Goal: Task Accomplishment & Management: Complete application form

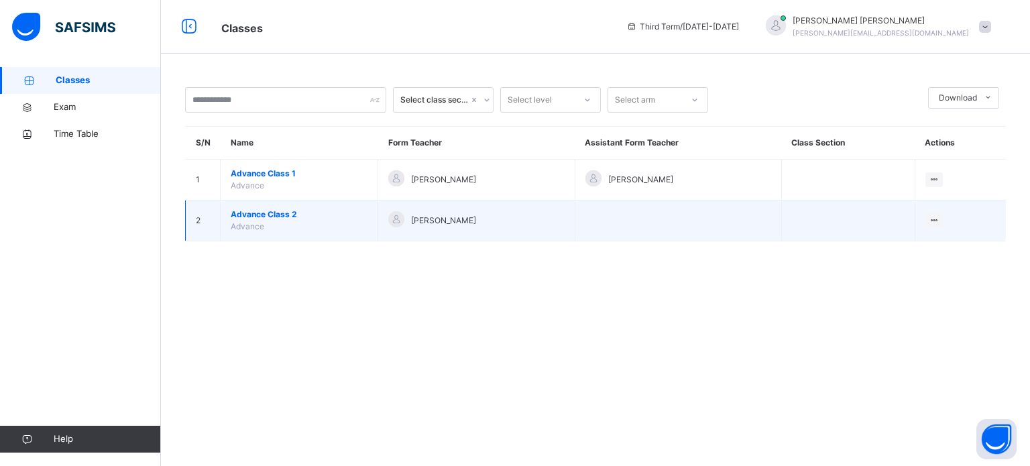
click at [267, 211] on span "Advance Class 2" at bounding box center [299, 215] width 137 height 12
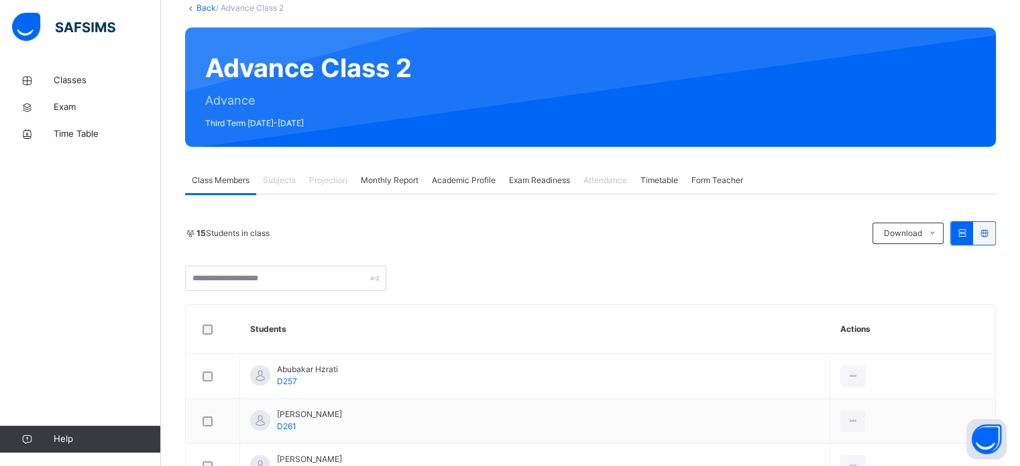
scroll to position [72, 0]
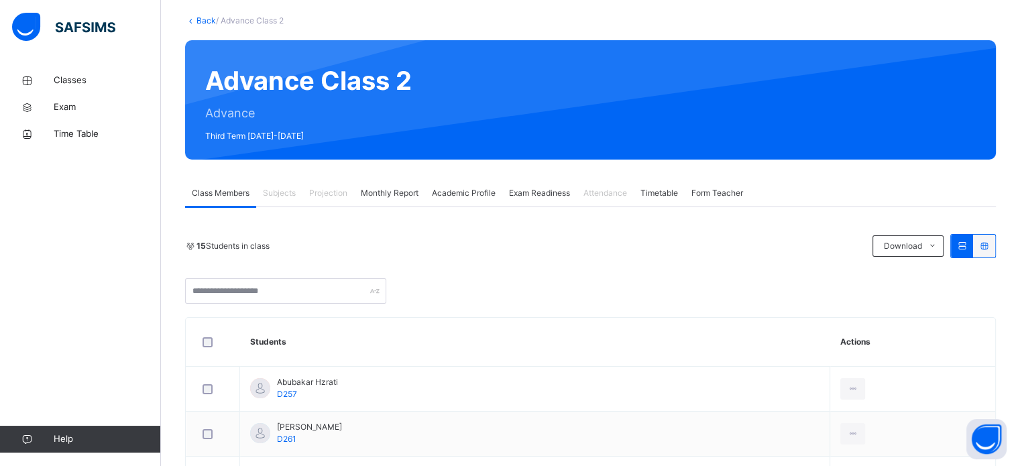
click at [304, 197] on div "Projection" at bounding box center [328, 193] width 52 height 27
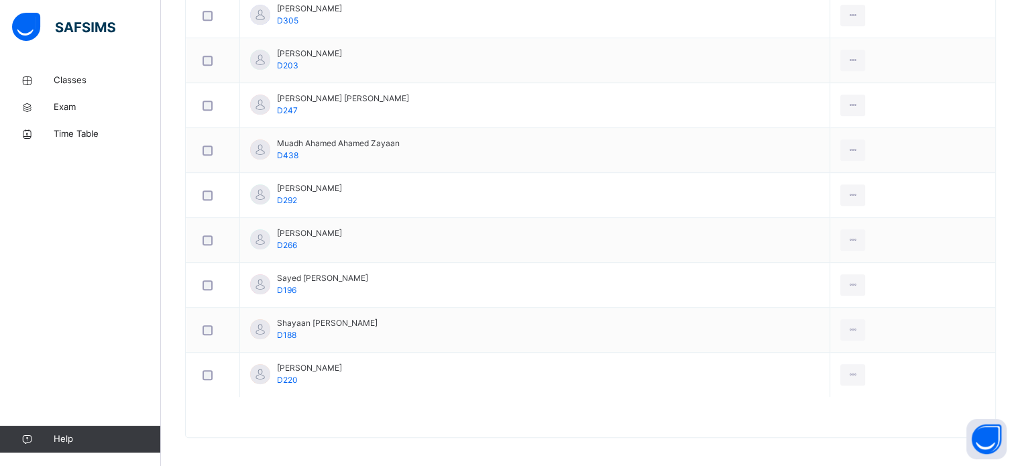
scroll to position [716, 0]
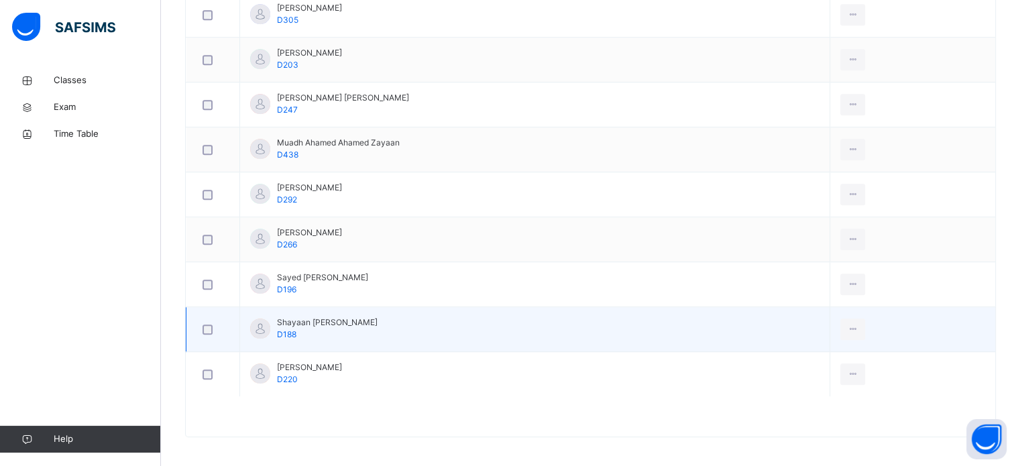
click at [327, 316] on span "Shayaan [PERSON_NAME]" at bounding box center [327, 322] width 101 height 12
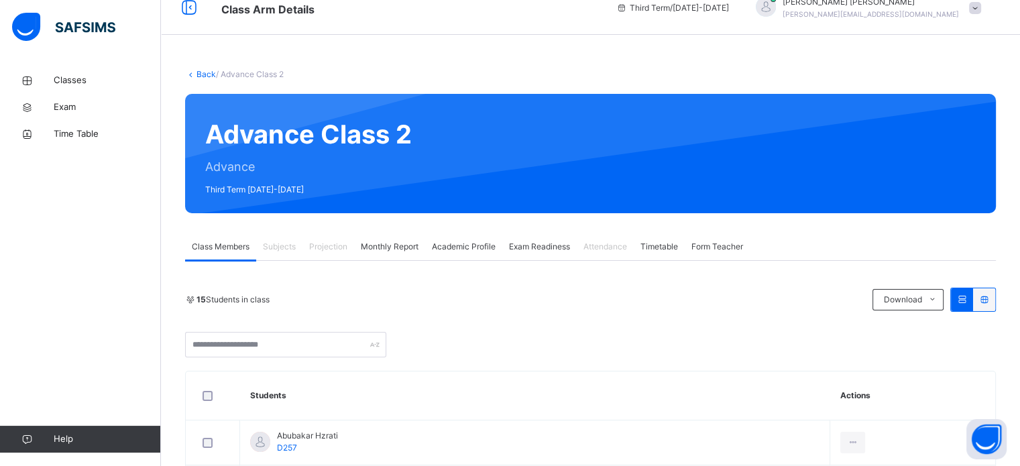
scroll to position [17, 0]
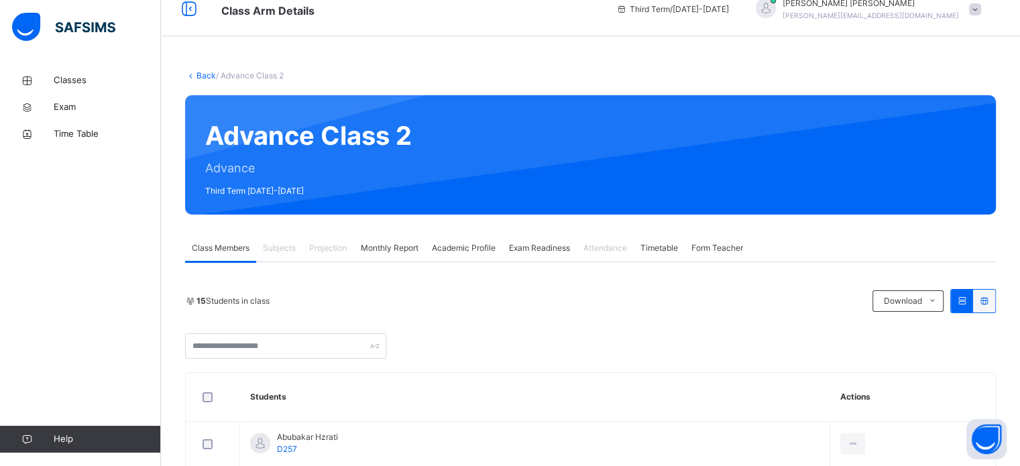
click at [326, 247] on span "Projection" at bounding box center [328, 248] width 38 height 12
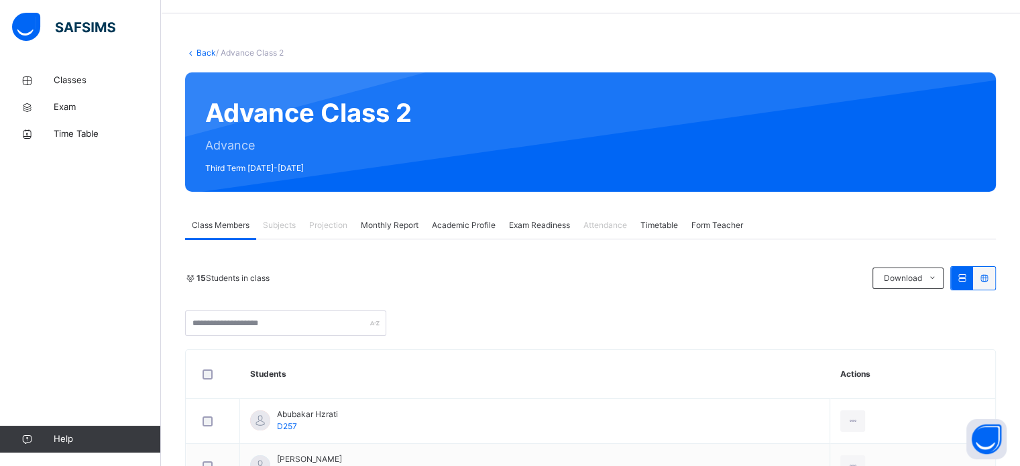
scroll to position [42, 0]
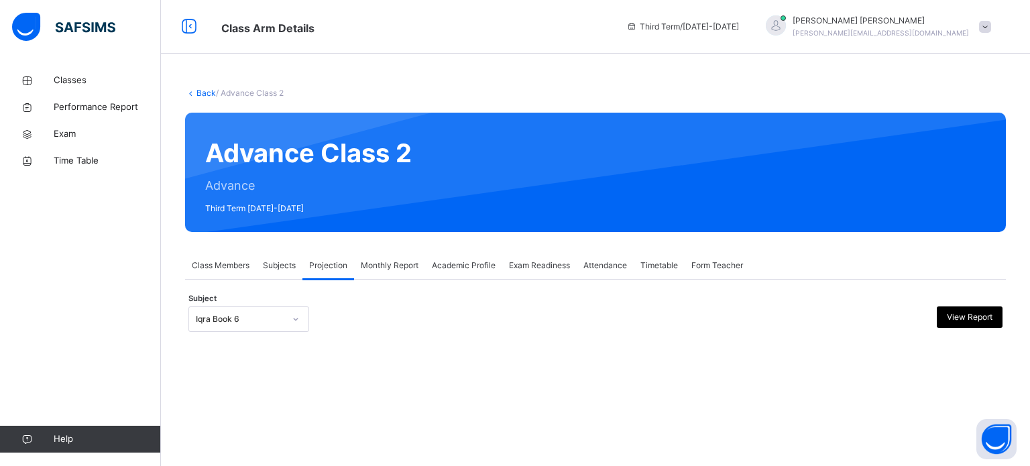
click at [269, 308] on div "Subject Iqra Book 6 View Report" at bounding box center [595, 319] width 814 height 39
click at [269, 319] on div "Iqra Book 6" at bounding box center [240, 319] width 89 height 12
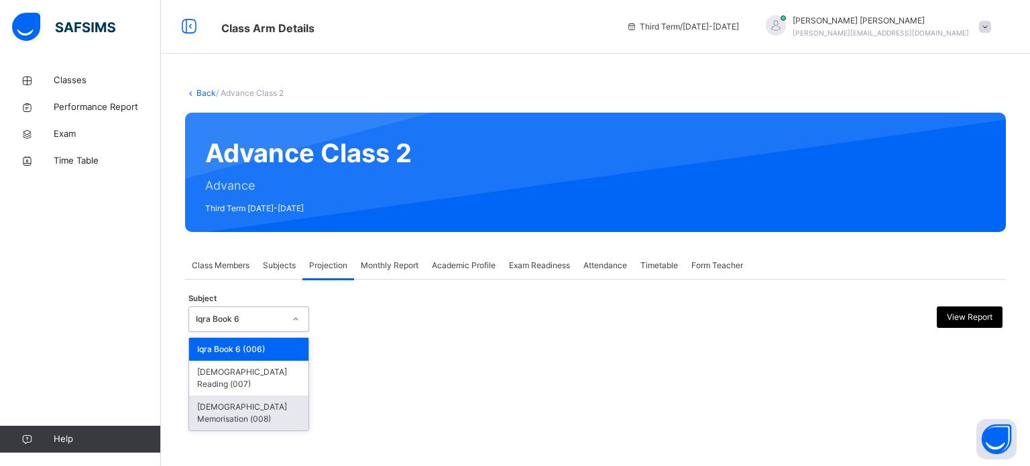
click at [244, 396] on div "[DEMOGRAPHIC_DATA] Memorisation (008)" at bounding box center [248, 413] width 119 height 35
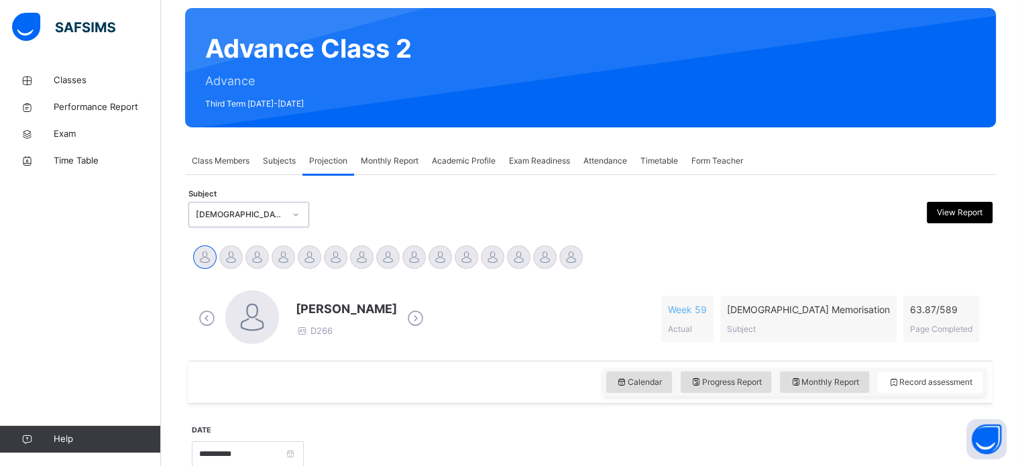
scroll to position [105, 0]
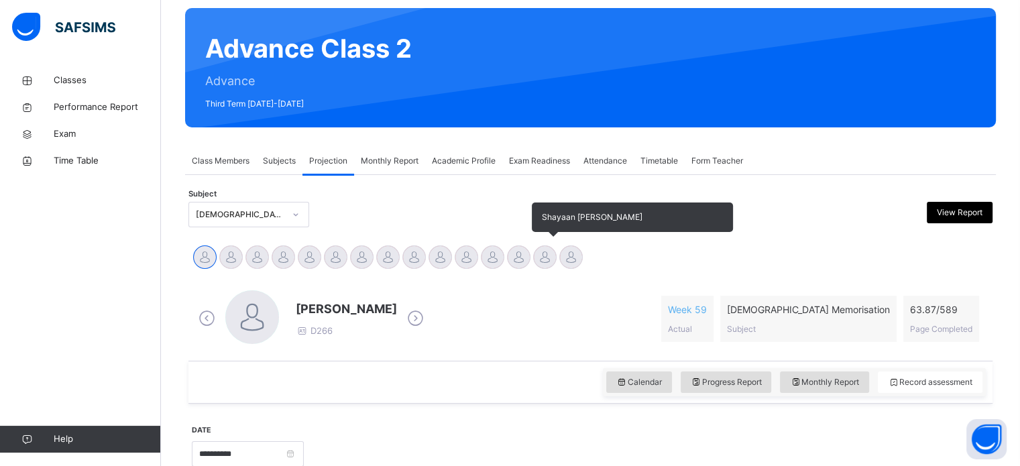
click at [539, 253] on div at bounding box center [544, 256] width 23 height 23
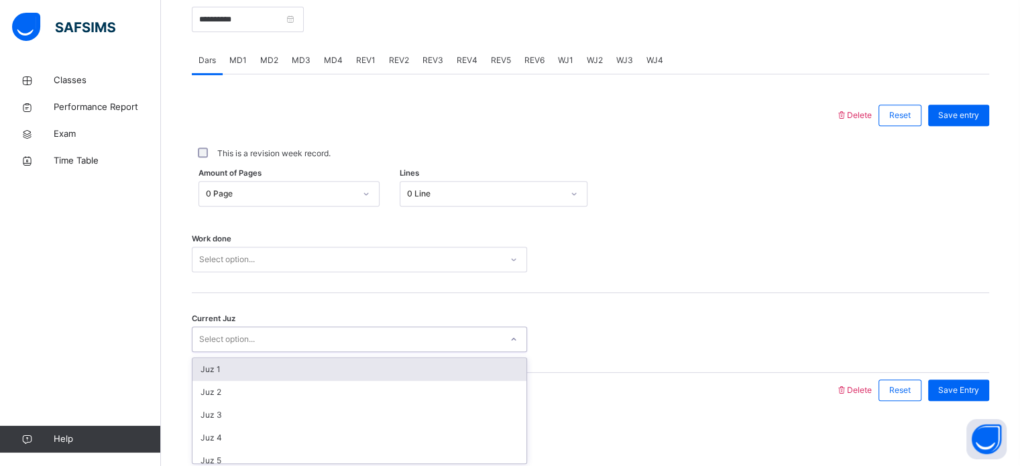
scroll to position [540, 0]
click at [465, 340] on div "Select option..." at bounding box center [346, 338] width 308 height 21
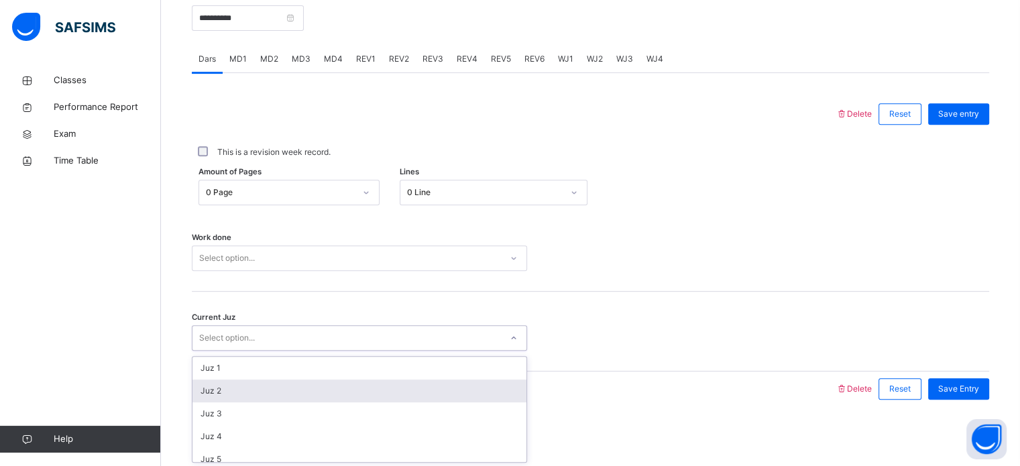
click at [426, 394] on div "Juz 2" at bounding box center [359, 391] width 334 height 23
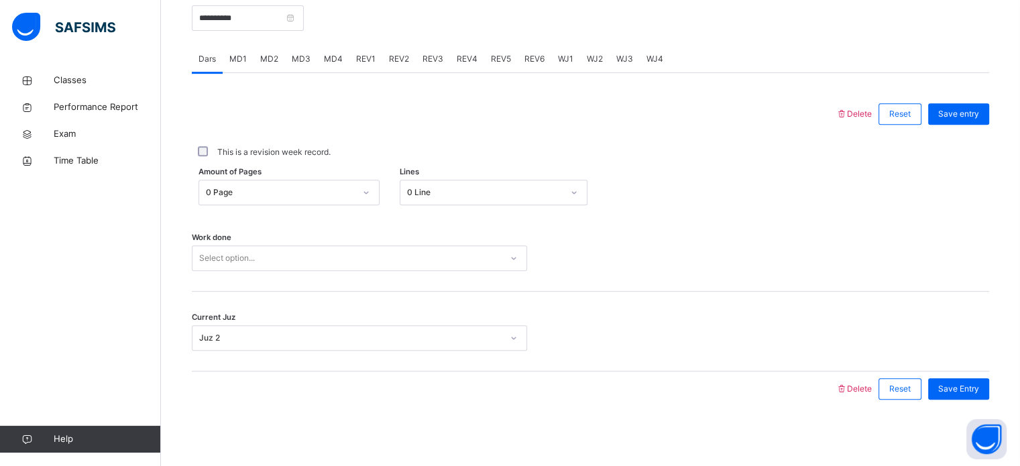
click at [300, 68] on div "MD3" at bounding box center [301, 59] width 32 height 27
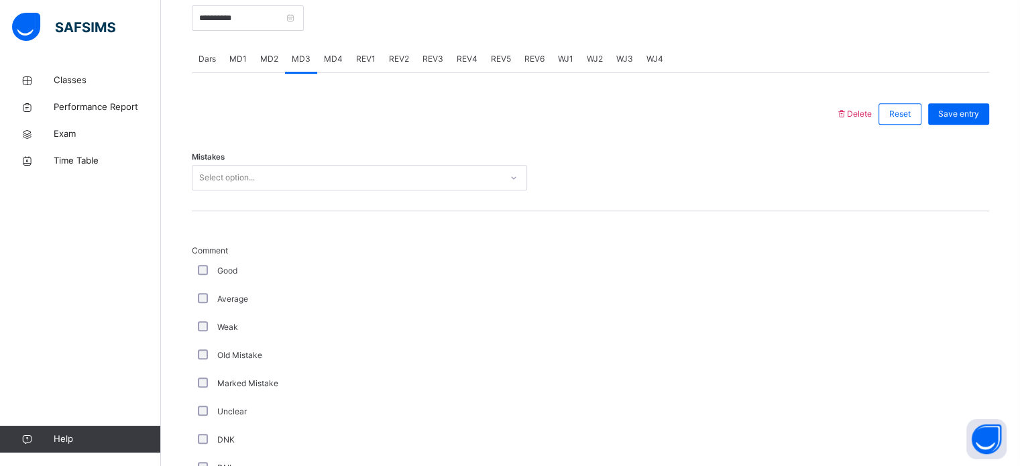
click at [269, 162] on div "Mistakes Select option..." at bounding box center [590, 171] width 797 height 80
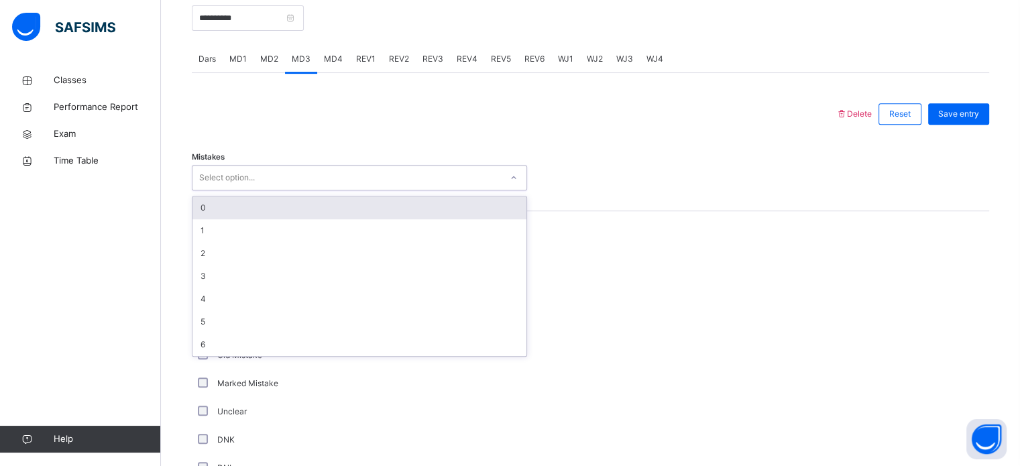
click at [268, 174] on div "Select option..." at bounding box center [346, 178] width 308 height 21
click at [259, 213] on div "0" at bounding box center [359, 207] width 334 height 23
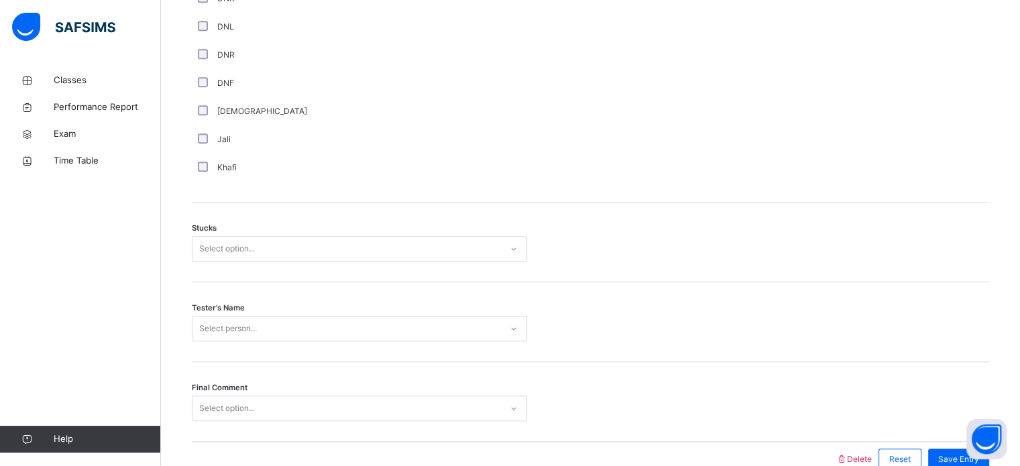
scroll to position [1051, 0]
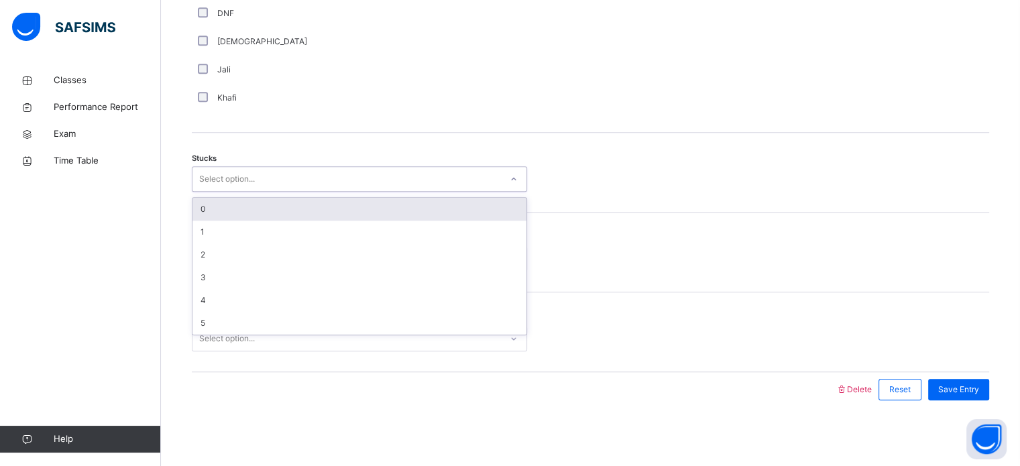
click at [262, 179] on div "Select option..." at bounding box center [346, 179] width 308 height 21
click at [262, 198] on div "0" at bounding box center [359, 209] width 334 height 23
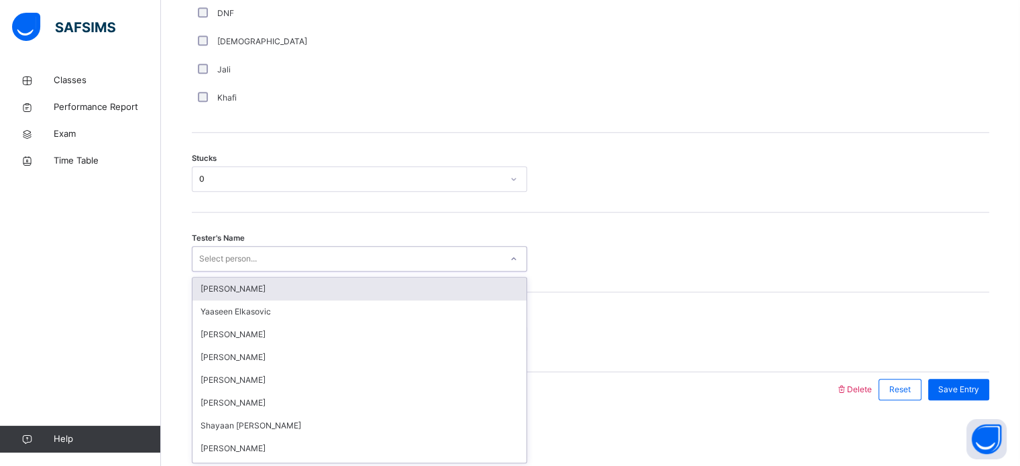
click at [249, 258] on div "Select person..." at bounding box center [228, 258] width 58 height 25
type input "*****"
click at [255, 284] on div "[PERSON_NAME]" at bounding box center [359, 289] width 334 height 23
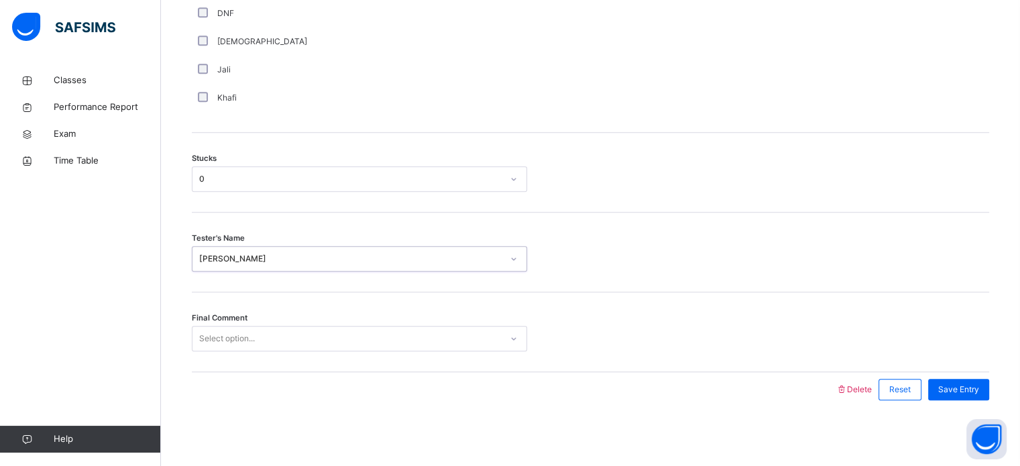
click at [429, 353] on div "Final Comment Select option..." at bounding box center [590, 332] width 797 height 80
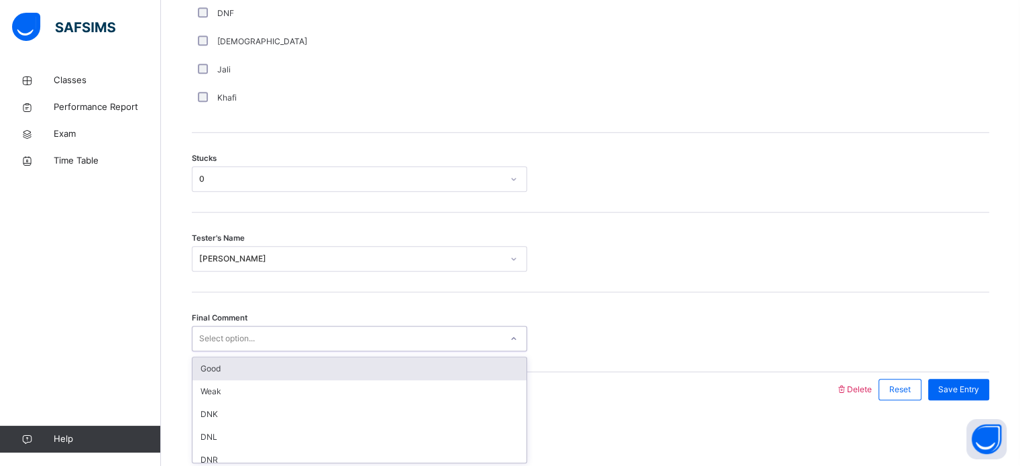
click at [428, 345] on div "Select option..." at bounding box center [346, 339] width 308 height 21
click at [412, 373] on div "Good" at bounding box center [359, 368] width 334 height 23
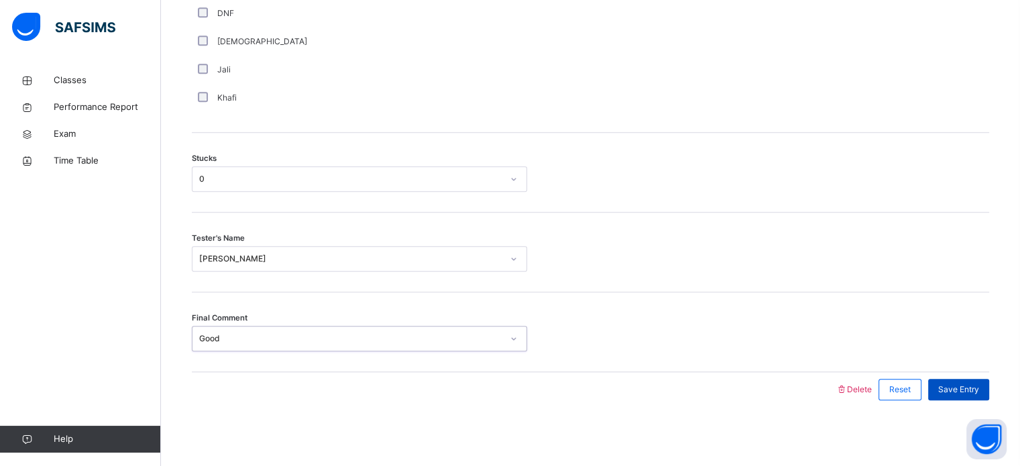
click at [951, 384] on span "Save Entry" at bounding box center [958, 390] width 41 height 12
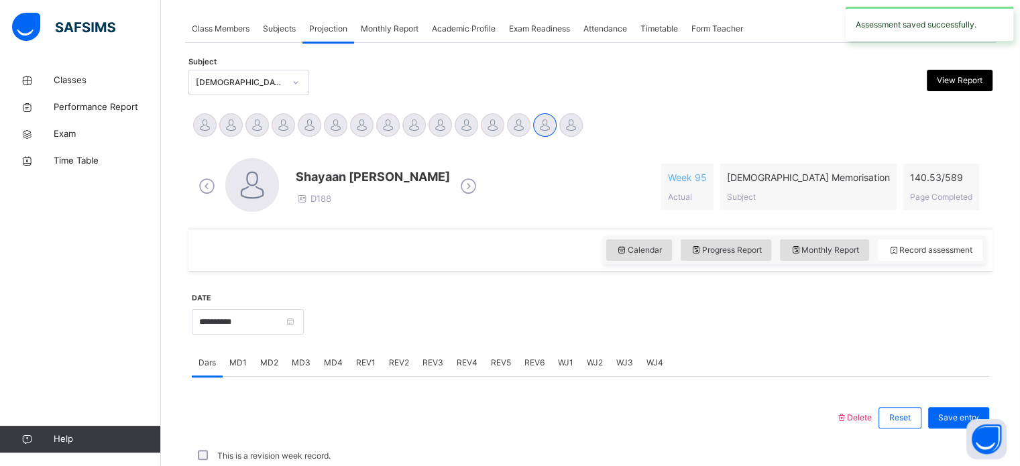
scroll to position [540, 0]
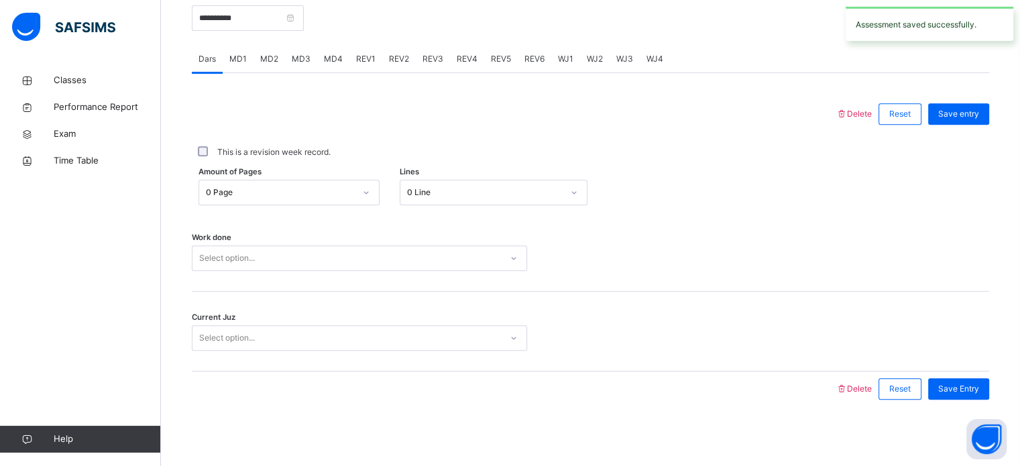
click at [321, 62] on div "MD4" at bounding box center [333, 59] width 32 height 27
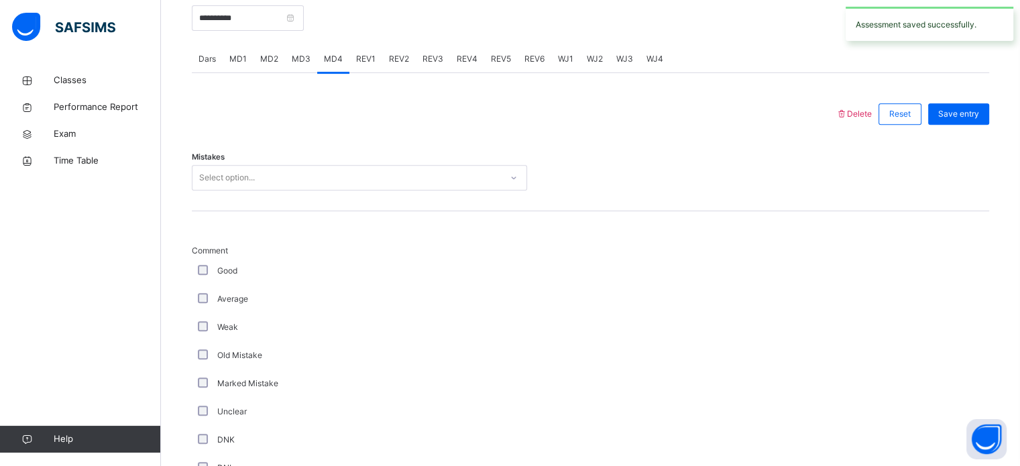
scroll to position [1051, 0]
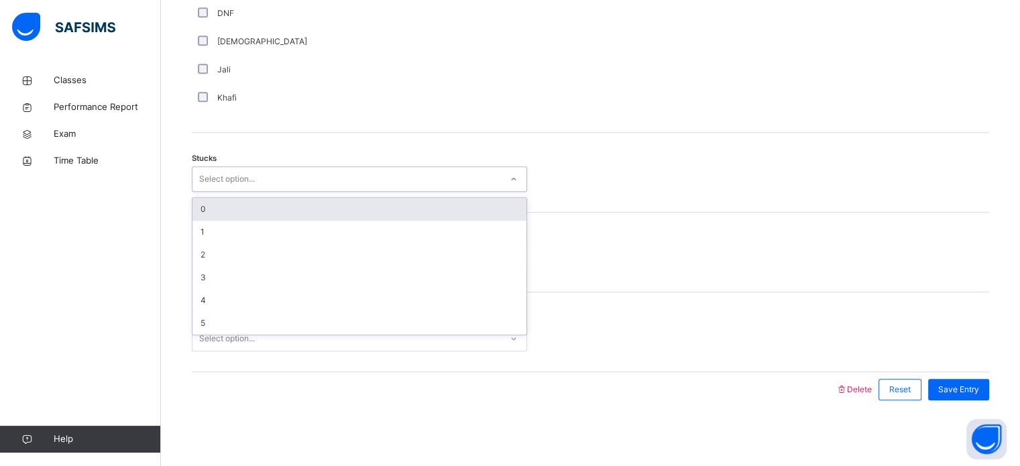
click at [257, 179] on div "Select option..." at bounding box center [346, 179] width 308 height 21
click at [249, 206] on div "0" at bounding box center [359, 209] width 334 height 23
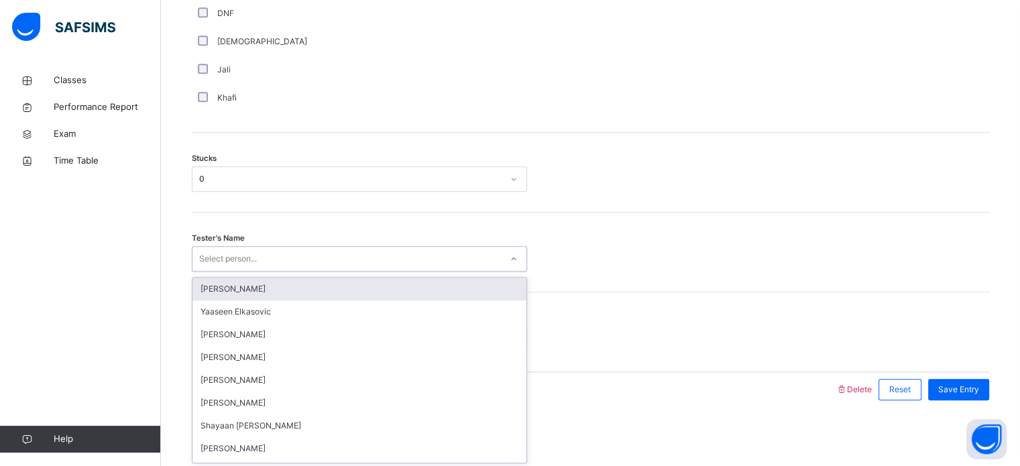
click at [241, 261] on div "Select person..." at bounding box center [228, 258] width 58 height 25
type input "*****"
click at [249, 287] on div "[PERSON_NAME]" at bounding box center [359, 289] width 334 height 23
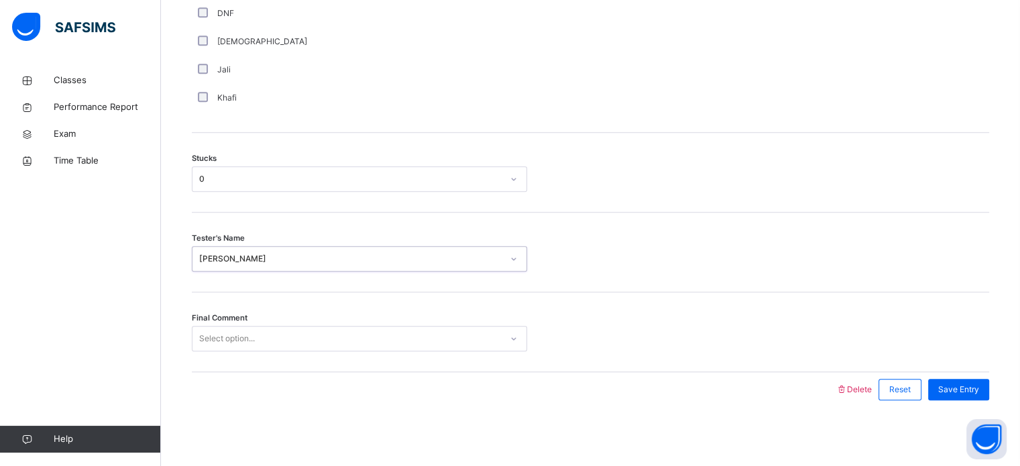
click at [245, 329] on div "Select option..." at bounding box center [227, 338] width 56 height 25
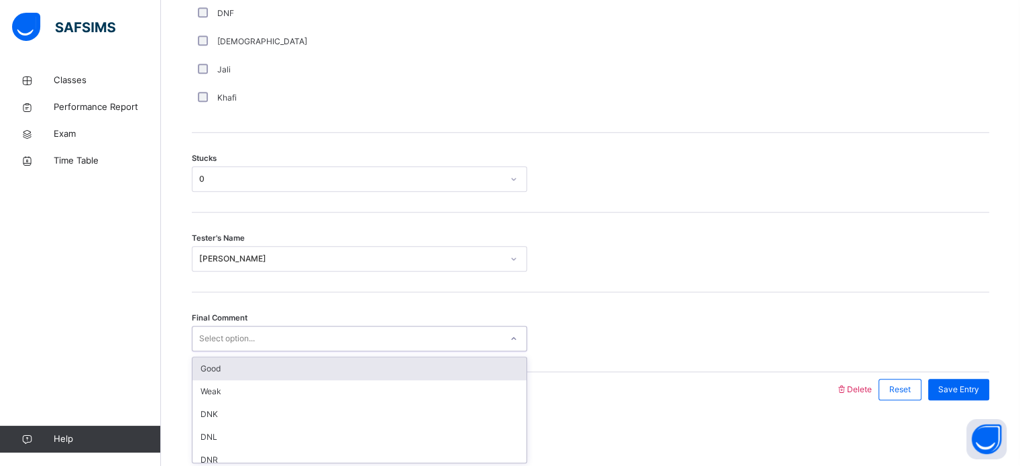
click at [245, 363] on div "Good" at bounding box center [359, 368] width 334 height 23
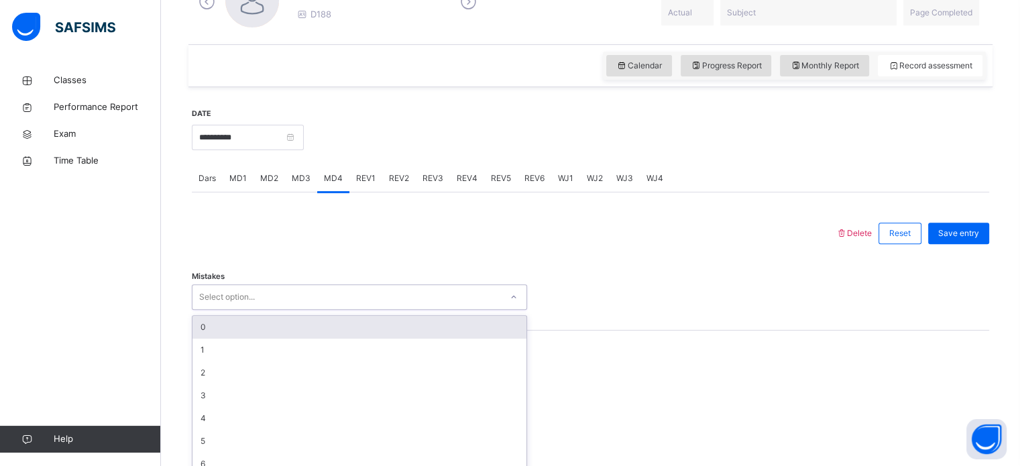
click at [255, 310] on div "option 0 focused, 1 of 7. 7 results available. Use Up and Down to choose option…" at bounding box center [359, 296] width 335 height 25
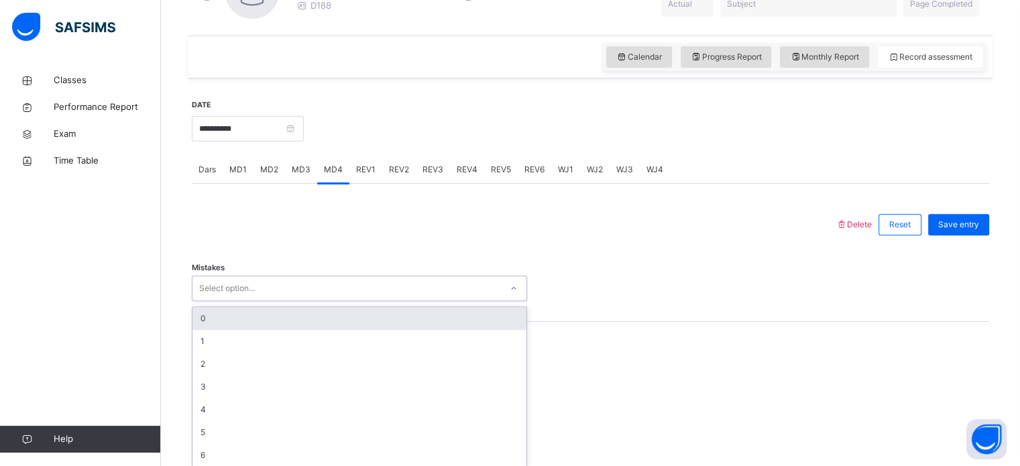
scroll to position [436, 0]
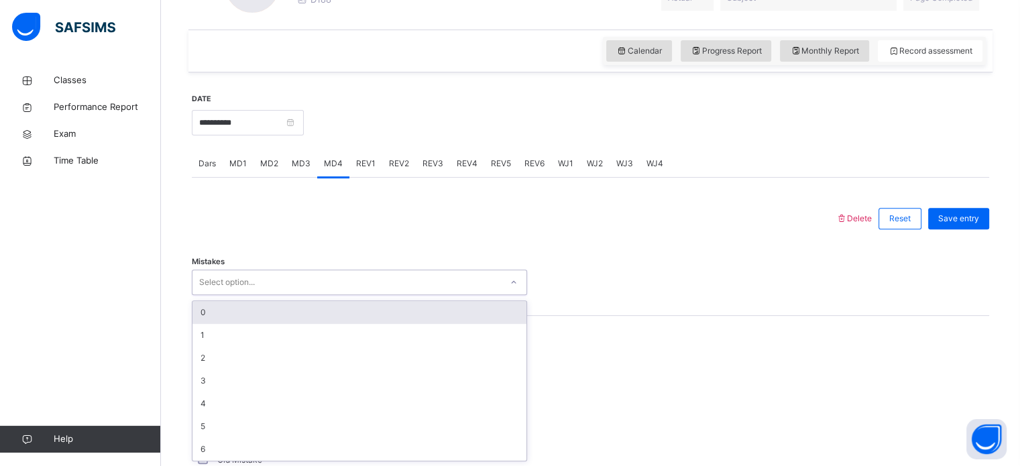
click at [257, 313] on div "0" at bounding box center [359, 312] width 334 height 23
click at [257, 313] on div "Mistakes option 0 focused, 1 of 7. 7 results available. Use Up and Down to choo…" at bounding box center [590, 276] width 797 height 80
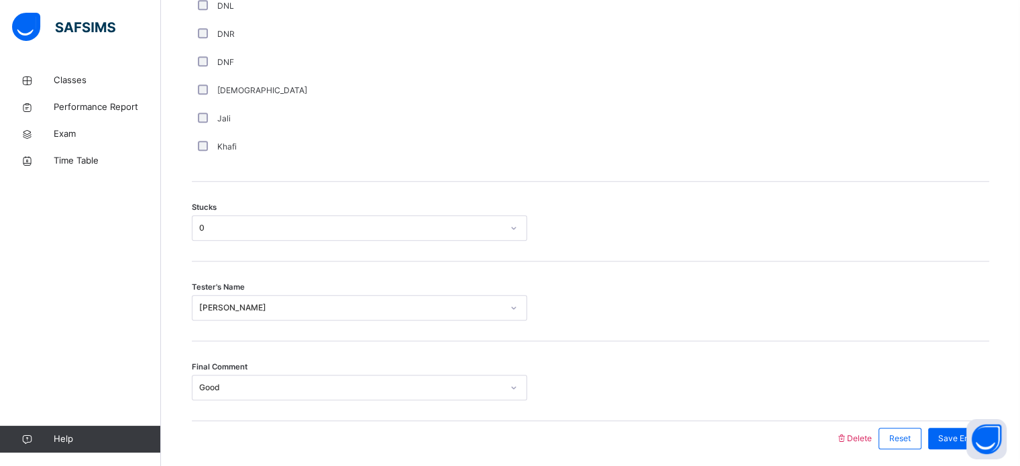
scroll to position [1051, 0]
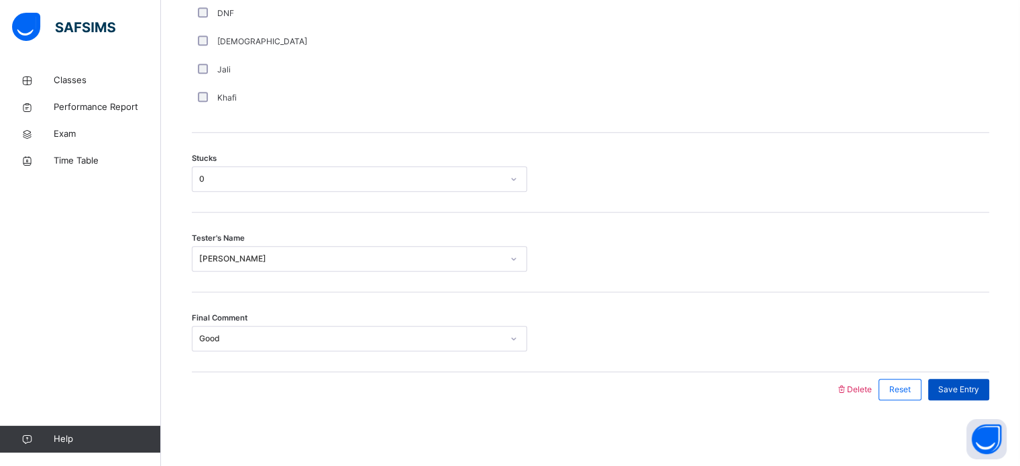
click at [968, 380] on div "Save Entry" at bounding box center [958, 389] width 61 height 21
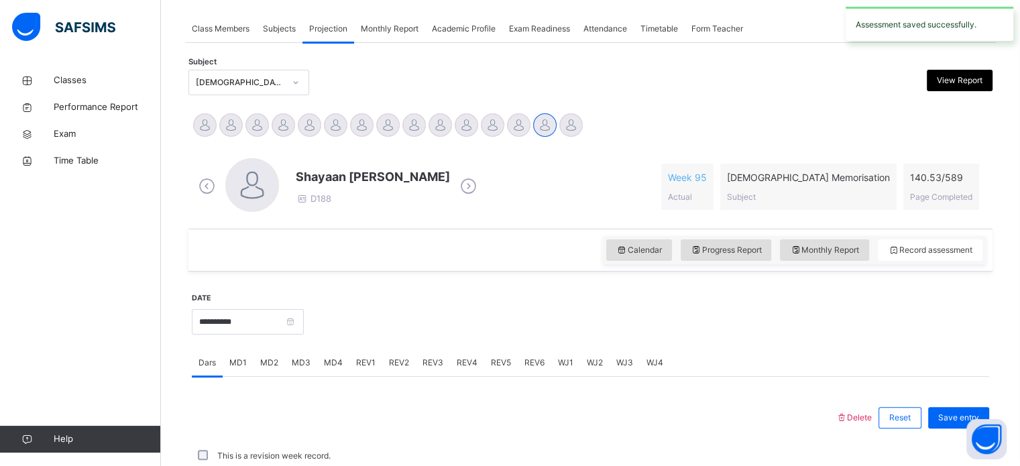
scroll to position [540, 0]
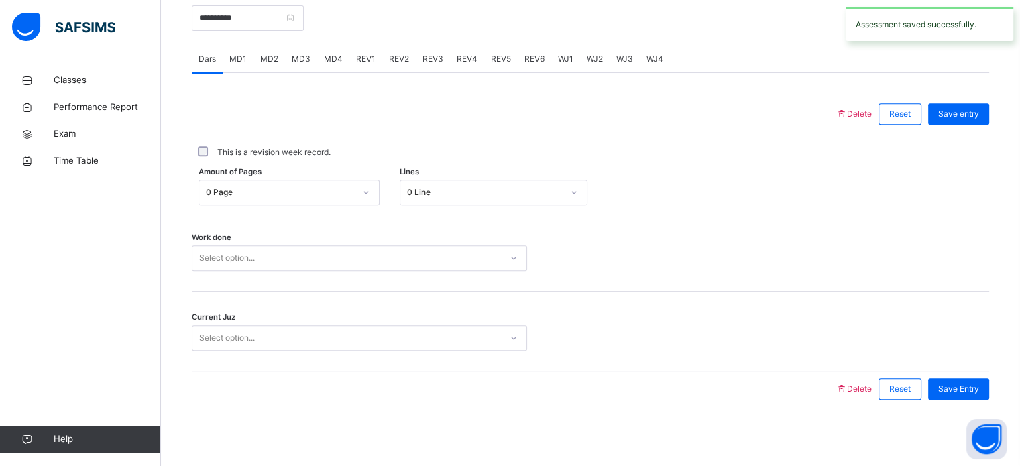
click at [341, 66] on div "MD4" at bounding box center [333, 59] width 32 height 27
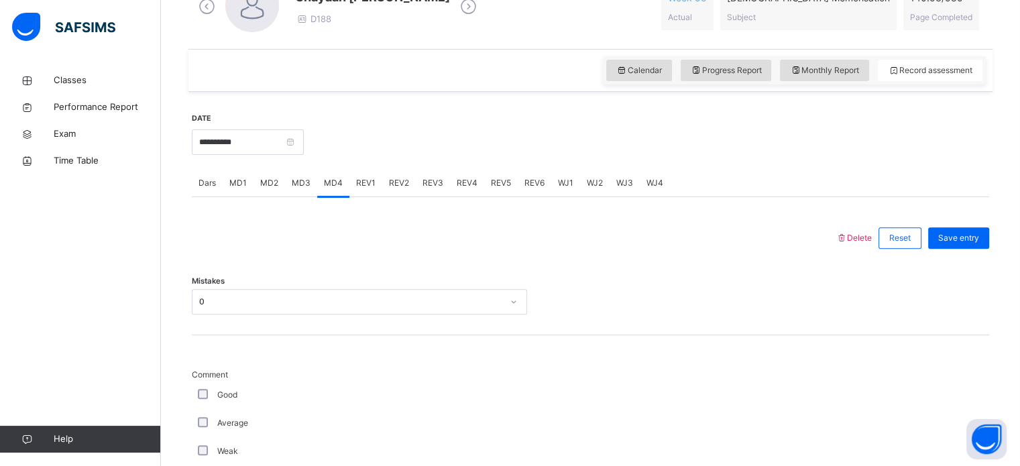
scroll to position [416, 0]
click at [288, 177] on div "MD3" at bounding box center [301, 183] width 32 height 27
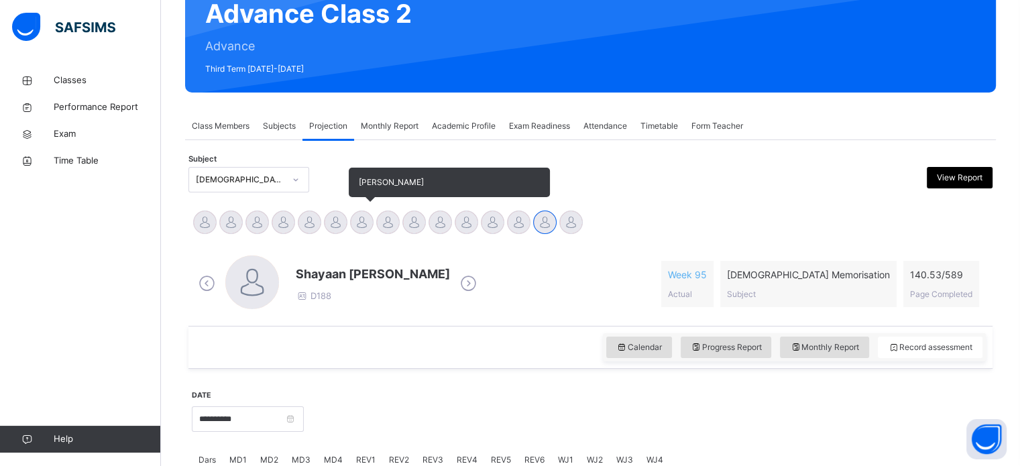
scroll to position [180, 0]
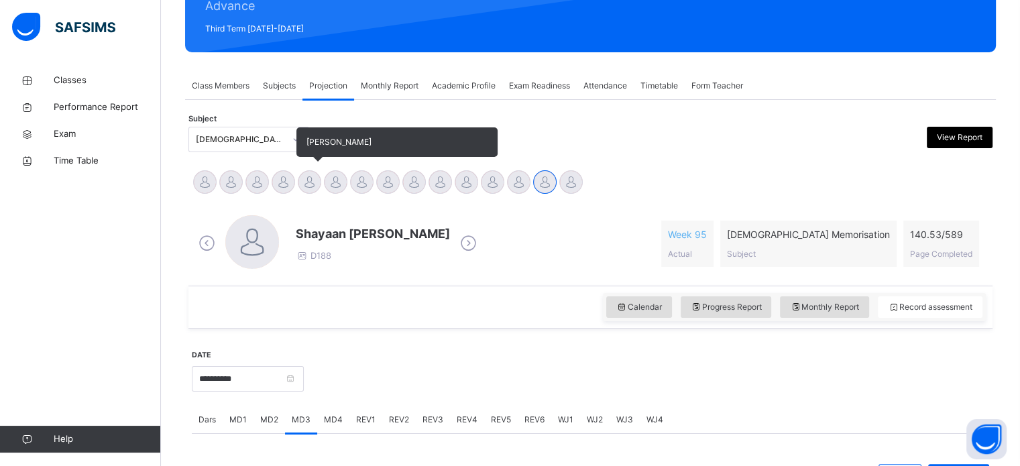
click at [306, 184] on div at bounding box center [309, 181] width 23 height 23
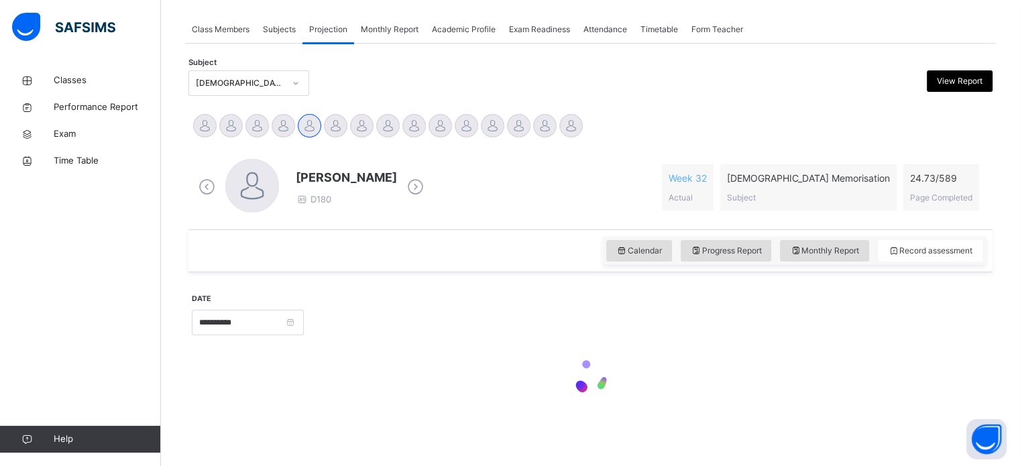
scroll to position [237, 0]
click at [334, 302] on div "**********" at bounding box center [590, 321] width 797 height 58
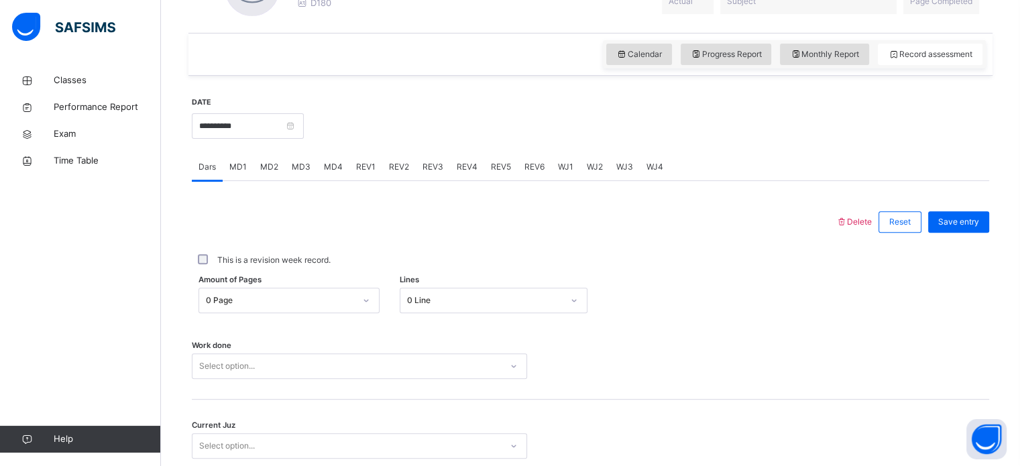
scroll to position [540, 0]
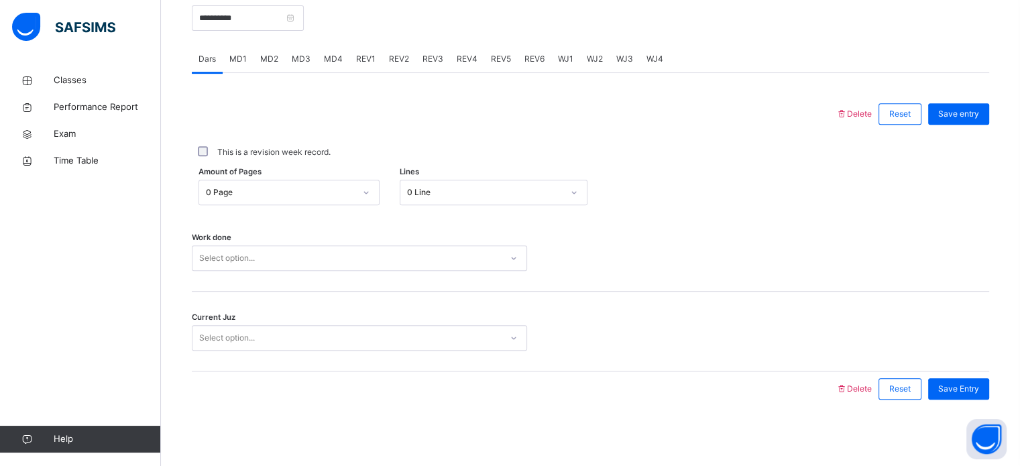
click at [359, 46] on div "REV1" at bounding box center [365, 59] width 33 height 27
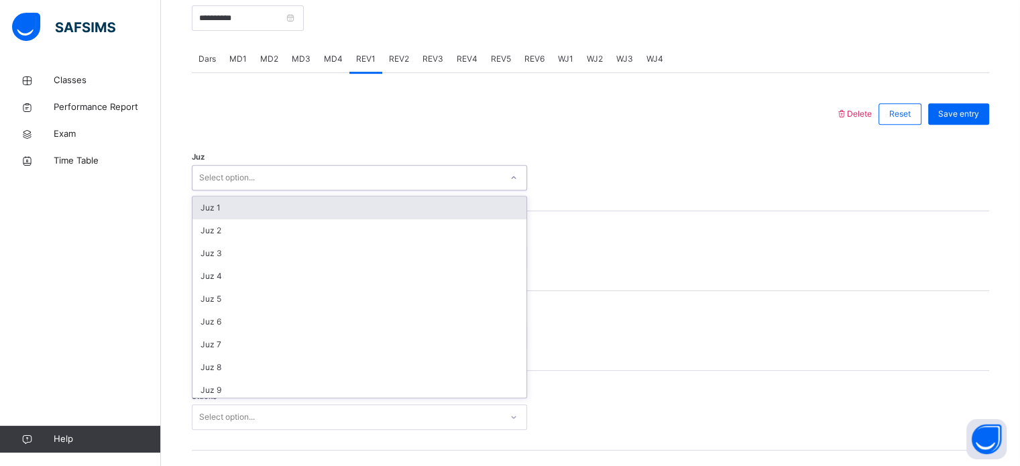
click at [316, 178] on div "Select option..." at bounding box center [346, 178] width 308 height 21
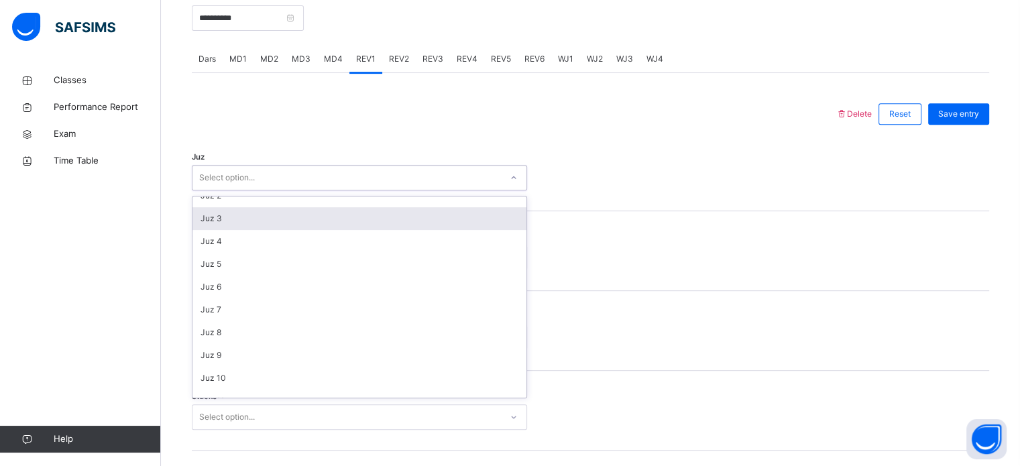
scroll to position [483, 0]
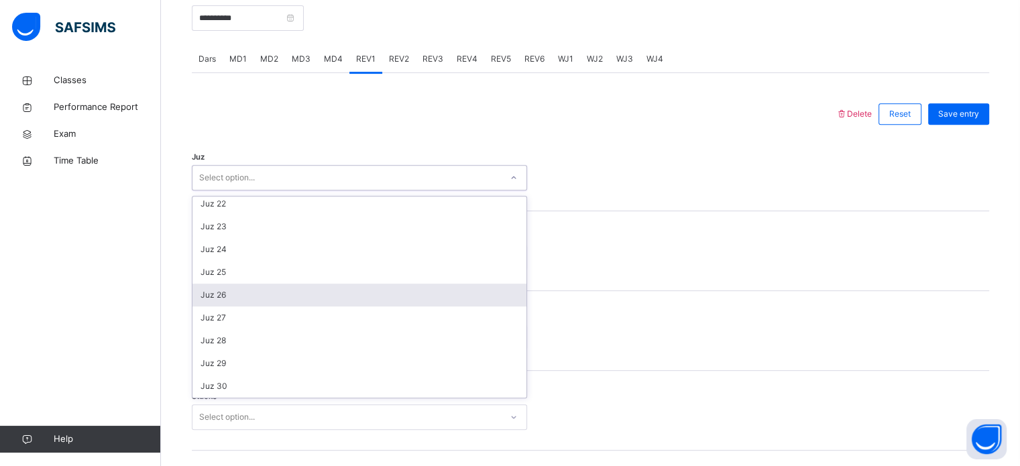
click at [252, 291] on div "Juz 26" at bounding box center [359, 295] width 334 height 23
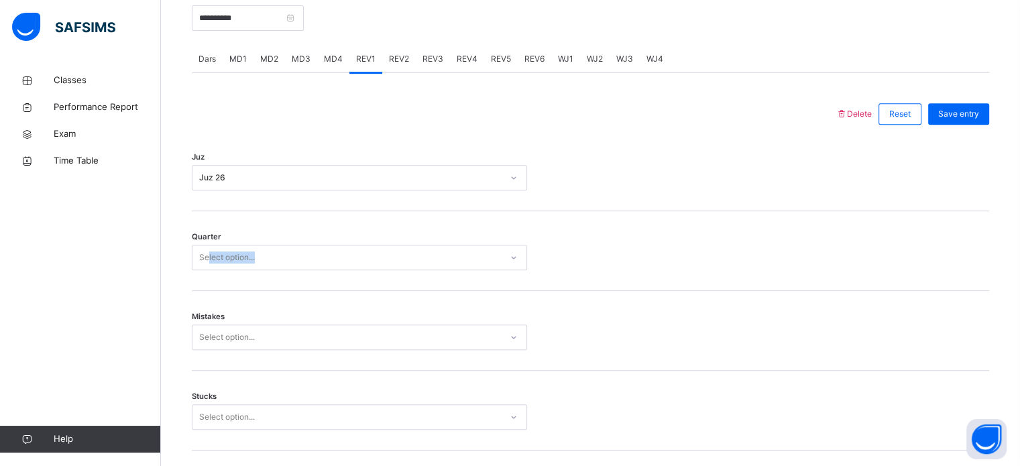
drag, startPoint x: 230, startPoint y: 270, endPoint x: 209, endPoint y: 253, distance: 26.7
click at [209, 253] on div "Quarter Select option..." at bounding box center [590, 251] width 797 height 80
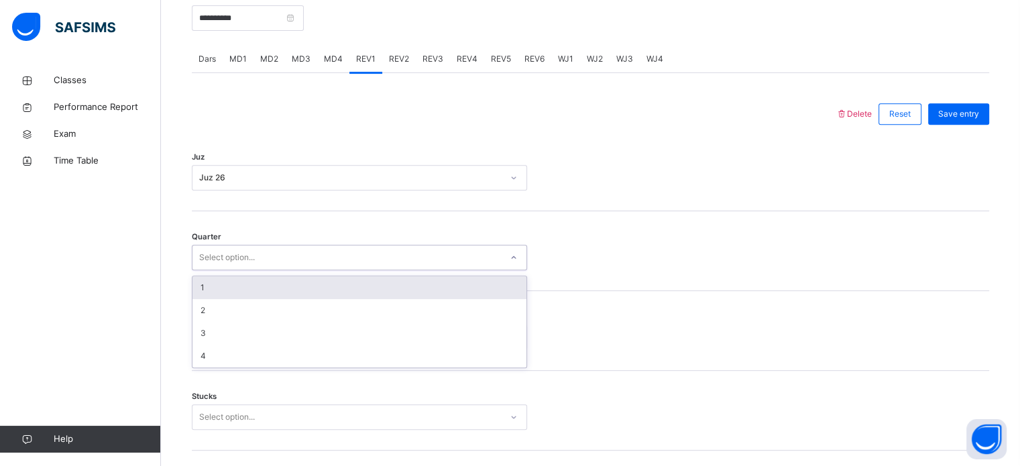
click at [209, 253] on div "Select option..." at bounding box center [227, 257] width 56 height 25
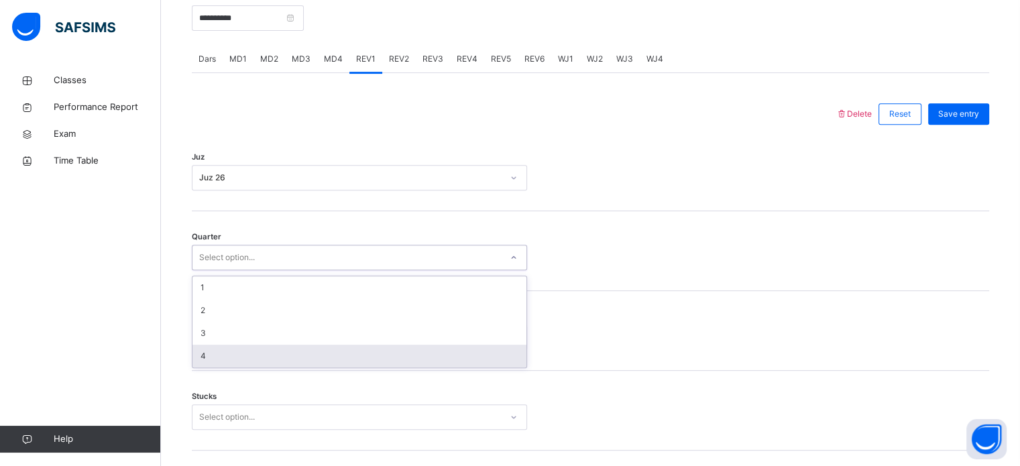
drag, startPoint x: 215, startPoint y: 353, endPoint x: 198, endPoint y: 361, distance: 19.5
click at [198, 361] on div "4" at bounding box center [359, 356] width 334 height 23
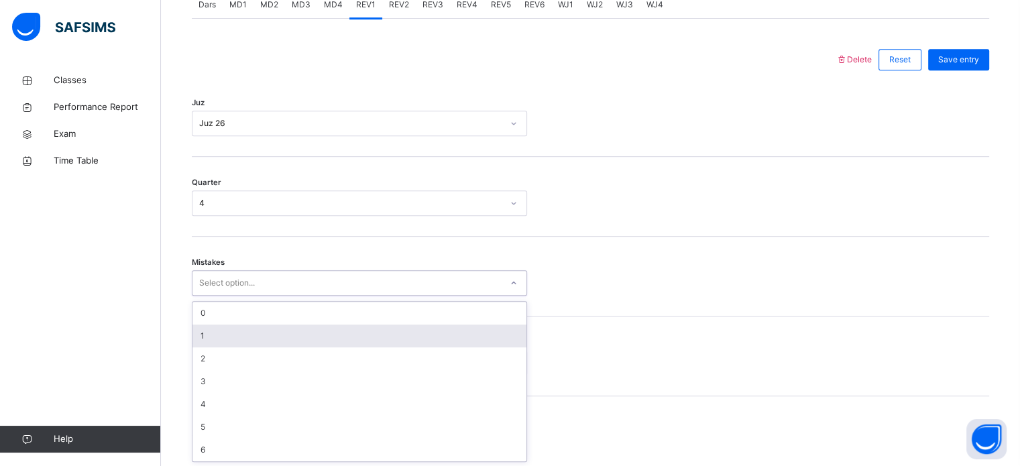
scroll to position [595, 0]
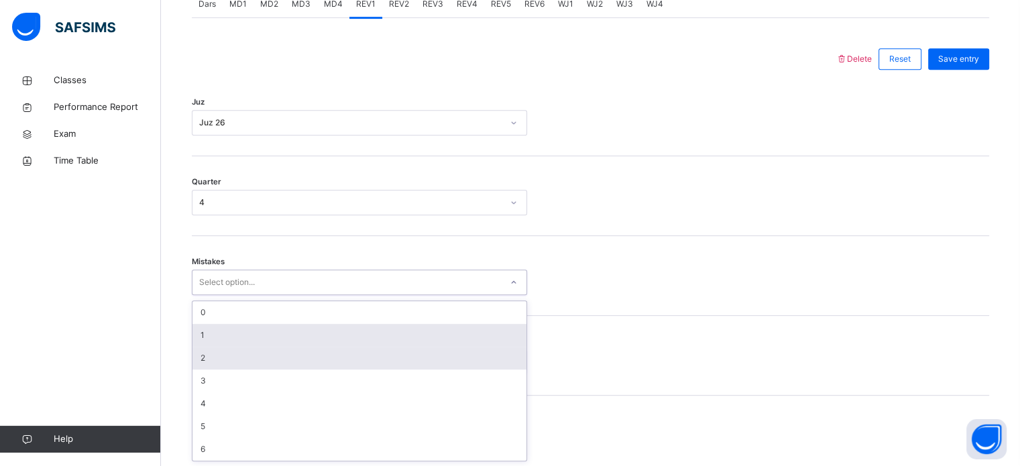
drag, startPoint x: 212, startPoint y: 341, endPoint x: 201, endPoint y: 350, distance: 14.3
click at [201, 295] on div "option 1 focused, 2 of 7. 7 results available. Use Up and Down to choose option…" at bounding box center [359, 282] width 335 height 25
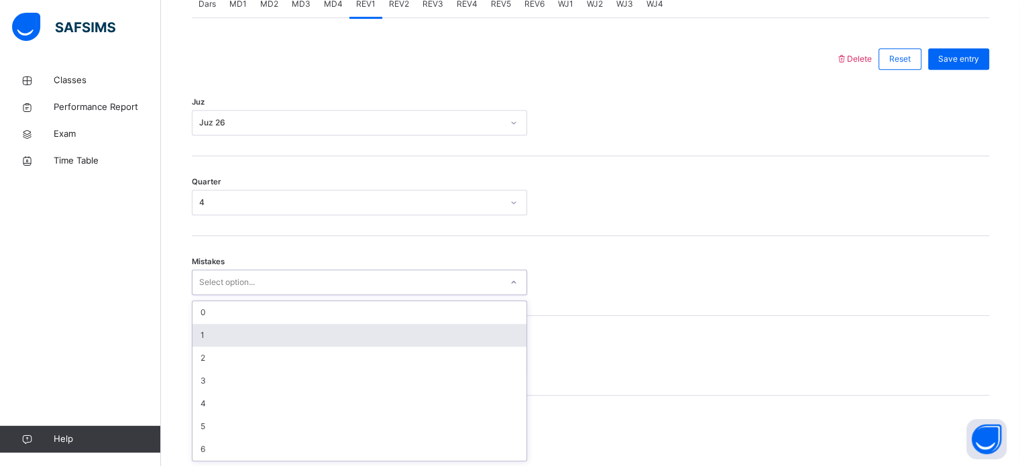
click at [200, 338] on div "1" at bounding box center [359, 335] width 334 height 23
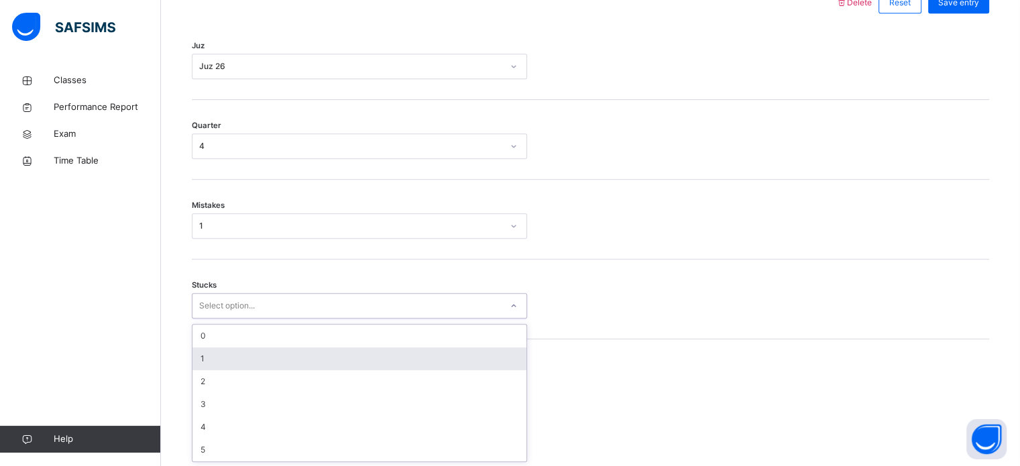
scroll to position [652, 0]
click at [198, 319] on div "option 1 focused, 2 of 6. 6 results available. Use Up and Down to choose option…" at bounding box center [359, 305] width 335 height 25
click at [198, 358] on div "1" at bounding box center [359, 358] width 334 height 23
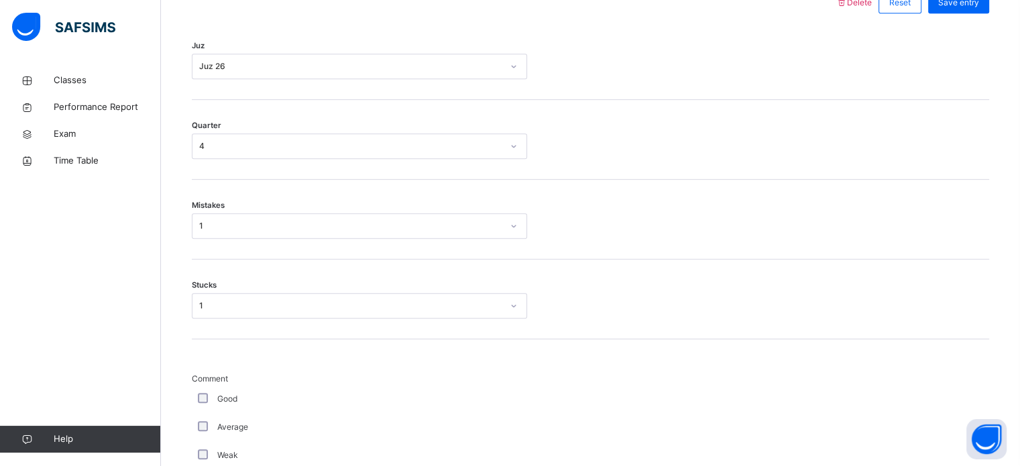
scroll to position [1211, 0]
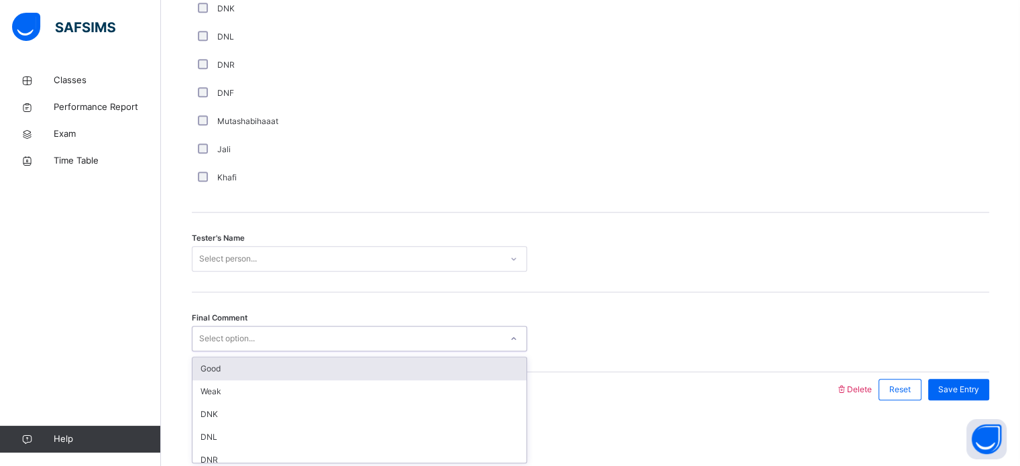
drag, startPoint x: 207, startPoint y: 337, endPoint x: 211, endPoint y: 376, distance: 39.8
click at [211, 351] on div "option Good focused, 1 of 6. 6 results available. Use Up and Down to choose opt…" at bounding box center [359, 338] width 335 height 25
click at [211, 376] on div "Good" at bounding box center [359, 368] width 334 height 23
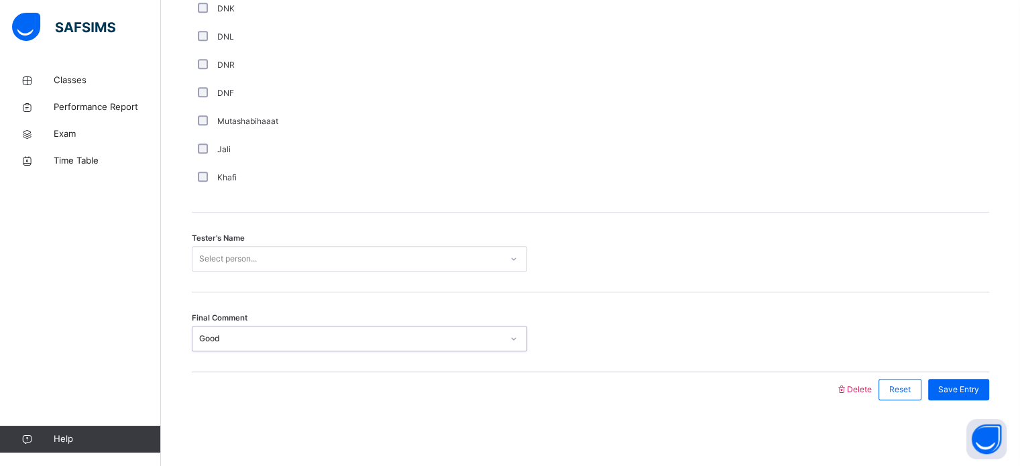
click at [255, 257] on div "Select person..." at bounding box center [228, 258] width 58 height 25
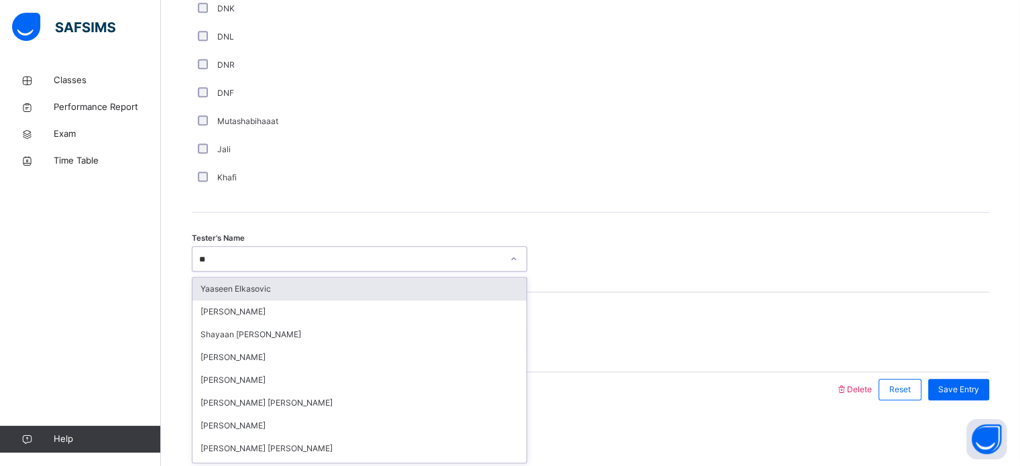
type input "***"
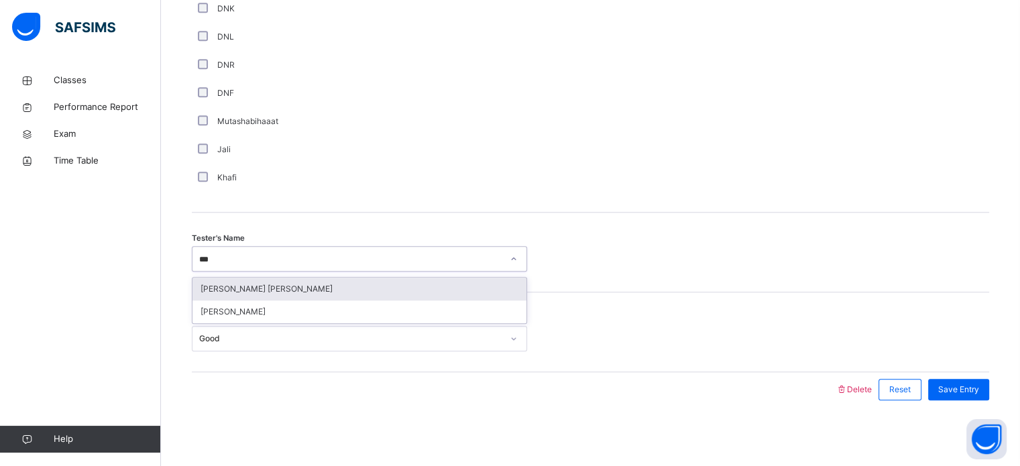
click at [249, 283] on div "[PERSON_NAME] [PERSON_NAME]" at bounding box center [359, 289] width 334 height 23
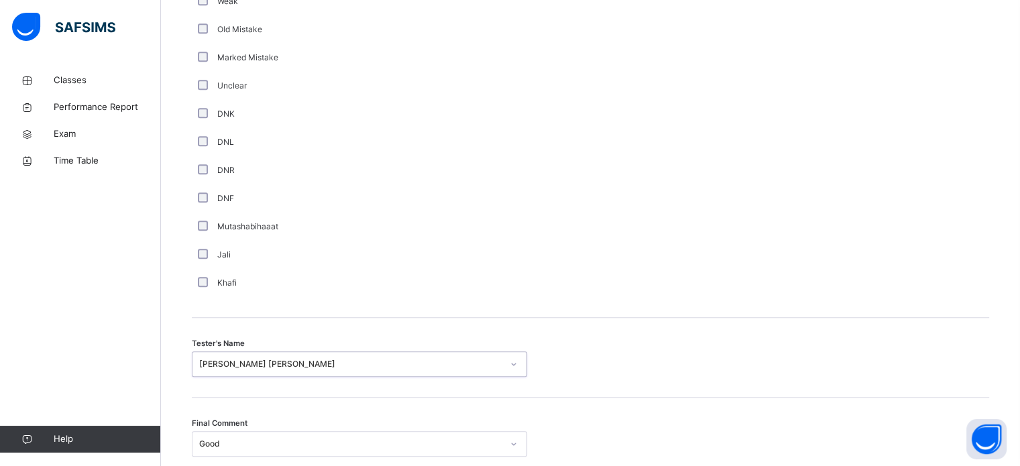
scroll to position [1094, 0]
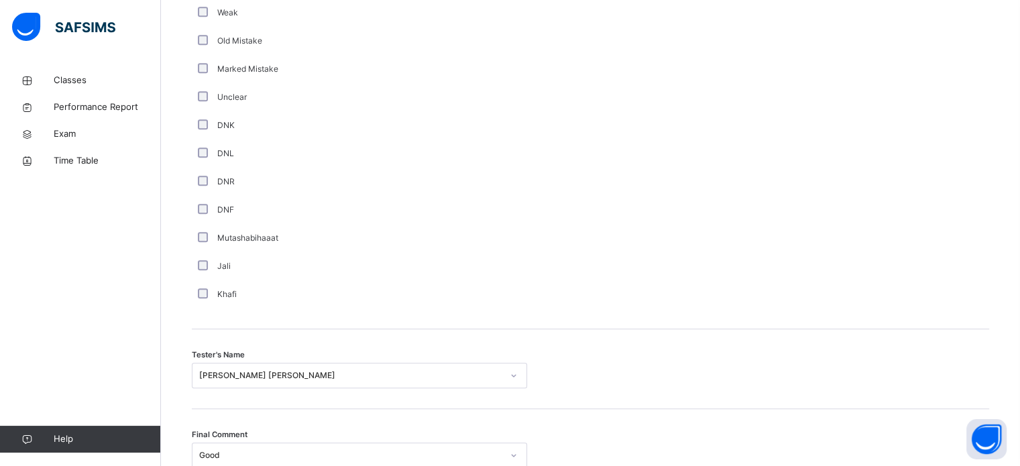
click at [203, 292] on div "Comment Good Average Weak Old Mistake Marked Mistake Unclear DNK DNL DNR DNF Mu…" at bounding box center [359, 119] width 335 height 378
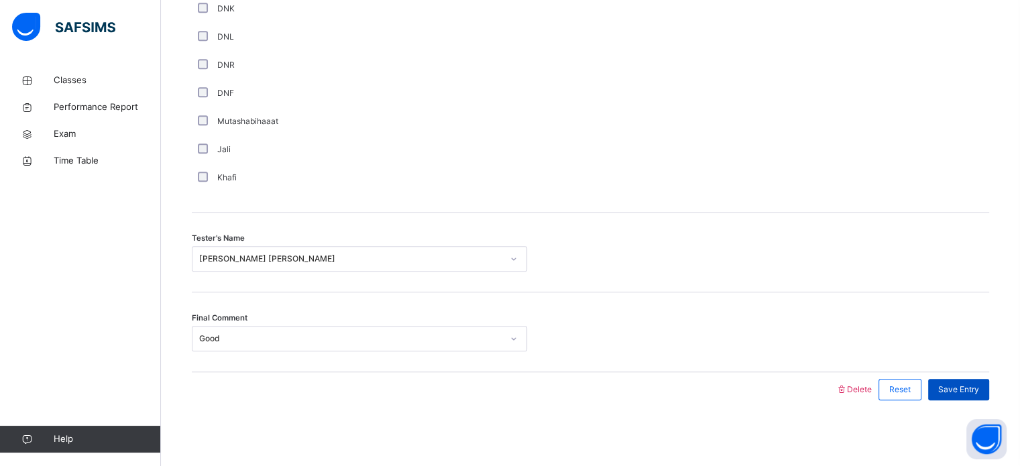
click at [957, 388] on span "Save Entry" at bounding box center [958, 390] width 41 height 12
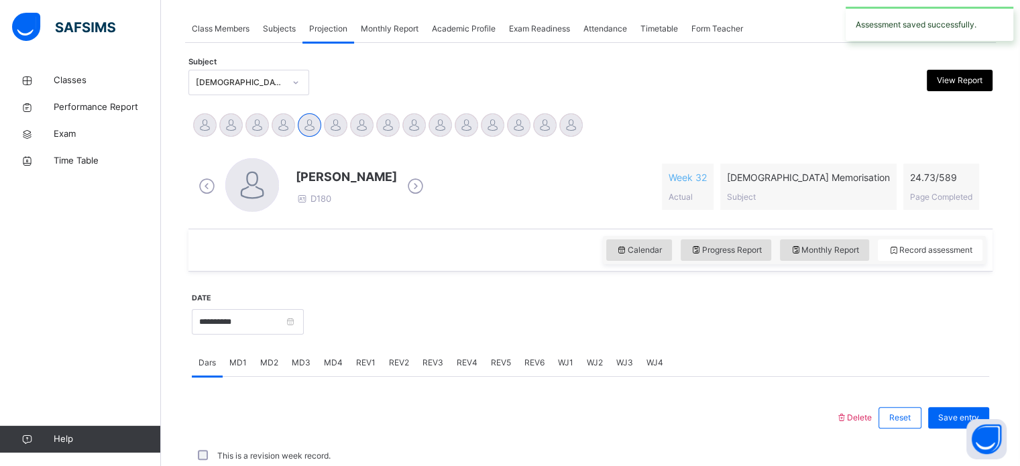
scroll to position [540, 0]
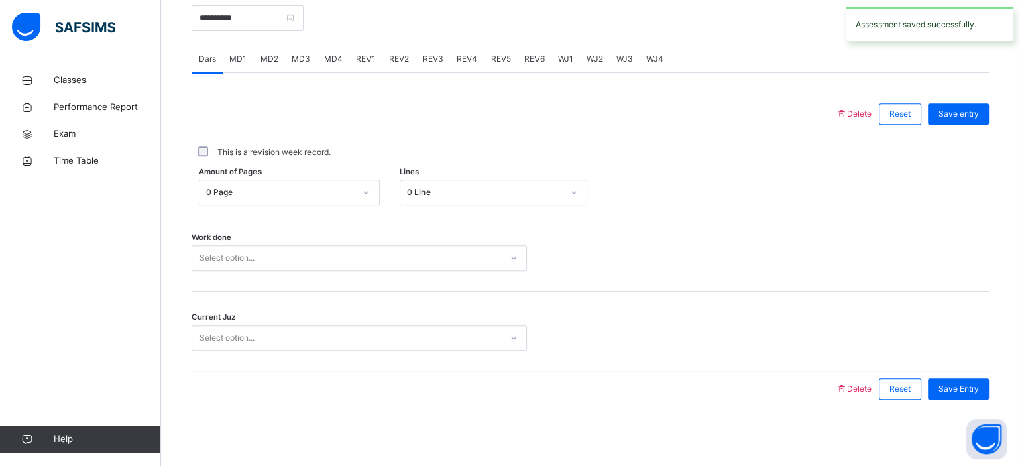
click at [389, 64] on span "REV2" at bounding box center [399, 59] width 20 height 12
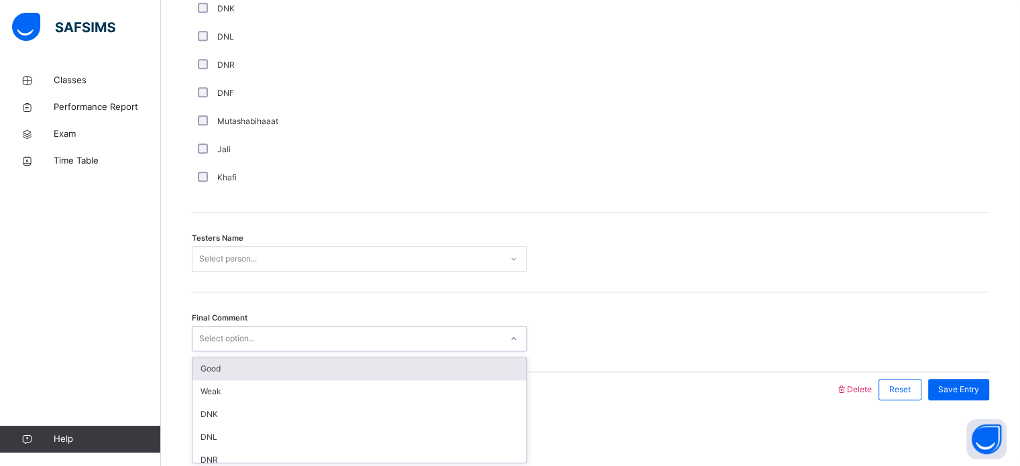
drag, startPoint x: 237, startPoint y: 337, endPoint x: 237, endPoint y: 365, distance: 27.5
click at [237, 351] on div "option Good focused, 1 of 6. 6 results available. Use Up and Down to choose opt…" at bounding box center [359, 338] width 335 height 25
click at [237, 365] on div "Good" at bounding box center [359, 368] width 334 height 23
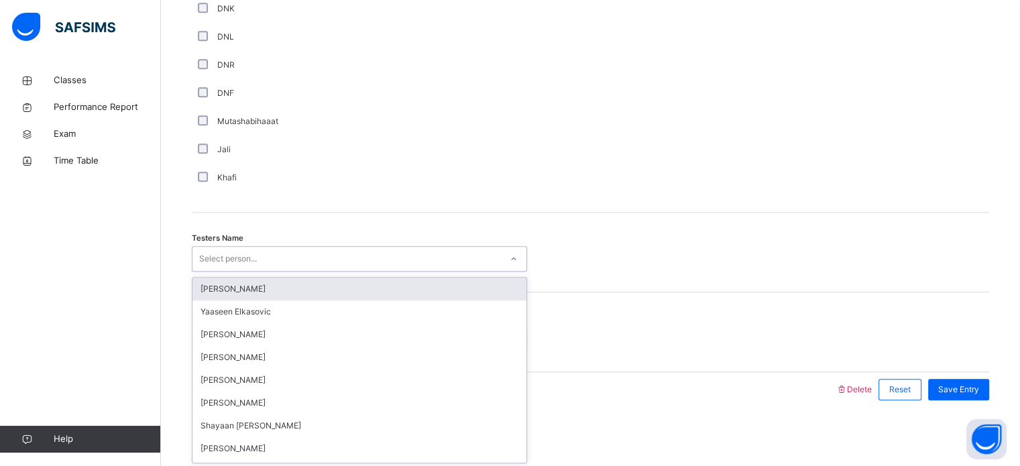
click at [219, 259] on div "Select person..." at bounding box center [228, 258] width 58 height 25
type input "***"
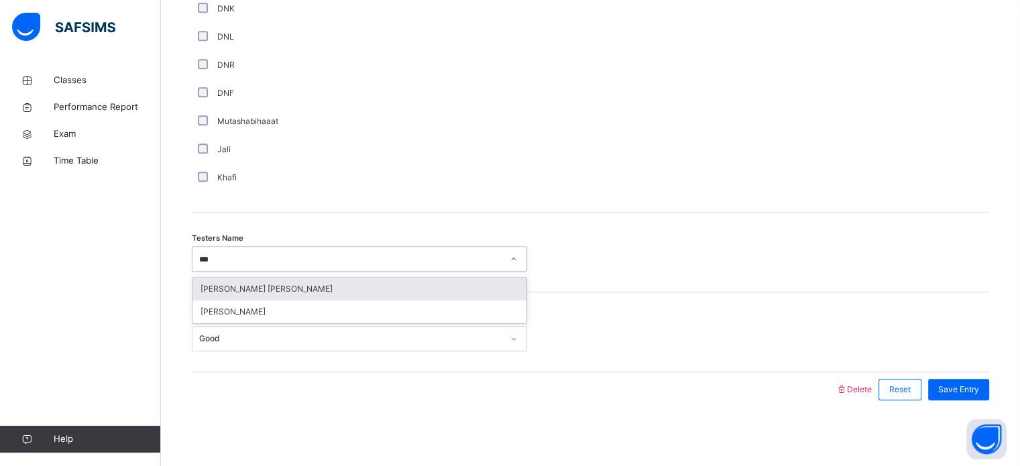
click at [221, 286] on div "[PERSON_NAME] [PERSON_NAME]" at bounding box center [359, 289] width 334 height 23
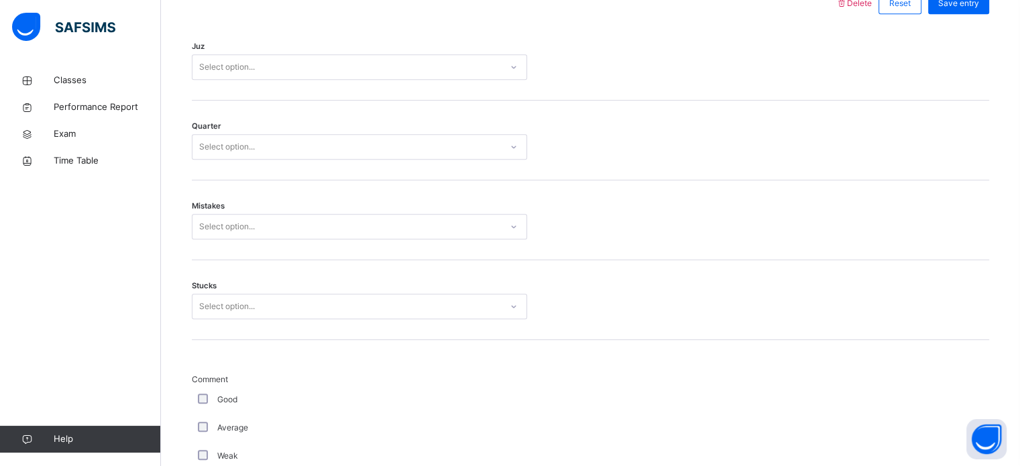
scroll to position [623, 0]
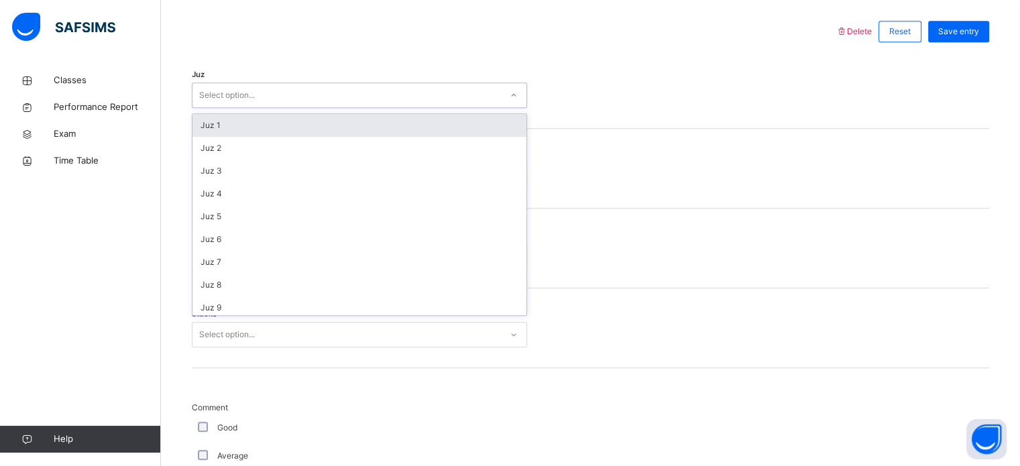
click at [238, 105] on div "Select option..." at bounding box center [359, 94] width 335 height 25
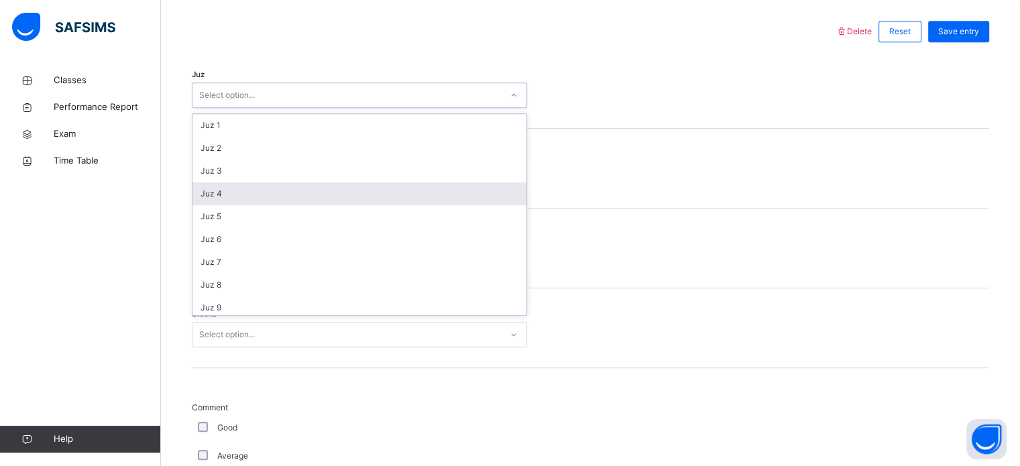
scroll to position [483, 0]
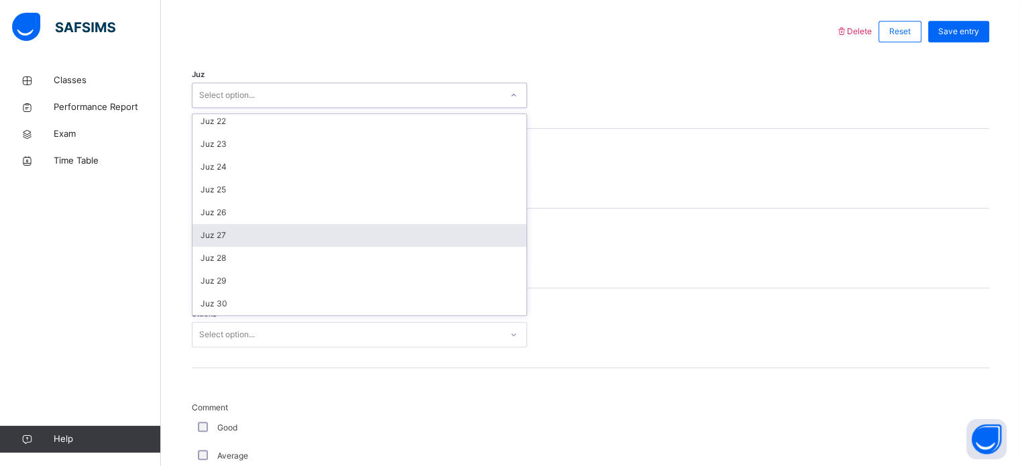
drag, startPoint x: 223, startPoint y: 239, endPoint x: 225, endPoint y: 231, distance: 9.1
click at [225, 231] on div "Juz 27" at bounding box center [359, 235] width 334 height 23
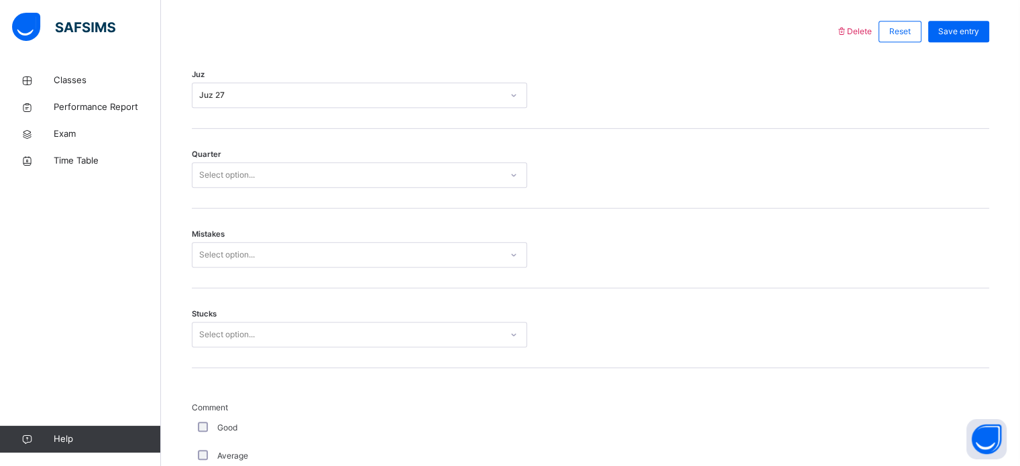
click at [225, 231] on div "Mistakes Select option..." at bounding box center [590, 249] width 797 height 80
click at [230, 168] on div "Select option..." at bounding box center [227, 174] width 56 height 25
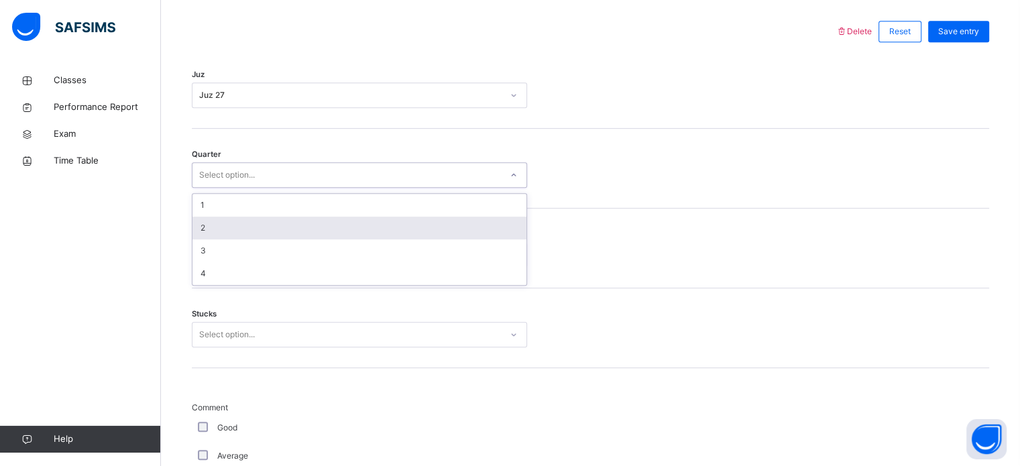
click at [228, 219] on div "2" at bounding box center [359, 228] width 334 height 23
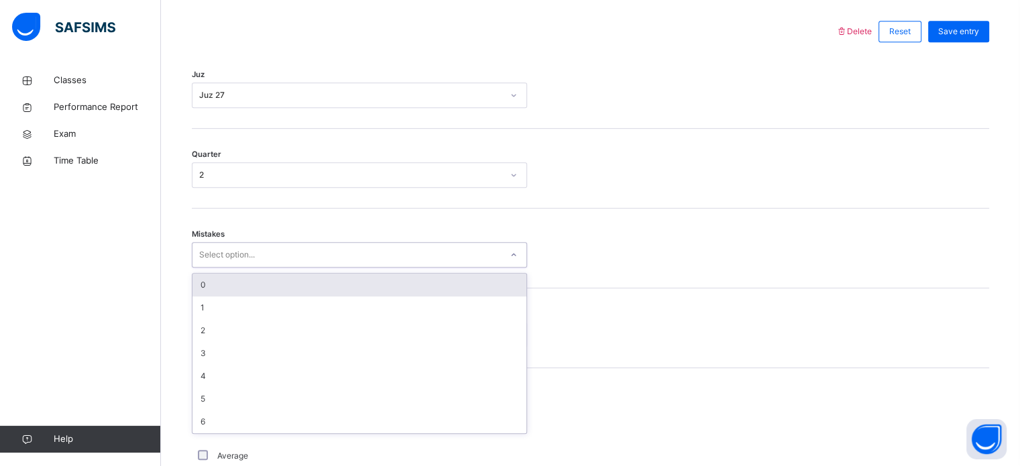
click at [228, 253] on div "Select option..." at bounding box center [227, 254] width 56 height 25
click at [224, 292] on div "0" at bounding box center [359, 285] width 334 height 23
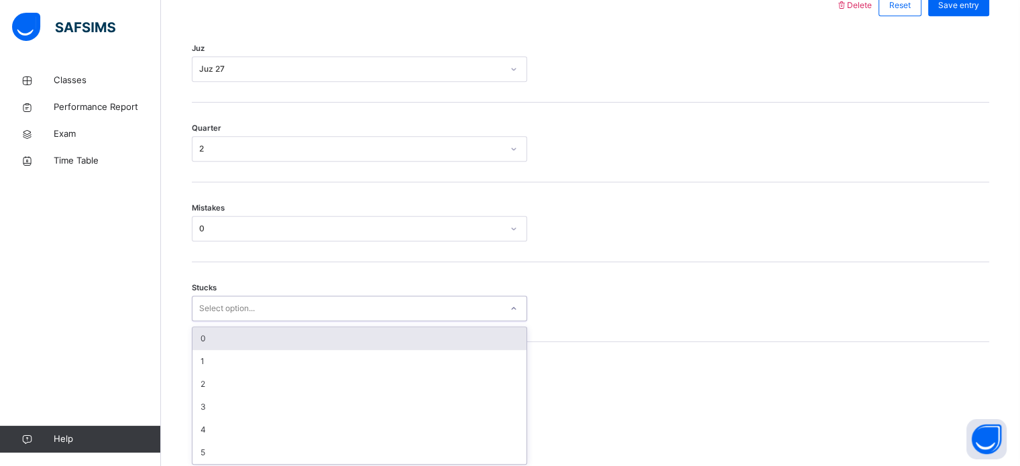
scroll to position [652, 0]
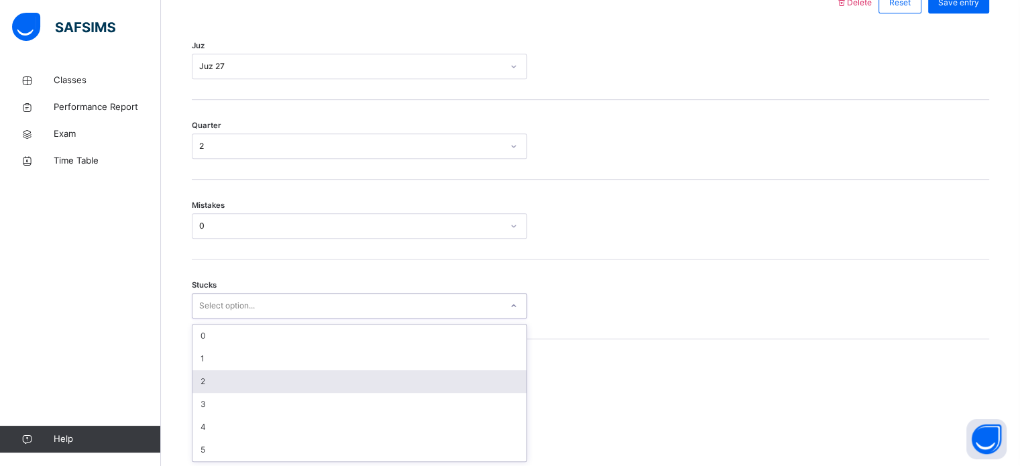
drag, startPoint x: 228, startPoint y: 331, endPoint x: 228, endPoint y: 382, distance: 51.0
click at [228, 319] on div "option 2 focused, 3 of 6. 6 results available. Use Up and Down to choose option…" at bounding box center [359, 305] width 335 height 25
click at [228, 382] on div "2" at bounding box center [359, 381] width 334 height 23
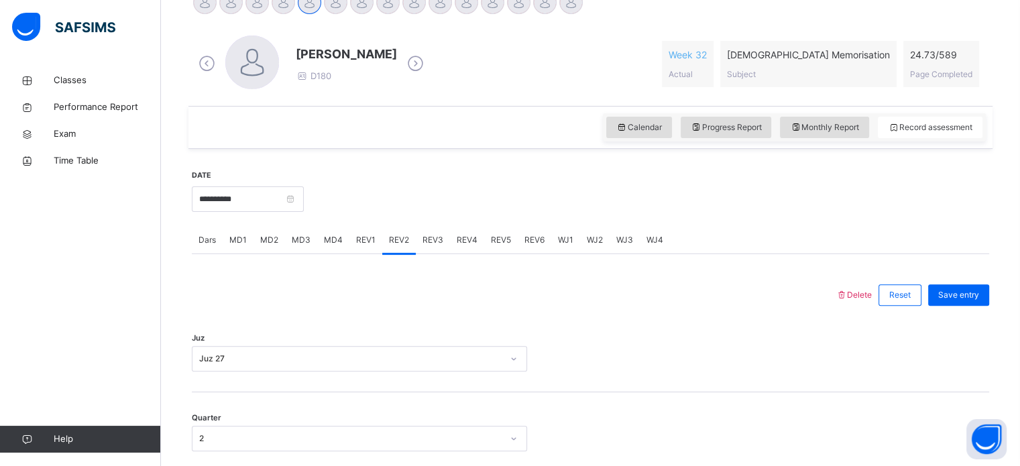
scroll to position [351, 0]
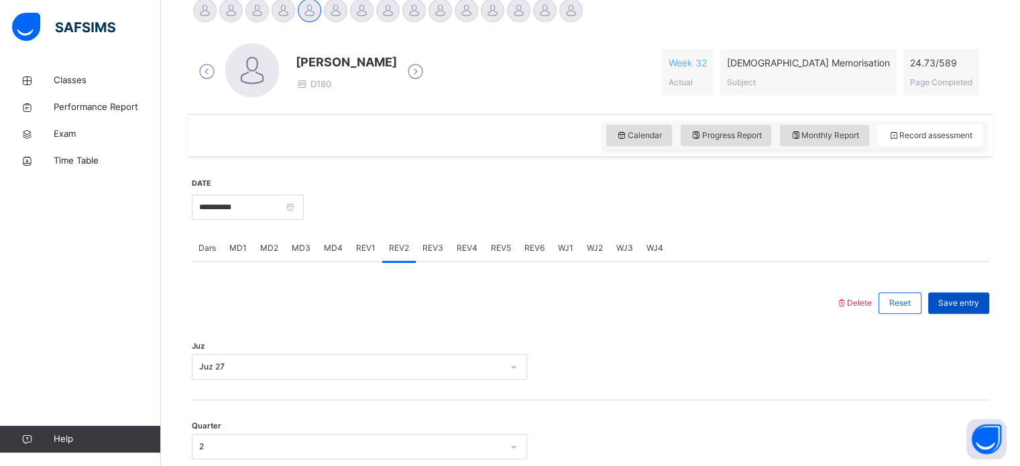
click at [989, 297] on div "Save entry" at bounding box center [958, 302] width 61 height 21
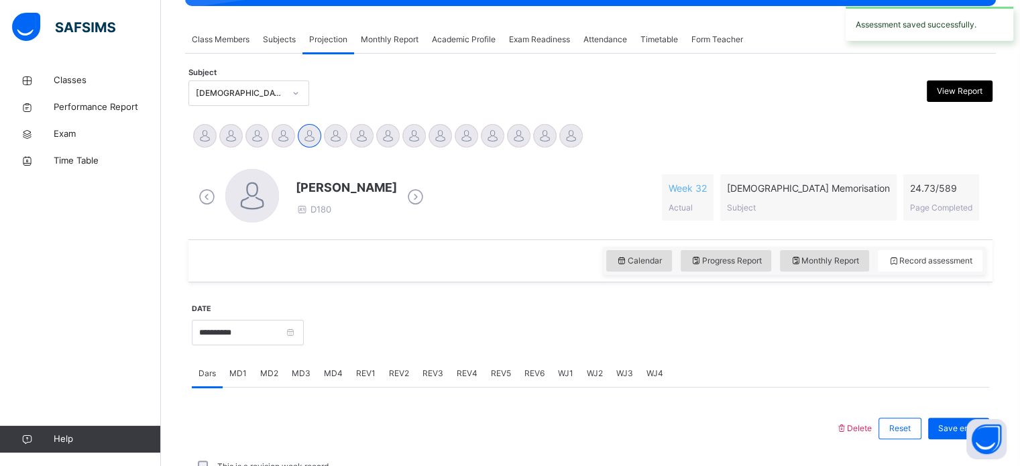
scroll to position [228, 0]
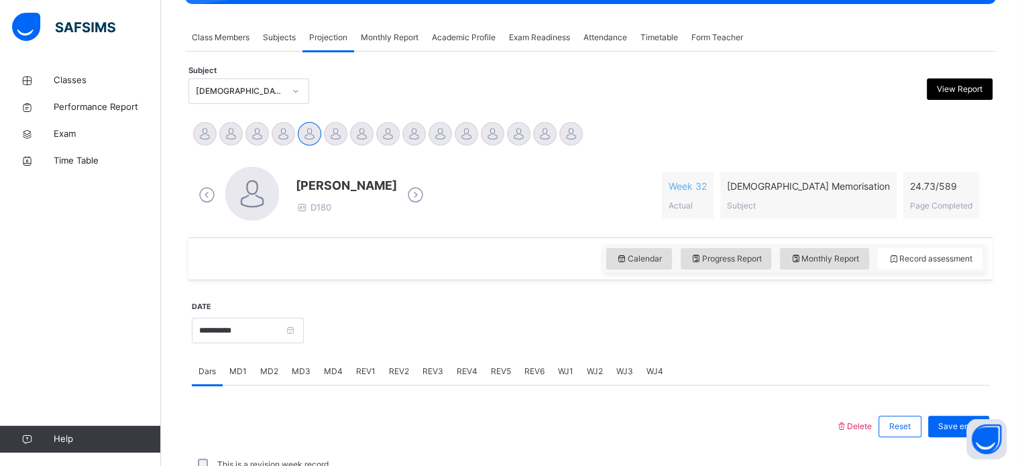
click at [386, 42] on span "Monthly Report" at bounding box center [390, 38] width 58 height 12
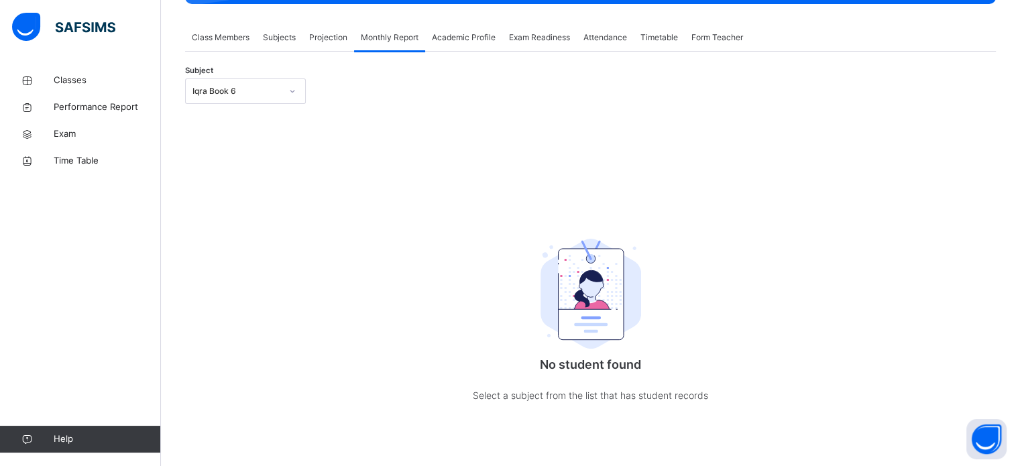
scroll to position [239, 0]
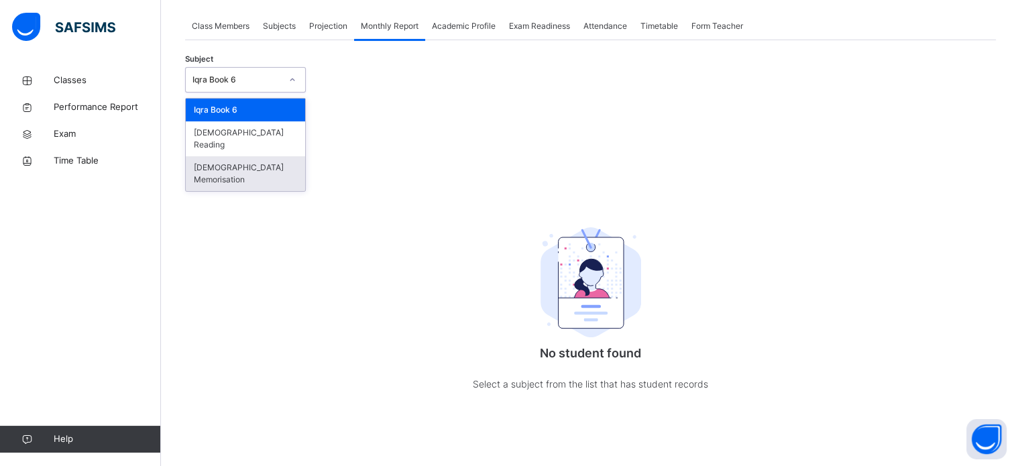
drag, startPoint x: 247, startPoint y: 81, endPoint x: 219, endPoint y: 156, distance: 80.0
click at [219, 93] on div "option [DEMOGRAPHIC_DATA] Memorisation focused, 3 of 3. 3 results available. Us…" at bounding box center [245, 79] width 121 height 25
drag, startPoint x: 219, startPoint y: 156, endPoint x: 235, endPoint y: 152, distance: 16.1
click at [235, 156] on div "[DEMOGRAPHIC_DATA] Memorisation" at bounding box center [245, 173] width 119 height 35
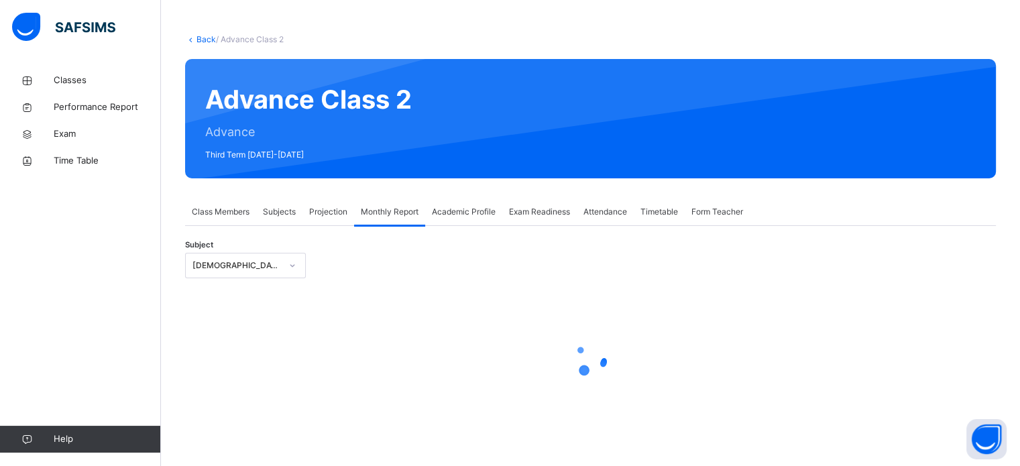
click at [235, 152] on div "Advance Class 2 Advance Third Term [DATE]-[DATE]" at bounding box center [590, 118] width 811 height 119
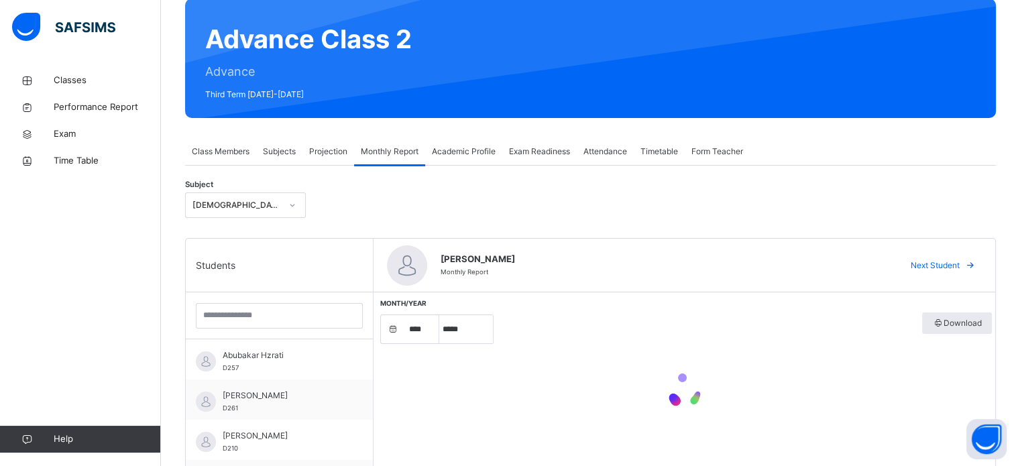
select select "****"
select select "*"
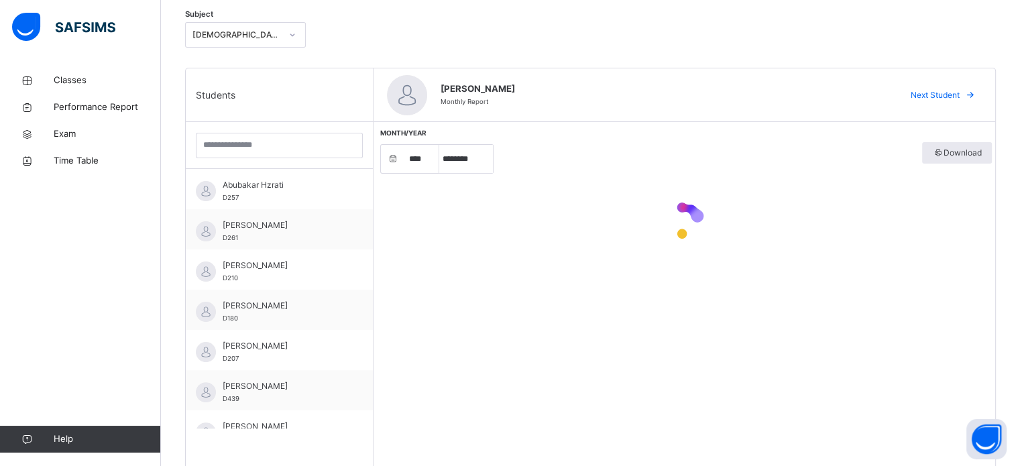
scroll to position [295, 0]
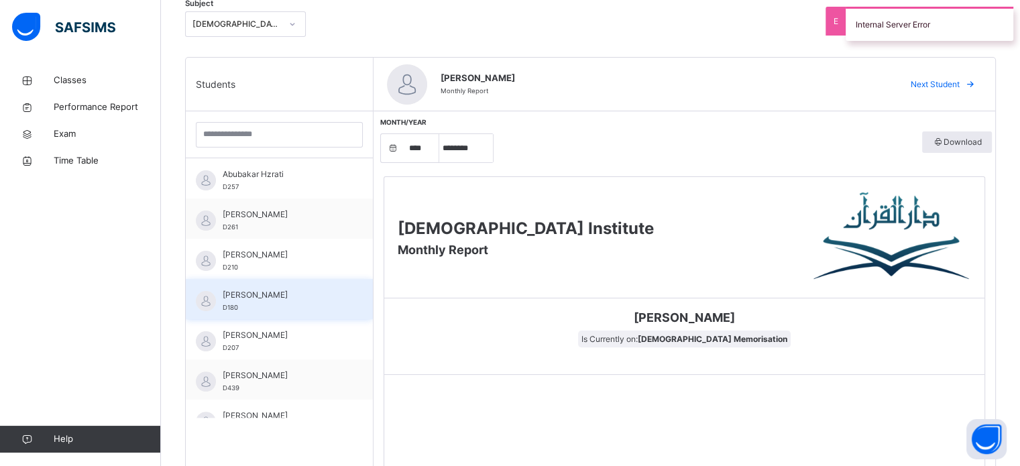
click at [266, 299] on span "[PERSON_NAME]" at bounding box center [283, 295] width 120 height 12
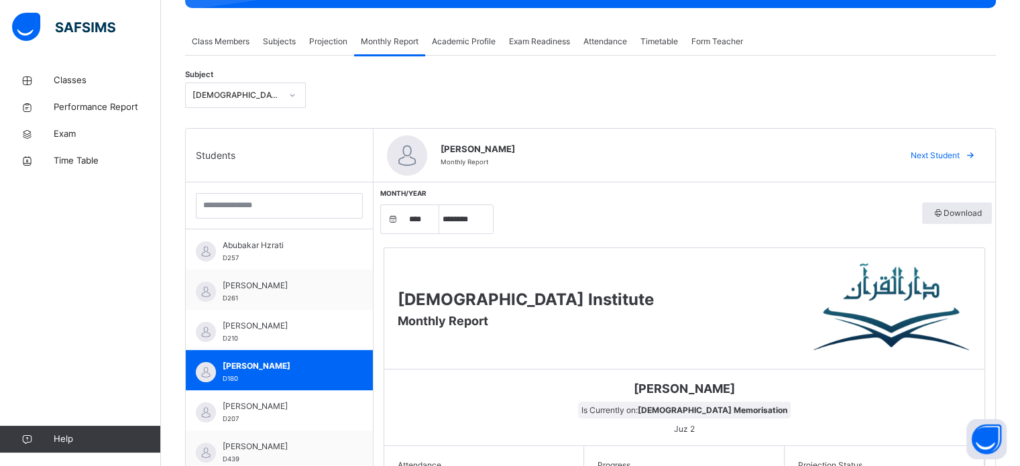
scroll to position [216, 0]
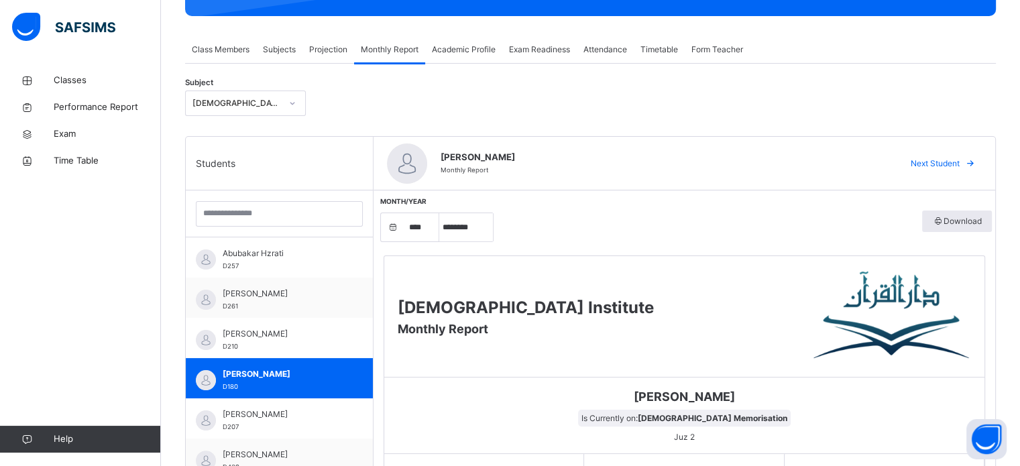
click at [333, 56] on div "Projection" at bounding box center [328, 49] width 52 height 27
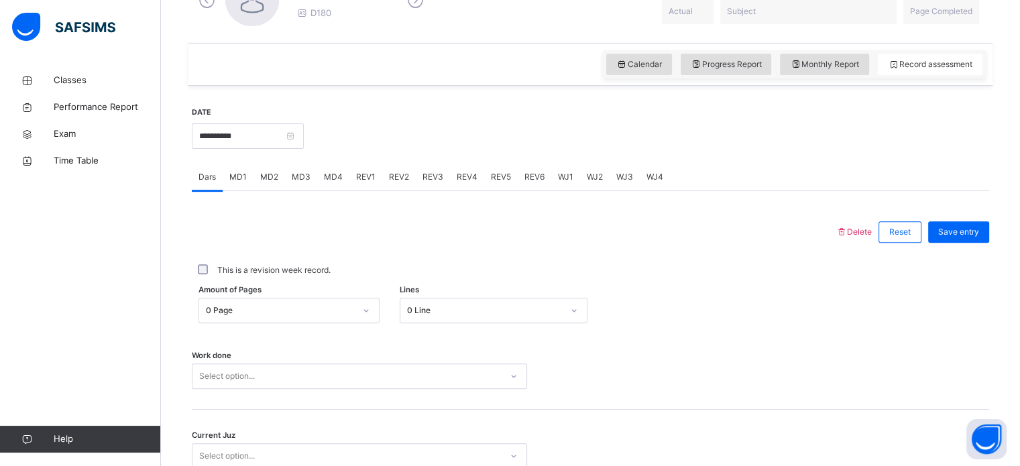
scroll to position [424, 0]
drag, startPoint x: 273, startPoint y: 131, endPoint x: 249, endPoint y: 141, distance: 25.8
click at [249, 141] on input "**********" at bounding box center [248, 134] width 112 height 25
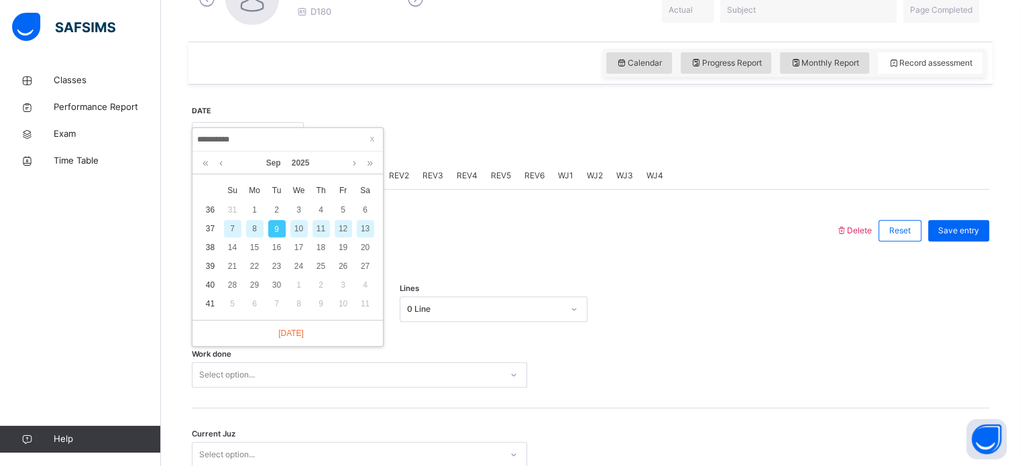
click at [249, 141] on input "**********" at bounding box center [287, 139] width 182 height 15
click at [362, 210] on div "6" at bounding box center [365, 209] width 17 height 17
type input "**********"
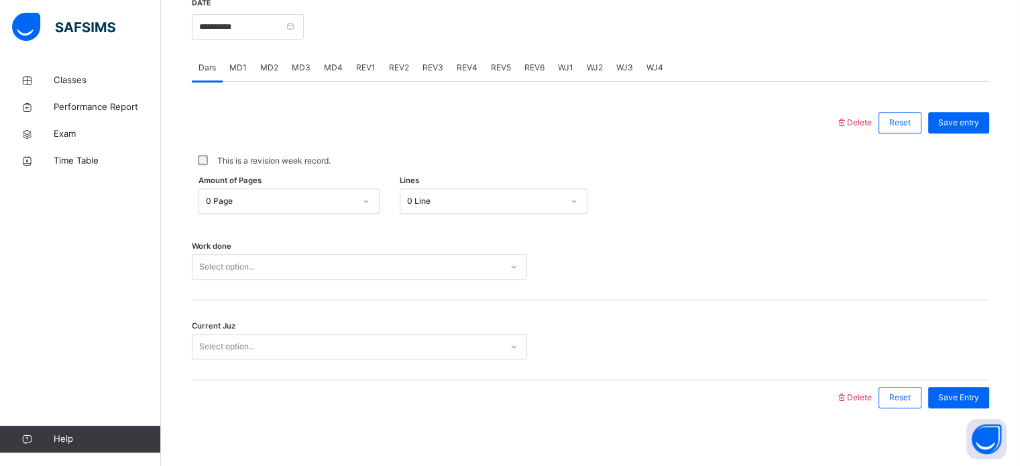
scroll to position [533, 0]
click at [331, 64] on span "MD4" at bounding box center [333, 66] width 19 height 12
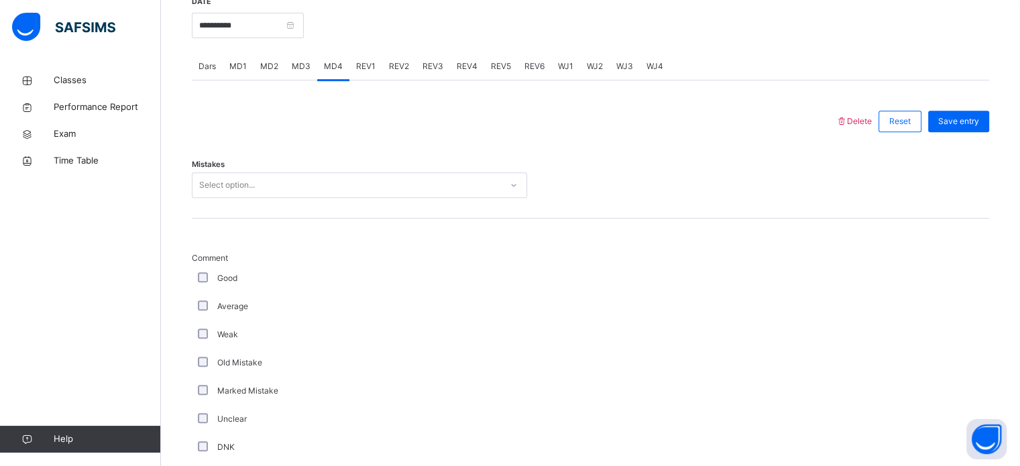
click at [266, 63] on span "MD2" at bounding box center [269, 66] width 18 height 12
click at [204, 70] on span "Dars" at bounding box center [206, 66] width 17 height 12
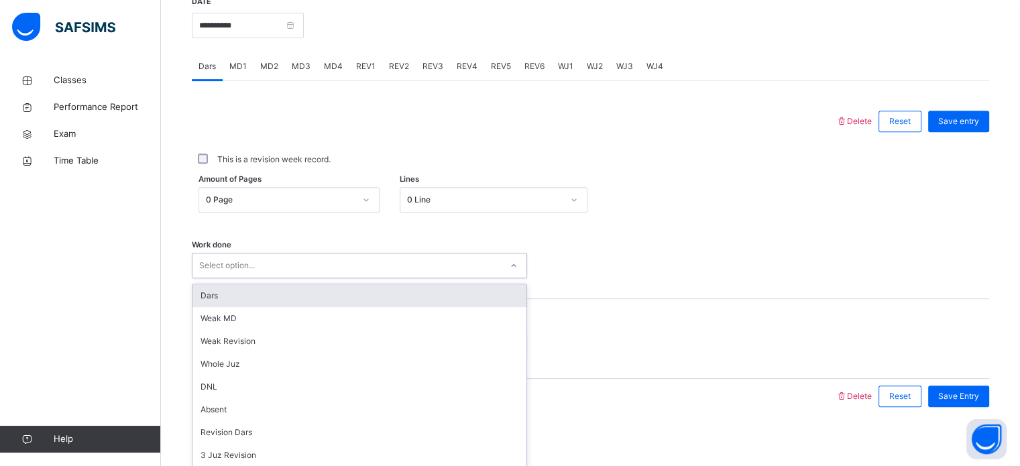
scroll to position [540, 0]
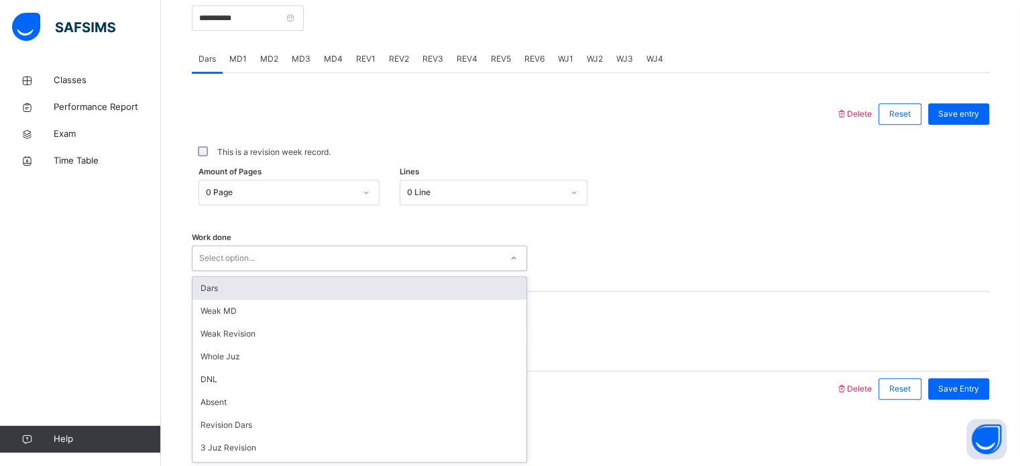
click at [247, 259] on div "Select option..." at bounding box center [227, 257] width 56 height 25
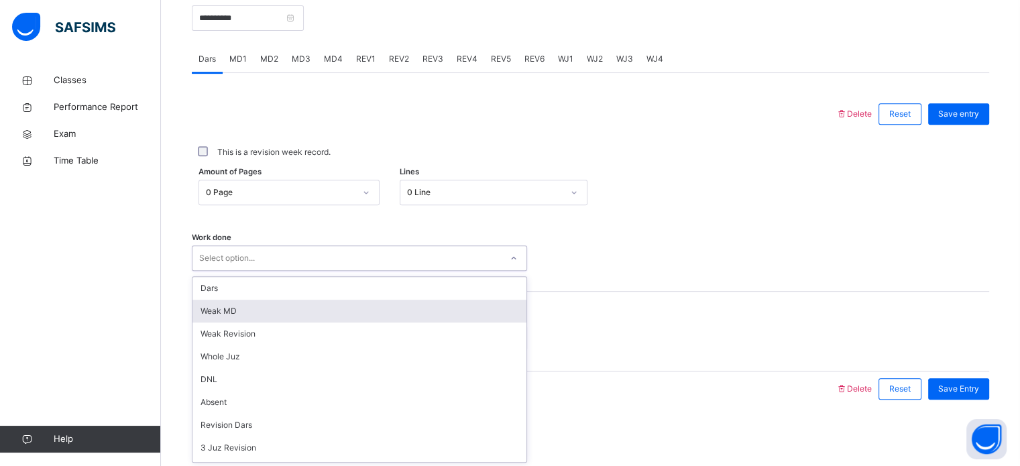
click at [231, 312] on div "Weak MD" at bounding box center [359, 311] width 334 height 23
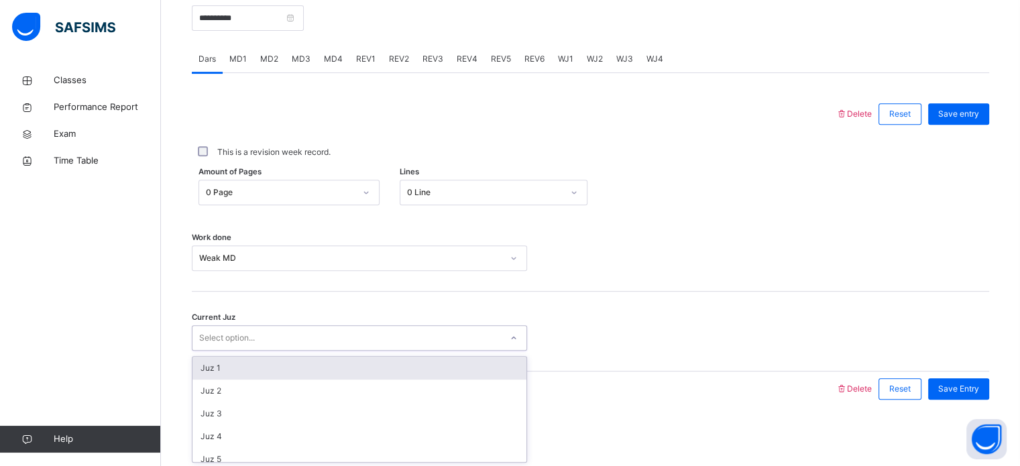
click at [233, 333] on div "Select option..." at bounding box center [227, 337] width 56 height 25
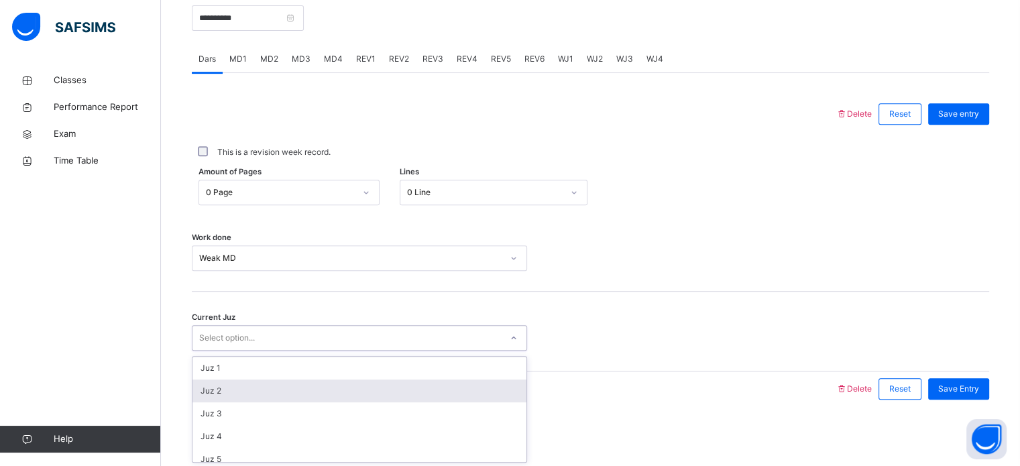
click at [226, 388] on div "Juz 2" at bounding box center [359, 391] width 334 height 23
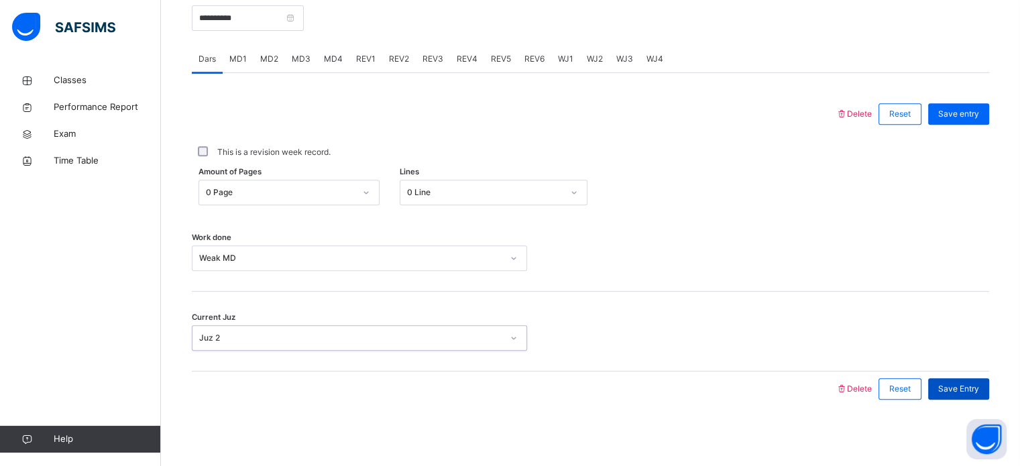
click at [963, 396] on div "Save Entry" at bounding box center [958, 388] width 61 height 21
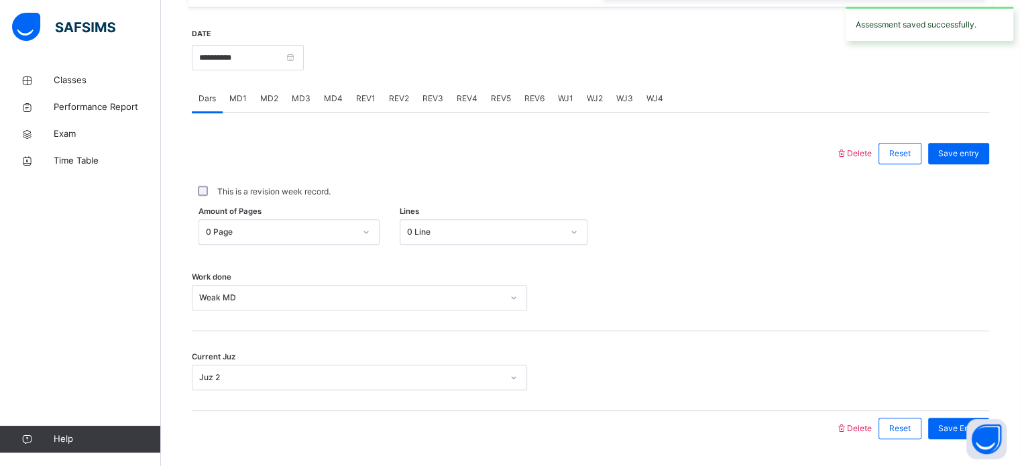
scroll to position [500, 0]
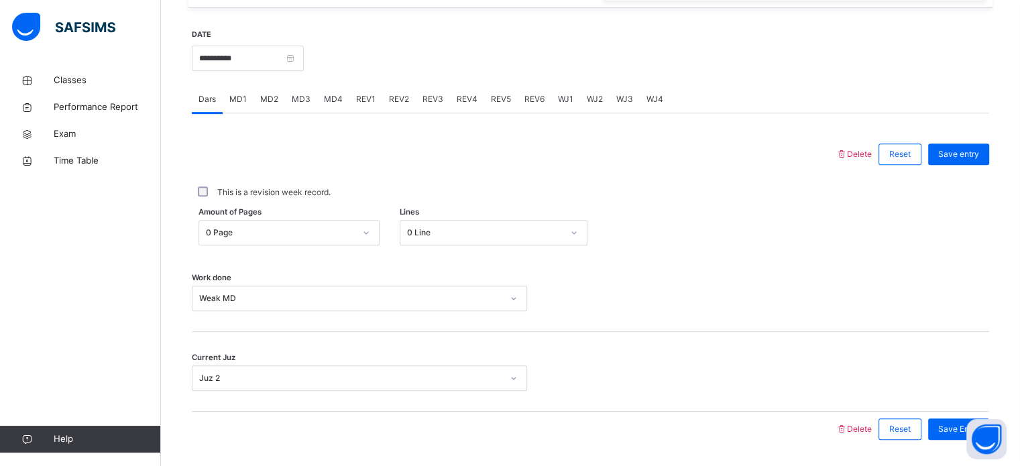
click at [329, 90] on div "MD4" at bounding box center [333, 99] width 32 height 27
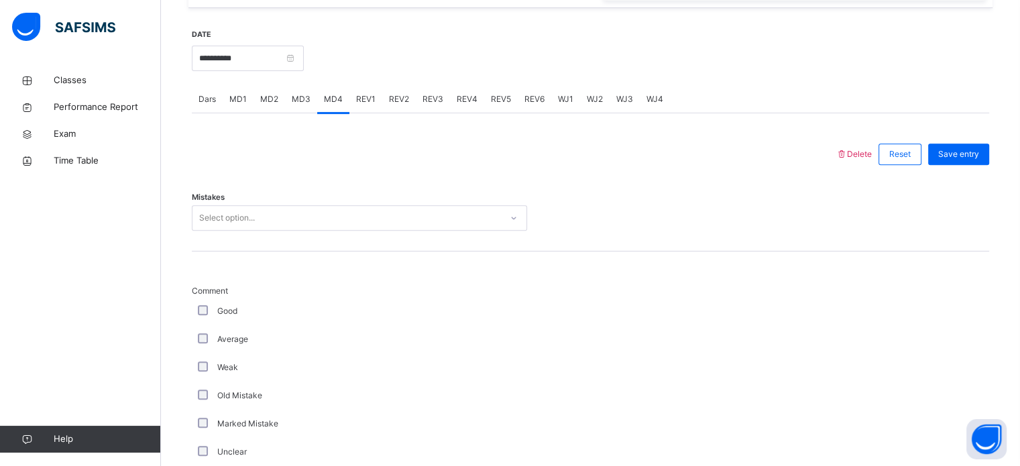
click at [294, 95] on span "MD3" at bounding box center [301, 99] width 19 height 12
click at [319, 97] on div "MD4" at bounding box center [333, 99] width 32 height 27
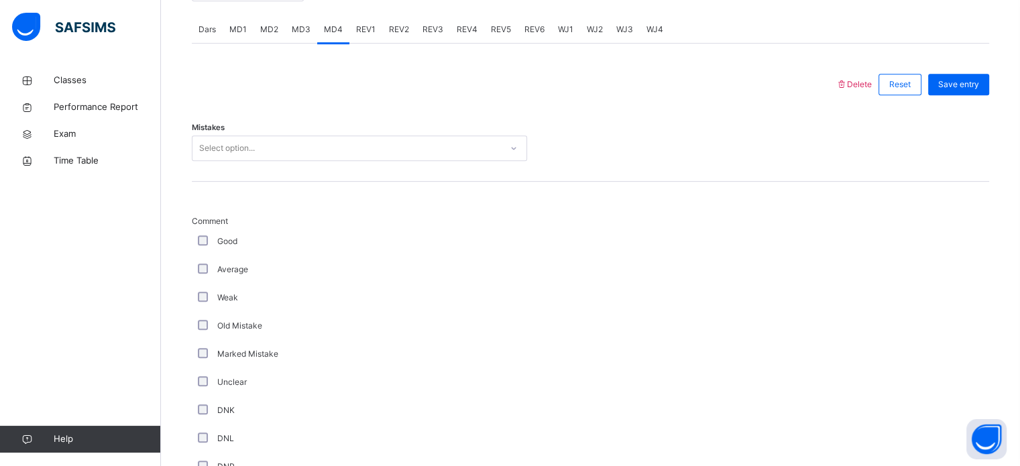
scroll to position [573, 0]
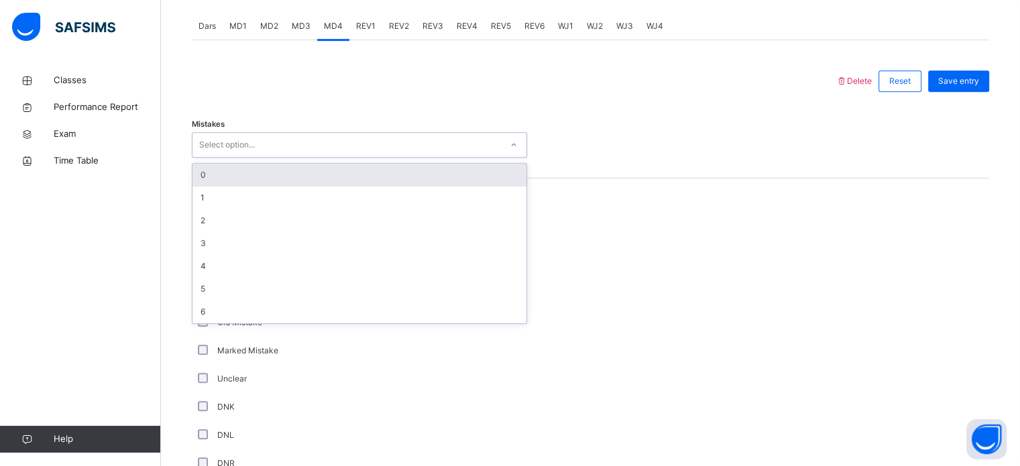
click at [277, 146] on div "Select option..." at bounding box center [346, 145] width 308 height 21
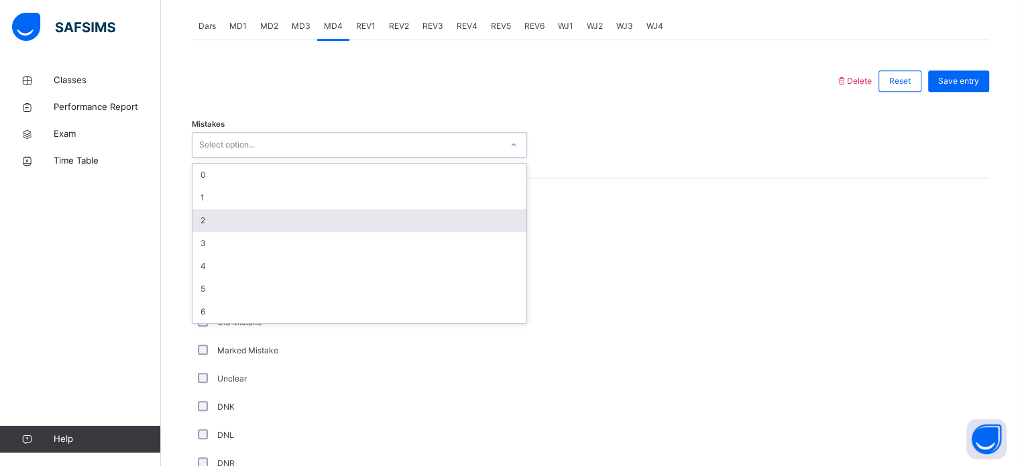
click at [239, 211] on div "2" at bounding box center [359, 220] width 334 height 23
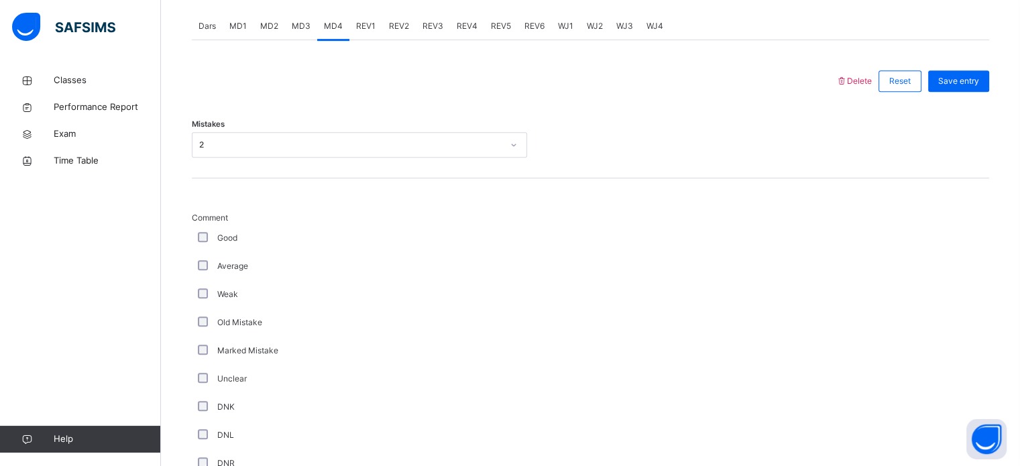
click at [200, 348] on div "Comment Good Average Weak Old Mistake Marked Mistake Unclear DNK DNL DNR DNF Mu…" at bounding box center [359, 401] width 335 height 378
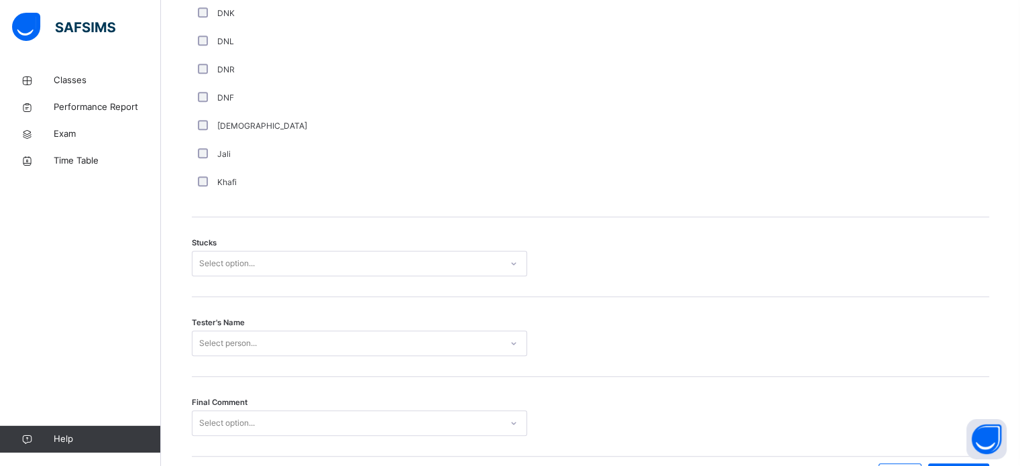
scroll to position [991, 0]
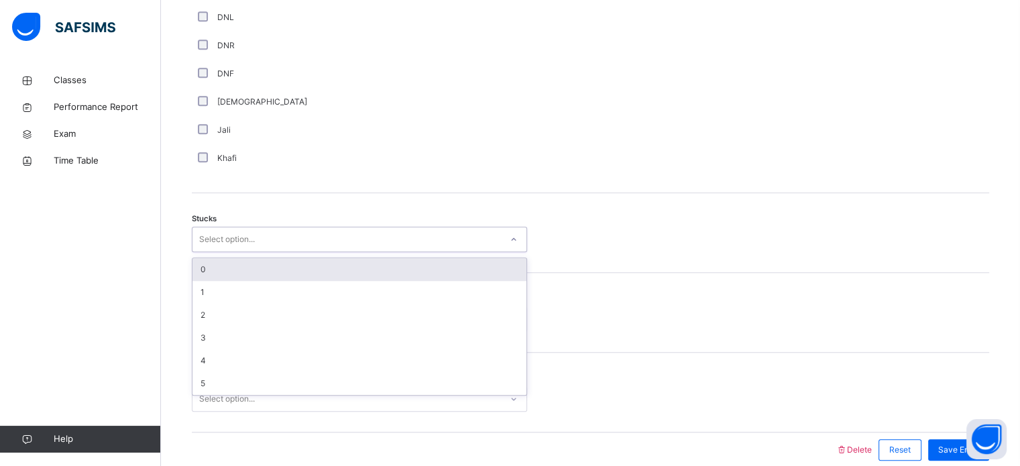
click at [218, 246] on div "Select option..." at bounding box center [227, 239] width 56 height 25
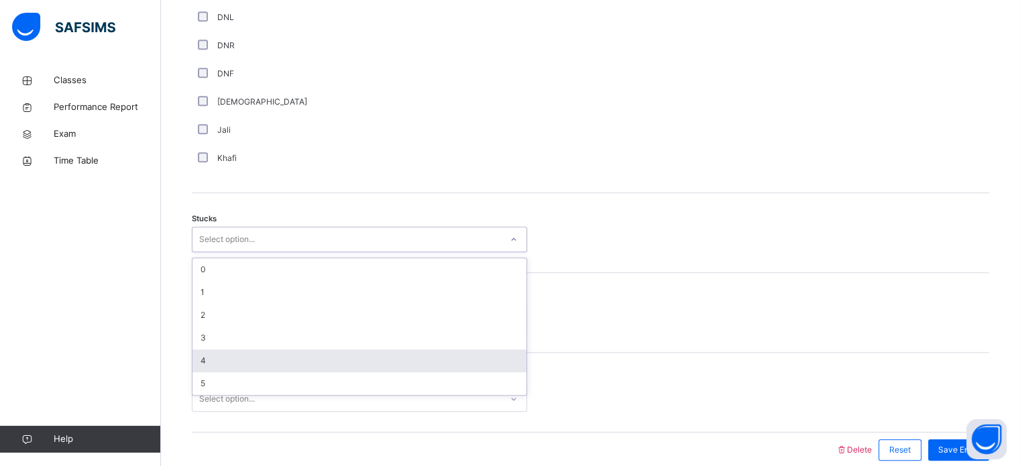
click at [217, 367] on div "4" at bounding box center [359, 360] width 334 height 23
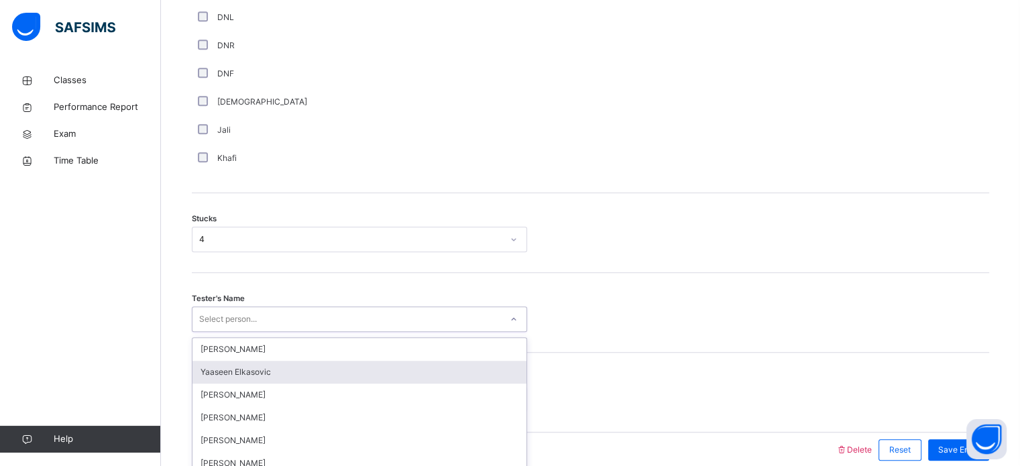
scroll to position [1051, 0]
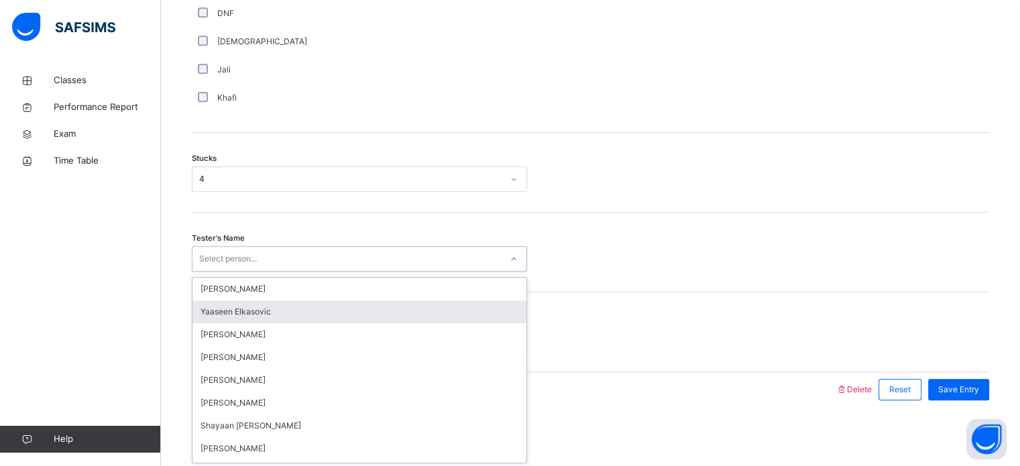
click at [221, 272] on div "option [PERSON_NAME] focused, 2 of 90. 90 results available. Use Up and Down to…" at bounding box center [359, 258] width 335 height 25
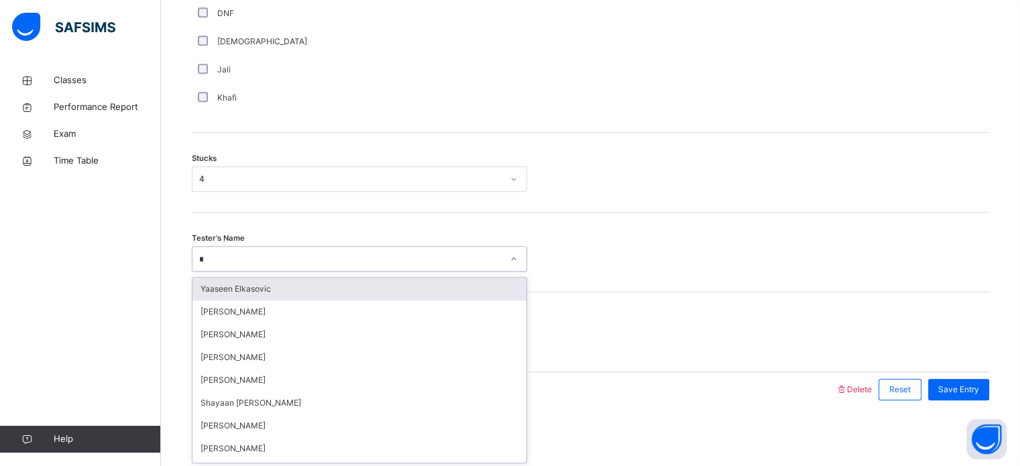
type input "**"
click at [217, 291] on div "Shayaan [PERSON_NAME]" at bounding box center [359, 289] width 334 height 23
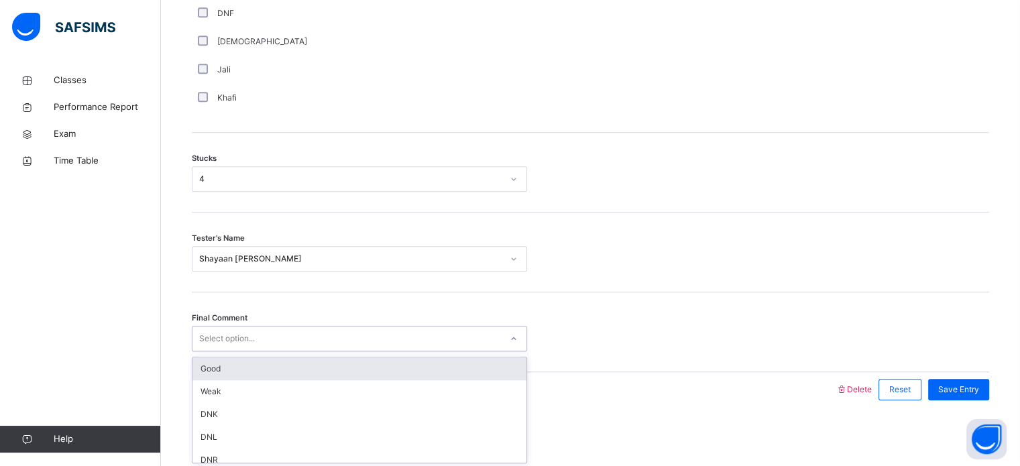
click at [219, 339] on div "Select option..." at bounding box center [227, 338] width 56 height 25
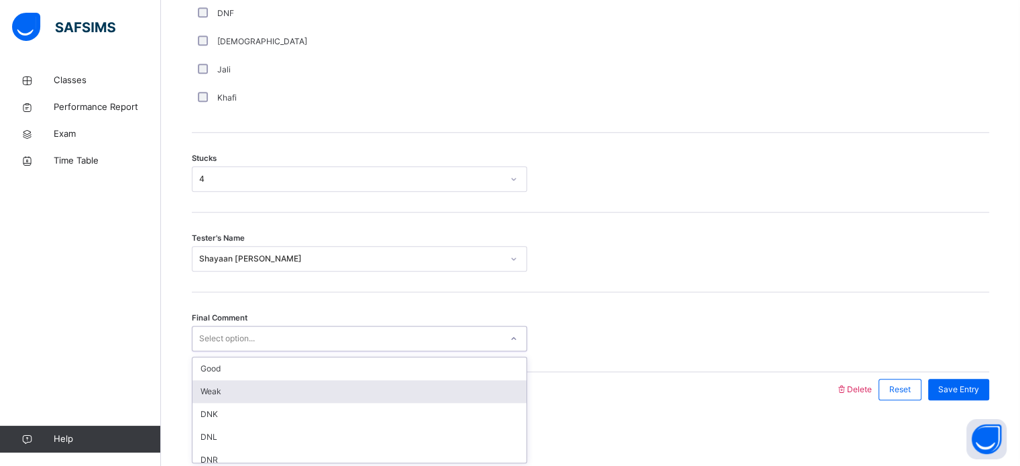
click at [224, 399] on div "Weak" at bounding box center [359, 391] width 334 height 23
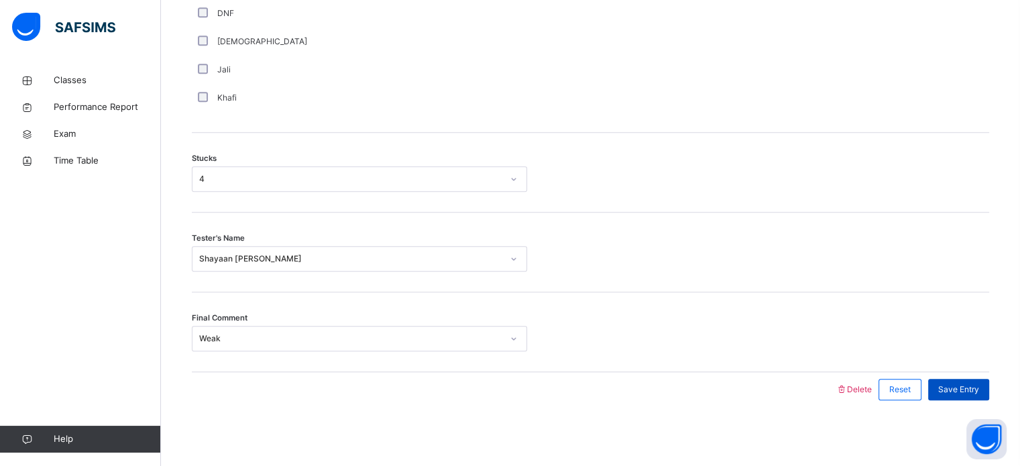
click at [979, 394] on span "Save Entry" at bounding box center [958, 390] width 41 height 12
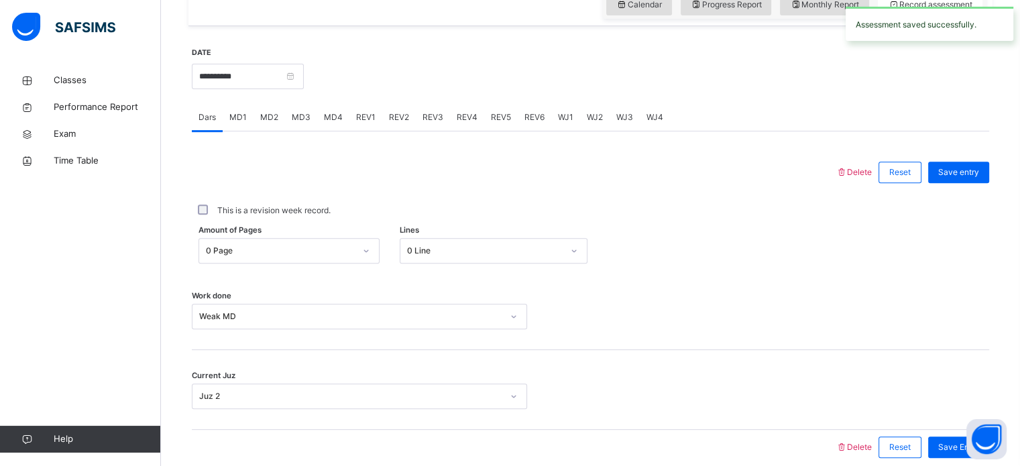
scroll to position [481, 0]
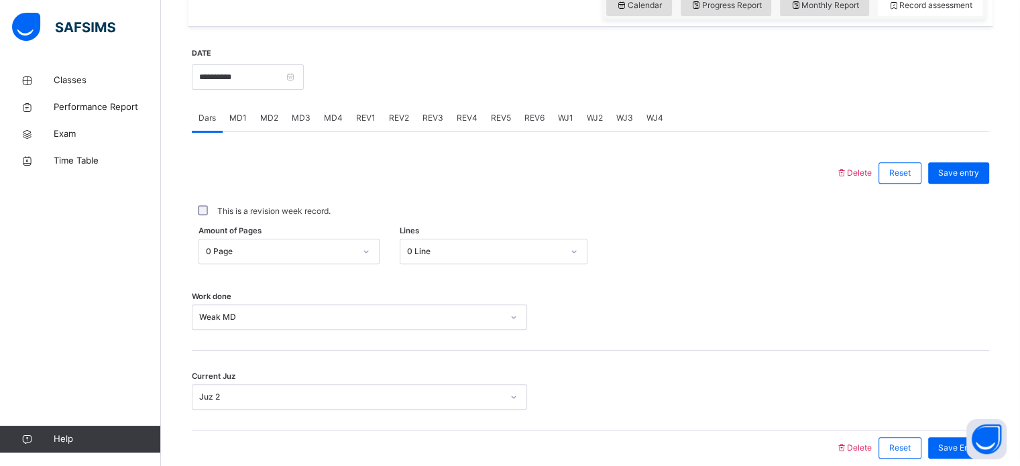
click at [373, 125] on div "REV1" at bounding box center [365, 118] width 33 height 27
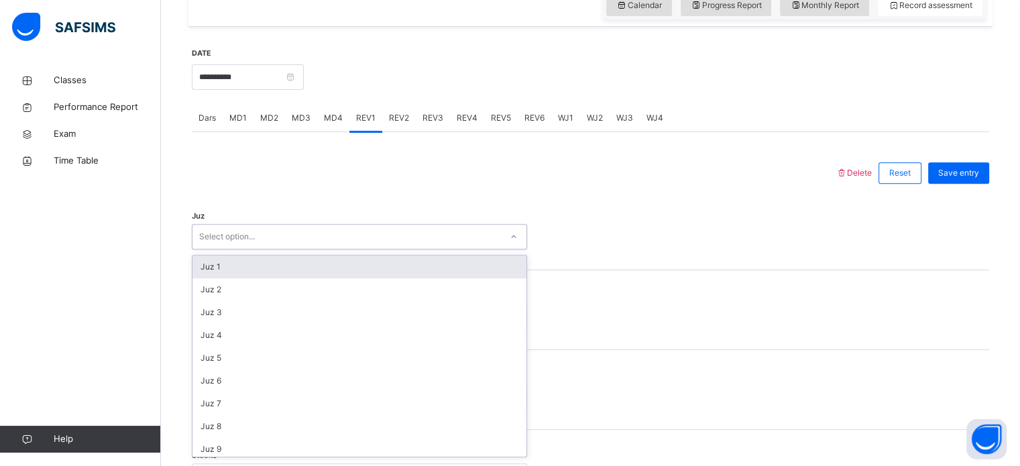
click at [306, 245] on div "Select option..." at bounding box center [346, 237] width 308 height 21
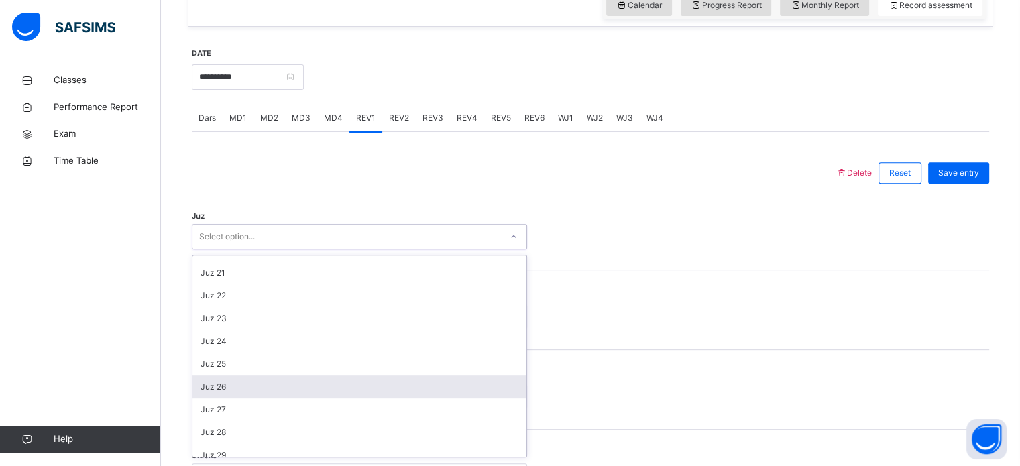
scroll to position [483, 0]
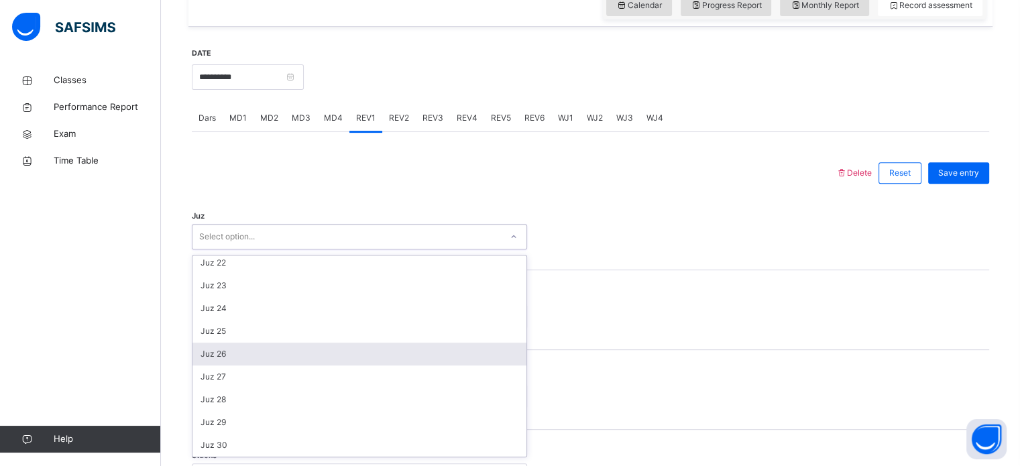
click at [260, 345] on div "Juz 26" at bounding box center [359, 354] width 334 height 23
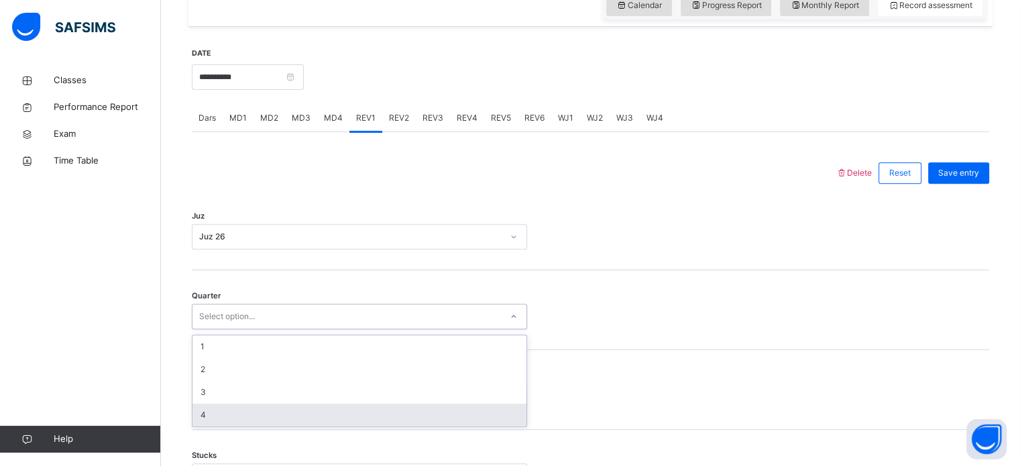
drag, startPoint x: 238, startPoint y: 312, endPoint x: 152, endPoint y: 406, distance: 127.7
click at [152, 406] on div "Class Arm Details Third Term / [DATE]-[DATE] [PERSON_NAME] Ali [EMAIL_ADDRESS][…" at bounding box center [510, 358] width 1020 height 1678
click at [223, 422] on div "4" at bounding box center [359, 415] width 334 height 23
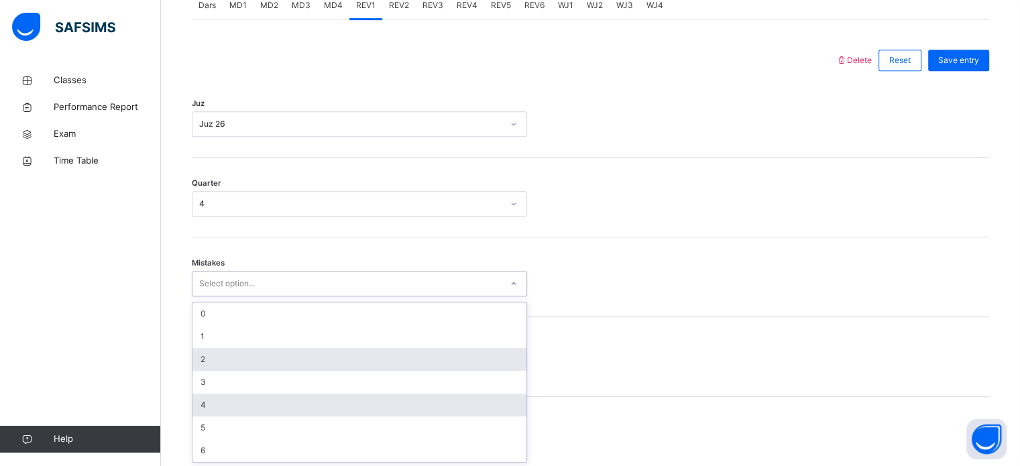
scroll to position [595, 0]
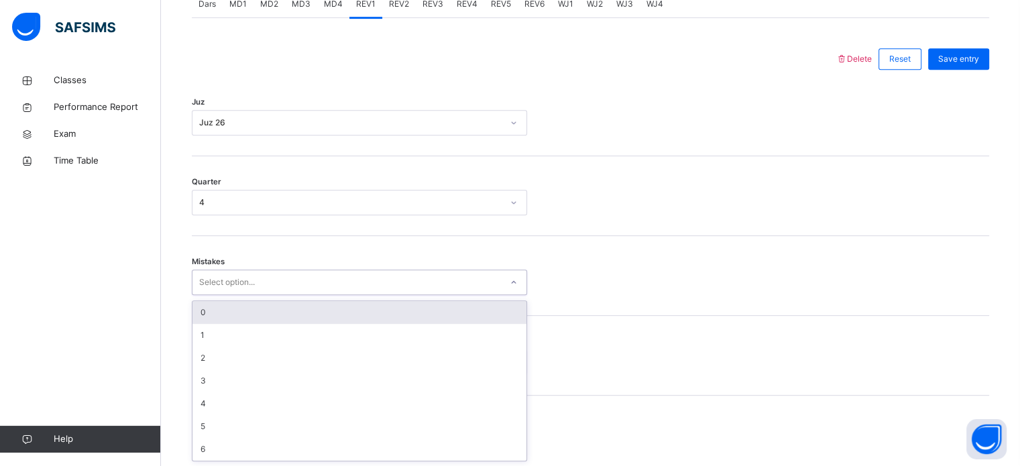
drag, startPoint x: 220, startPoint y: 397, endPoint x: 203, endPoint y: 319, distance: 79.7
click at [203, 295] on div "option 0 focused, 1 of 7. 7 results available. Use Up and Down to choose option…" at bounding box center [359, 282] width 335 height 25
click at [203, 319] on div "0" at bounding box center [359, 312] width 334 height 23
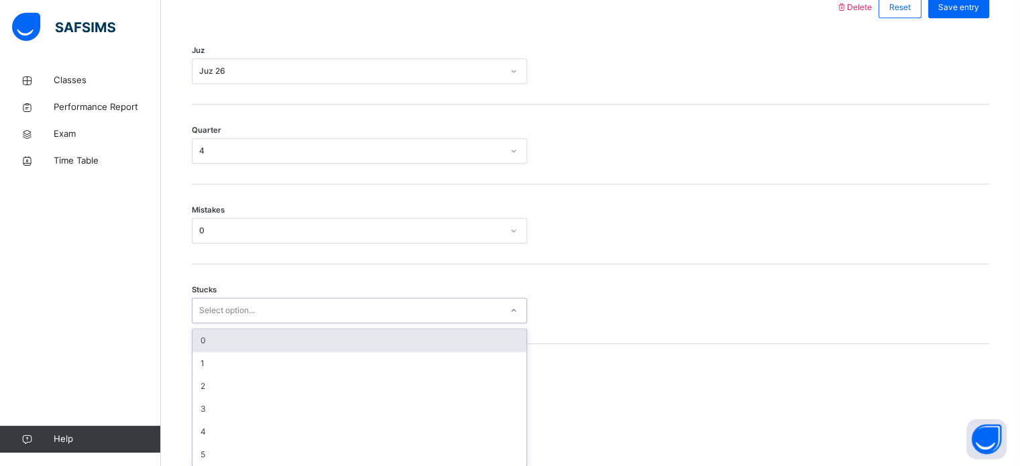
scroll to position [652, 0]
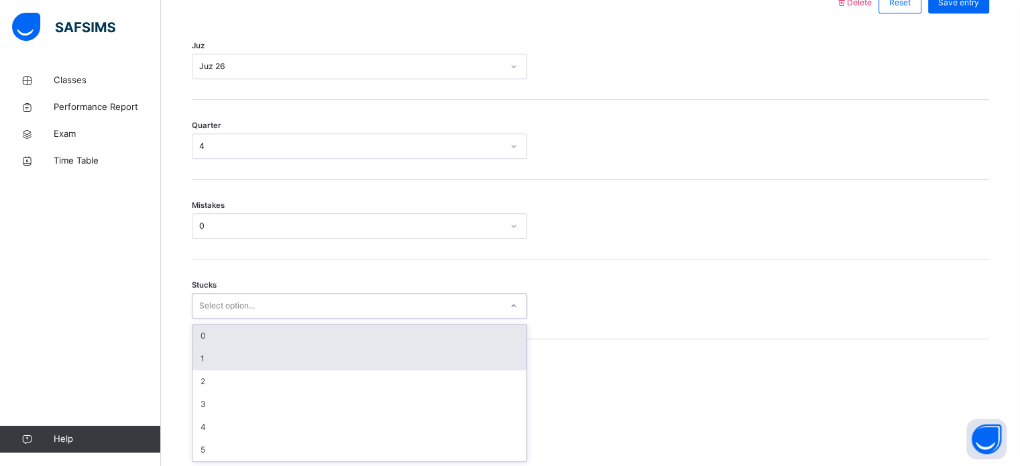
drag, startPoint x: 224, startPoint y: 359, endPoint x: 213, endPoint y: 343, distance: 19.9
click at [213, 319] on div "option 1 focused, 2 of 6. 6 results available. Use Up and Down to choose option…" at bounding box center [359, 305] width 335 height 25
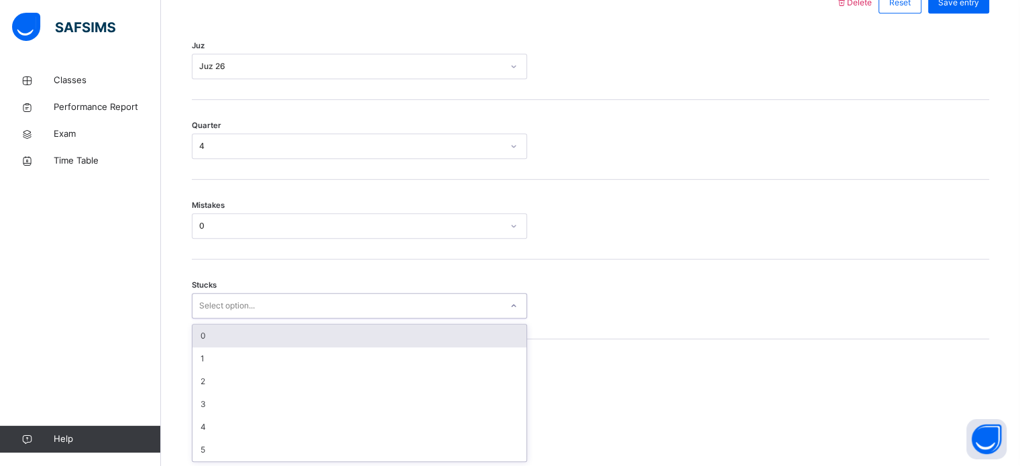
click at [213, 343] on div "0" at bounding box center [359, 336] width 334 height 23
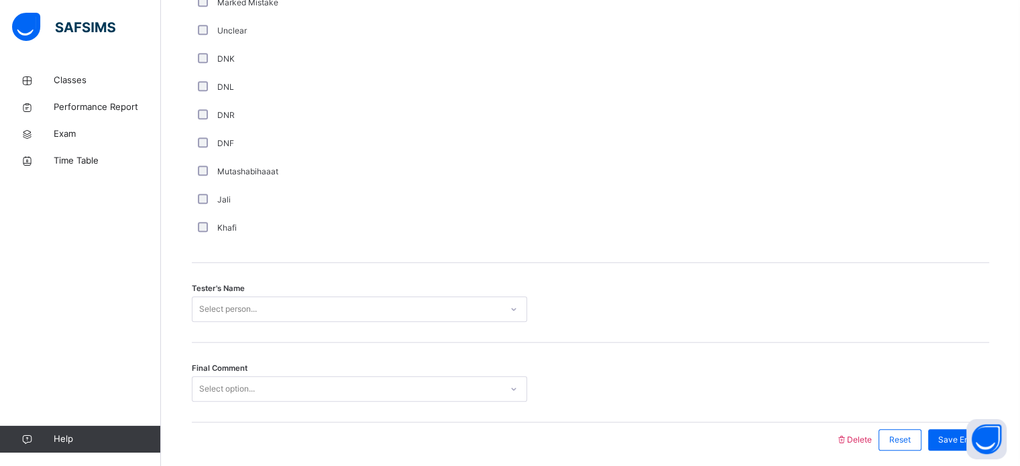
scroll to position [1211, 0]
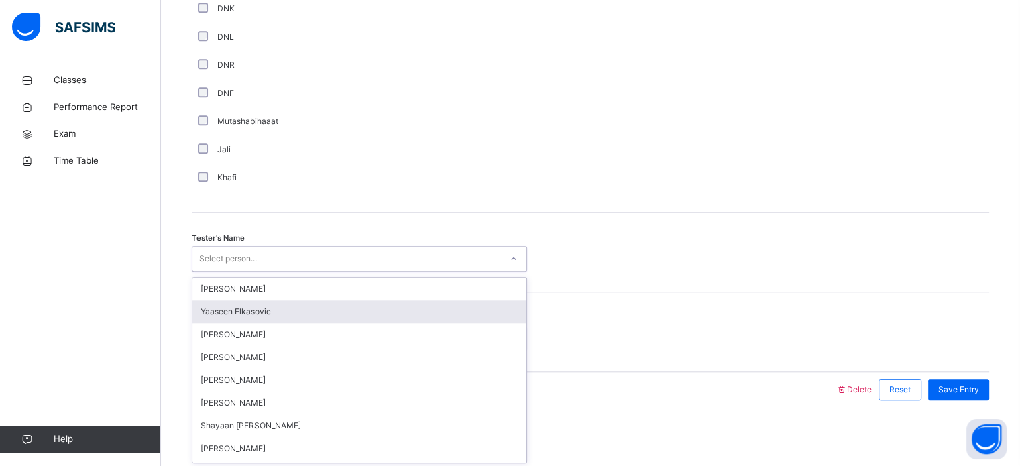
click at [215, 272] on div "option [PERSON_NAME] focused, 2 of 90. 90 results available. Use Up and Down to…" at bounding box center [359, 258] width 335 height 25
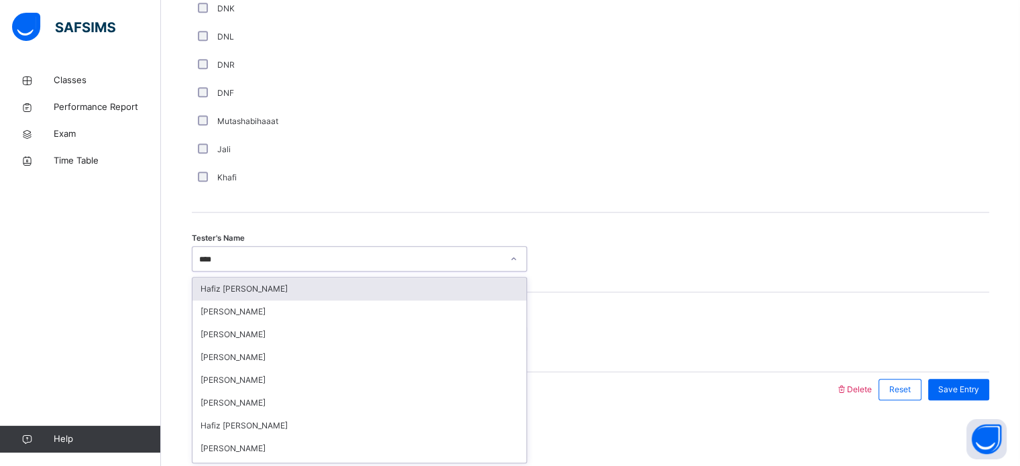
type input "*****"
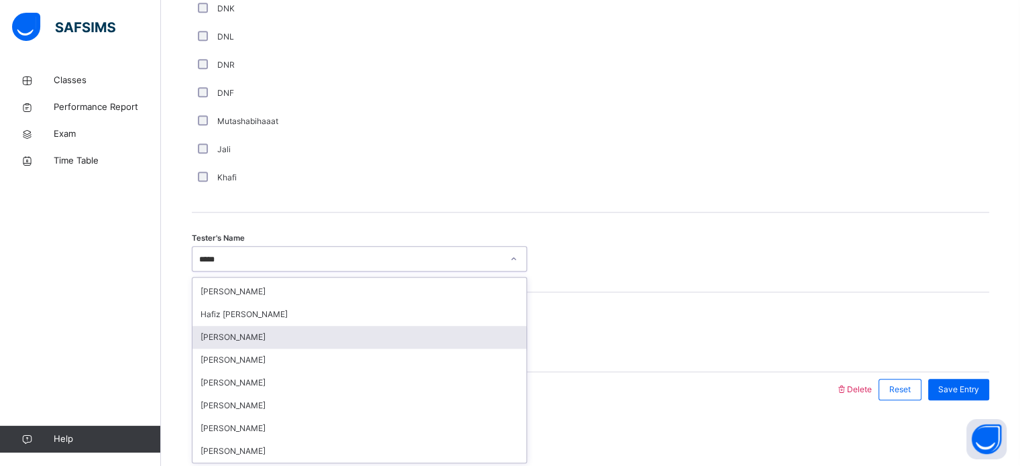
scroll to position [0, 0]
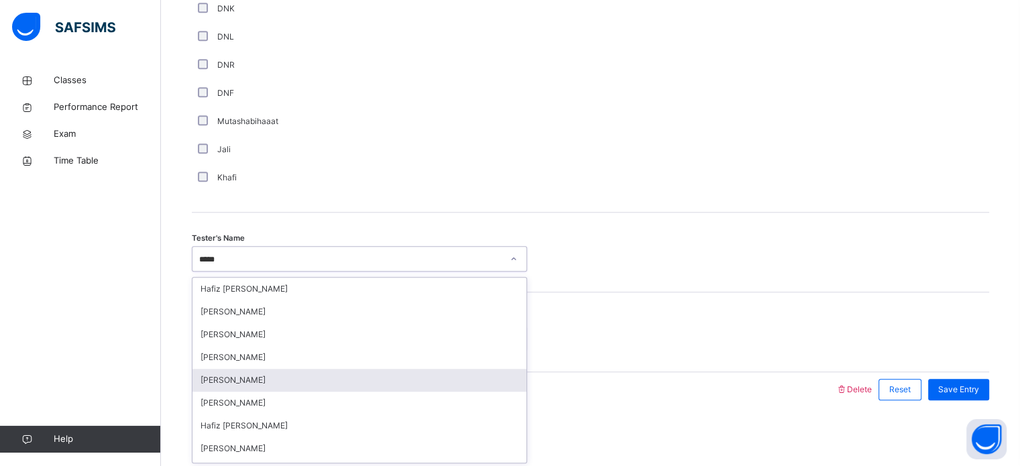
click at [273, 375] on div "[PERSON_NAME]" at bounding box center [359, 380] width 334 height 23
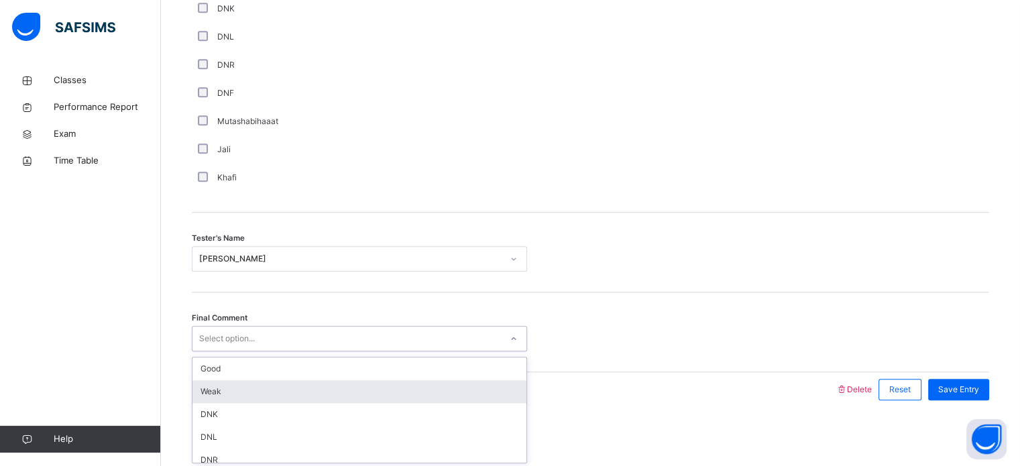
drag, startPoint x: 448, startPoint y: 337, endPoint x: 382, endPoint y: 394, distance: 86.5
click at [382, 351] on div "option Weak focused, 2 of 6. 6 results available. Use Up and Down to choose opt…" at bounding box center [359, 338] width 335 height 25
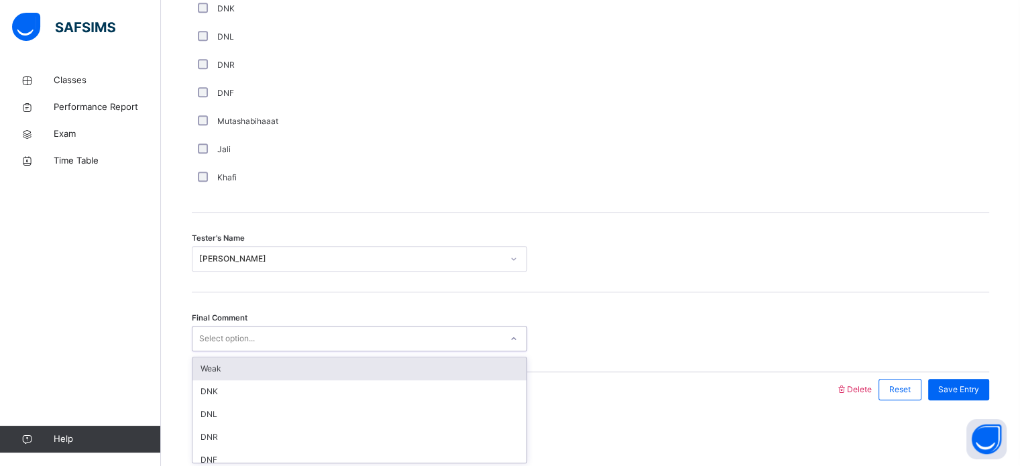
scroll to position [32, 0]
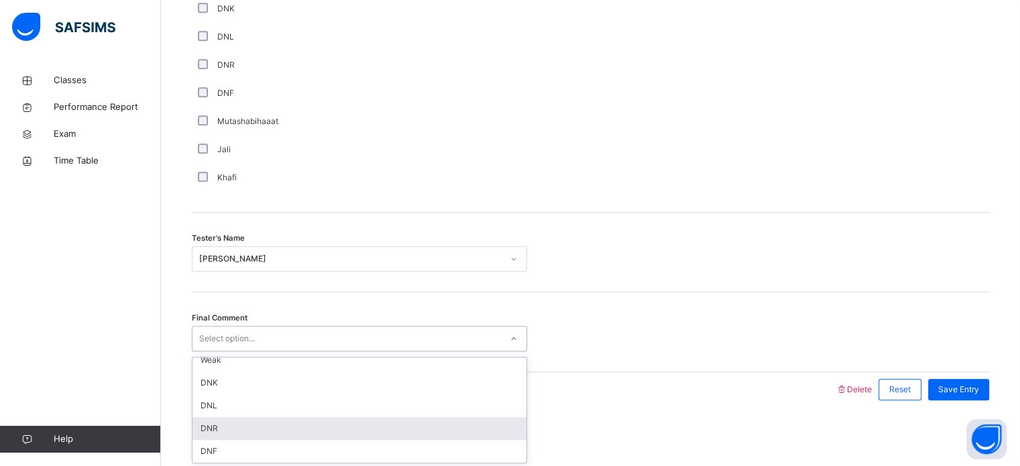
click at [348, 423] on div "DNR" at bounding box center [359, 428] width 334 height 23
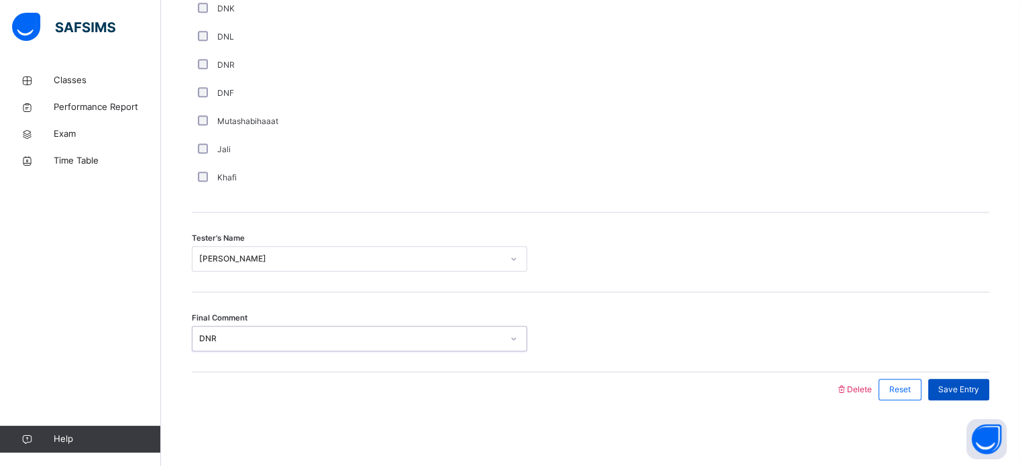
click at [960, 384] on span "Save Entry" at bounding box center [958, 390] width 41 height 12
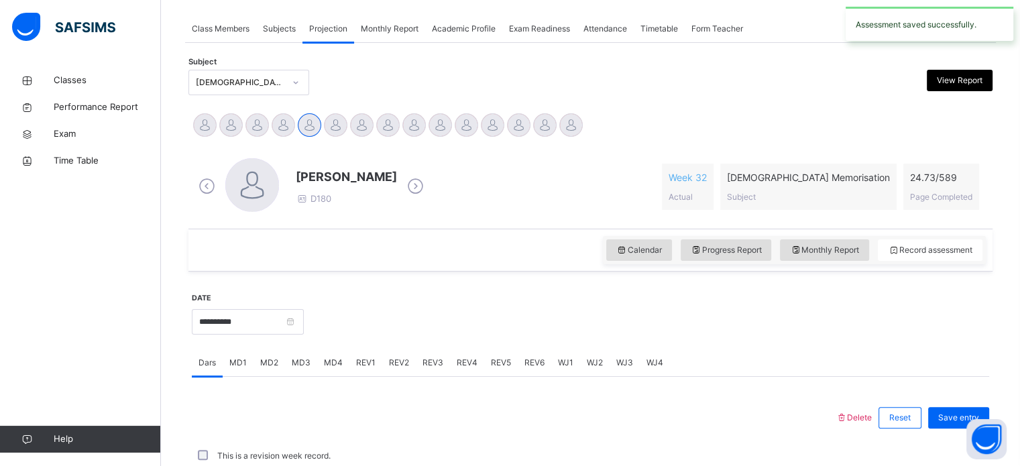
scroll to position [540, 0]
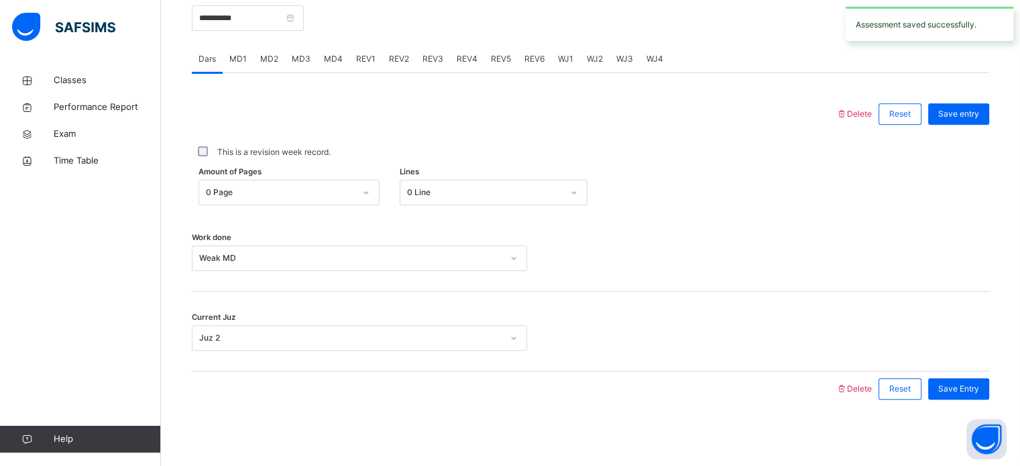
click at [408, 62] on div "REV2" at bounding box center [399, 59] width 34 height 27
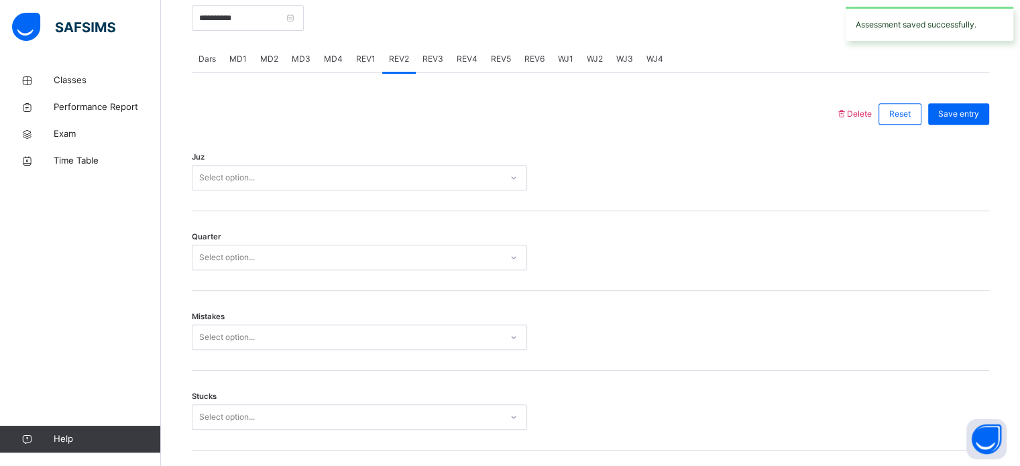
scroll to position [1211, 0]
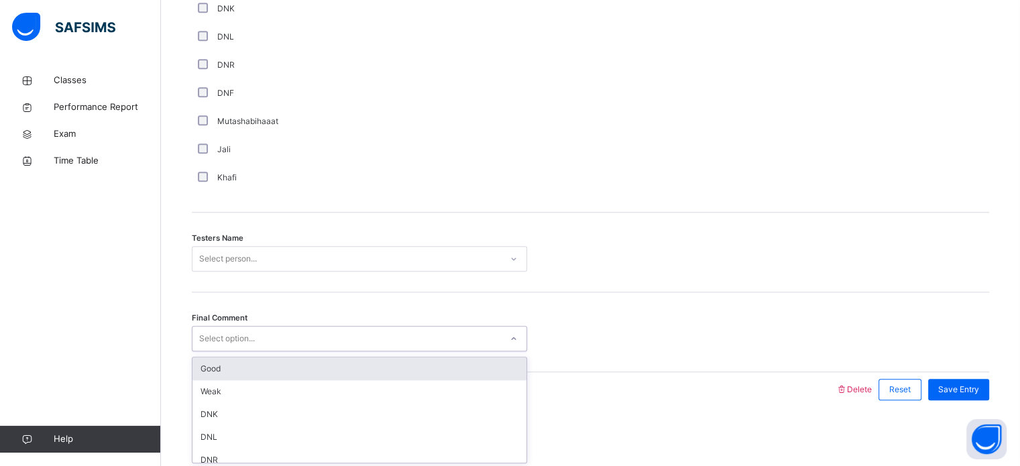
click at [209, 334] on div "Select option..." at bounding box center [227, 338] width 56 height 25
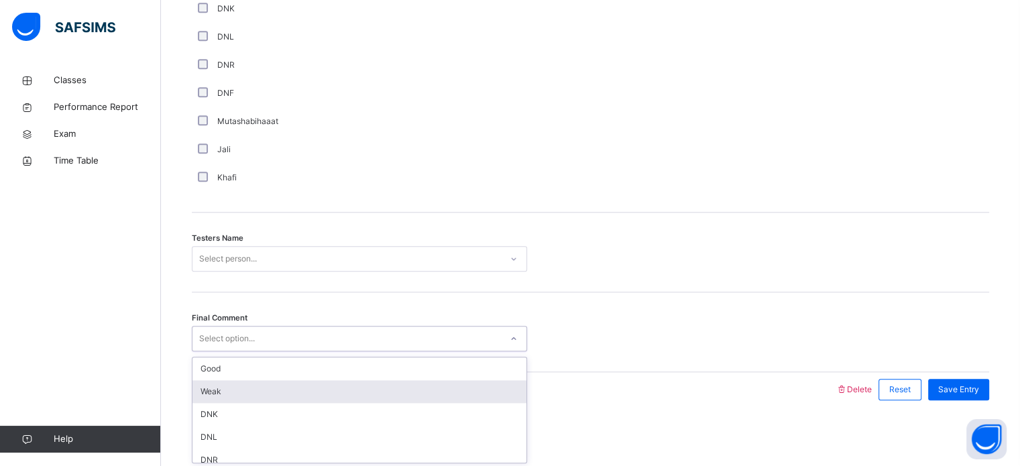
click at [217, 392] on div "Weak" at bounding box center [359, 391] width 334 height 23
click at [217, 392] on div at bounding box center [513, 389] width 630 height 35
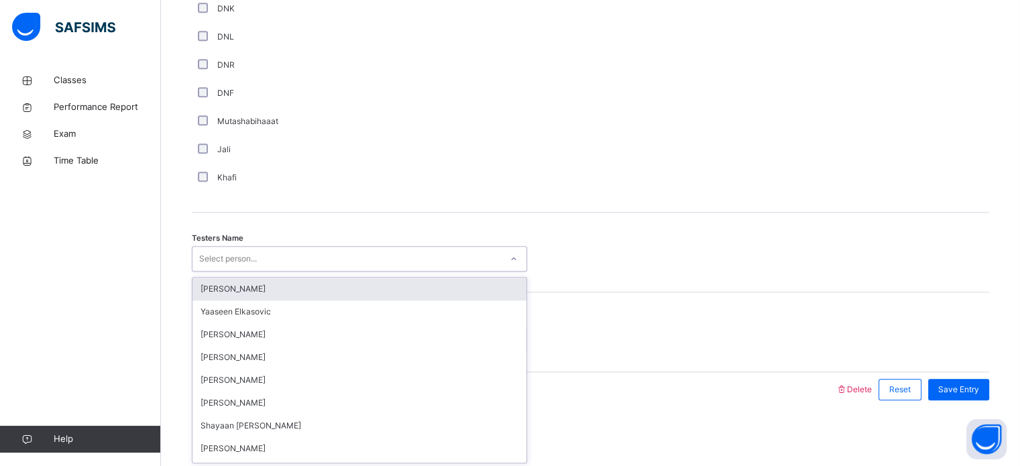
click at [224, 257] on div "Select person..." at bounding box center [228, 258] width 58 height 25
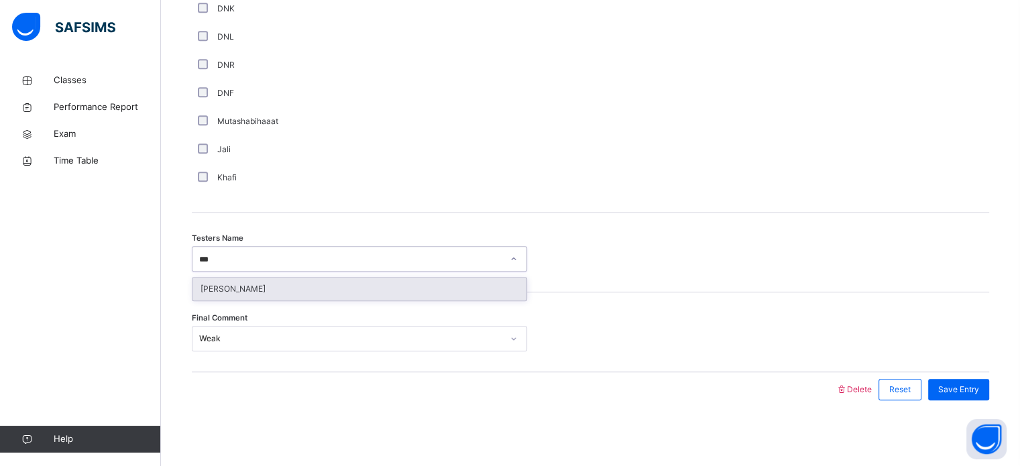
type input "****"
click at [222, 289] on div "[PERSON_NAME]" at bounding box center [359, 289] width 334 height 23
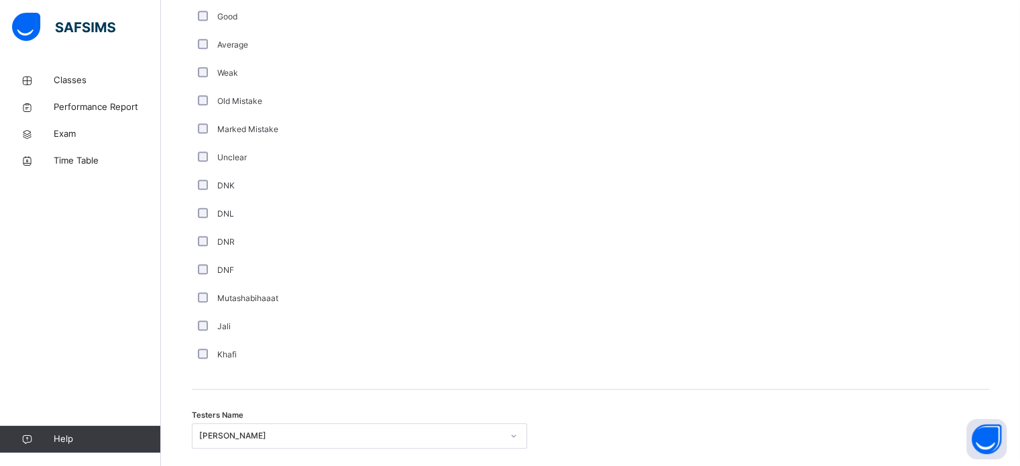
scroll to position [851, 0]
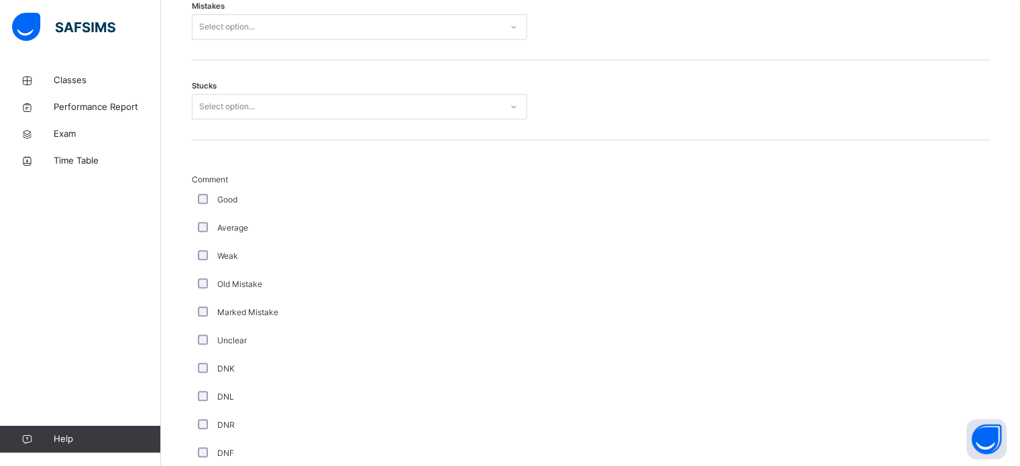
click at [201, 281] on div "Comment Good Average Weak Old Mistake Marked Mistake Unclear DNK DNL DNR DNF Mu…" at bounding box center [359, 363] width 335 height 378
click at [196, 283] on div "Old Mistake" at bounding box center [359, 284] width 329 height 12
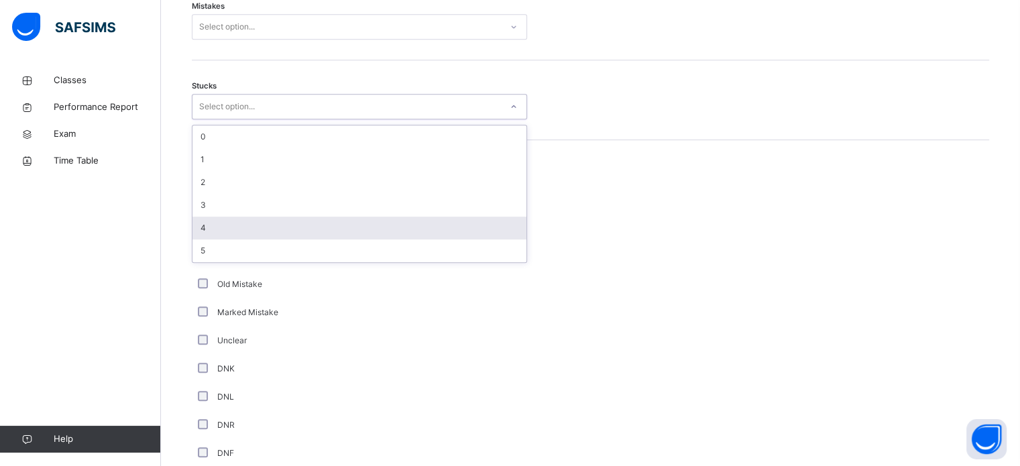
drag, startPoint x: 221, startPoint y: 110, endPoint x: 200, endPoint y: 233, distance: 125.1
click at [200, 119] on div "option 4 focused, 5 of 6. 6 results available. Use Up and Down to choose option…" at bounding box center [359, 106] width 335 height 25
click at [200, 233] on div "4" at bounding box center [359, 228] width 334 height 23
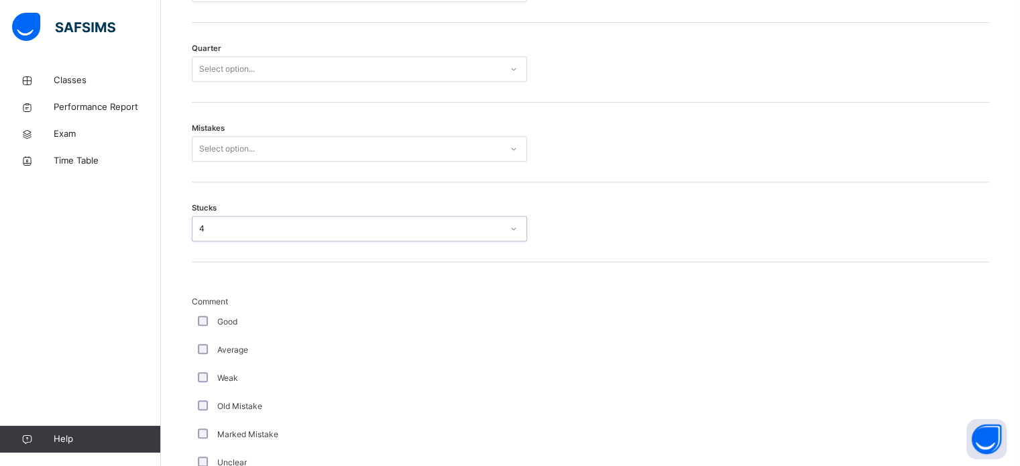
scroll to position [723, 0]
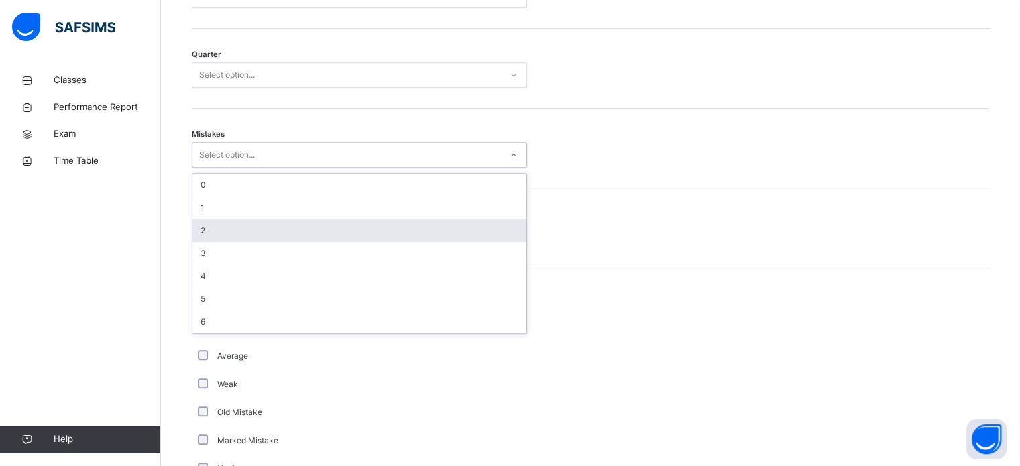
drag, startPoint x: 215, startPoint y: 153, endPoint x: 205, endPoint y: 237, distance: 85.1
click at [205, 168] on div "option 2 focused, 3 of 7. 7 results available. Use Up and Down to choose option…" at bounding box center [359, 154] width 335 height 25
click at [205, 237] on div "2" at bounding box center [359, 230] width 334 height 23
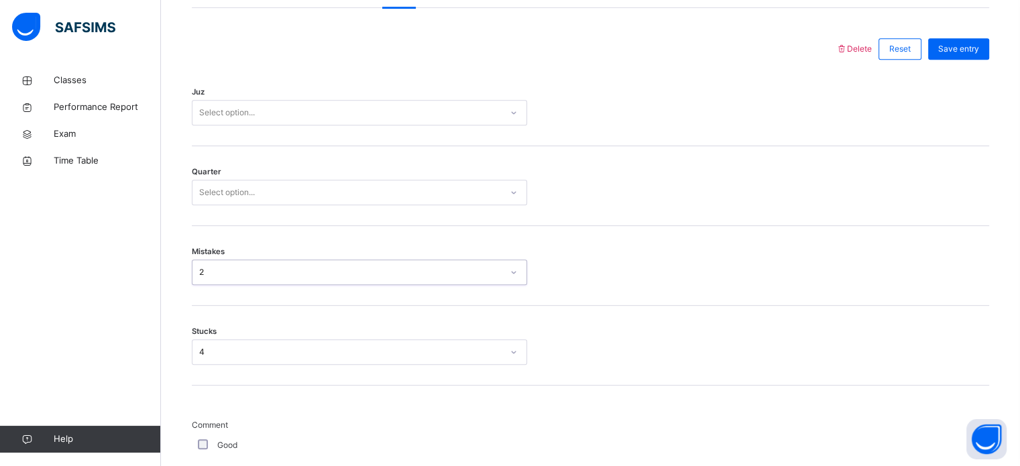
scroll to position [604, 0]
click at [217, 194] on div "Select option..." at bounding box center [227, 193] width 56 height 25
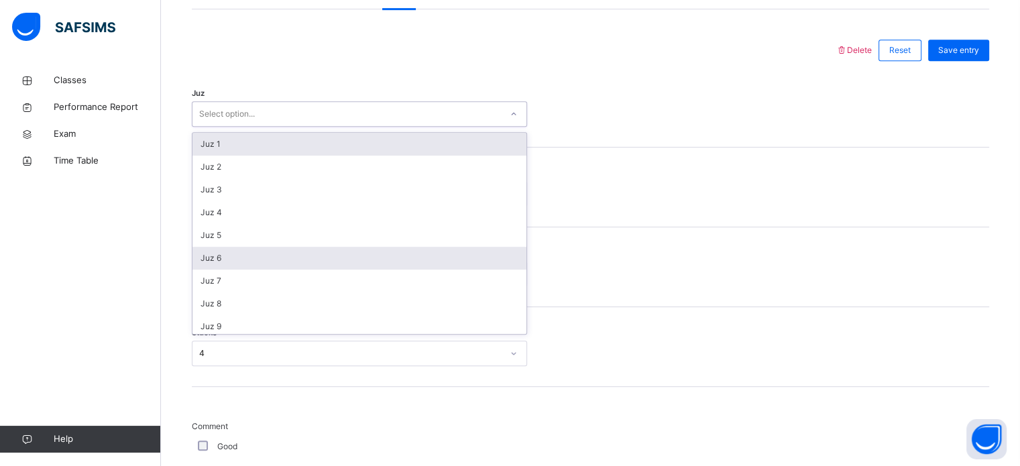
drag, startPoint x: 215, startPoint y: 115, endPoint x: 213, endPoint y: 252, distance: 136.8
click at [213, 127] on div "option Juz 1 focused, 1 of 30. 30 results available. Use Up and Down to choose …" at bounding box center [359, 113] width 335 height 25
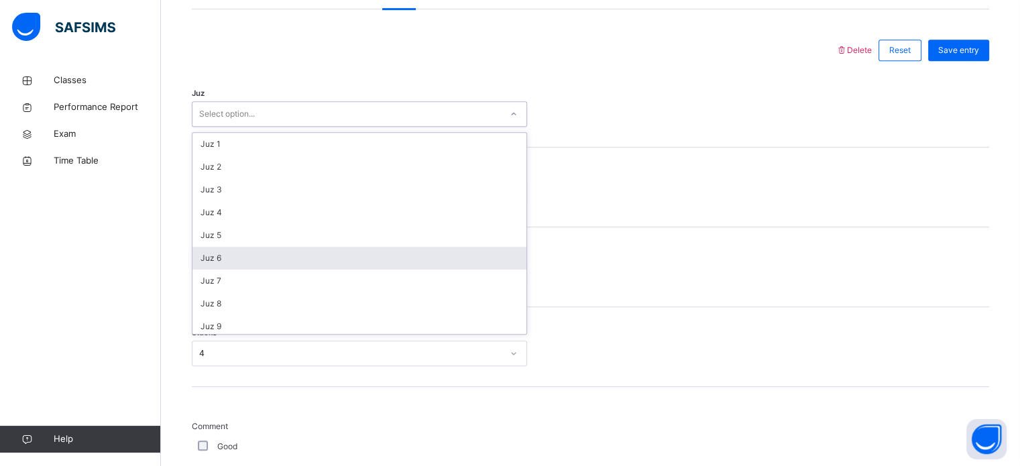
scroll to position [483, 0]
click at [237, 258] on div "Juz 27" at bounding box center [359, 254] width 334 height 23
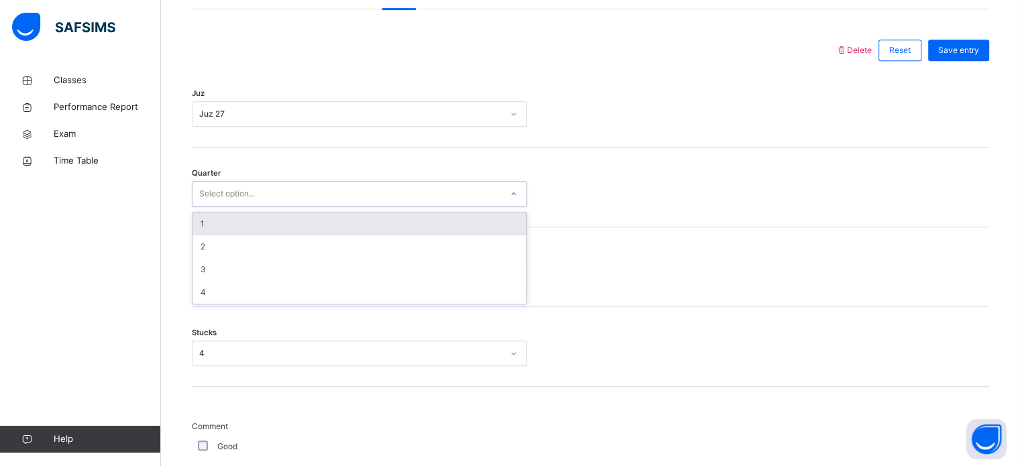
drag, startPoint x: 238, startPoint y: 192, endPoint x: 235, endPoint y: 219, distance: 26.4
click at [235, 207] on div "option 1 focused, 1 of 4. 4 results available. Use Up and Down to choose option…" at bounding box center [359, 193] width 335 height 25
click at [235, 219] on div "1" at bounding box center [359, 224] width 334 height 23
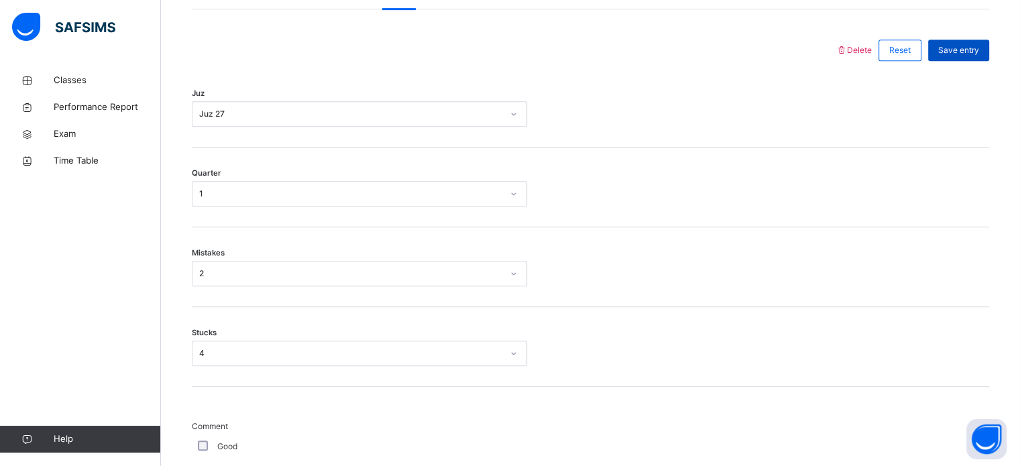
click at [963, 53] on span "Save entry" at bounding box center [958, 50] width 41 height 12
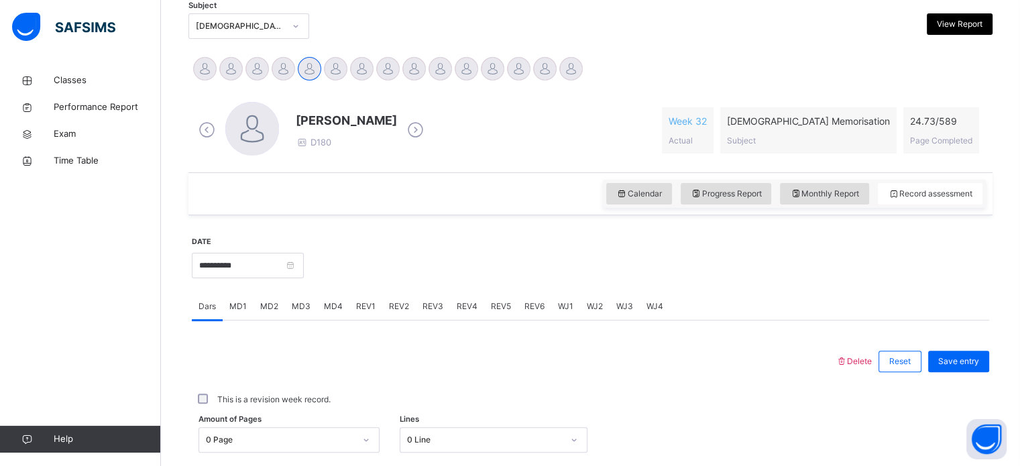
scroll to position [296, 0]
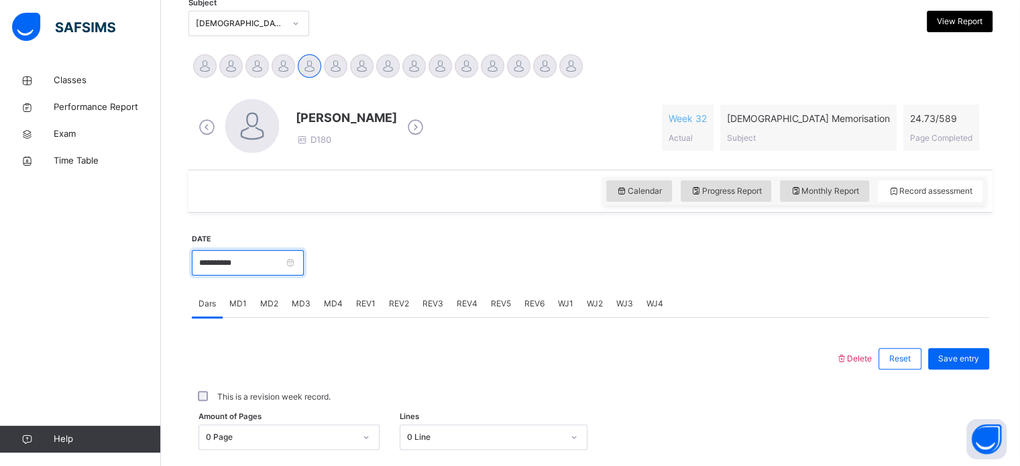
click at [277, 250] on input "**********" at bounding box center [248, 262] width 112 height 25
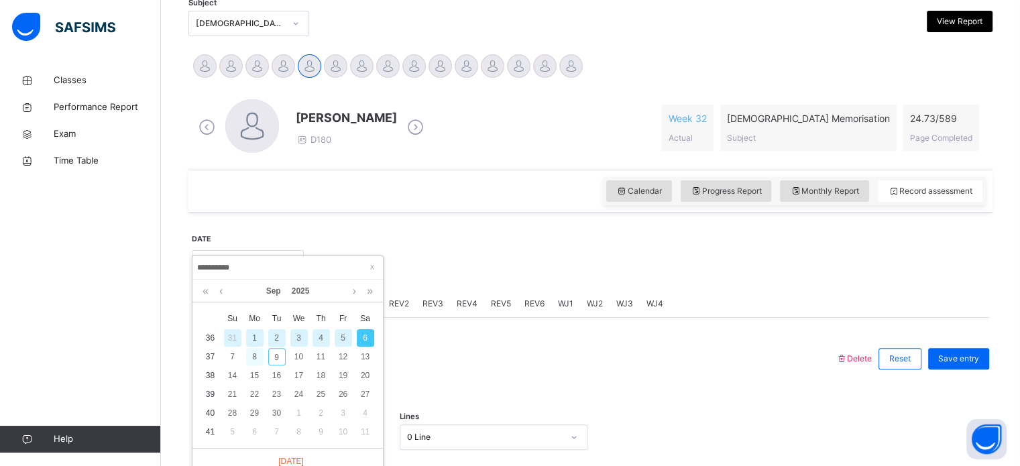
click at [257, 354] on div "8" at bounding box center [254, 356] width 17 height 17
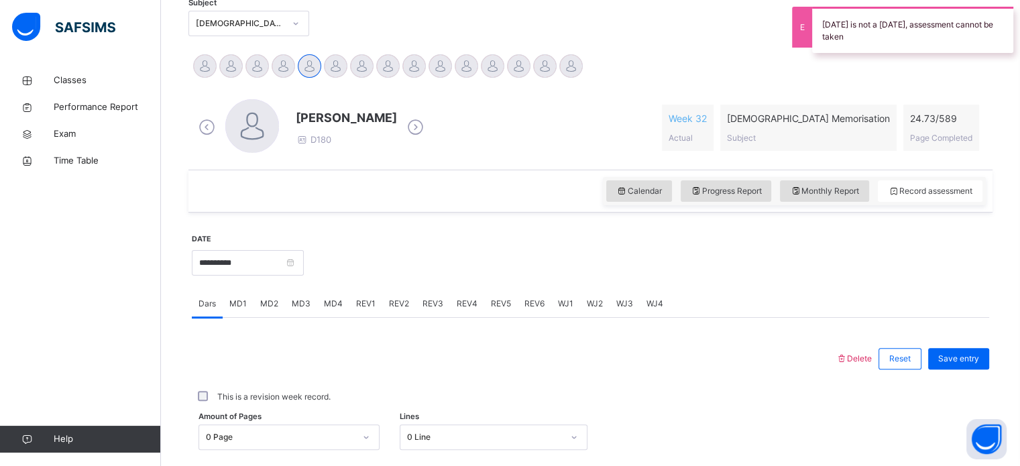
scroll to position [297, 0]
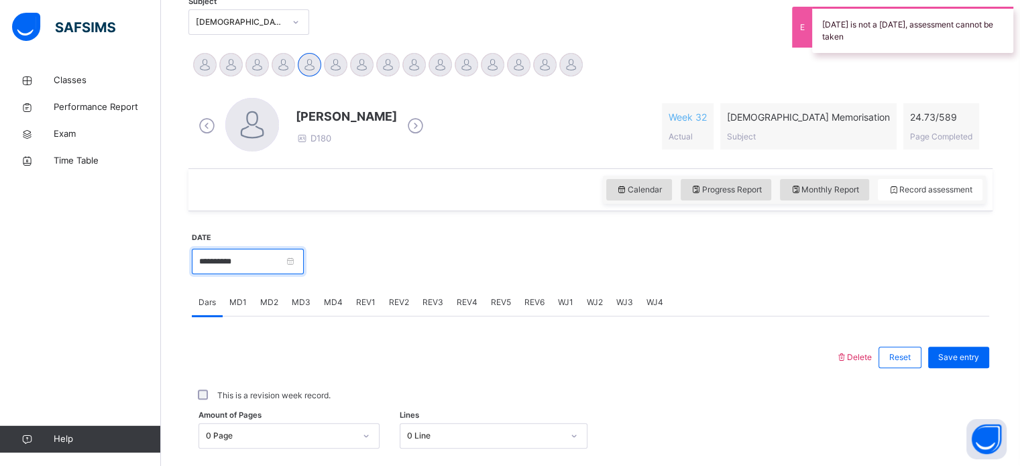
click at [236, 257] on input "**********" at bounding box center [248, 261] width 112 height 25
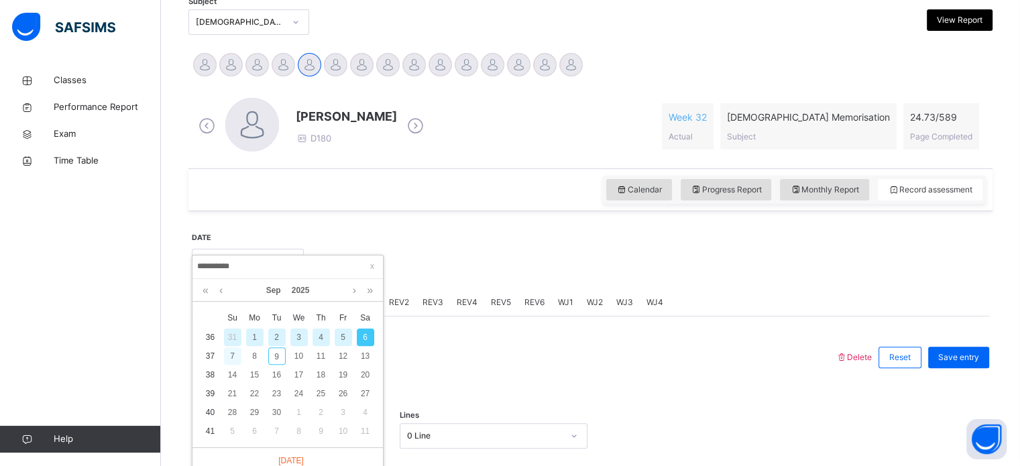
click at [229, 355] on div "7" at bounding box center [232, 355] width 17 height 17
type input "**********"
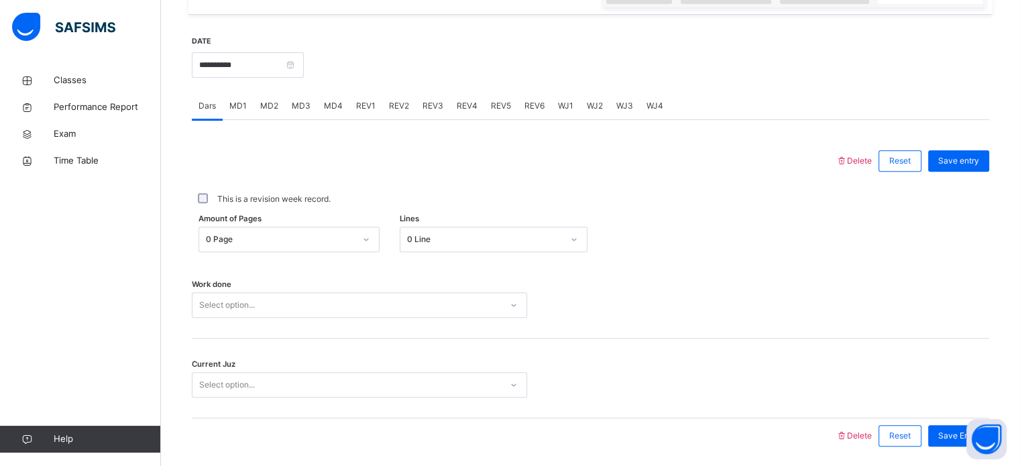
scroll to position [540, 0]
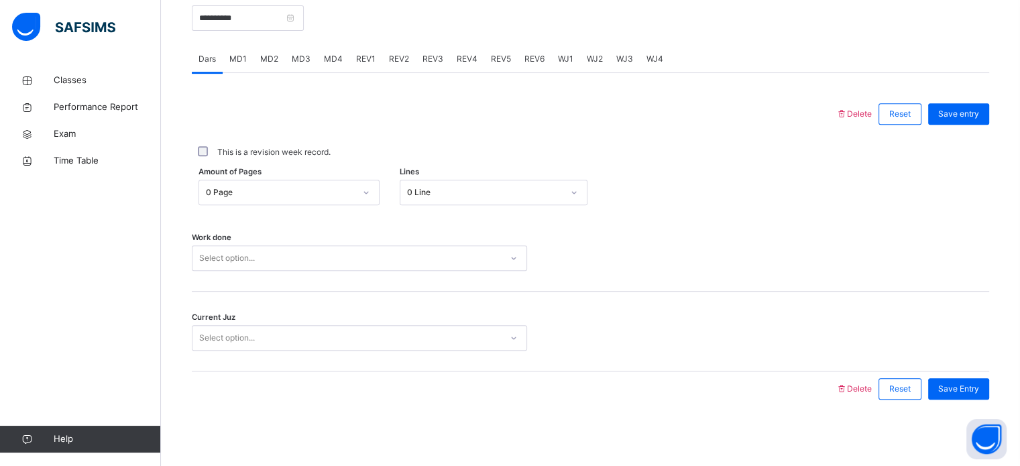
click at [303, 274] on div "Work done Select option..." at bounding box center [590, 252] width 797 height 80
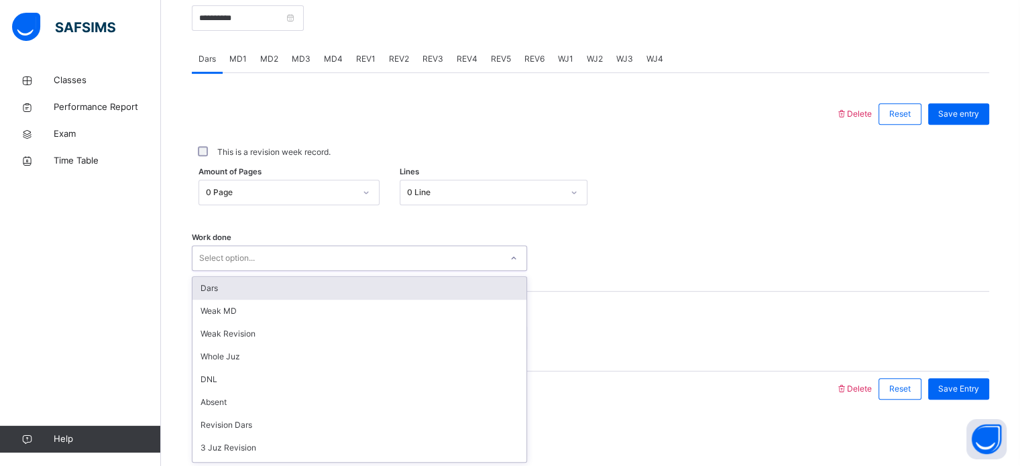
click at [292, 262] on div "Select option..." at bounding box center [346, 258] width 308 height 21
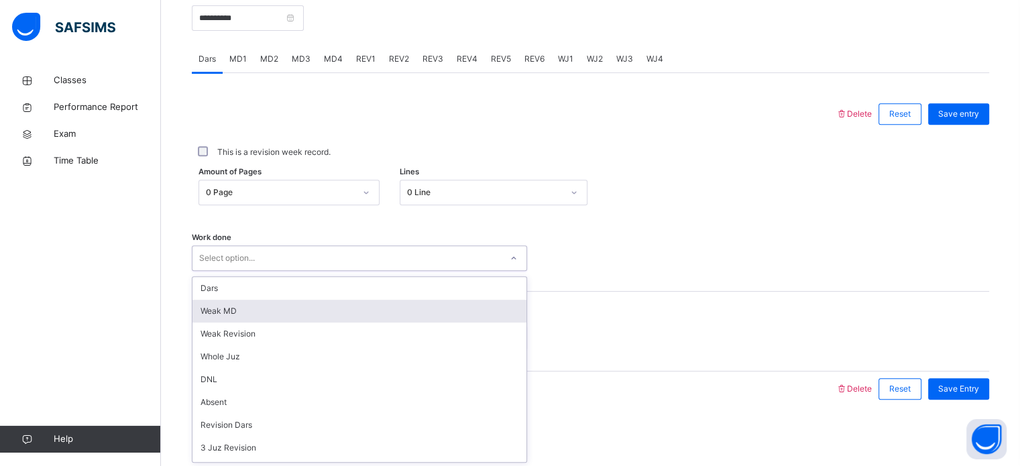
click at [262, 313] on div "Weak MD" at bounding box center [359, 311] width 334 height 23
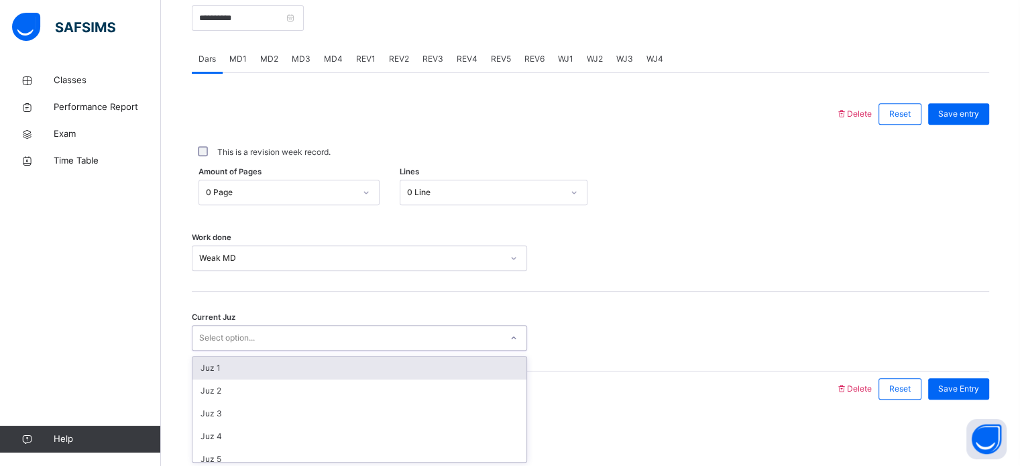
click at [252, 340] on div "Select option..." at bounding box center [227, 337] width 56 height 25
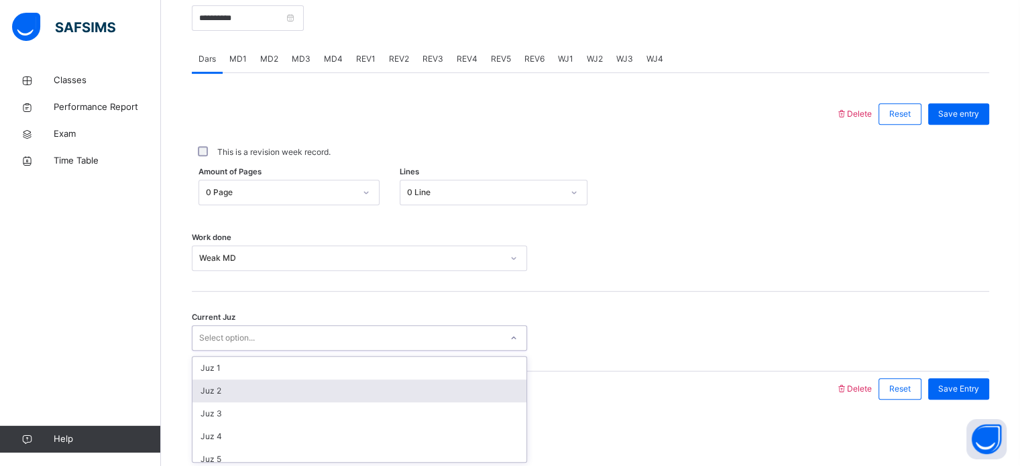
click at [253, 396] on div "Juz 2" at bounding box center [359, 391] width 334 height 23
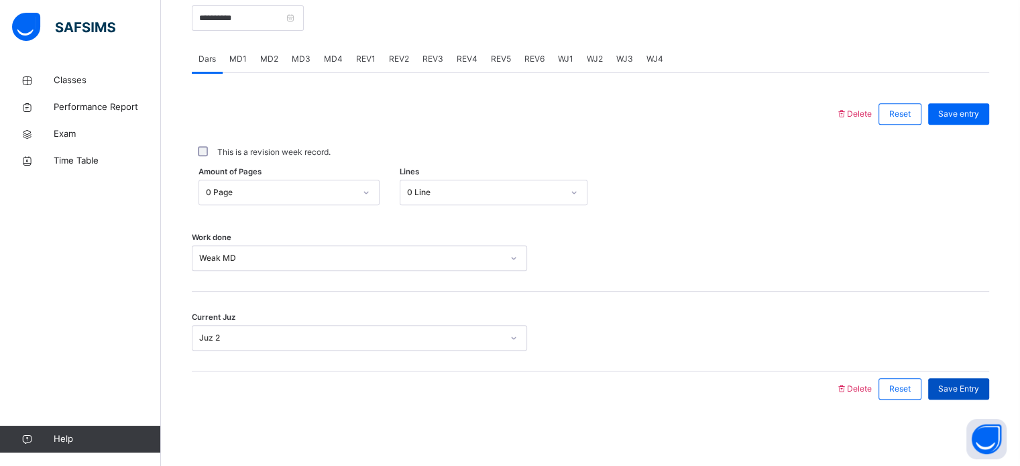
click at [978, 394] on div "Save Entry" at bounding box center [958, 388] width 61 height 21
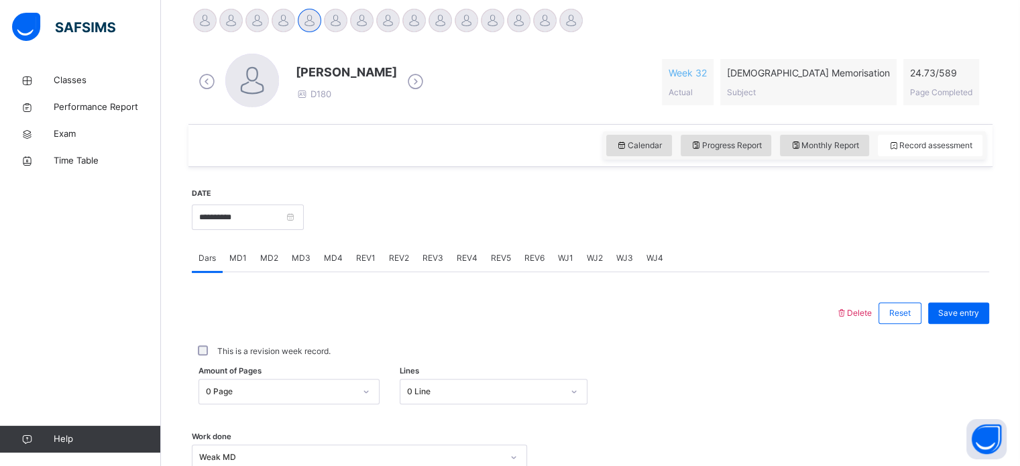
scroll to position [346, 0]
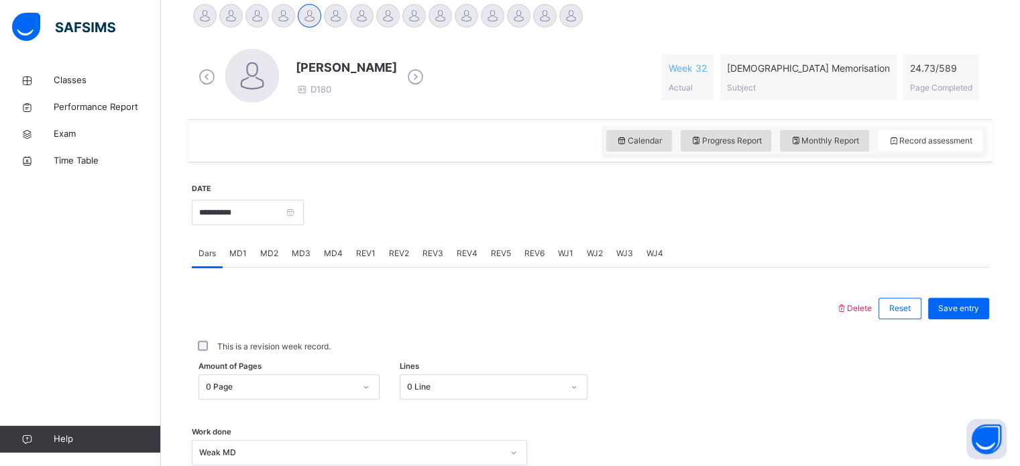
click at [294, 249] on span "MD3" at bounding box center [301, 253] width 19 height 12
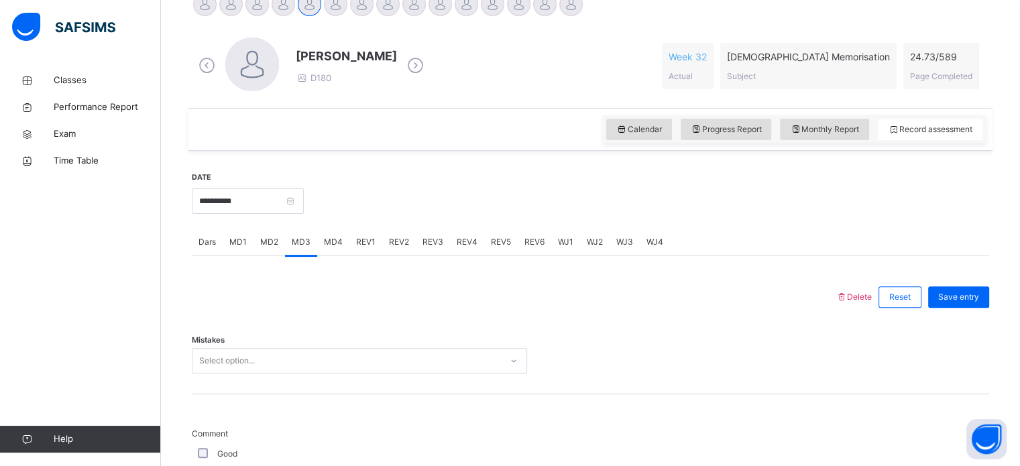
scroll to position [355, 0]
drag, startPoint x: 243, startPoint y: 378, endPoint x: 228, endPoint y: 362, distance: 22.3
click at [228, 362] on div "Mistakes Select option..." at bounding box center [590, 356] width 797 height 80
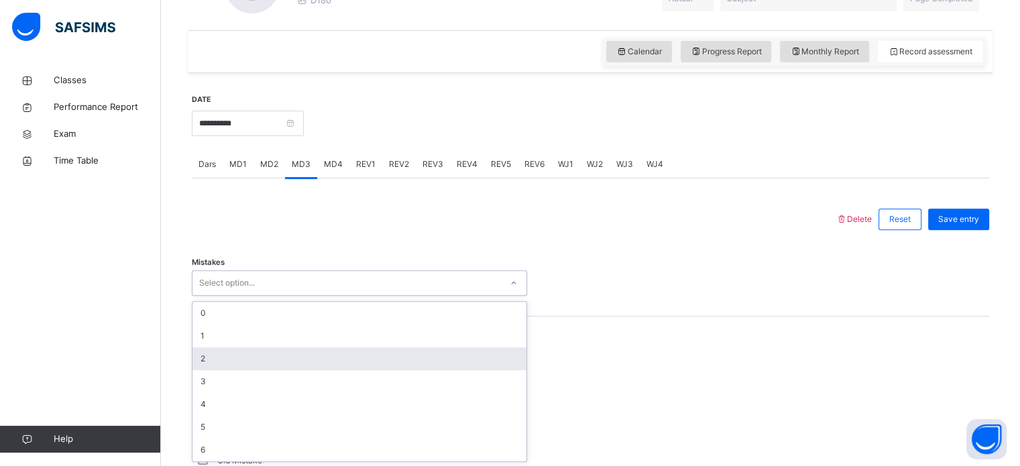
click at [228, 296] on div "option 2 focused, 3 of 7. 7 results available. Use Up and Down to choose option…" at bounding box center [359, 282] width 335 height 25
click at [213, 353] on div "2" at bounding box center [359, 358] width 334 height 23
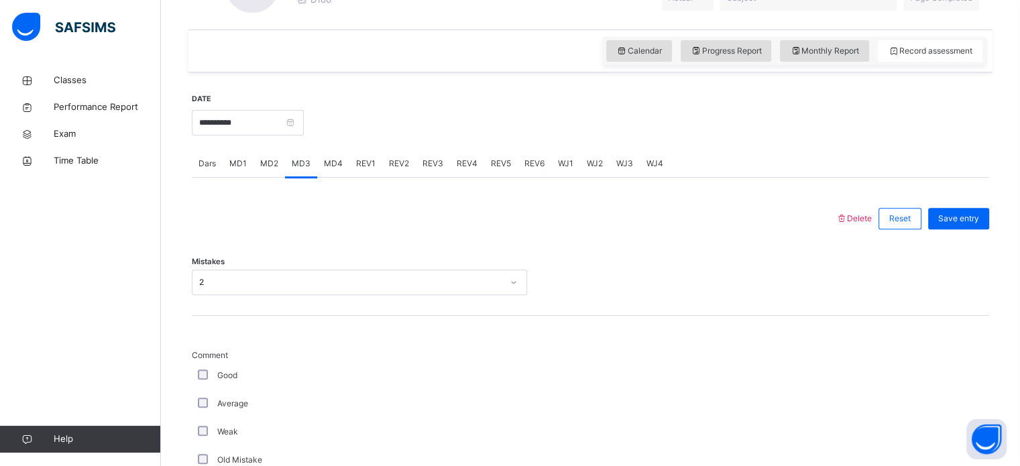
click at [198, 394] on div "Average" at bounding box center [359, 404] width 335 height 28
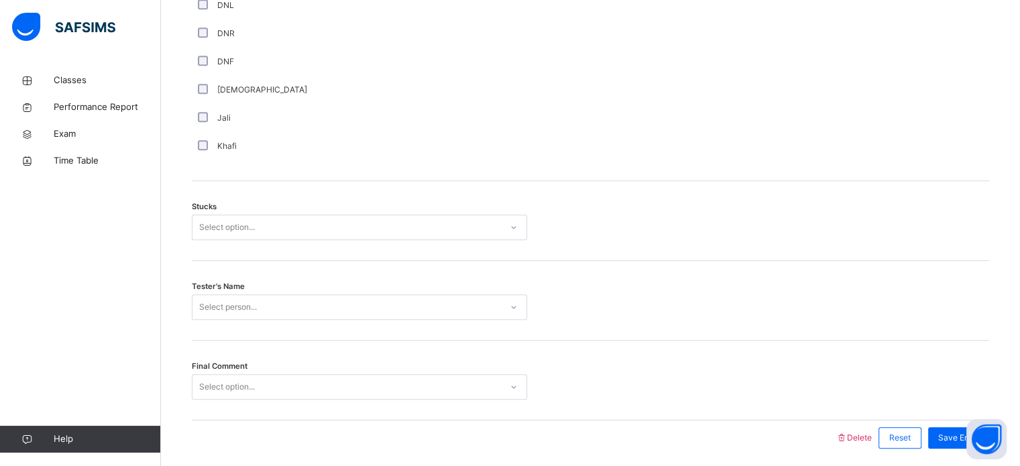
scroll to position [1051, 0]
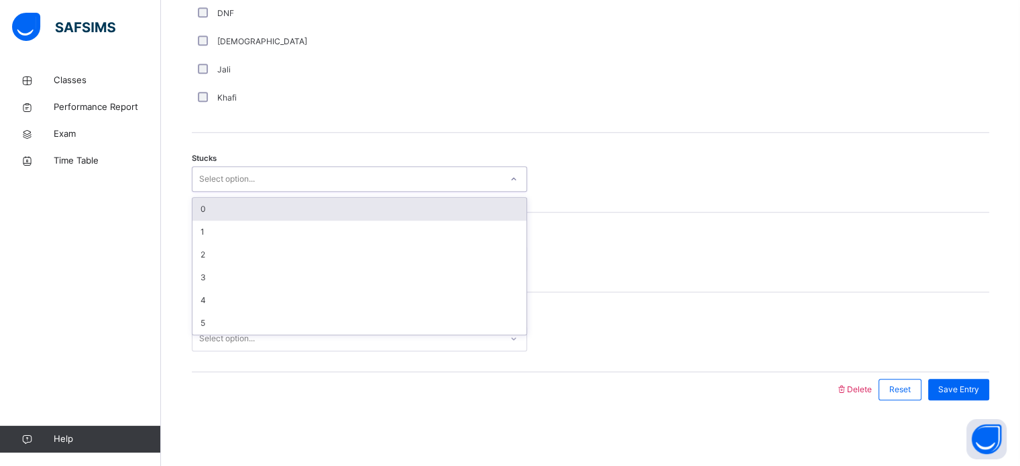
click at [223, 182] on div "Select option..." at bounding box center [227, 178] width 56 height 25
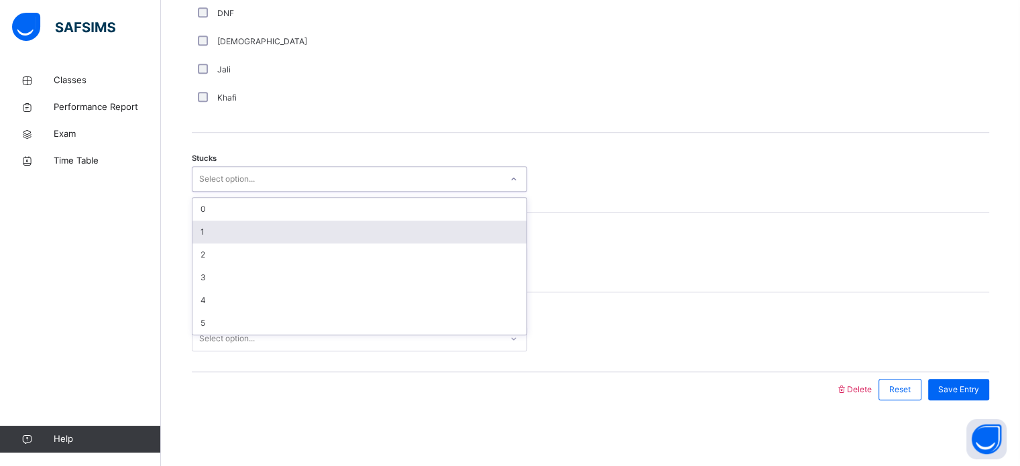
click at [221, 230] on div "1" at bounding box center [359, 232] width 334 height 23
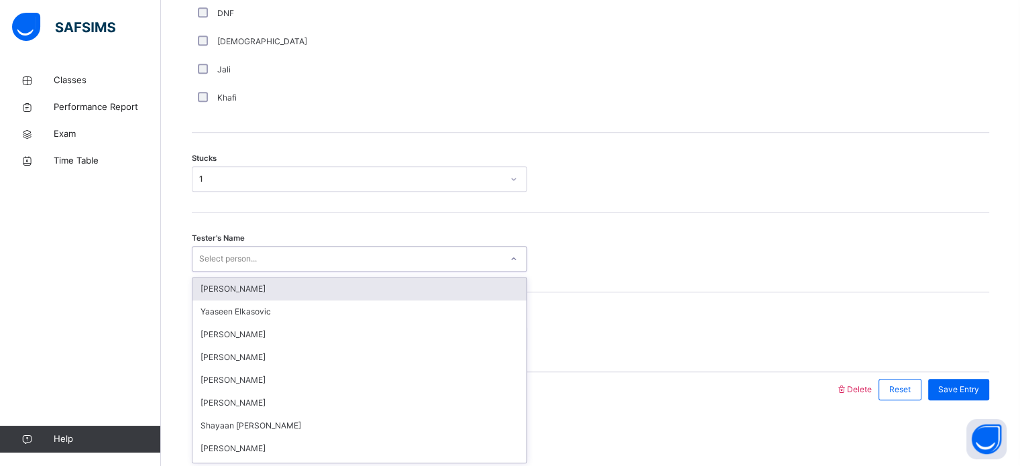
click at [228, 257] on div "Select person..." at bounding box center [228, 258] width 58 height 25
type input "**"
click at [224, 286] on div "Shayaan [PERSON_NAME]" at bounding box center [359, 289] width 334 height 23
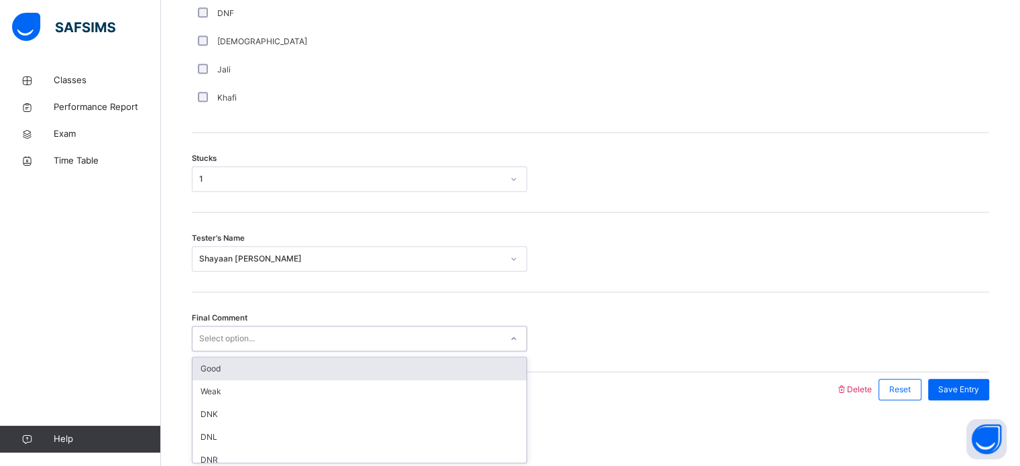
click at [207, 343] on div "Select option..." at bounding box center [227, 338] width 56 height 25
click at [207, 353] on div "Final Comment option Good focused, 1 of 6. 6 results available. Use Up and Down…" at bounding box center [590, 332] width 797 height 80
click at [231, 337] on div "Select option..." at bounding box center [227, 338] width 56 height 25
click at [242, 369] on div "Good" at bounding box center [359, 368] width 334 height 23
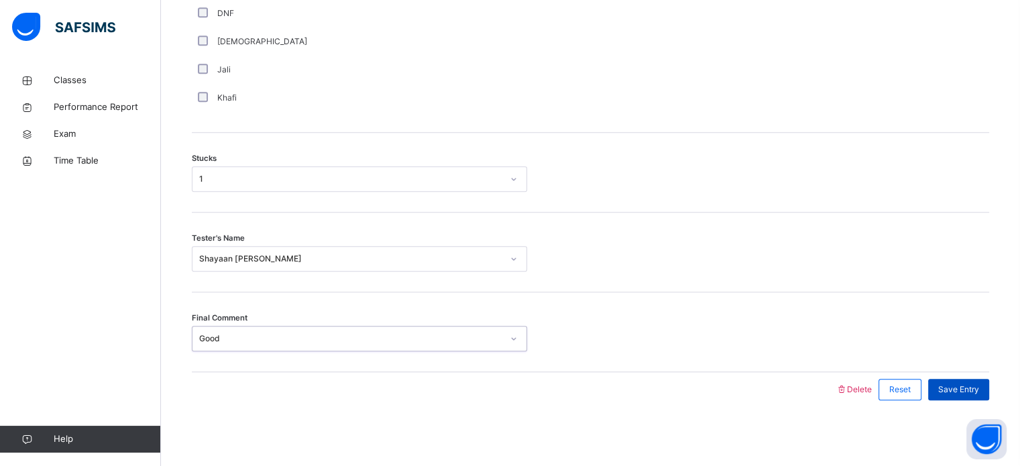
click at [970, 380] on div "Save Entry" at bounding box center [958, 389] width 61 height 21
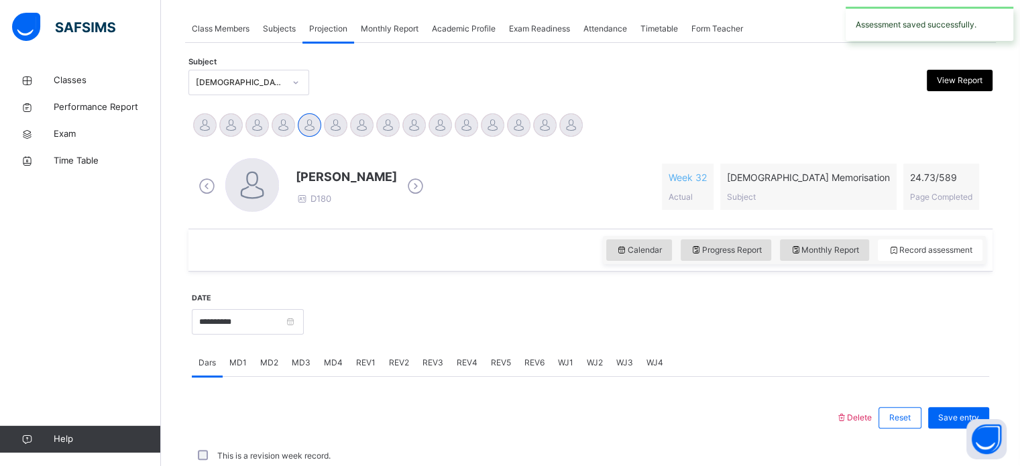
scroll to position [540, 0]
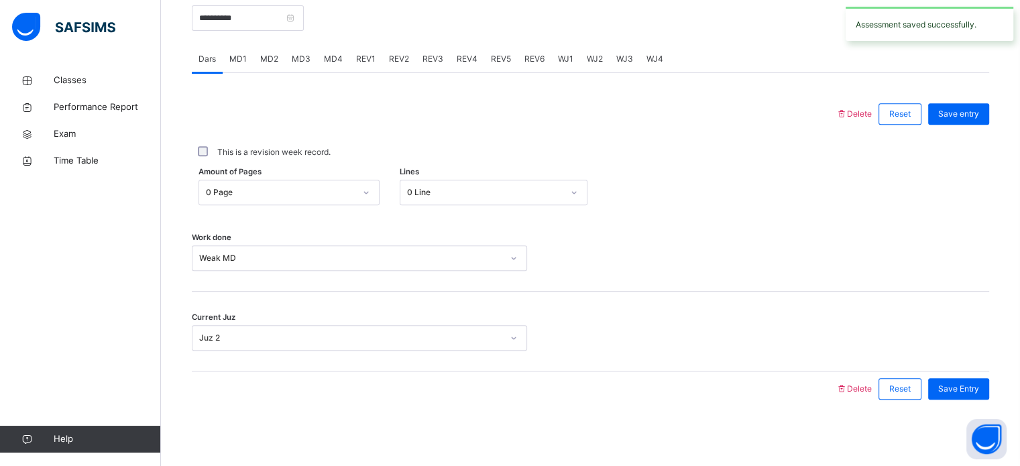
click at [338, 59] on span "MD4" at bounding box center [333, 59] width 19 height 12
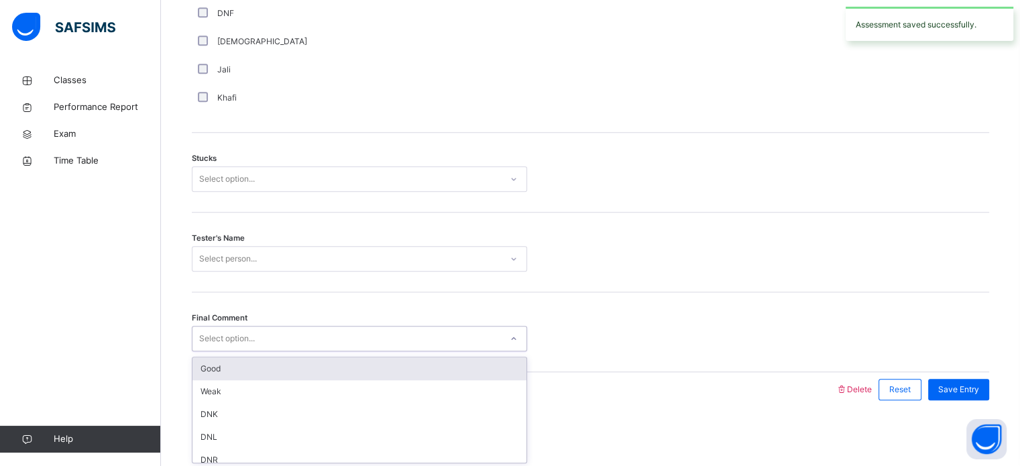
click at [311, 343] on div "Select option..." at bounding box center [346, 339] width 308 height 21
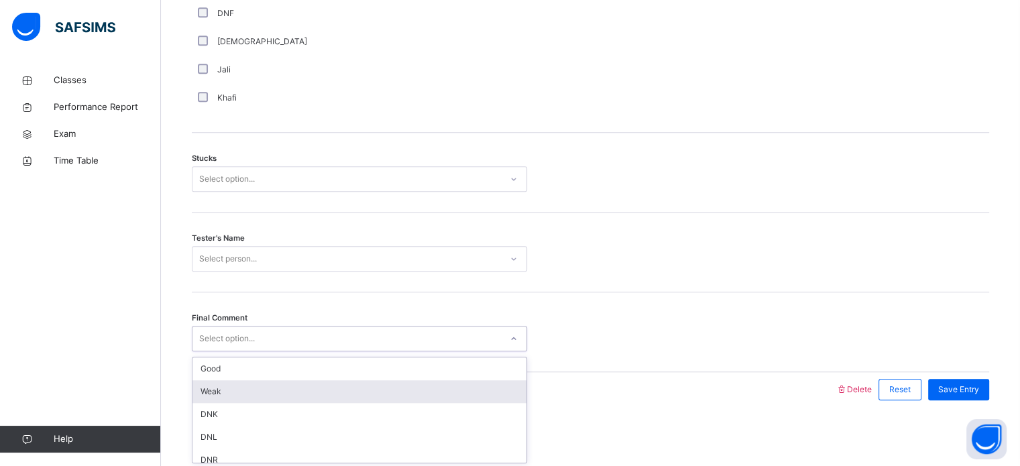
click at [298, 382] on div "Weak" at bounding box center [359, 391] width 334 height 23
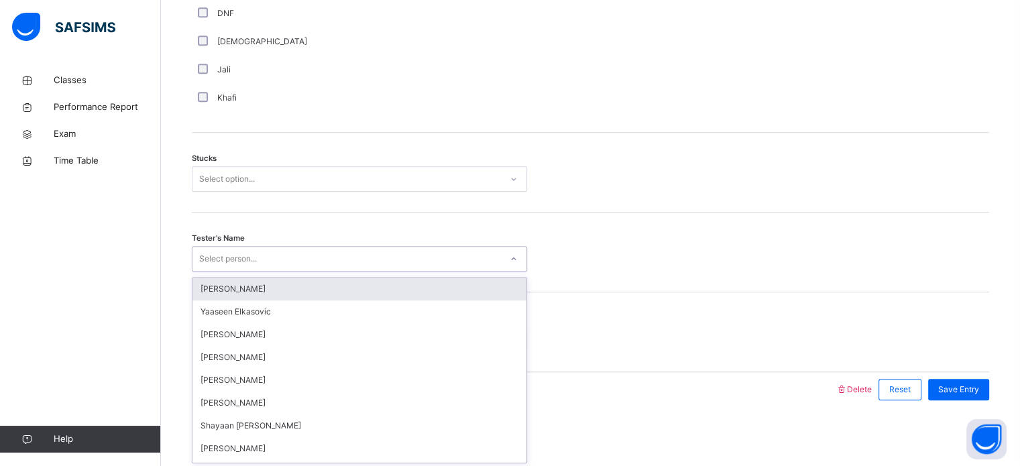
click at [242, 257] on div "Select person..." at bounding box center [228, 258] width 58 height 25
type input "***"
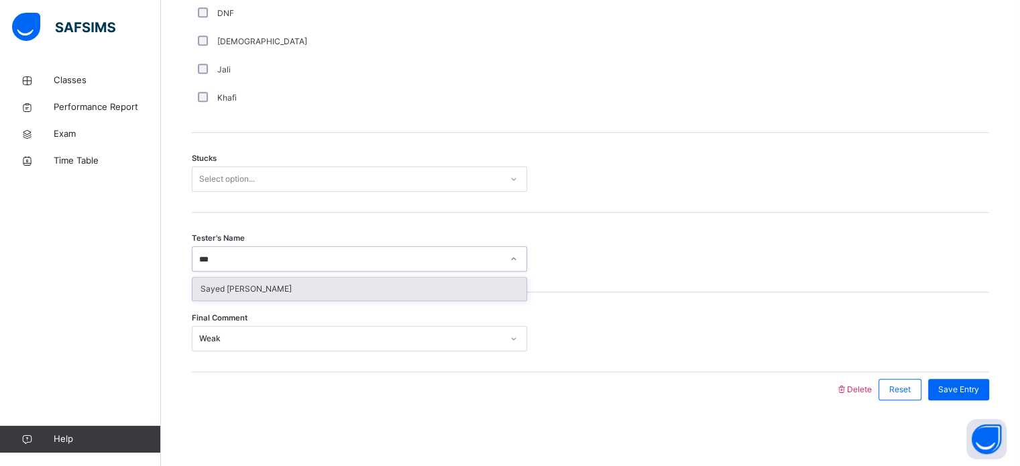
click at [235, 288] on div "Sayed [PERSON_NAME]" at bounding box center [359, 289] width 334 height 23
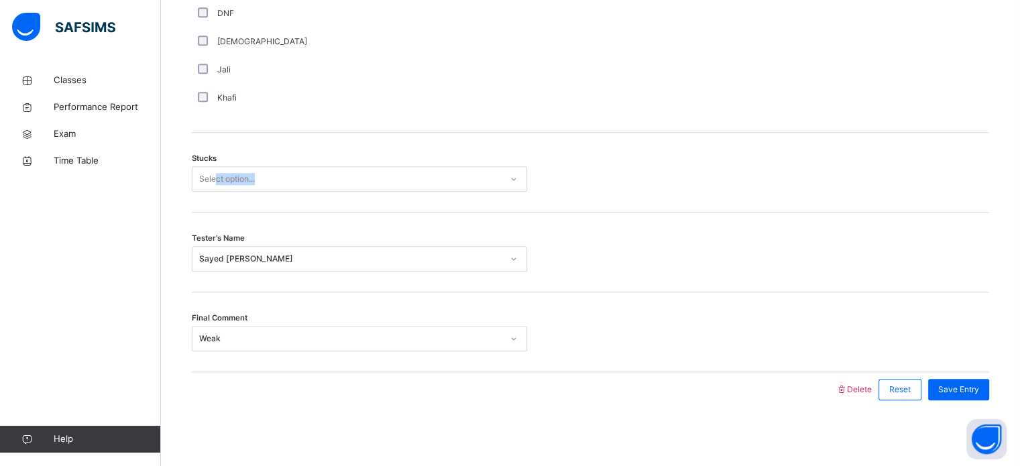
drag, startPoint x: 198, startPoint y: 196, endPoint x: 215, endPoint y: 174, distance: 27.8
click at [215, 174] on div "Stucks Select option..." at bounding box center [590, 173] width 797 height 80
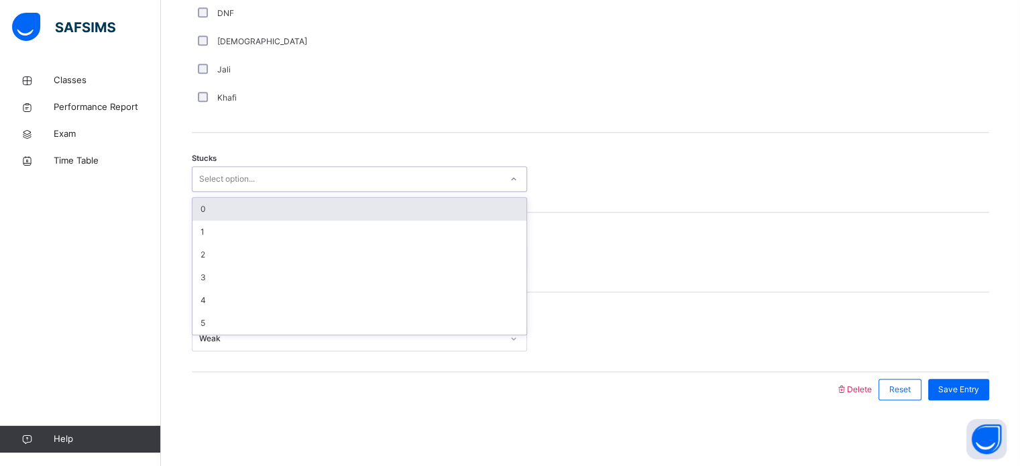
click at [215, 174] on div "Select option..." at bounding box center [227, 178] width 56 height 25
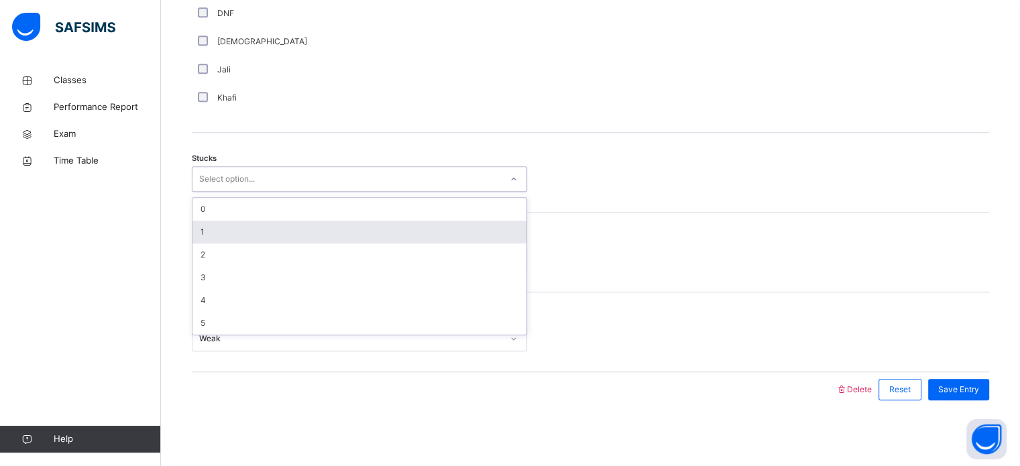
click at [209, 224] on div "1" at bounding box center [359, 232] width 334 height 23
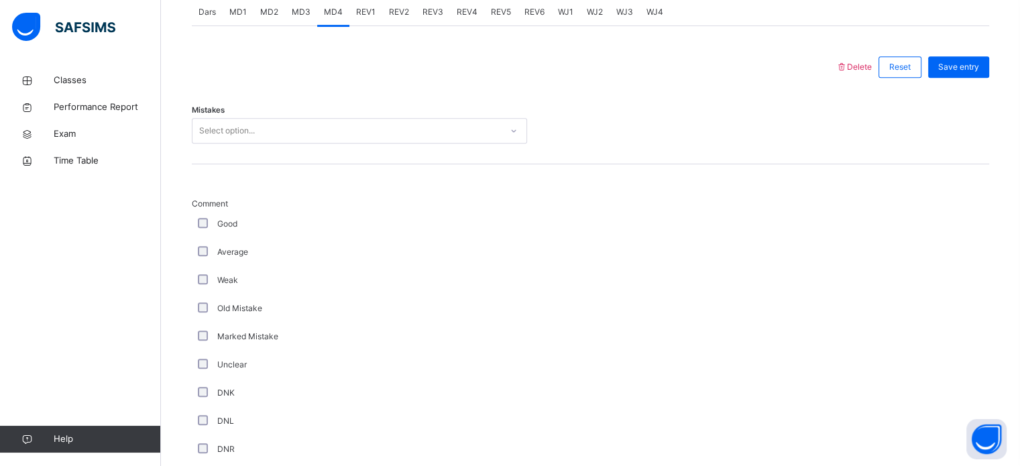
scroll to position [582, 0]
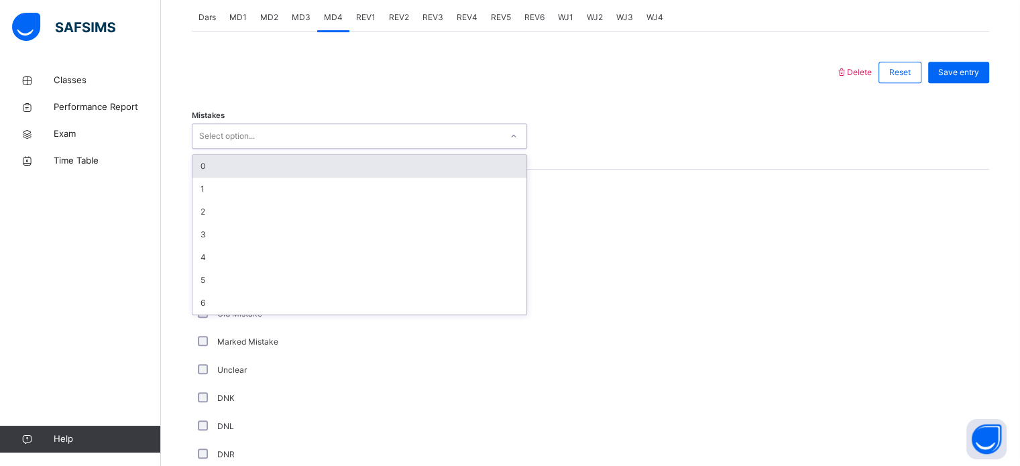
click at [220, 138] on div "Select option..." at bounding box center [227, 135] width 56 height 25
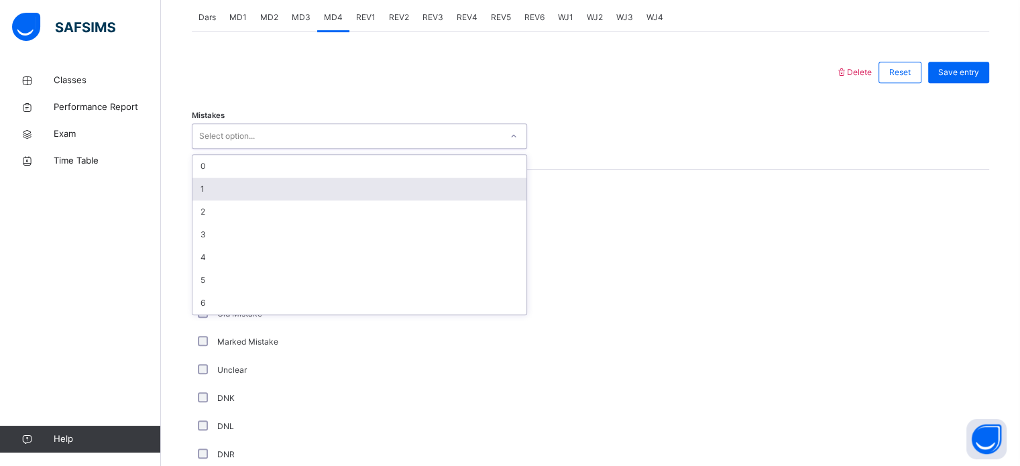
click at [223, 184] on div "1" at bounding box center [359, 189] width 334 height 23
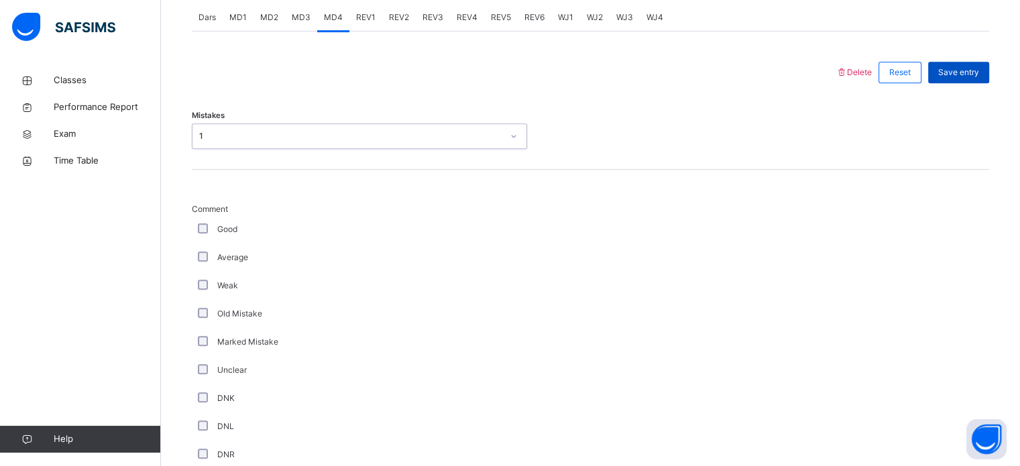
click at [979, 77] on div "Save entry" at bounding box center [958, 72] width 61 height 21
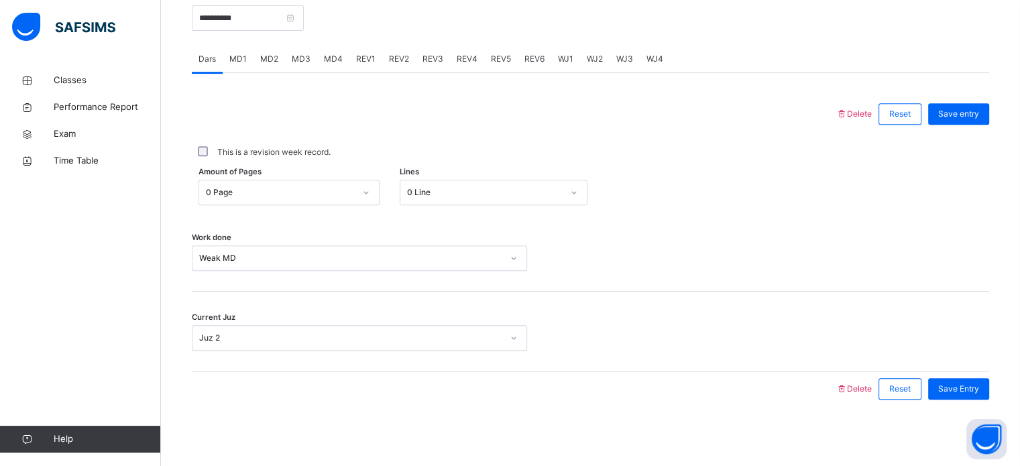
scroll to position [369, 0]
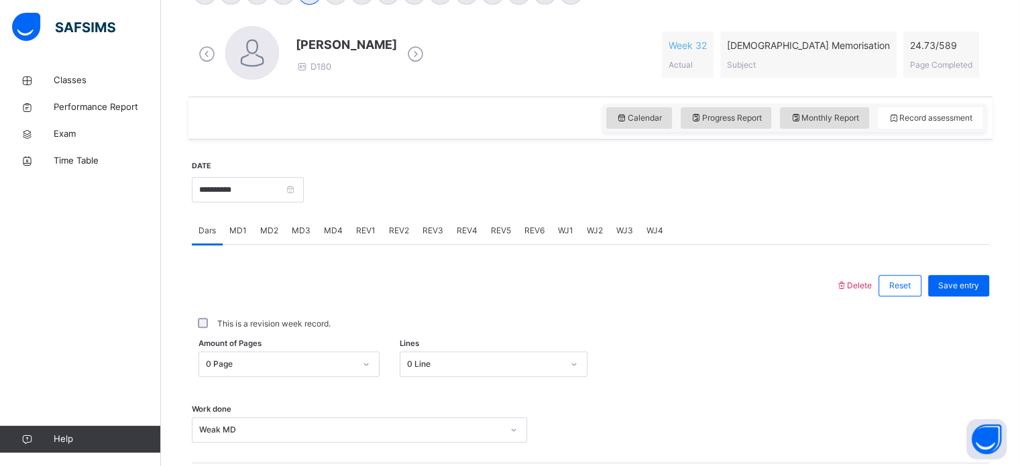
click at [359, 231] on span "REV1" at bounding box center [365, 231] width 19 height 12
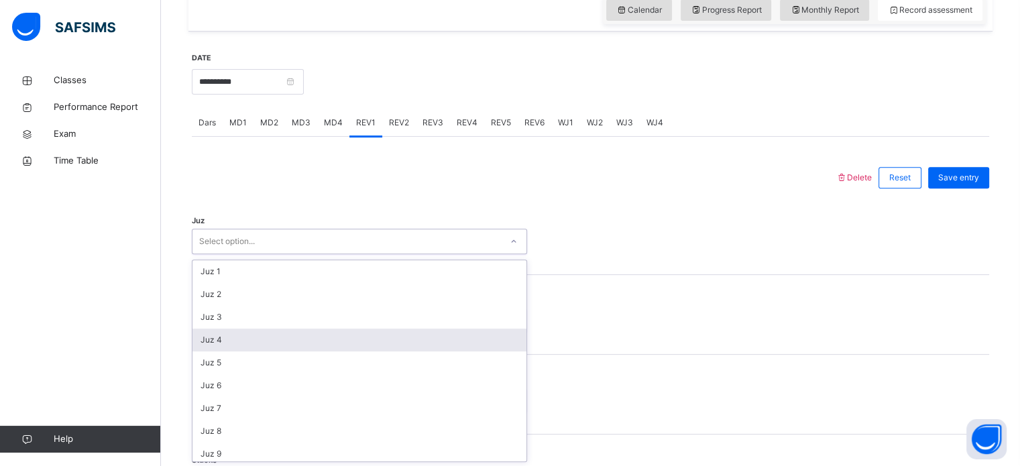
click at [298, 254] on div "option Juz 4 focused, 4 of 30. 30 results available. Use Up and Down to choose …" at bounding box center [359, 241] width 335 height 25
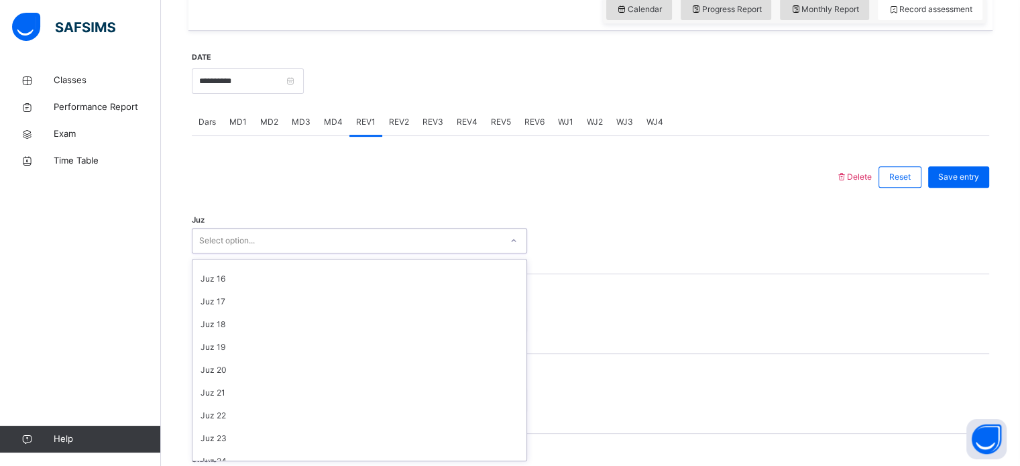
scroll to position [483, 0]
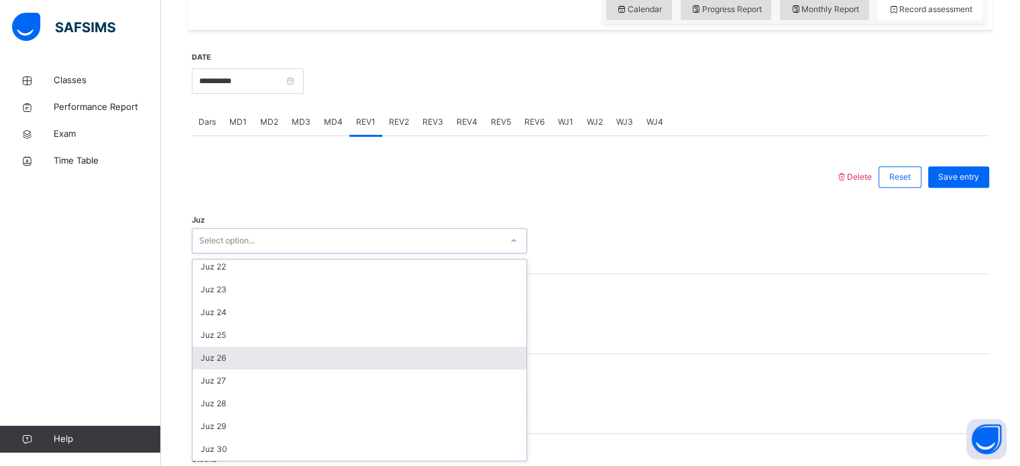
click at [225, 359] on div "Juz 26" at bounding box center [359, 358] width 334 height 23
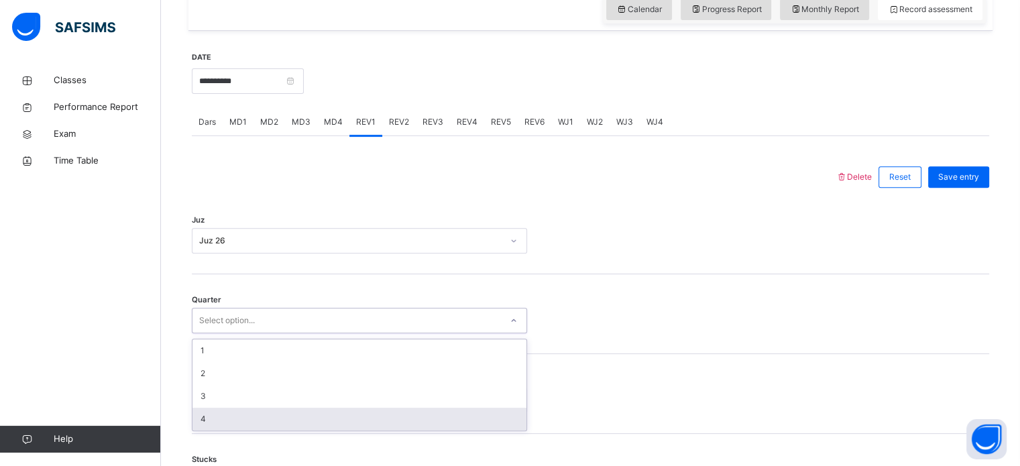
drag, startPoint x: 203, startPoint y: 311, endPoint x: 207, endPoint y: 416, distance: 105.4
click at [207, 333] on div "option 4 focused, 4 of 4. 4 results available. Use Up and Down to choose option…" at bounding box center [359, 320] width 335 height 25
click at [207, 416] on div "4" at bounding box center [359, 419] width 334 height 23
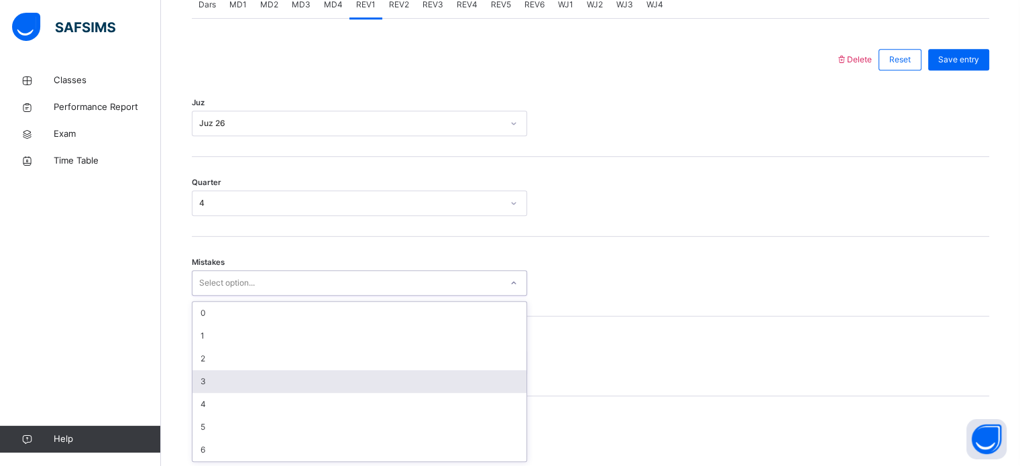
click at [206, 296] on div "option 3 focused, 4 of 7. 7 results available. Use Up and Down to choose option…" at bounding box center [359, 282] width 335 height 25
click at [203, 380] on div "3" at bounding box center [359, 380] width 334 height 23
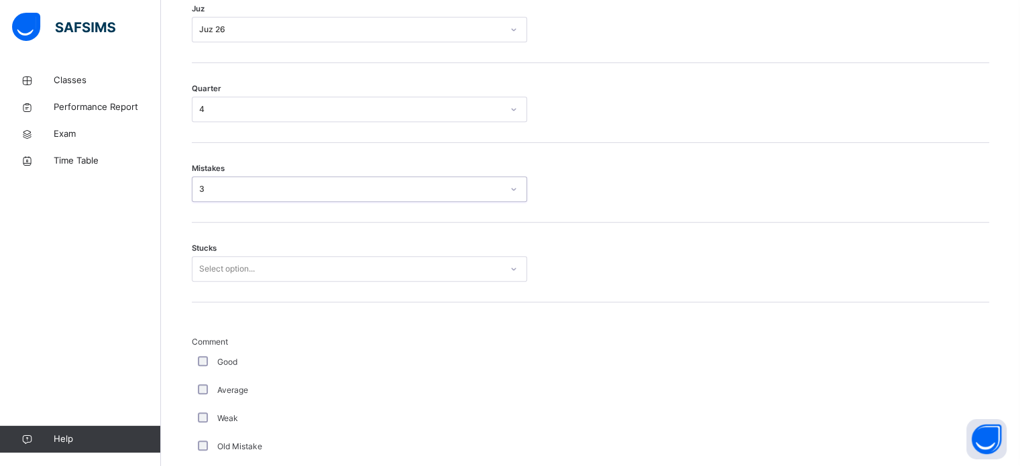
scroll to position [707, 0]
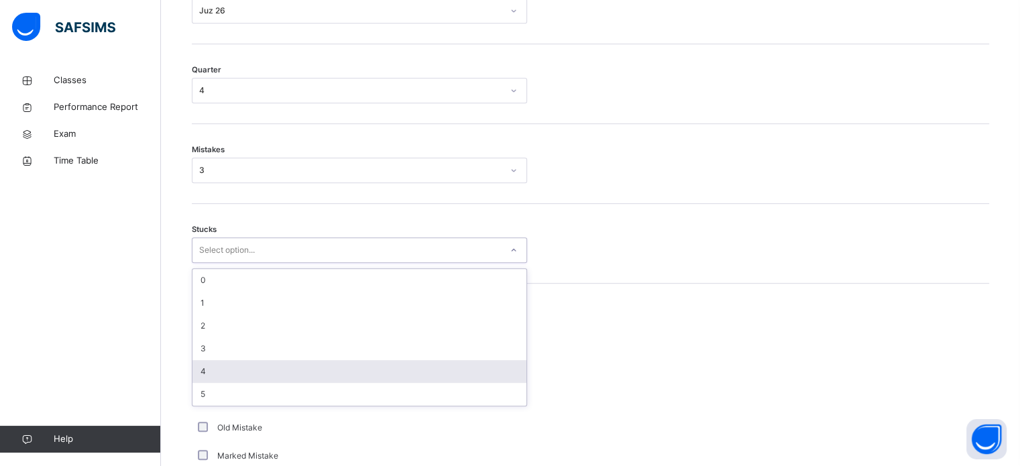
drag, startPoint x: 211, startPoint y: 255, endPoint x: 222, endPoint y: 364, distance: 109.8
click at [222, 263] on div "option 4 focused, 5 of 6. 6 results available. Use Up and Down to choose option…" at bounding box center [359, 249] width 335 height 25
click at [222, 364] on div "4" at bounding box center [359, 371] width 334 height 23
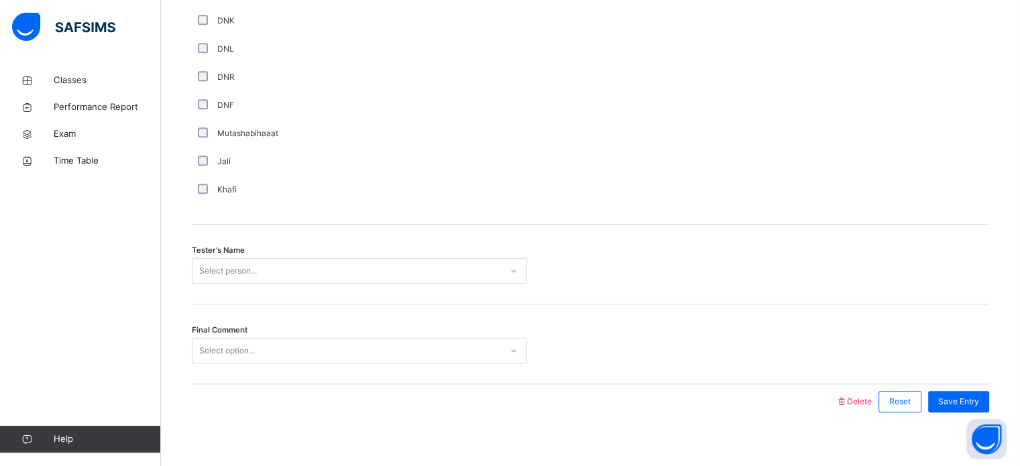
scroll to position [1211, 0]
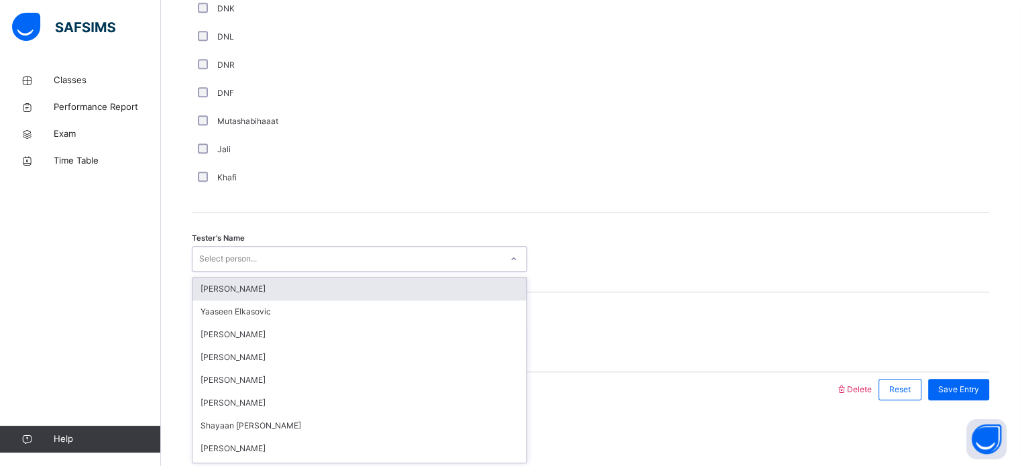
click at [217, 272] on div "option [PERSON_NAME] focused, 1 of 90. 90 results available. Use Up and Down to…" at bounding box center [359, 258] width 335 height 25
type input "**"
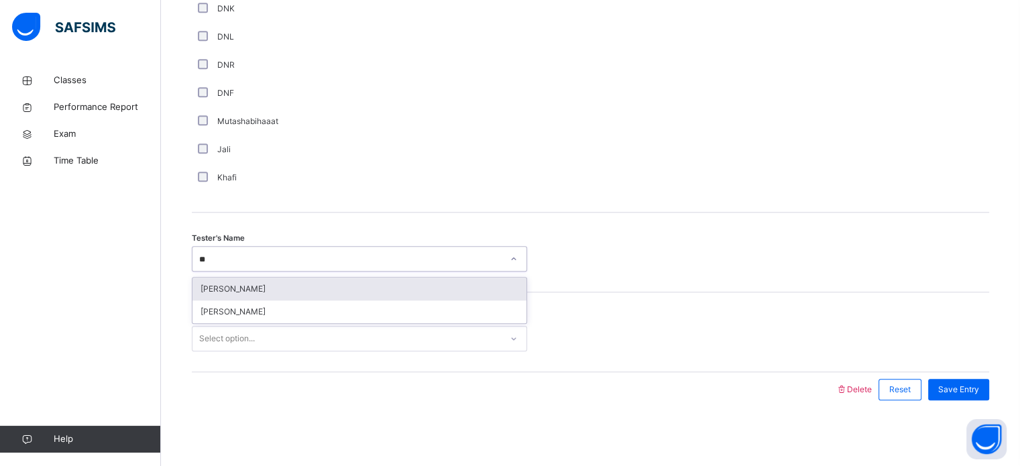
click at [221, 289] on div "[PERSON_NAME]" at bounding box center [359, 289] width 334 height 23
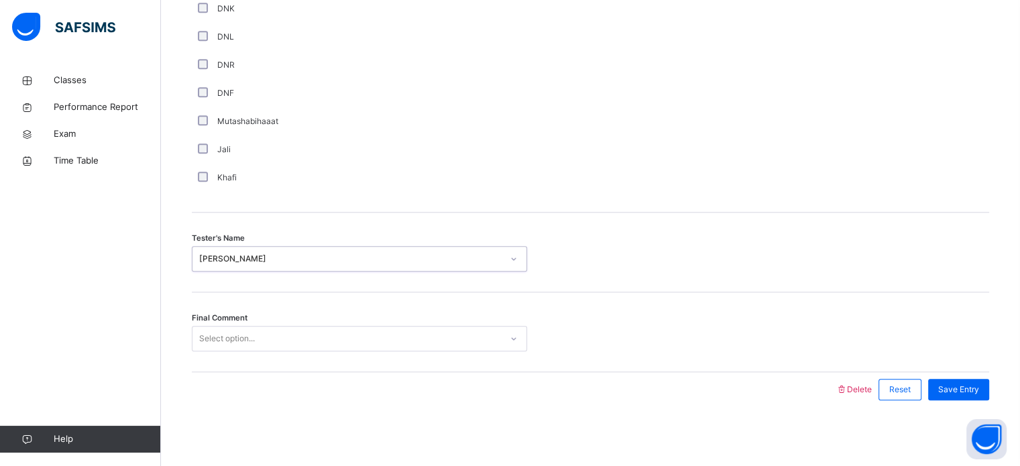
click at [231, 323] on div "Final Comment Select option..." at bounding box center [590, 332] width 797 height 80
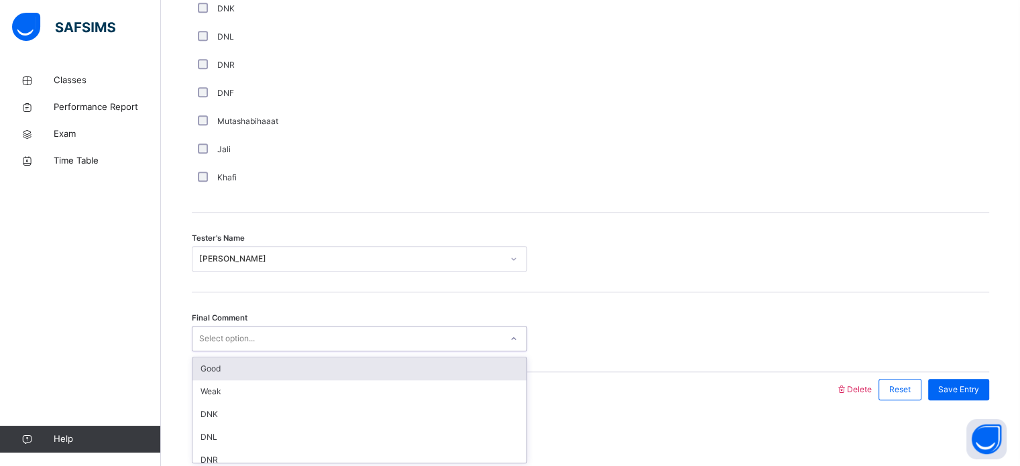
click at [231, 326] on div "Select option..." at bounding box center [359, 338] width 335 height 25
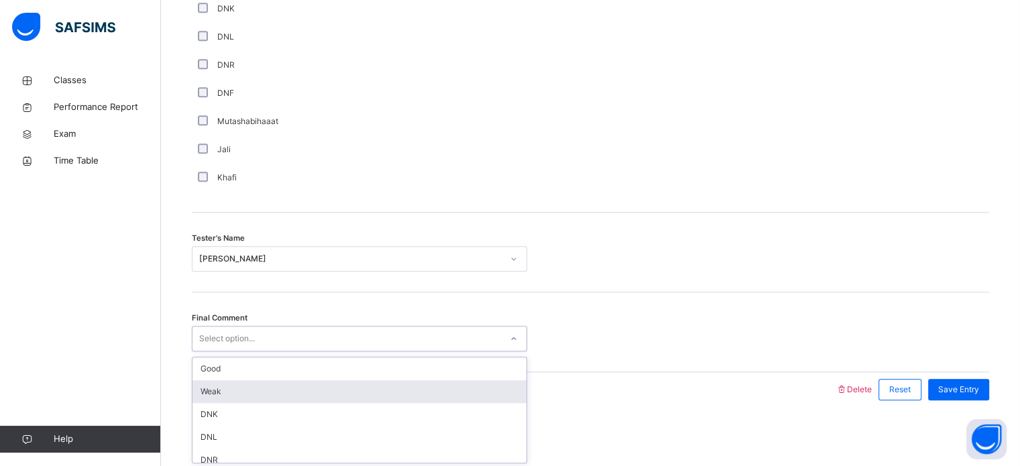
click at [233, 394] on div "Weak" at bounding box center [359, 391] width 334 height 23
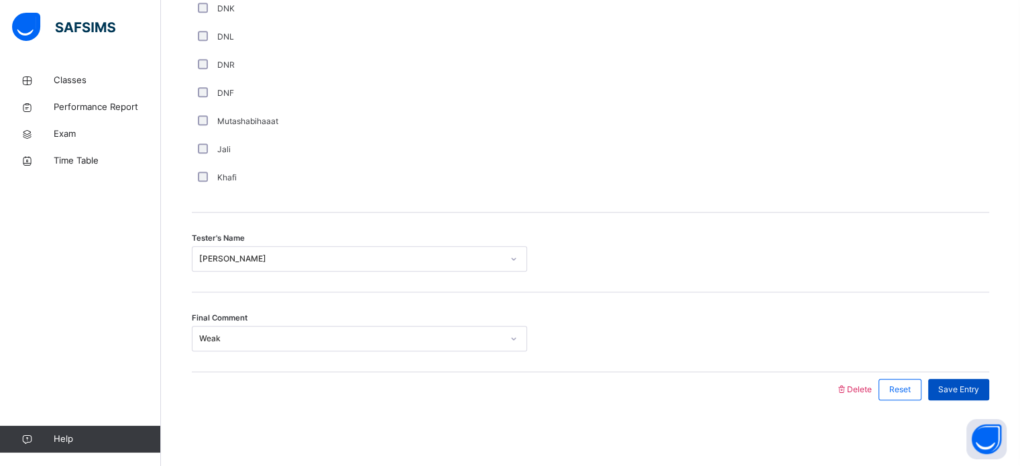
click at [979, 391] on span "Save Entry" at bounding box center [958, 390] width 41 height 12
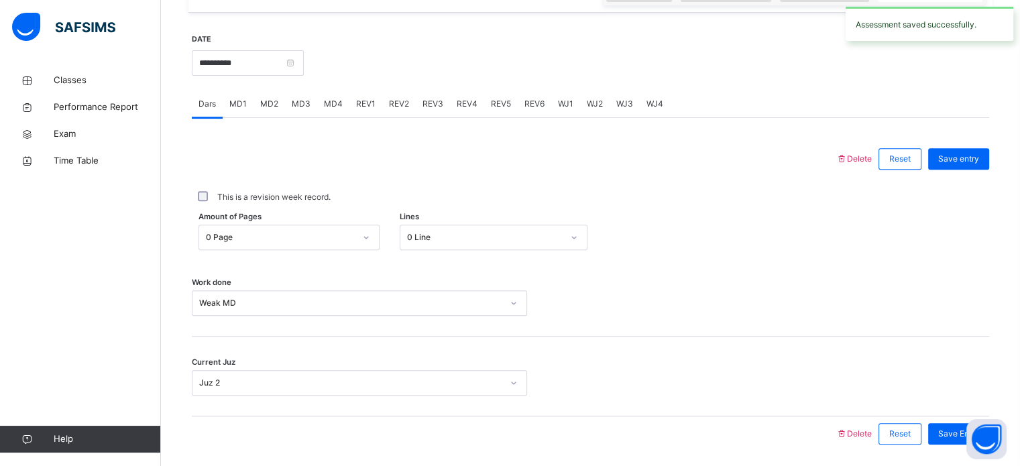
scroll to position [398, 0]
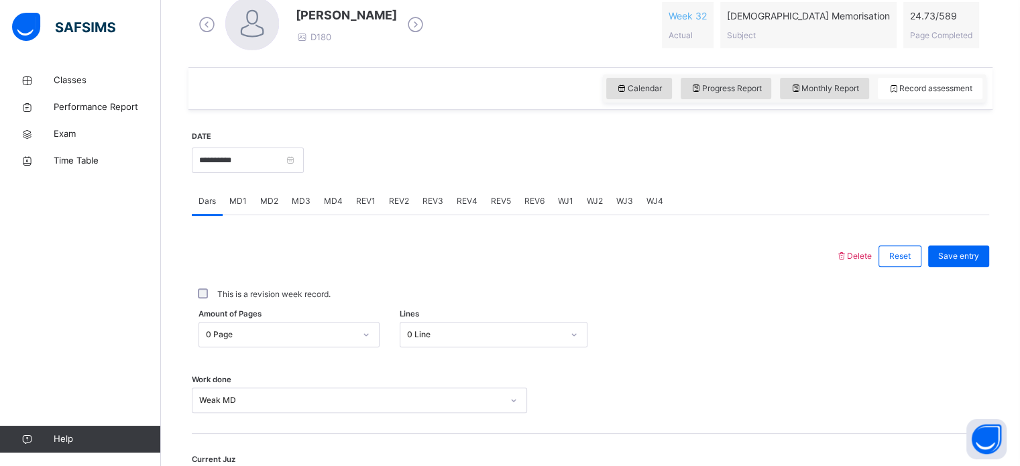
click at [399, 188] on div "REV2" at bounding box center [399, 201] width 34 height 27
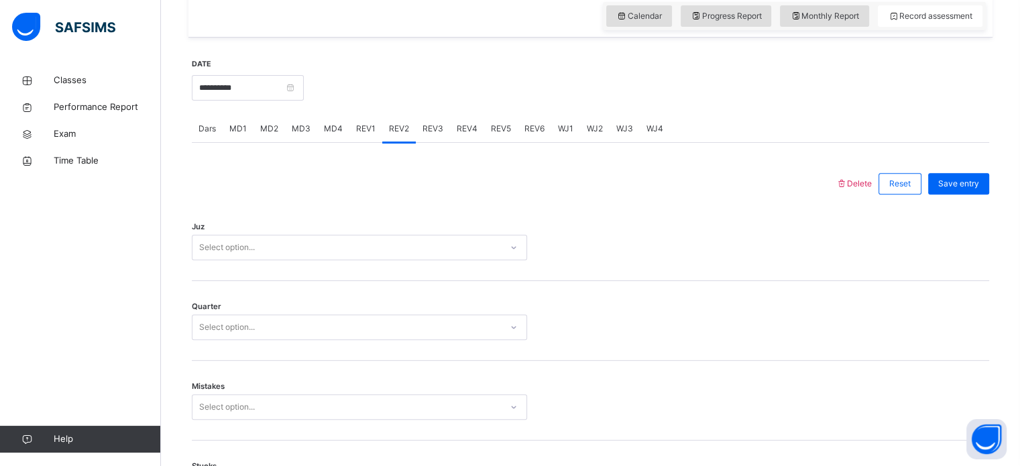
click at [284, 260] on div "Select option..." at bounding box center [359, 247] width 335 height 25
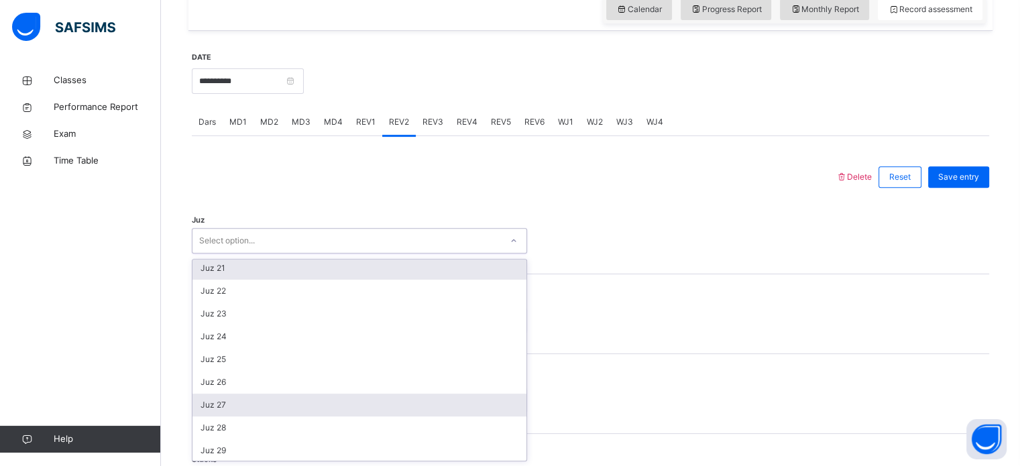
scroll to position [483, 0]
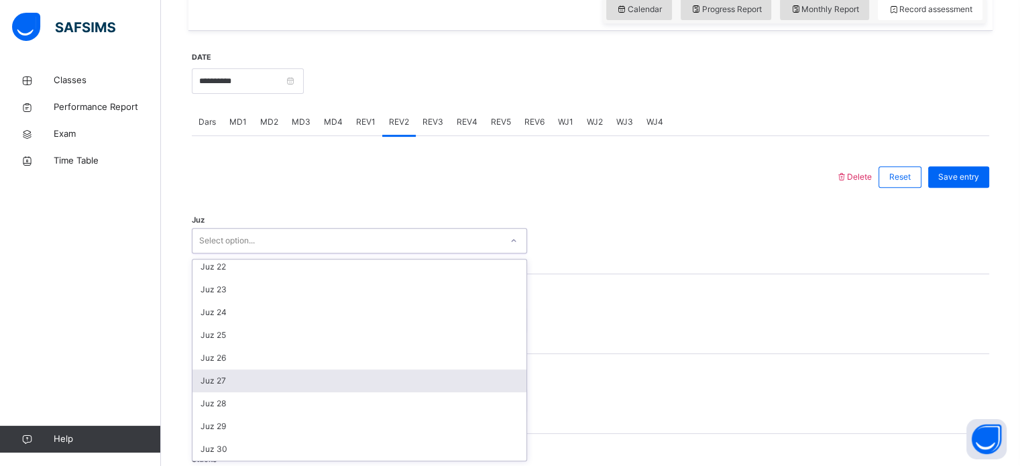
click at [233, 379] on div "Juz 27" at bounding box center [359, 380] width 334 height 23
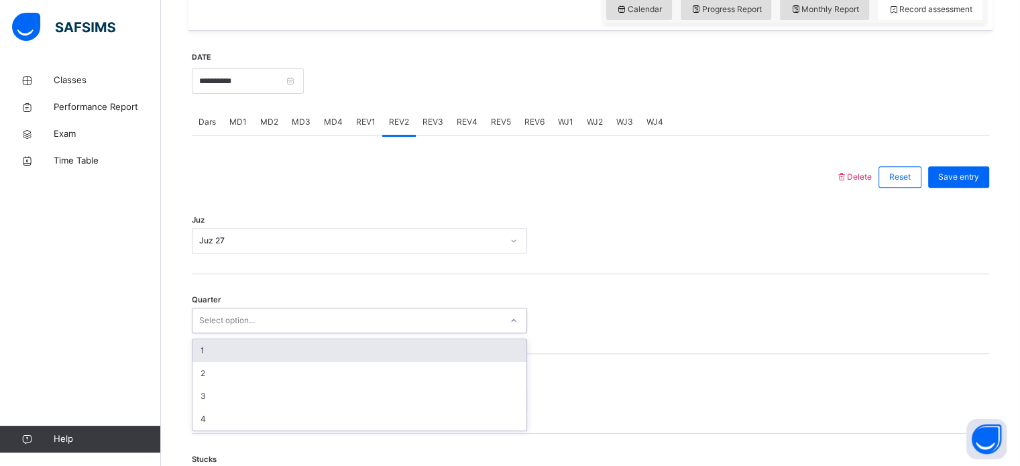
click at [217, 321] on div "Select option..." at bounding box center [227, 320] width 56 height 25
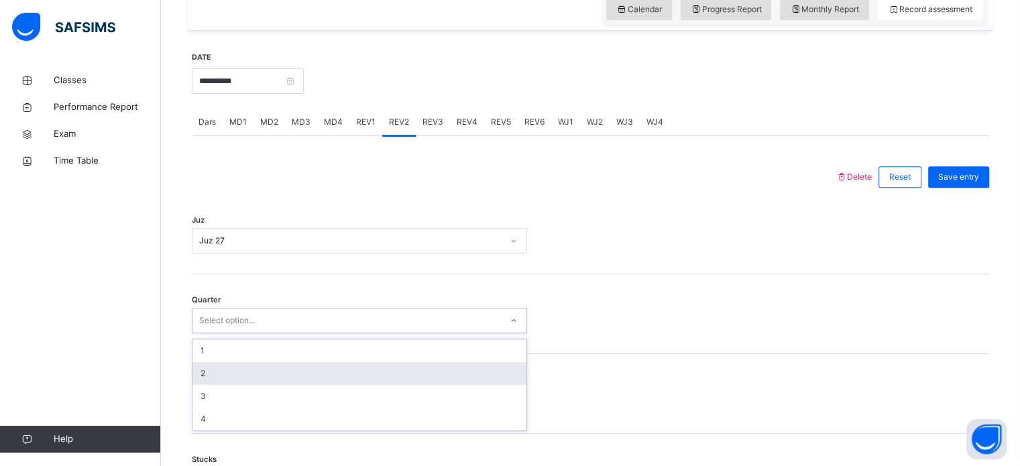
click at [217, 369] on div "2" at bounding box center [359, 373] width 334 height 23
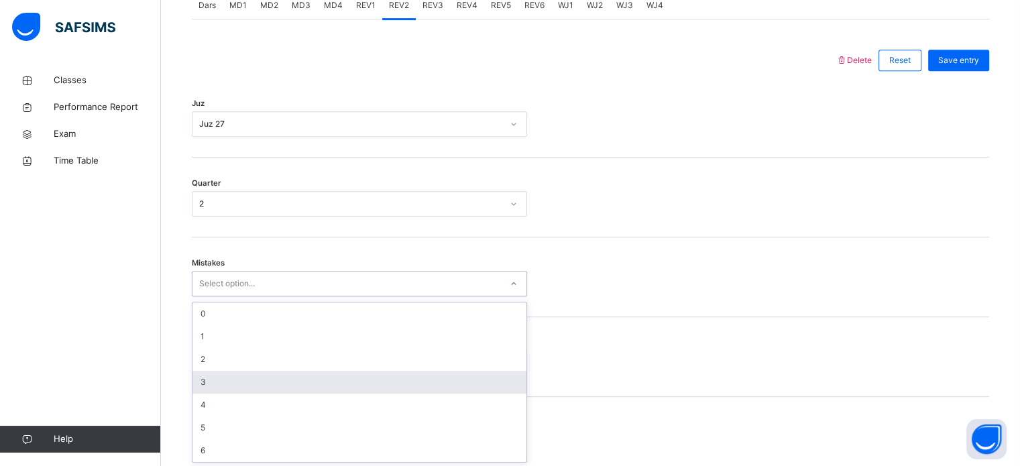
click at [219, 296] on div "option 3 focused, 4 of 7. 7 results available. Use Up and Down to choose option…" at bounding box center [359, 283] width 335 height 25
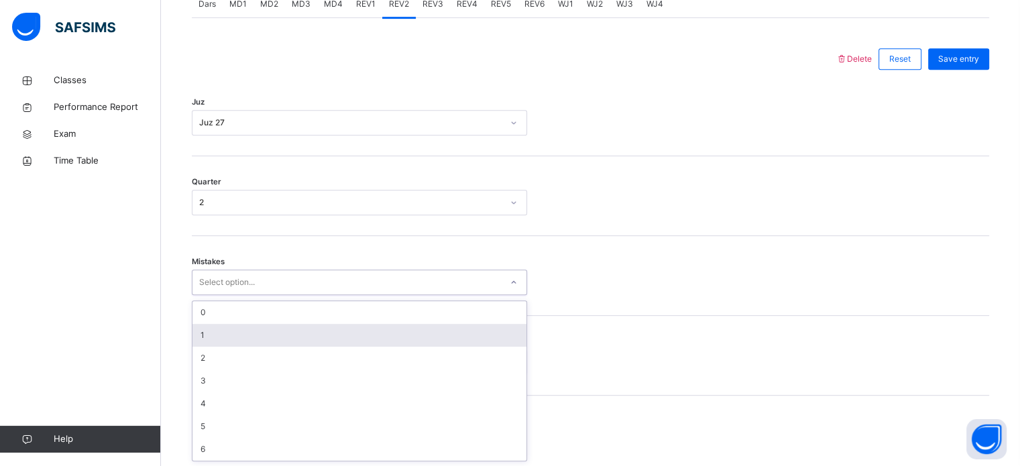
click at [201, 335] on div "1" at bounding box center [359, 335] width 334 height 23
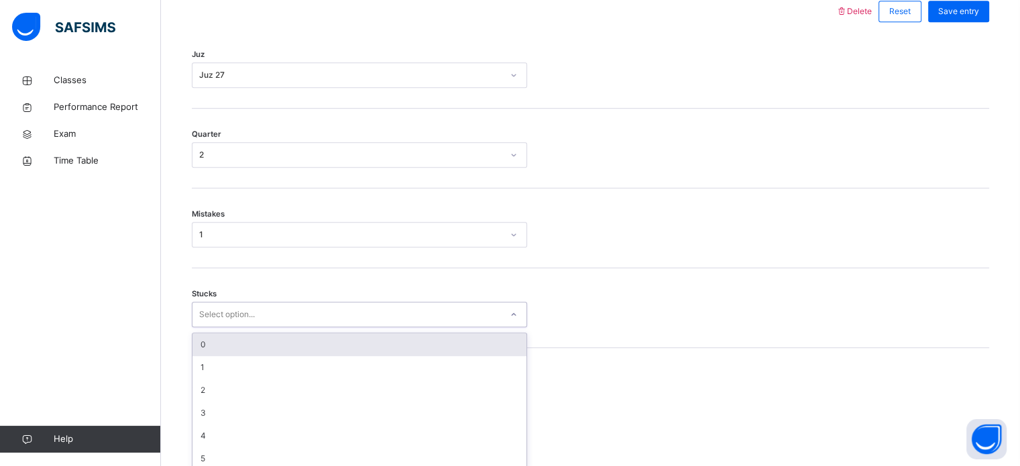
scroll to position [652, 0]
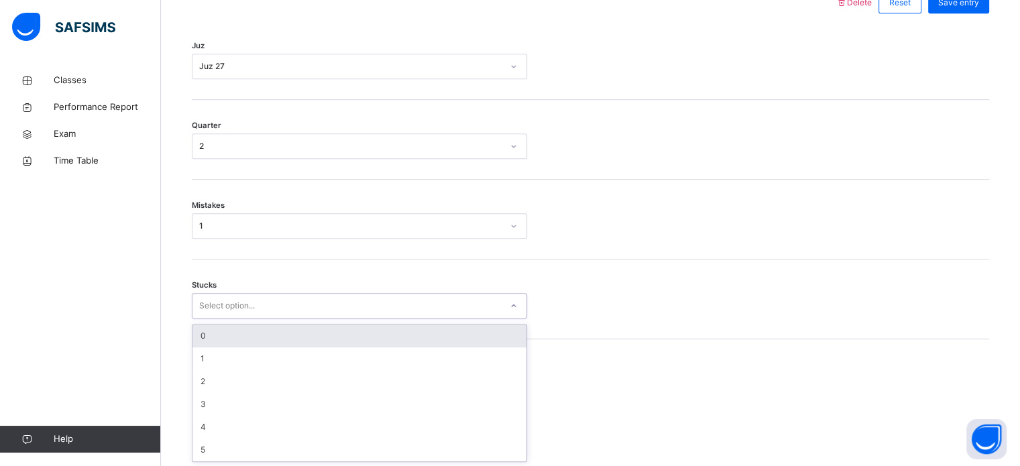
click at [231, 318] on div "Stucks option 0 focused, 1 of 6. 6 results available. Use Up and Down to choose…" at bounding box center [590, 299] width 797 height 80
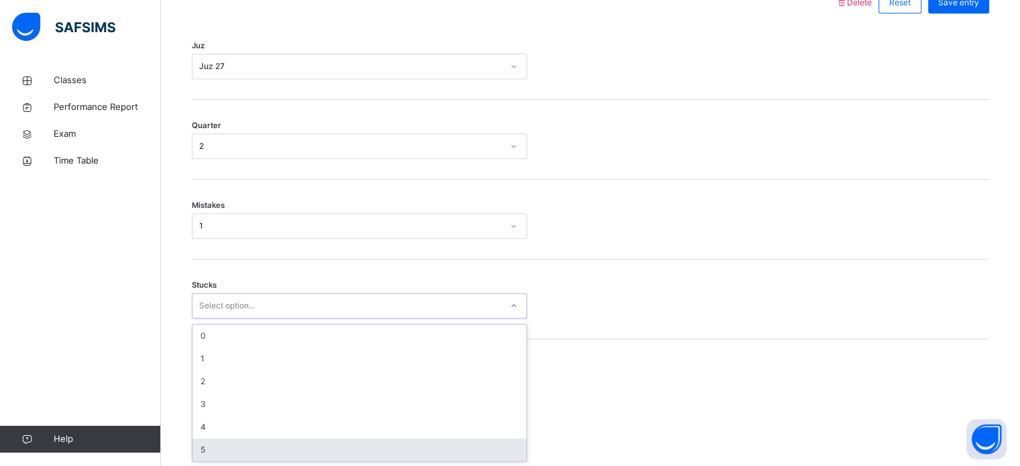
click at [227, 457] on div "5" at bounding box center [359, 450] width 334 height 23
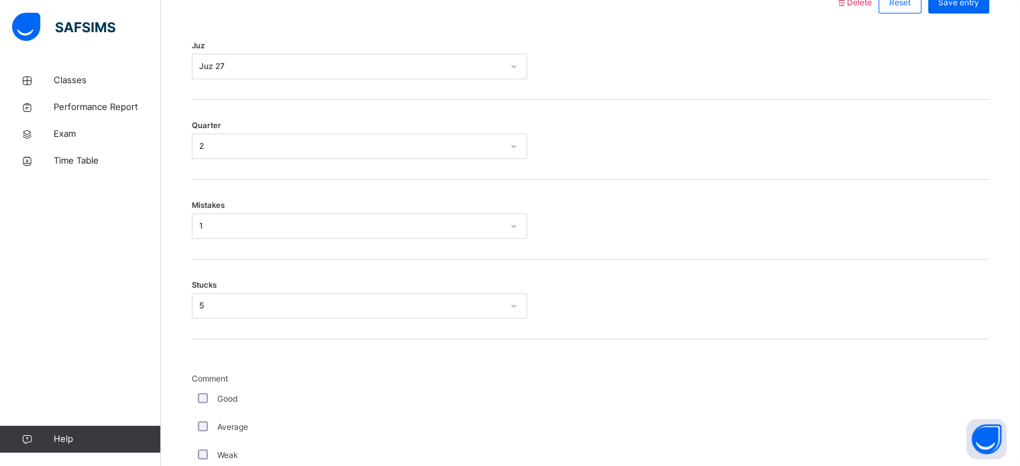
scroll to position [1211, 0]
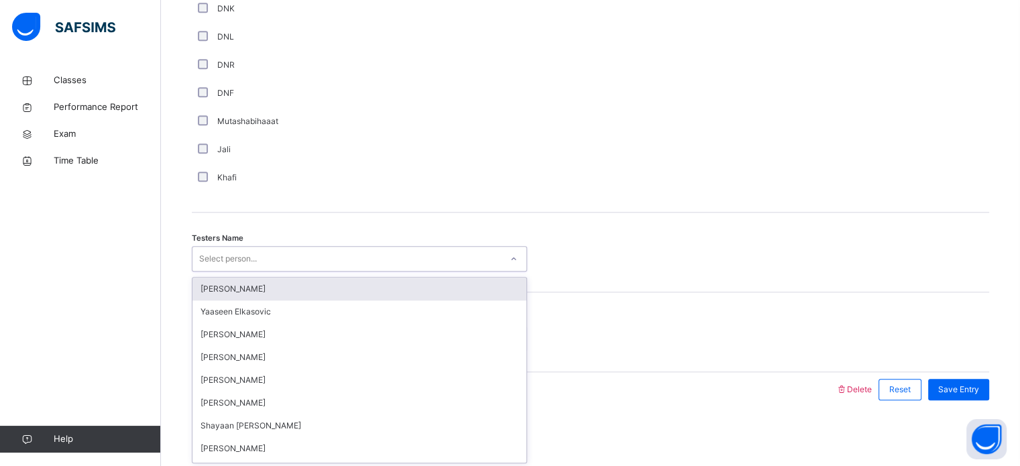
click at [223, 246] on div "Select person..." at bounding box center [359, 258] width 335 height 25
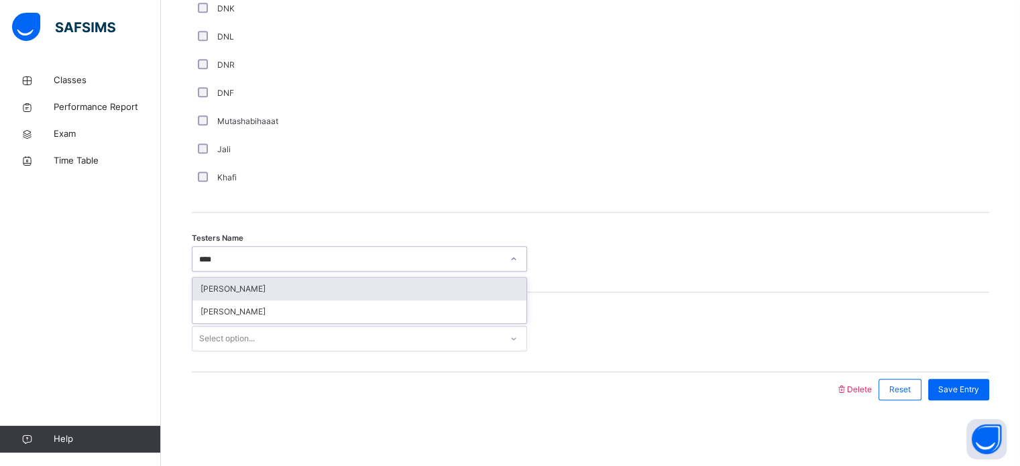
type input "*****"
click at [237, 290] on div "[PERSON_NAME]" at bounding box center [359, 289] width 334 height 23
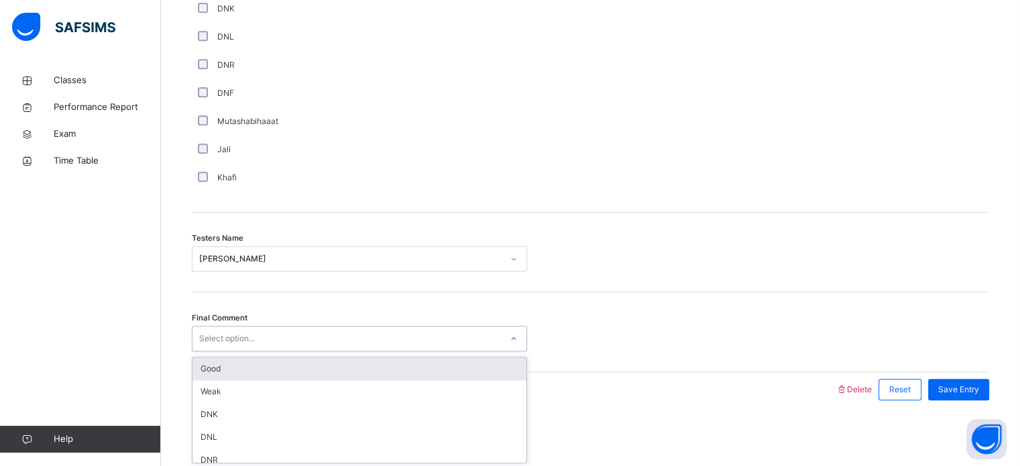
click at [253, 337] on div "Select option..." at bounding box center [227, 338] width 56 height 25
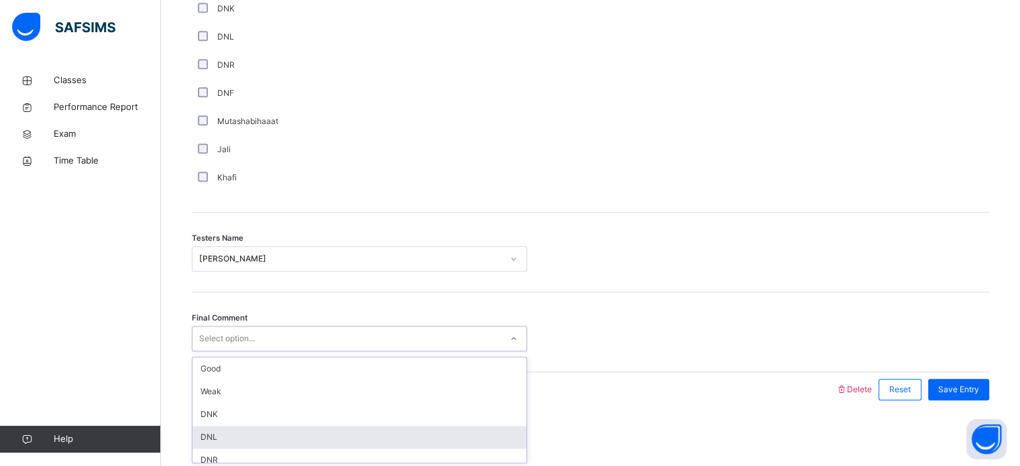
scroll to position [27, 0]
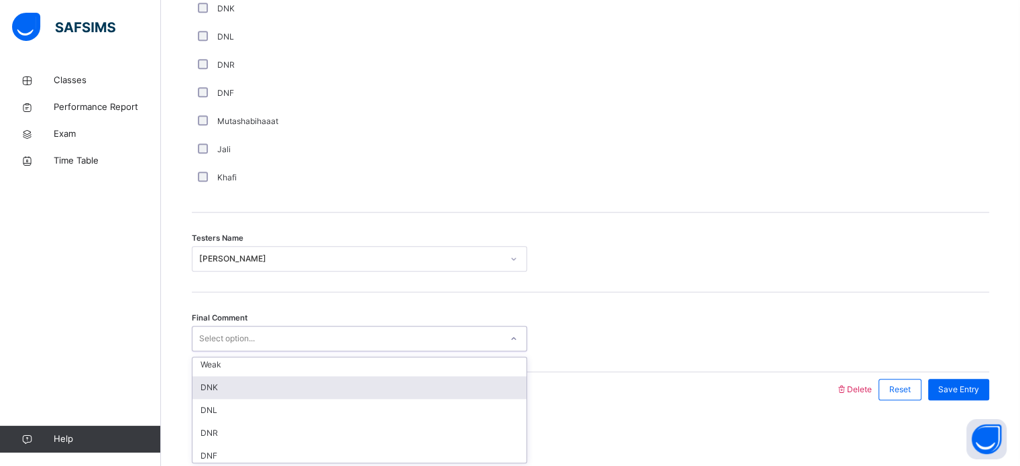
click at [222, 383] on div "DNK" at bounding box center [359, 387] width 334 height 23
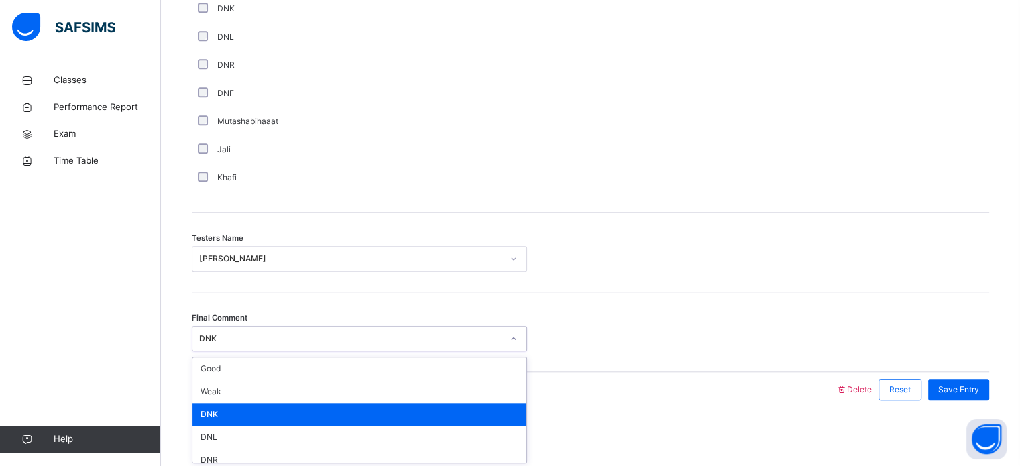
drag, startPoint x: 248, startPoint y: 329, endPoint x: 247, endPoint y: 409, distance: 79.8
click at [247, 351] on div "option DNK, selected. option DNK focused, 3 of 6. 6 results available. Use Up a…" at bounding box center [359, 338] width 335 height 25
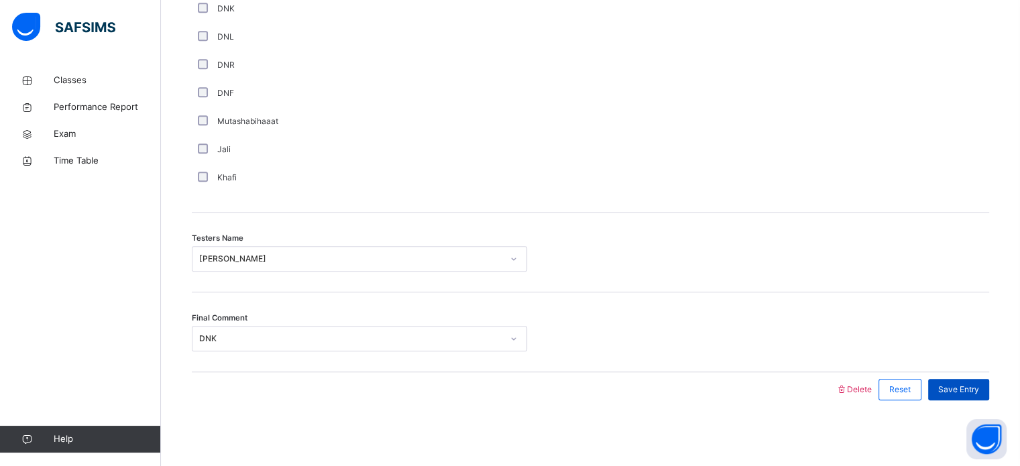
click at [979, 397] on div "Save Entry" at bounding box center [958, 389] width 61 height 21
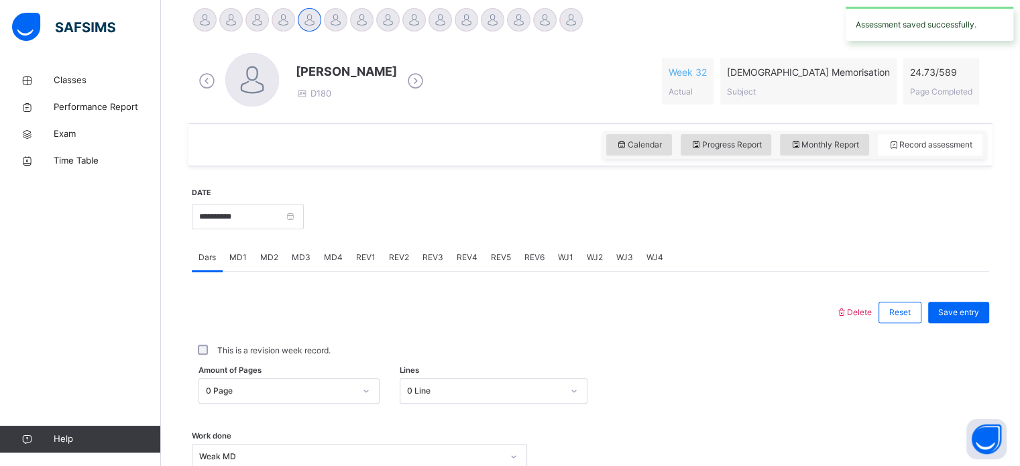
scroll to position [190, 0]
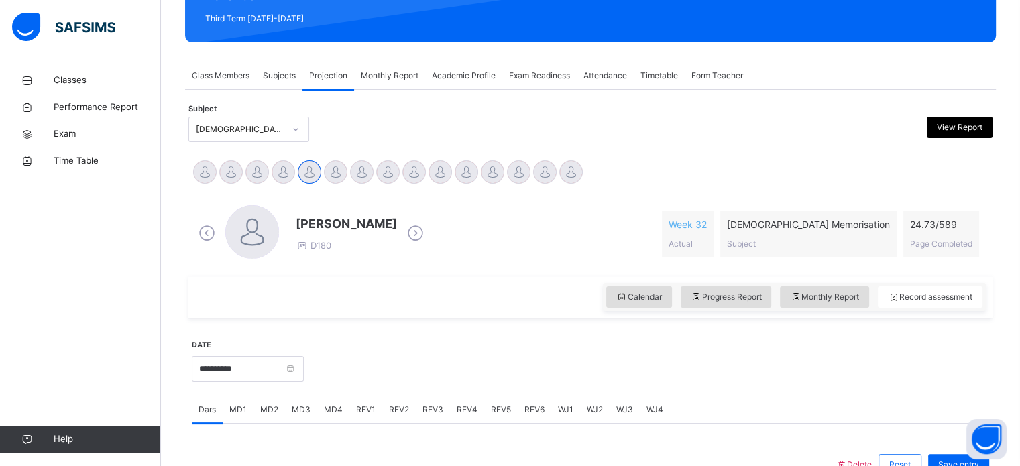
click at [394, 74] on span "Monthly Report" at bounding box center [390, 76] width 58 height 12
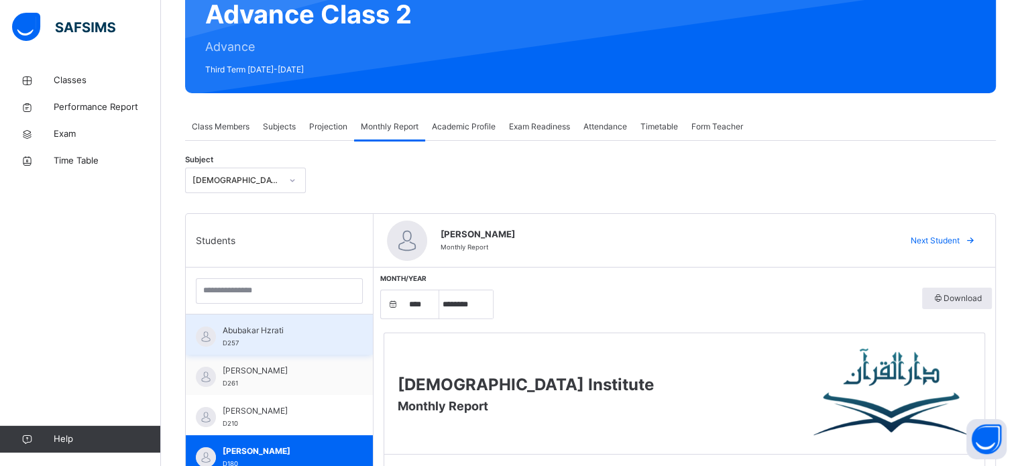
scroll to position [19, 0]
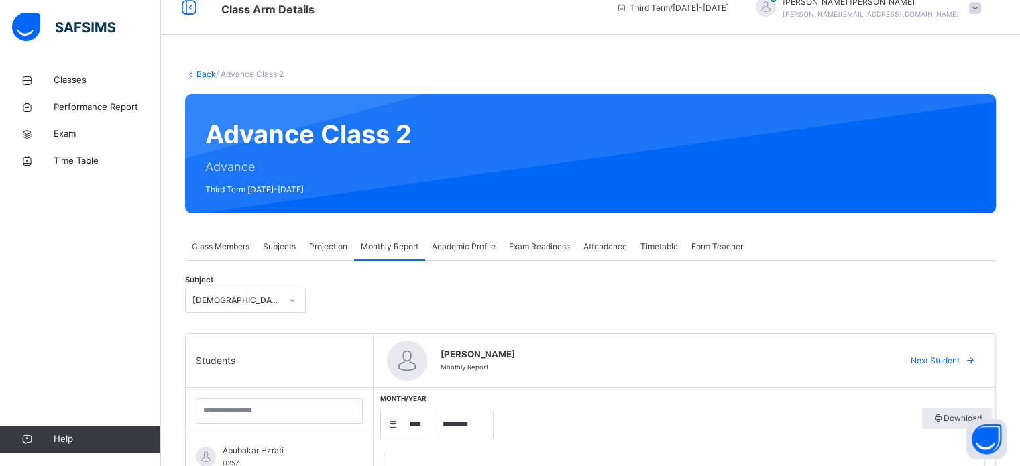
click at [335, 238] on div "Projection" at bounding box center [328, 246] width 52 height 27
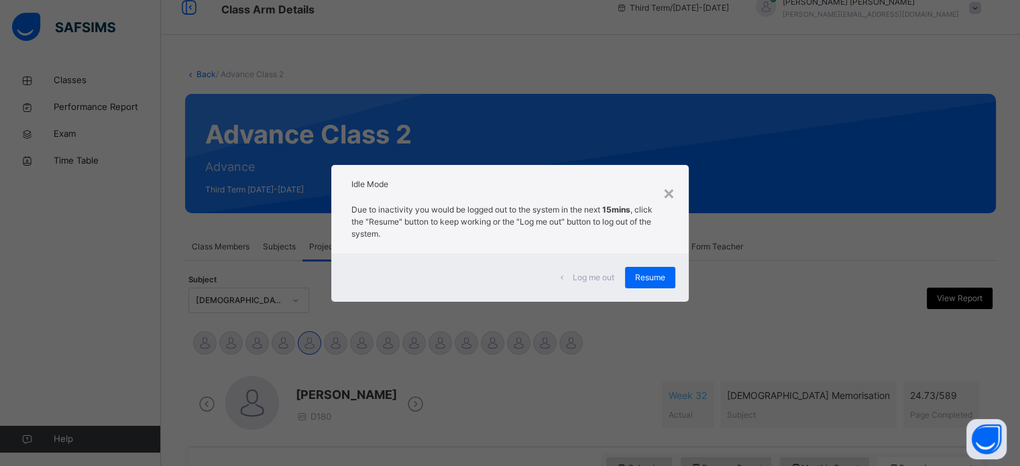
drag, startPoint x: 656, startPoint y: 284, endPoint x: 654, endPoint y: 270, distance: 13.6
click at [658, 286] on div "Resume" at bounding box center [650, 277] width 50 height 21
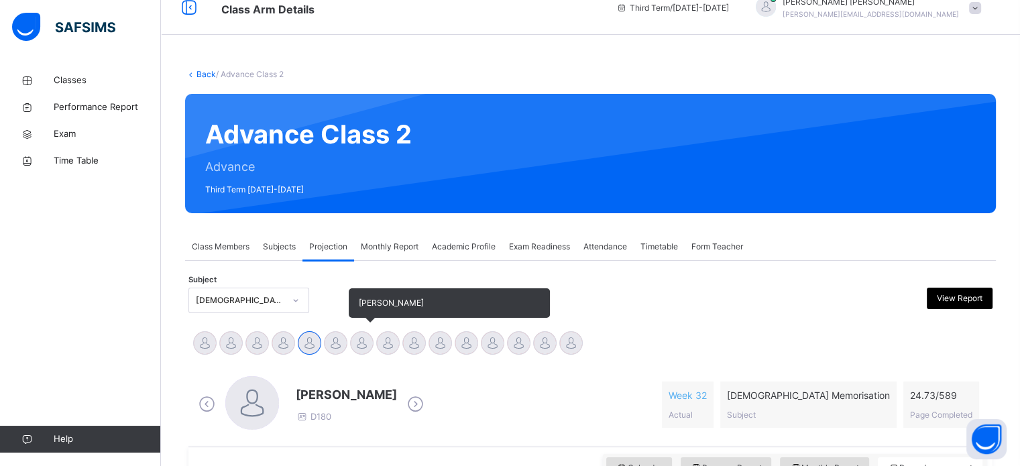
drag, startPoint x: 377, startPoint y: 344, endPoint x: 365, endPoint y: 342, distance: 12.2
click at [369, 343] on div "[PERSON_NAME] [PERSON_NAME] Abubakar Hzrati [PERSON_NAME] [PERSON_NAME] Humaidh…" at bounding box center [590, 345] width 797 height 30
click at [359, 339] on div at bounding box center [361, 342] width 23 height 23
click at [361, 337] on div at bounding box center [361, 342] width 23 height 23
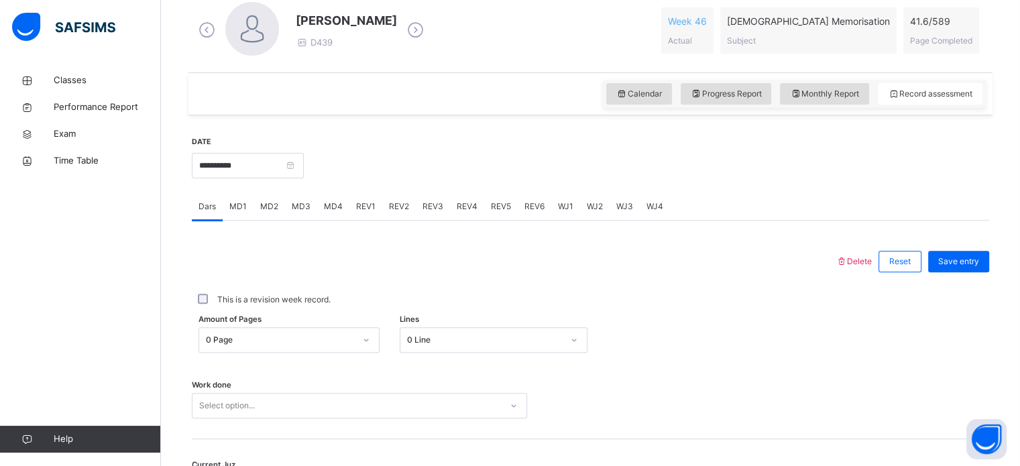
scroll to position [392, 0]
click at [303, 203] on span "MD3" at bounding box center [301, 208] width 19 height 12
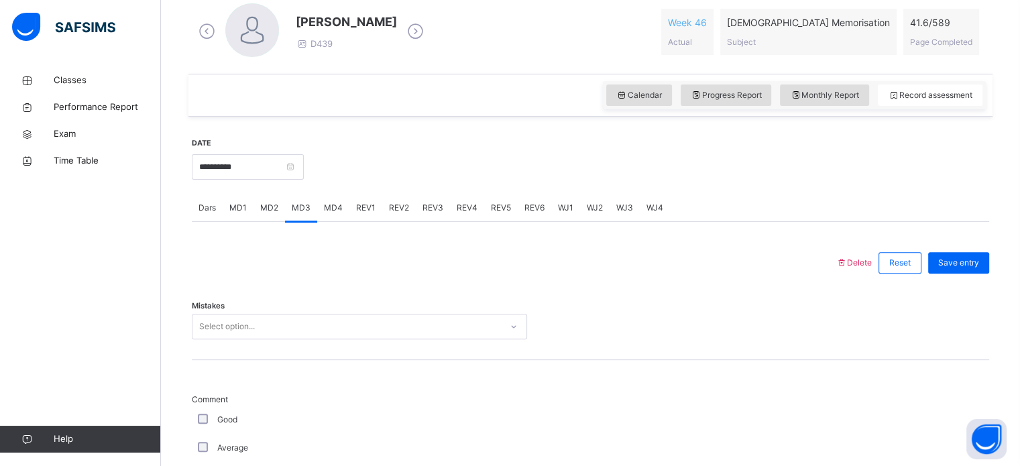
click at [310, 321] on div "Select option..." at bounding box center [359, 326] width 335 height 25
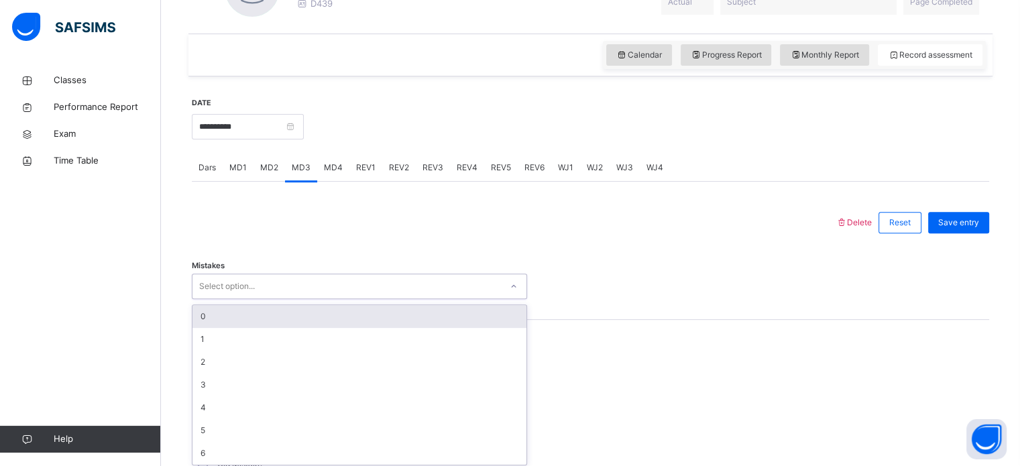
scroll to position [436, 0]
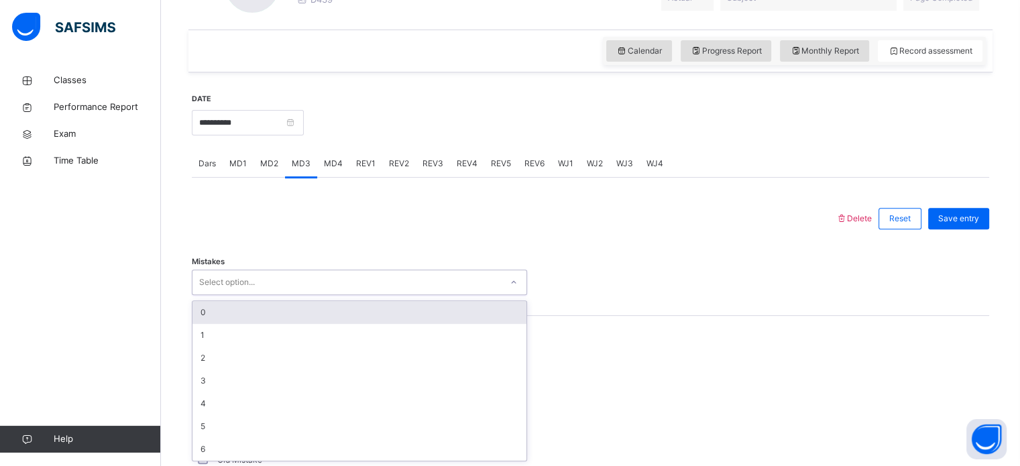
click at [236, 313] on div "0" at bounding box center [359, 312] width 334 height 23
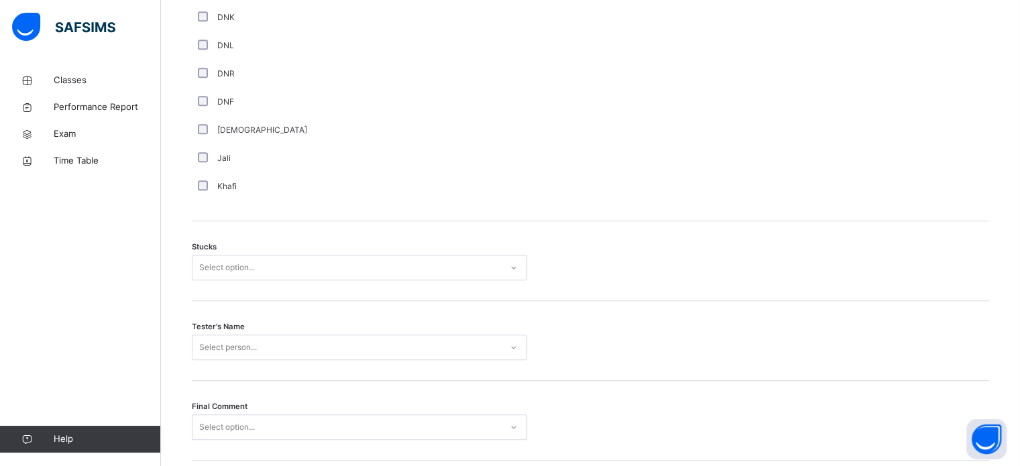
scroll to position [995, 0]
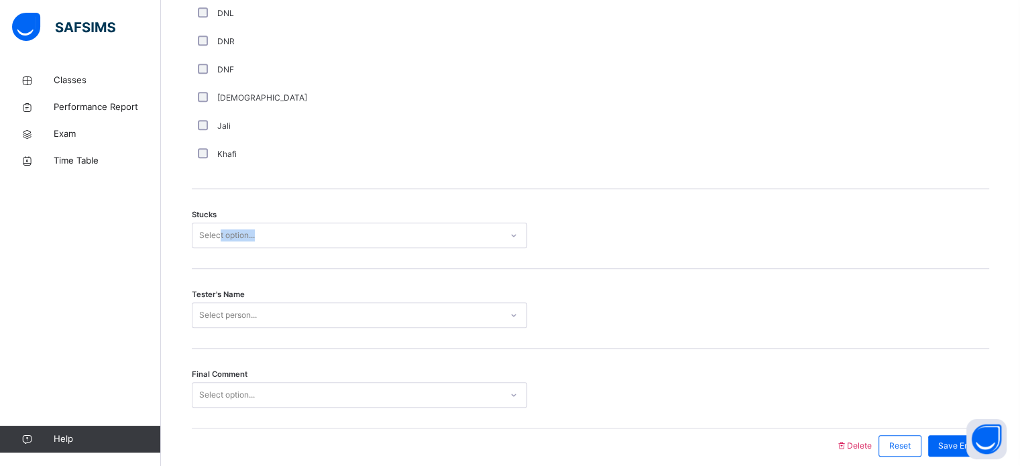
click at [221, 225] on div "Stucks Select option..." at bounding box center [590, 229] width 797 height 80
click at [223, 235] on div "Select option..." at bounding box center [227, 235] width 56 height 25
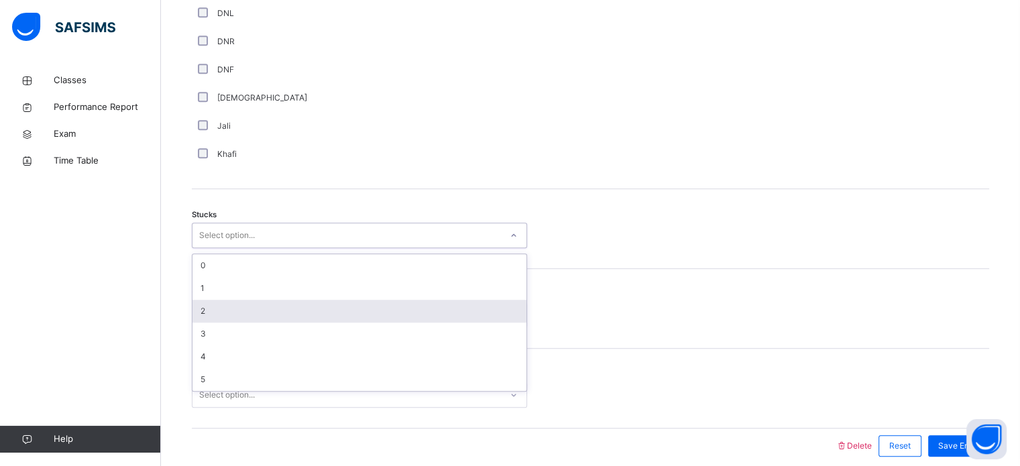
click at [226, 300] on div "2" at bounding box center [359, 311] width 334 height 23
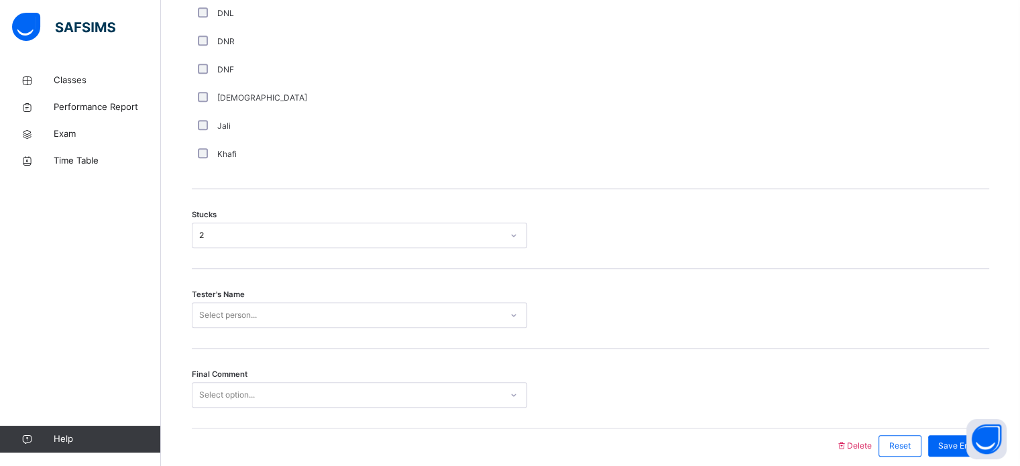
scroll to position [1051, 0]
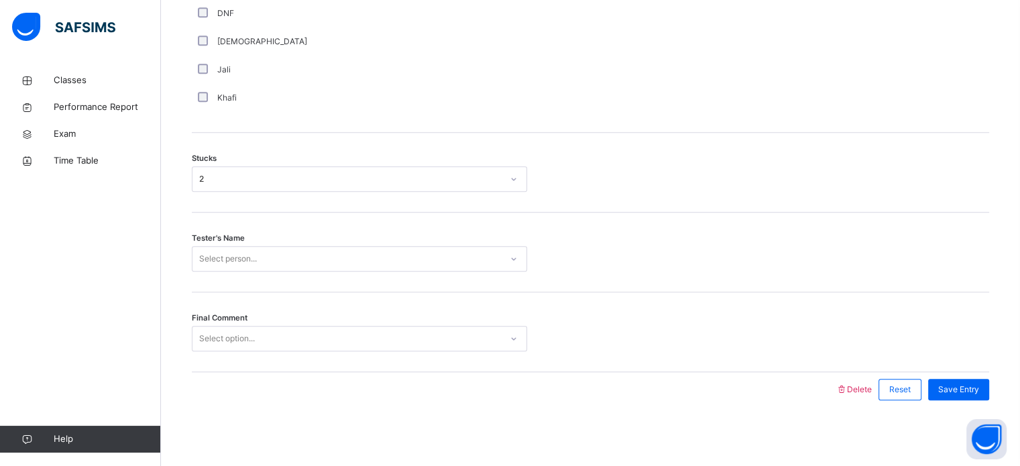
click at [227, 272] on div "Select person..." at bounding box center [359, 258] width 335 height 25
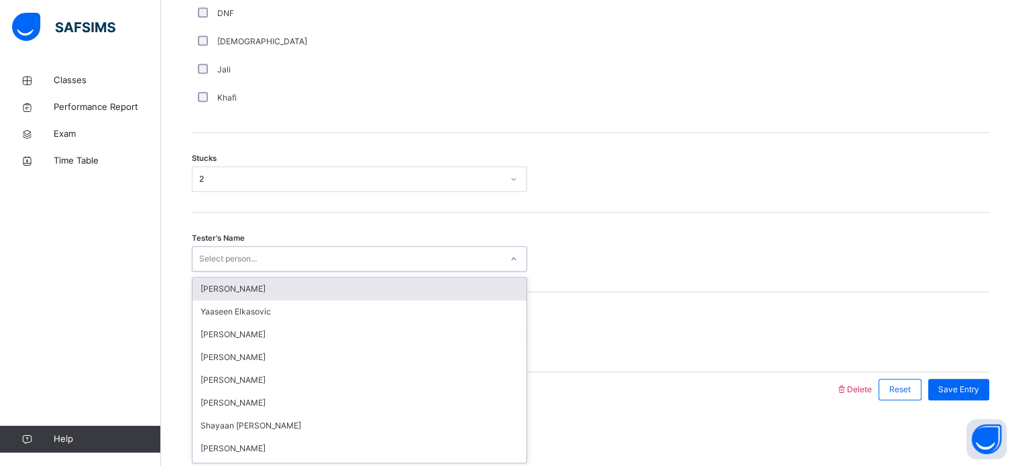
type input "*"
type input "**"
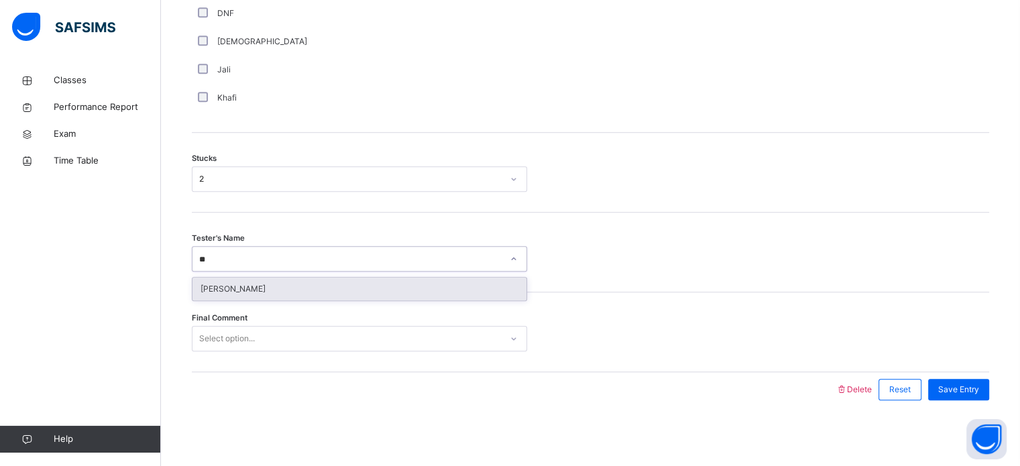
click at [252, 291] on div "[PERSON_NAME]" at bounding box center [359, 289] width 334 height 23
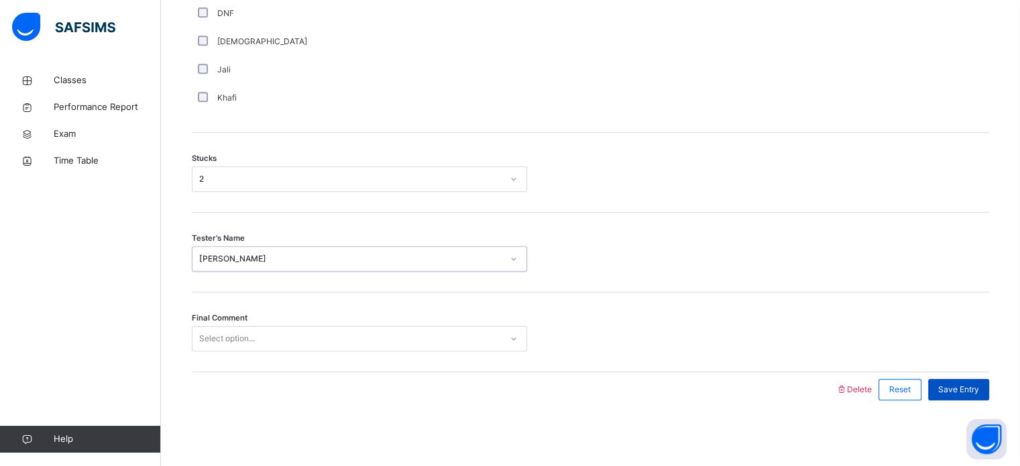
click at [976, 393] on div "Save Entry" at bounding box center [958, 389] width 61 height 21
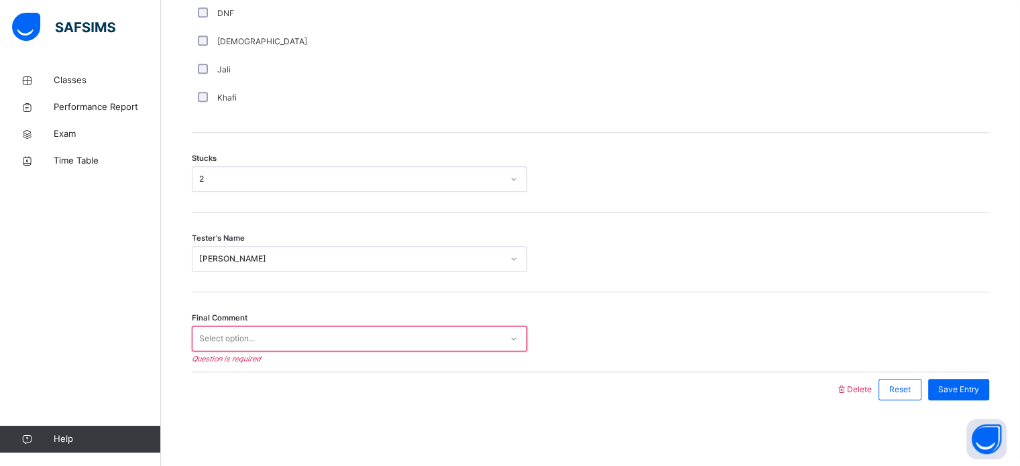
drag, startPoint x: 487, startPoint y: 335, endPoint x: 498, endPoint y: 335, distance: 11.4
click at [489, 335] on div "Select option..." at bounding box center [346, 339] width 308 height 21
click at [504, 334] on div at bounding box center [513, 338] width 23 height 21
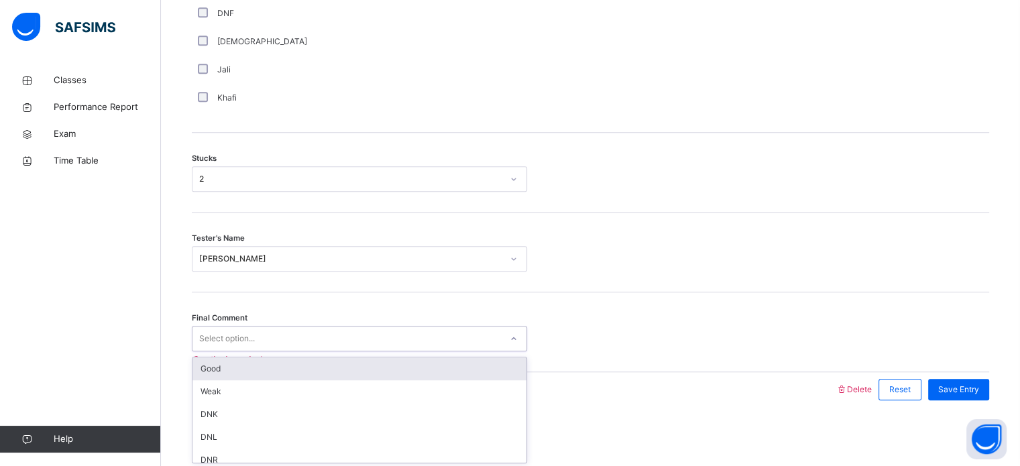
click at [437, 344] on div "Select option..." at bounding box center [346, 339] width 308 height 21
click at [425, 374] on div "Good" at bounding box center [359, 368] width 334 height 23
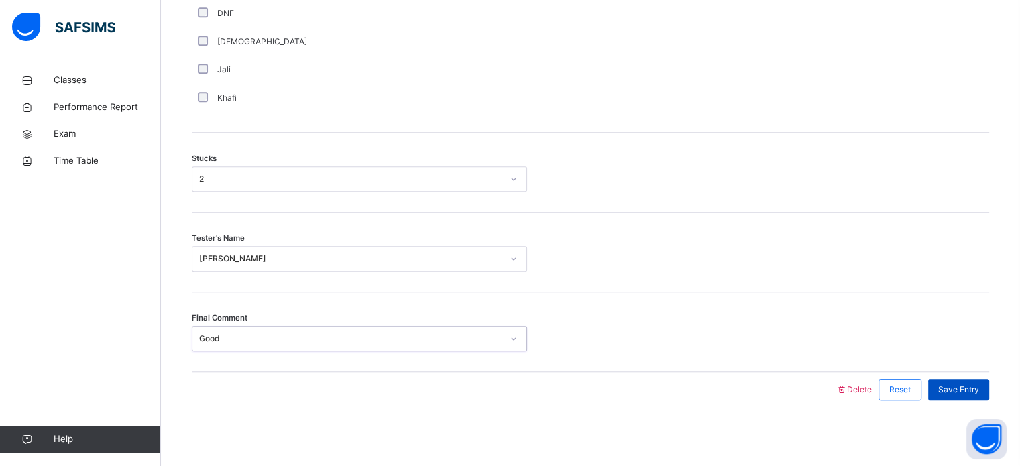
click at [988, 396] on div "Save Entry" at bounding box center [958, 389] width 61 height 21
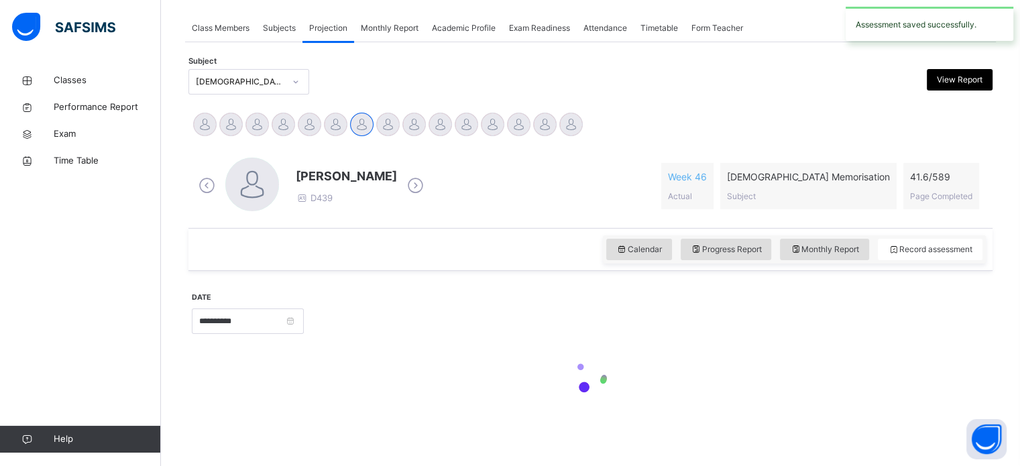
scroll to position [237, 0]
click at [988, 396] on div at bounding box center [590, 377] width 797 height 57
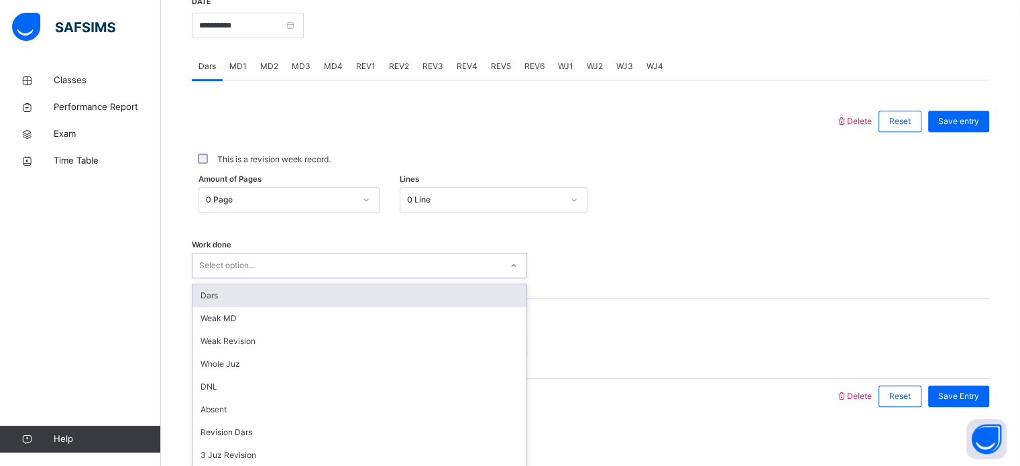
scroll to position [540, 0]
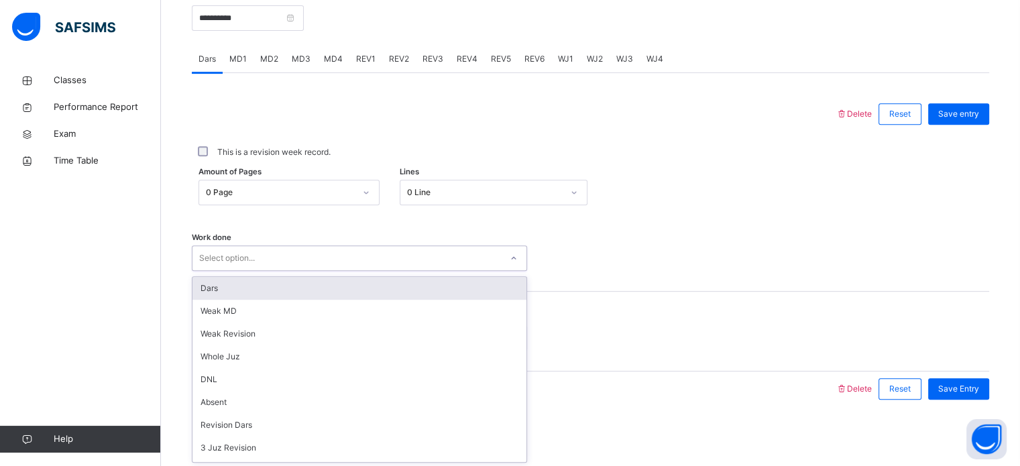
click at [320, 258] on div "Select option..." at bounding box center [346, 258] width 308 height 21
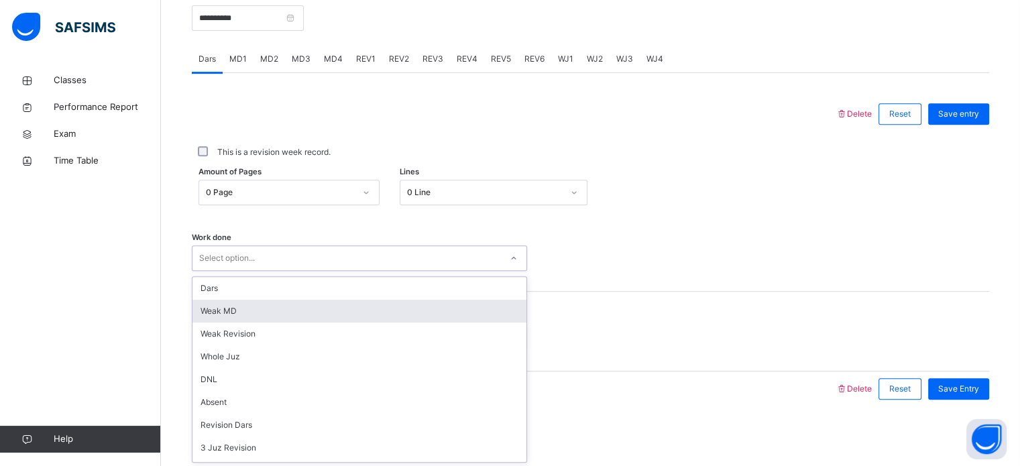
click at [303, 307] on div "Weak MD" at bounding box center [359, 311] width 334 height 23
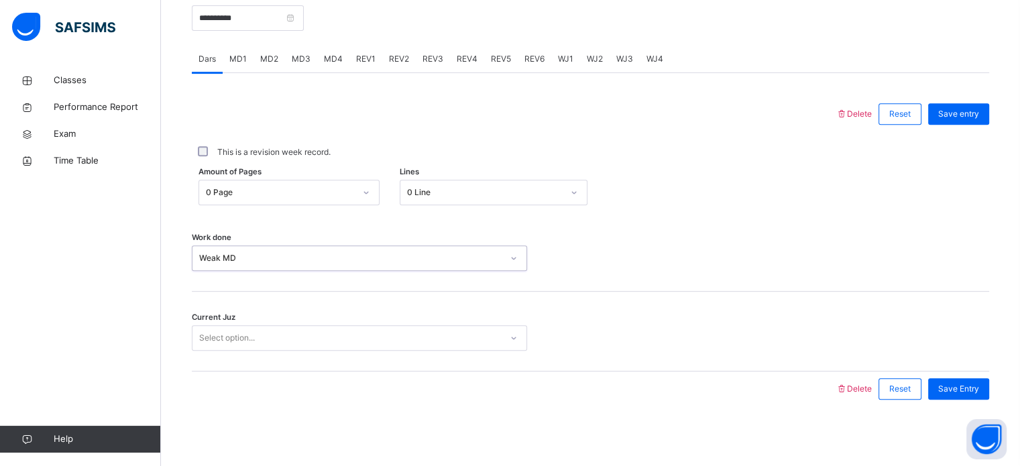
click at [251, 339] on div "Select option..." at bounding box center [227, 337] width 56 height 25
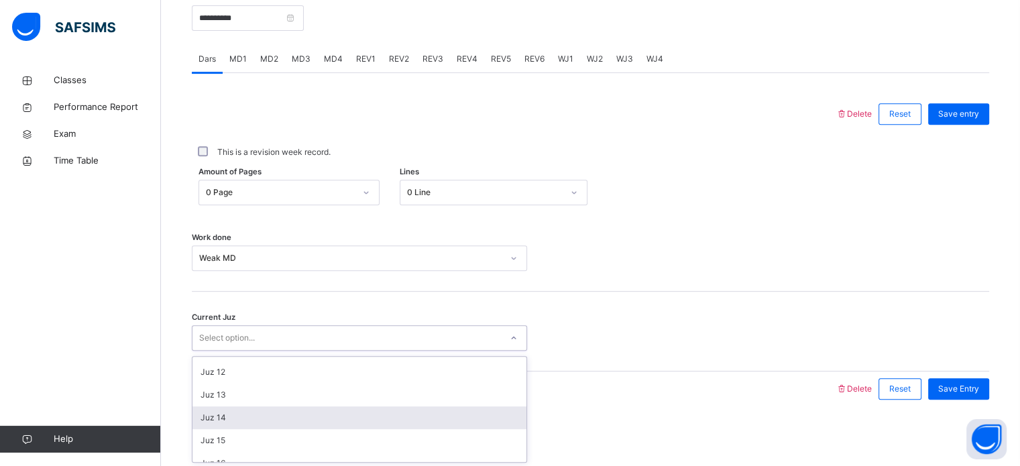
scroll to position [579, 0]
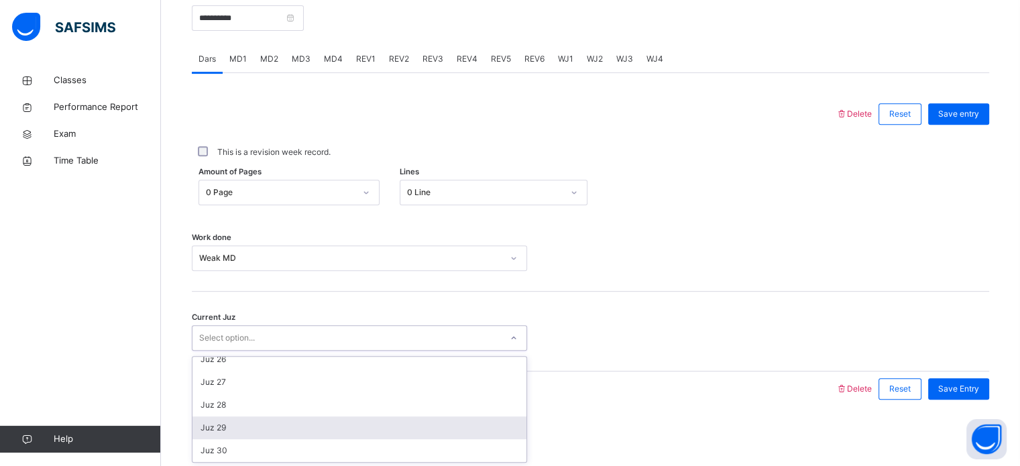
click at [262, 425] on div "Juz 29" at bounding box center [359, 427] width 334 height 23
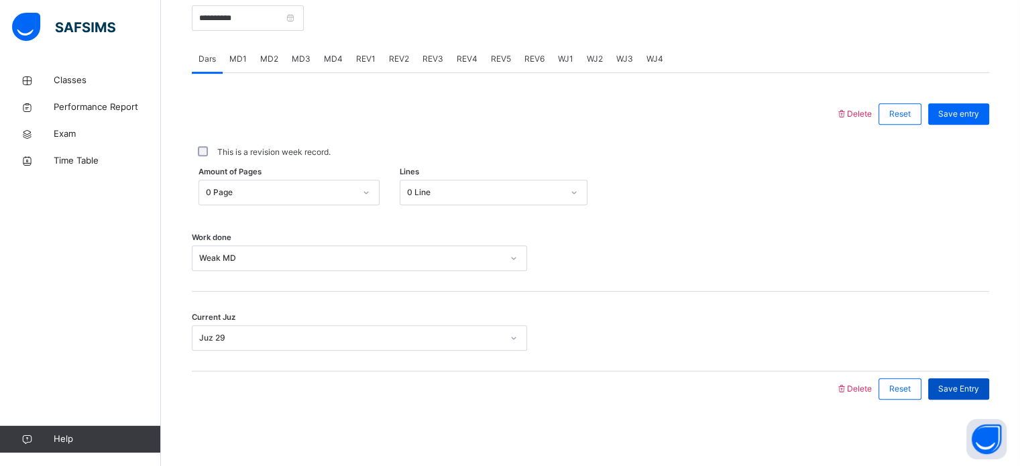
drag, startPoint x: 982, startPoint y: 383, endPoint x: 977, endPoint y: 378, distance: 7.1
click at [977, 378] on div "Save Entry" at bounding box center [958, 388] width 61 height 21
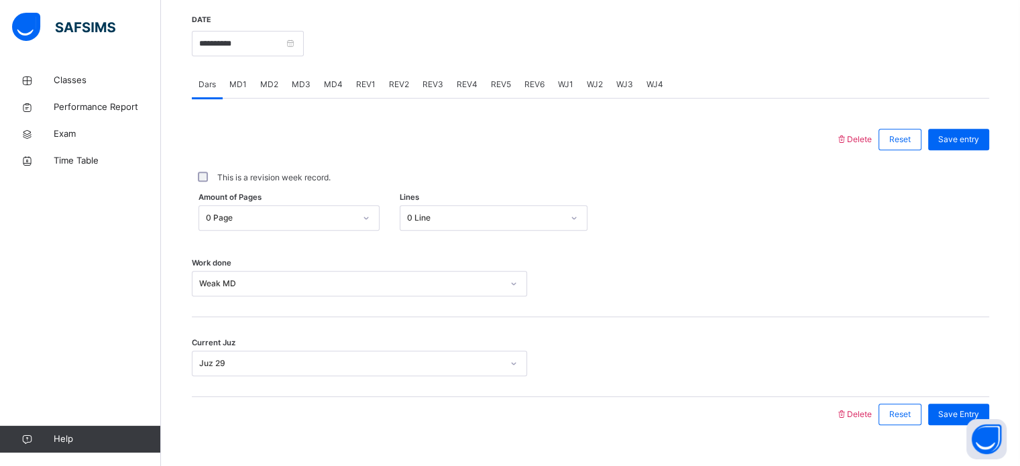
scroll to position [509, 0]
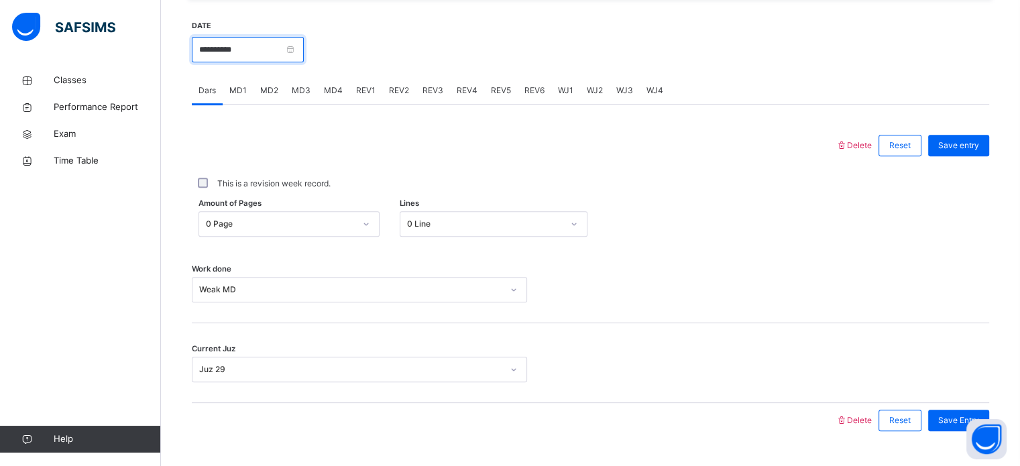
click at [265, 43] on input "**********" at bounding box center [248, 49] width 112 height 25
click at [441, 63] on div at bounding box center [646, 48] width 672 height 58
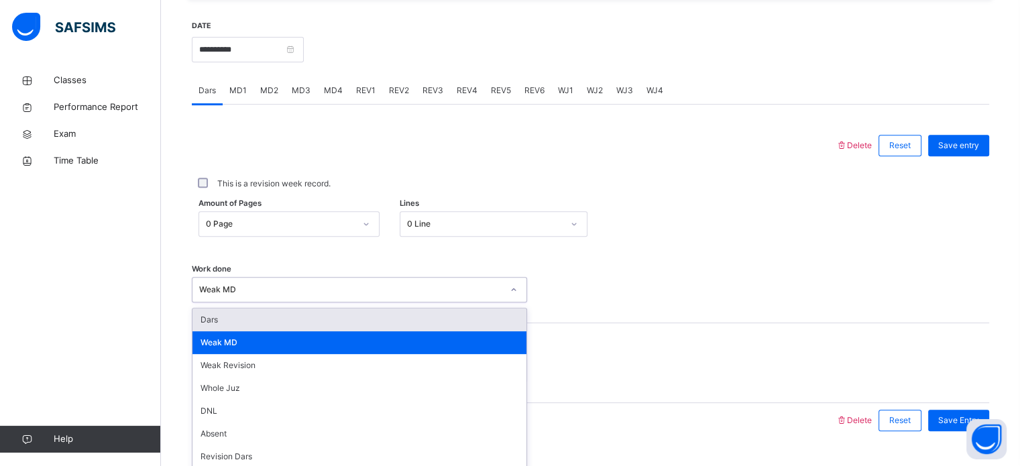
scroll to position [540, 0]
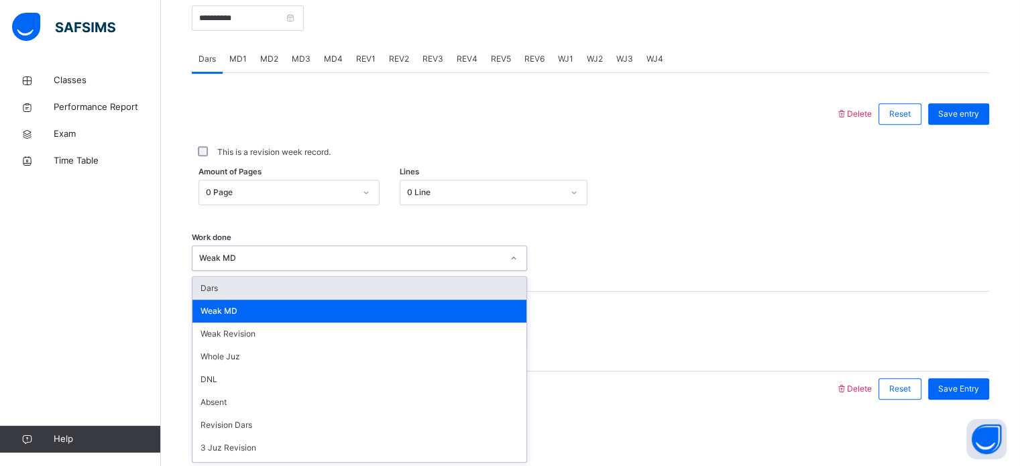
click at [308, 271] on div "option Dars focused, 1 of 14. 14 results available. Use Up and Down to choose o…" at bounding box center [359, 257] width 335 height 25
click at [304, 284] on div "Dars" at bounding box center [359, 288] width 334 height 23
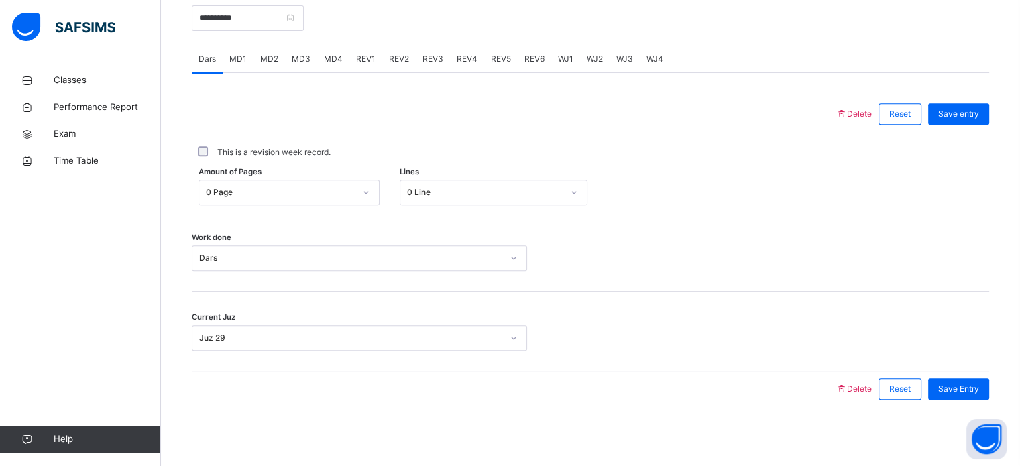
click at [304, 284] on div "Work done Dars" at bounding box center [590, 252] width 797 height 80
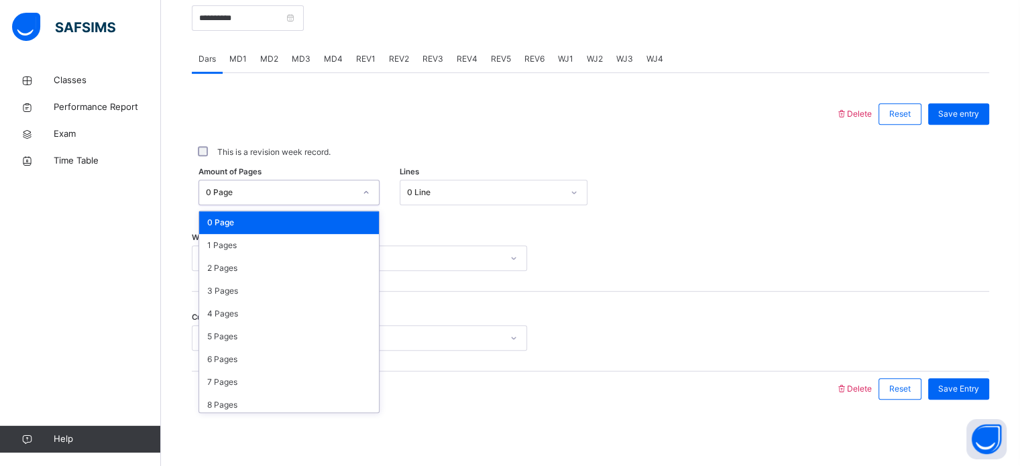
click at [340, 190] on div "0 Page" at bounding box center [280, 192] width 149 height 12
click at [419, 184] on div "0 Line" at bounding box center [480, 192] width 161 height 21
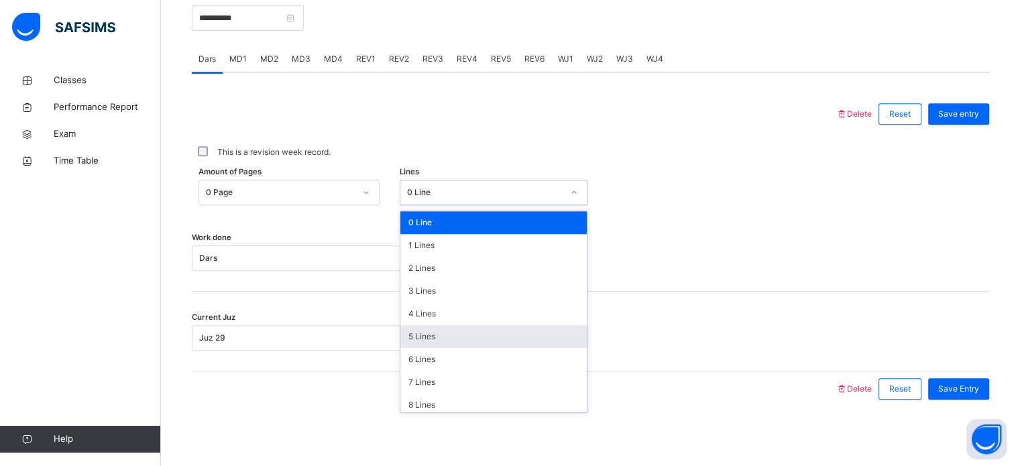
click at [433, 335] on div "5 Lines" at bounding box center [493, 336] width 186 height 23
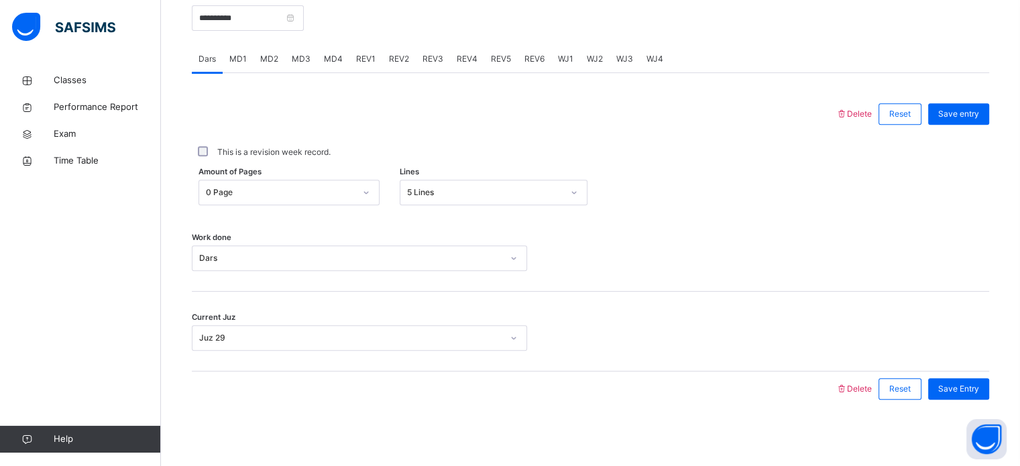
click at [975, 97] on div "Save entry" at bounding box center [955, 114] width 68 height 35
click at [976, 108] on span "Save entry" at bounding box center [958, 114] width 41 height 12
drag, startPoint x: 282, startPoint y: 60, endPoint x: 297, endPoint y: 55, distance: 15.7
click at [287, 55] on div "Dars MD1 MD2 MD3 MD4 REV1 REV2 REV3 REV4 REV5 REV6 WJ1 WJ2 WJ3 WJ4" at bounding box center [590, 59] width 797 height 27
drag, startPoint x: 298, startPoint y: 55, endPoint x: 356, endPoint y: 41, distance: 59.4
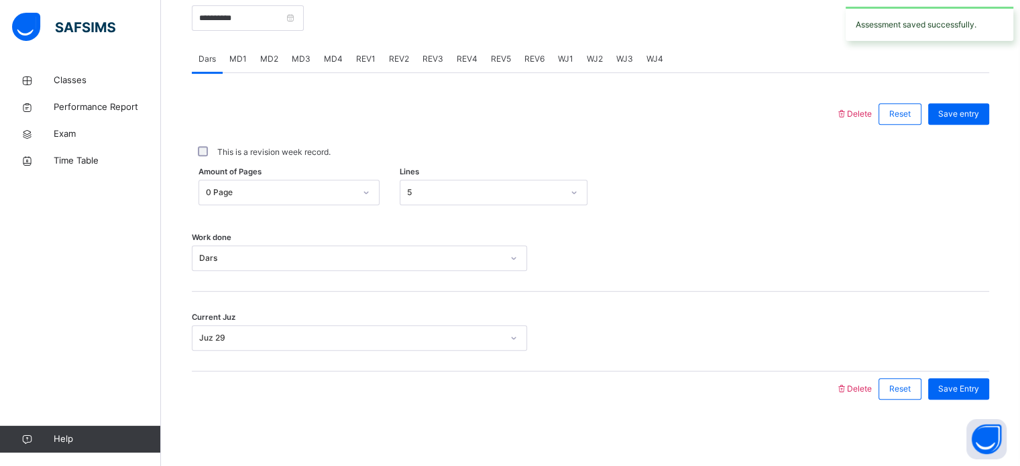
click at [356, 40] on div "**********" at bounding box center [590, 197] width 797 height 445
click at [356, 47] on div "REV1" at bounding box center [365, 59] width 33 height 27
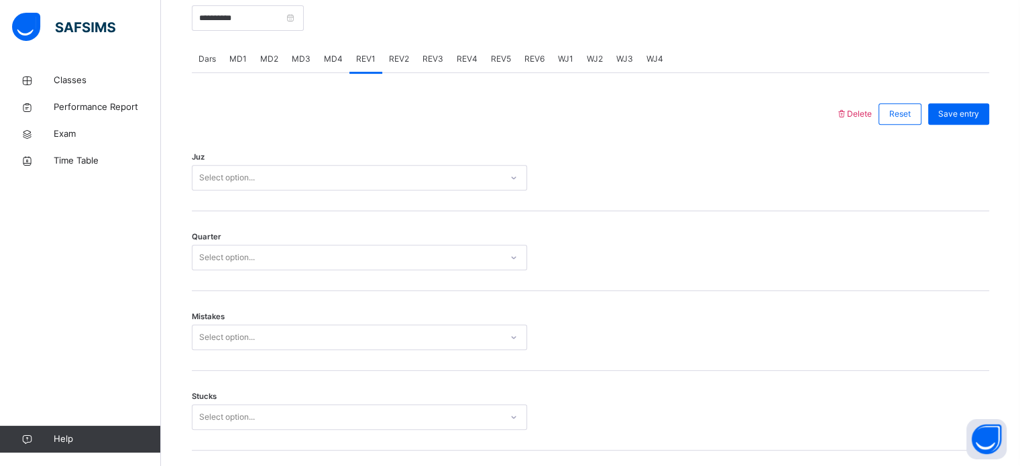
click at [298, 61] on span "MD3" at bounding box center [301, 59] width 19 height 12
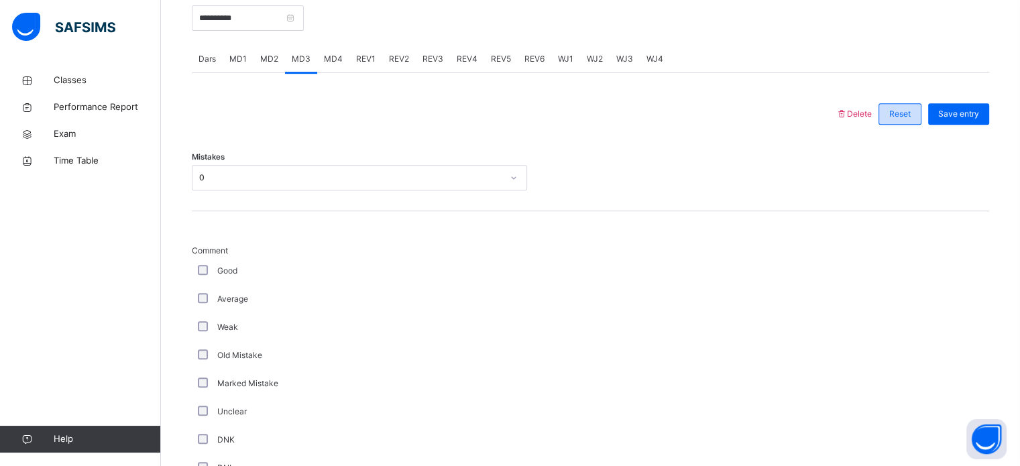
click at [905, 111] on span "Reset" at bounding box center [899, 114] width 21 height 12
drag, startPoint x: 851, startPoint y: 117, endPoint x: 868, endPoint y: 113, distance: 17.9
click at [861, 114] on span "Delete" at bounding box center [853, 114] width 36 height 10
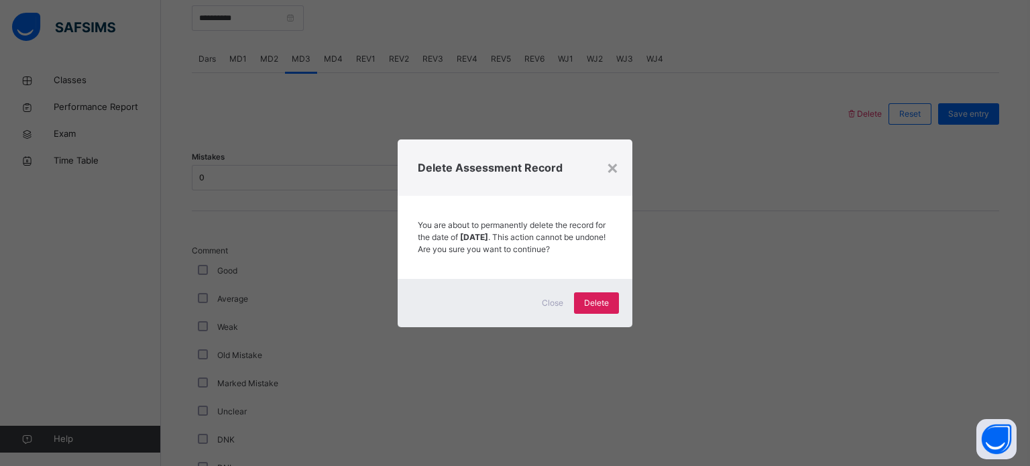
click at [870, 113] on div "× Delete Assessment Record You are about to permanently delete the record for t…" at bounding box center [515, 233] width 1030 height 466
drag, startPoint x: 868, startPoint y: 114, endPoint x: 828, endPoint y: 139, distance: 47.3
click at [839, 133] on div "× Delete Assessment Record You are about to permanently delete the record for t…" at bounding box center [515, 233] width 1030 height 466
click at [609, 304] on div "Delete" at bounding box center [596, 302] width 45 height 21
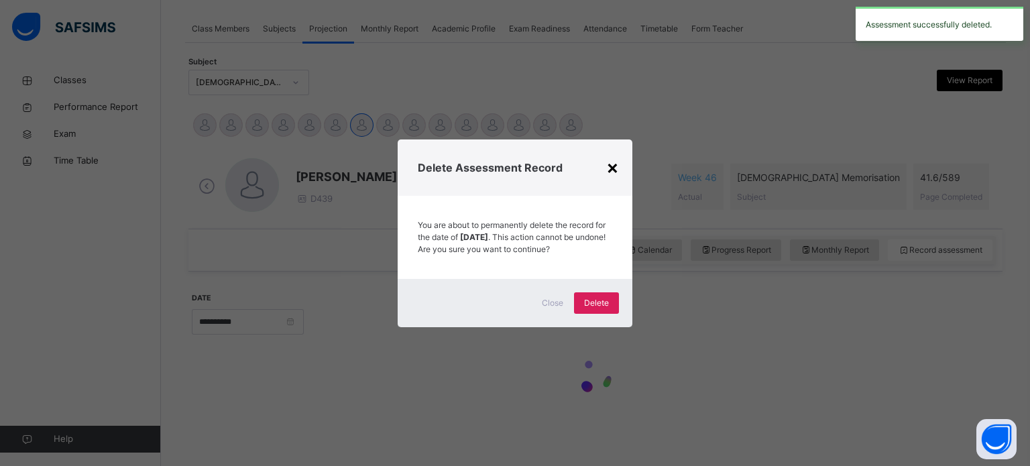
click at [609, 161] on div "×" at bounding box center [612, 167] width 13 height 28
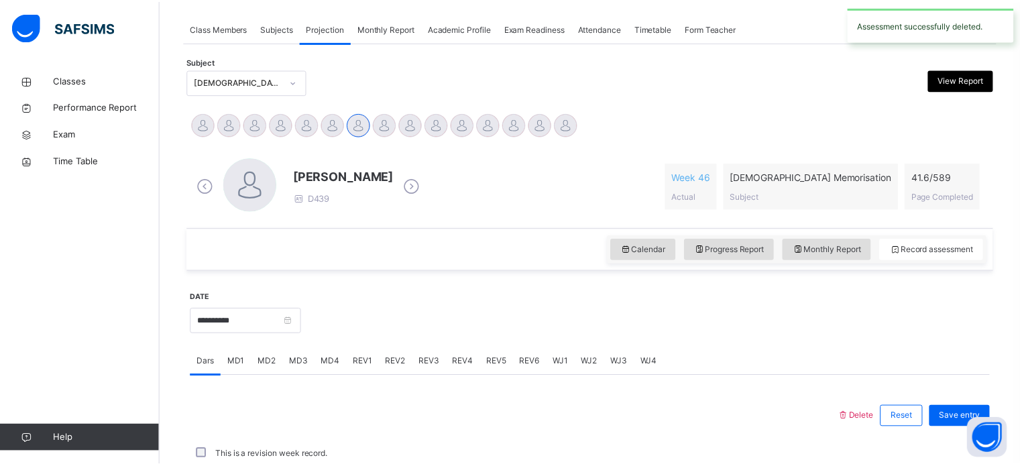
scroll to position [540, 0]
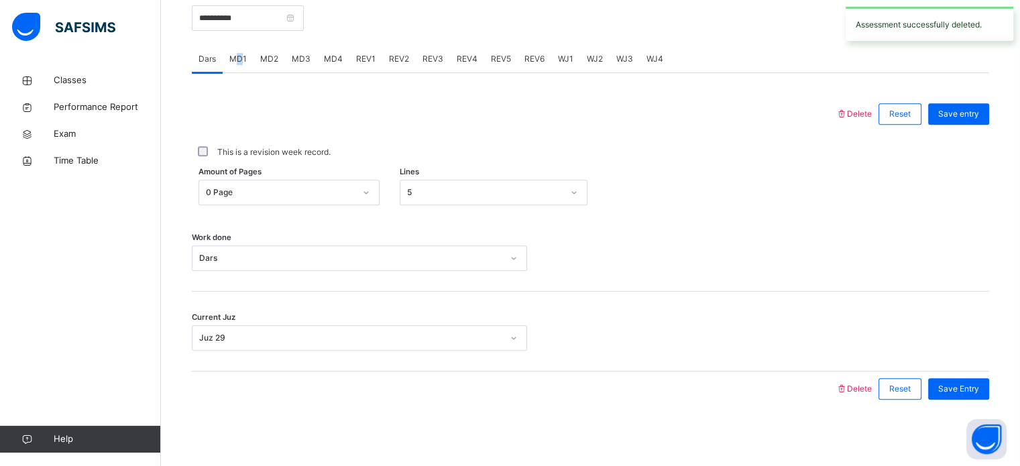
click at [240, 54] on span "MD1" at bounding box center [237, 59] width 17 height 12
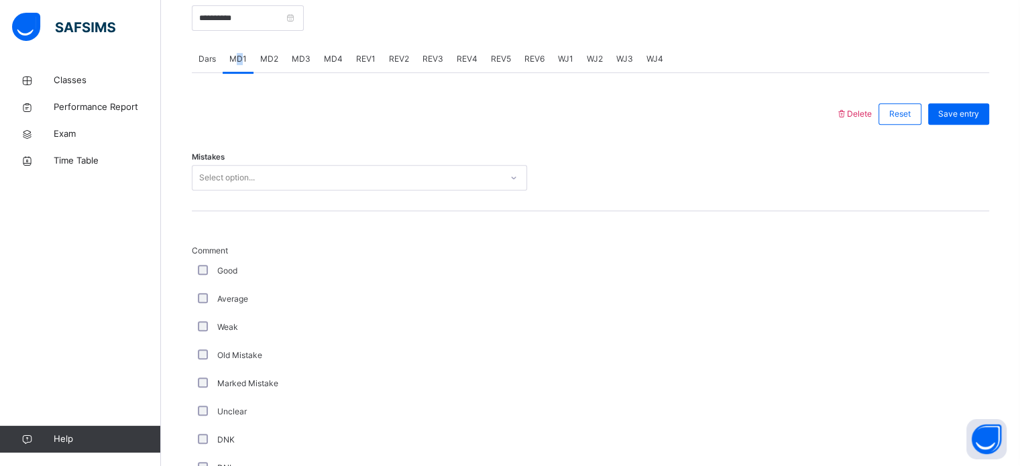
click at [240, 54] on span "MD1" at bounding box center [237, 59] width 17 height 12
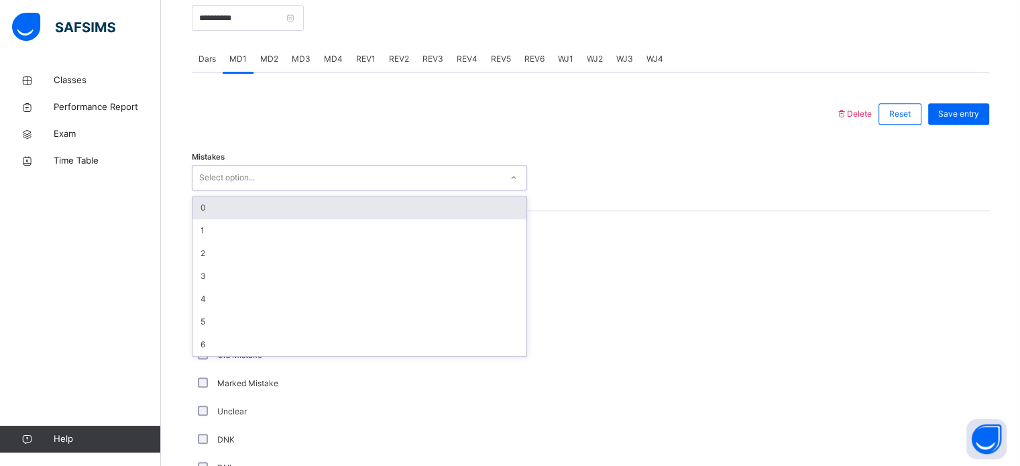
click at [289, 168] on div "Select option..." at bounding box center [346, 178] width 308 height 21
click at [296, 203] on div "0" at bounding box center [359, 207] width 334 height 23
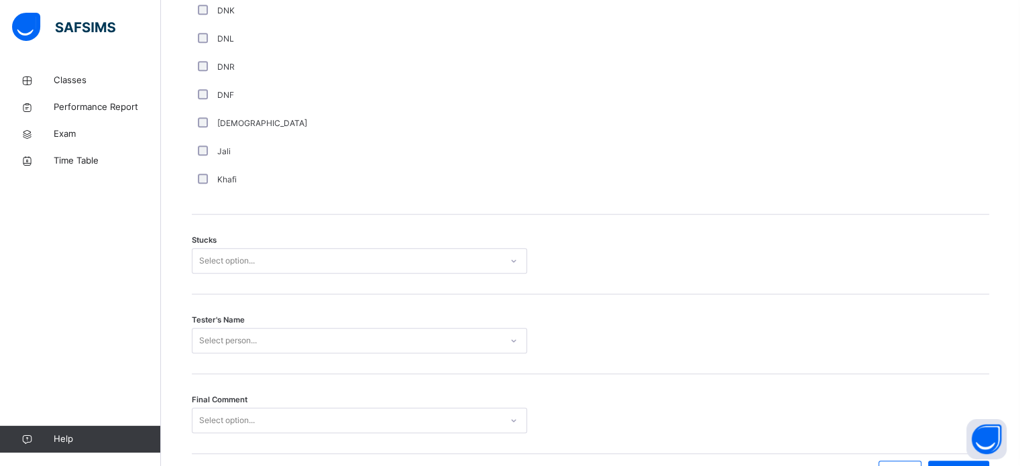
scroll to position [978, 0]
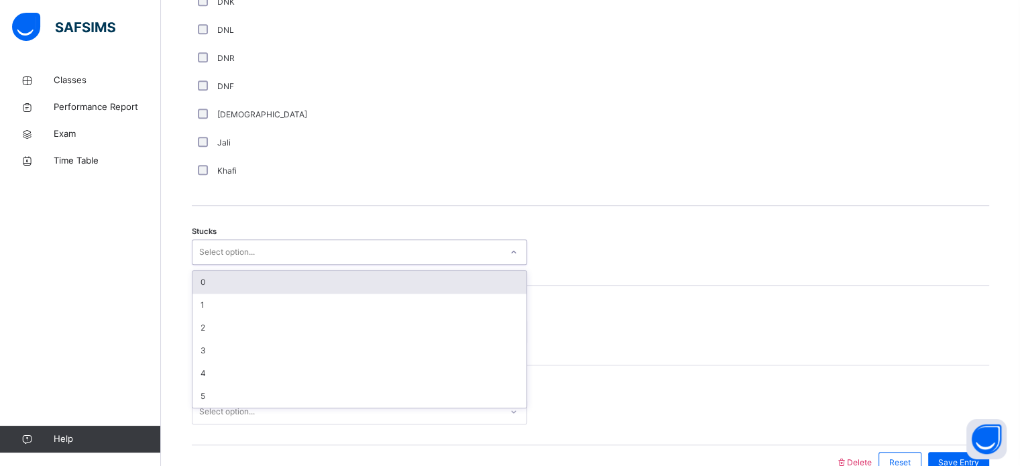
click at [202, 258] on div "Select option..." at bounding box center [227, 251] width 56 height 25
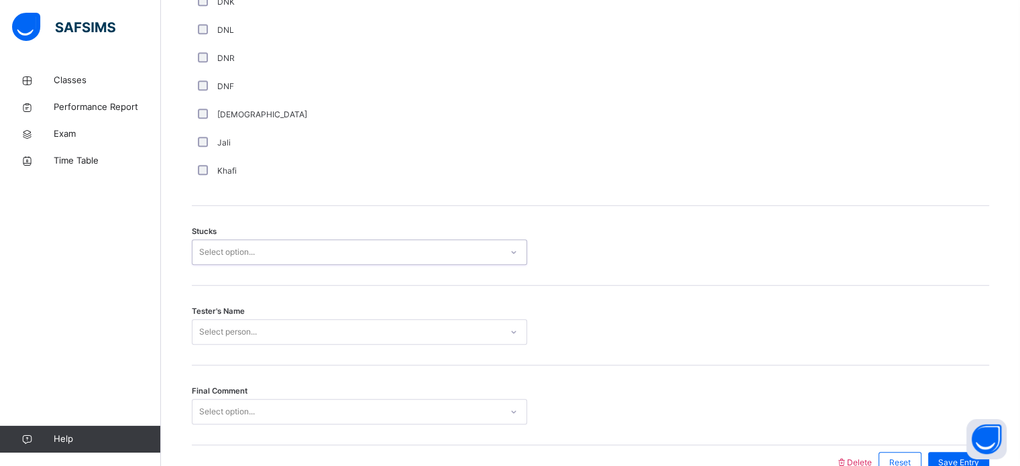
click at [203, 259] on div "Select option..." at bounding box center [227, 251] width 56 height 25
click at [204, 253] on div "Select option..." at bounding box center [227, 251] width 56 height 25
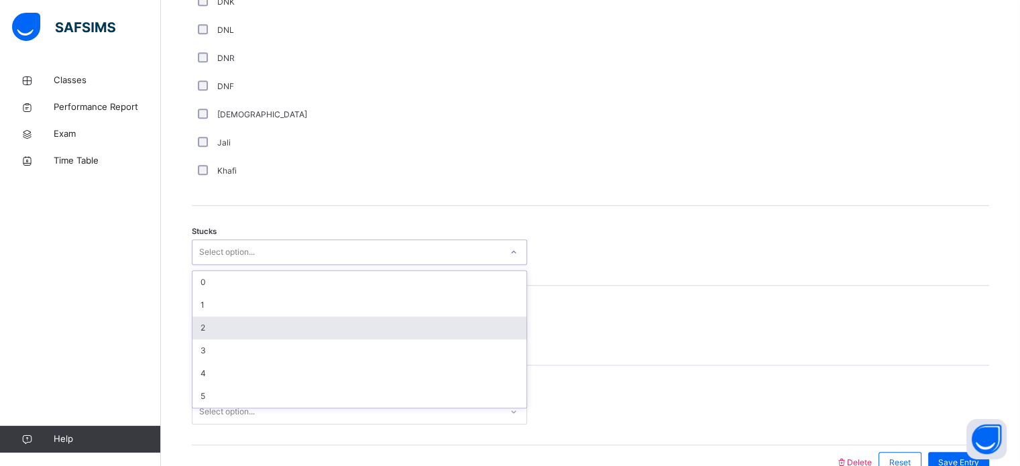
click at [214, 324] on div "2" at bounding box center [359, 327] width 334 height 23
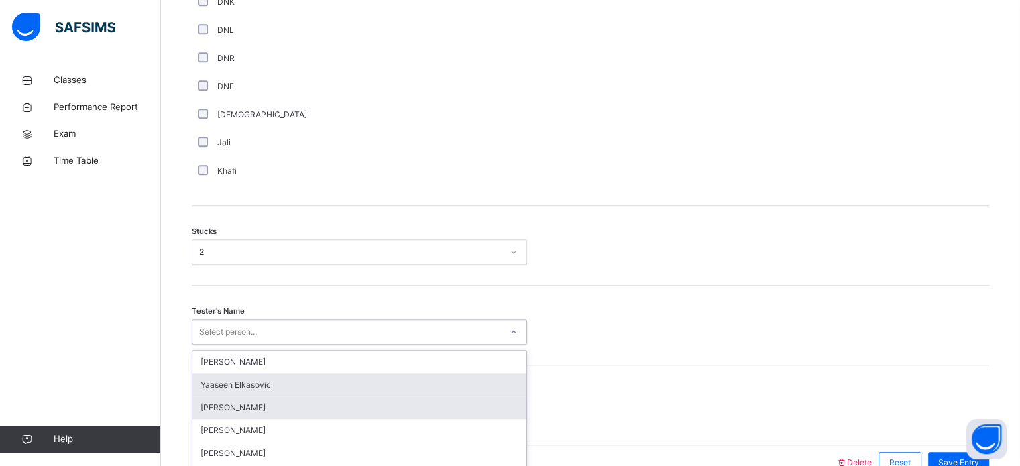
scroll to position [1051, 0]
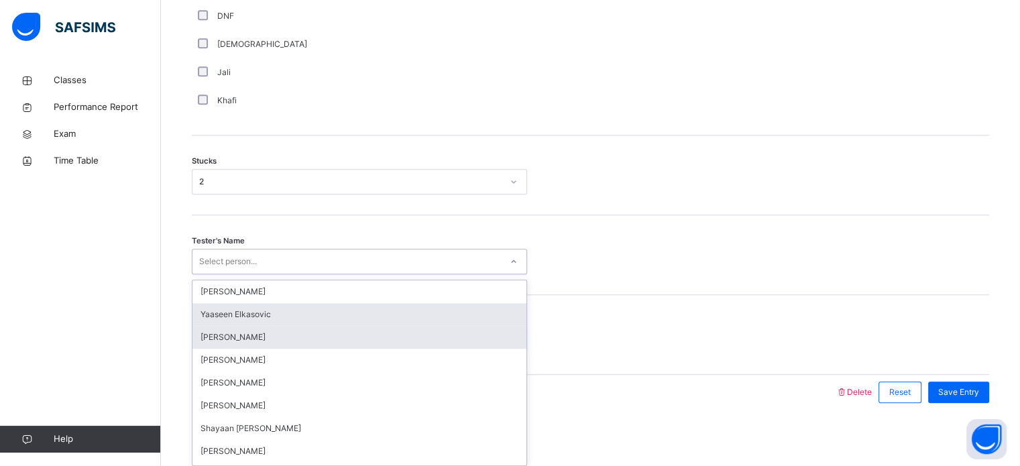
click at [227, 274] on div "option [PERSON_NAME] focused, 2 of 90. 90 results available. Use Up and Down to…" at bounding box center [359, 261] width 335 height 25
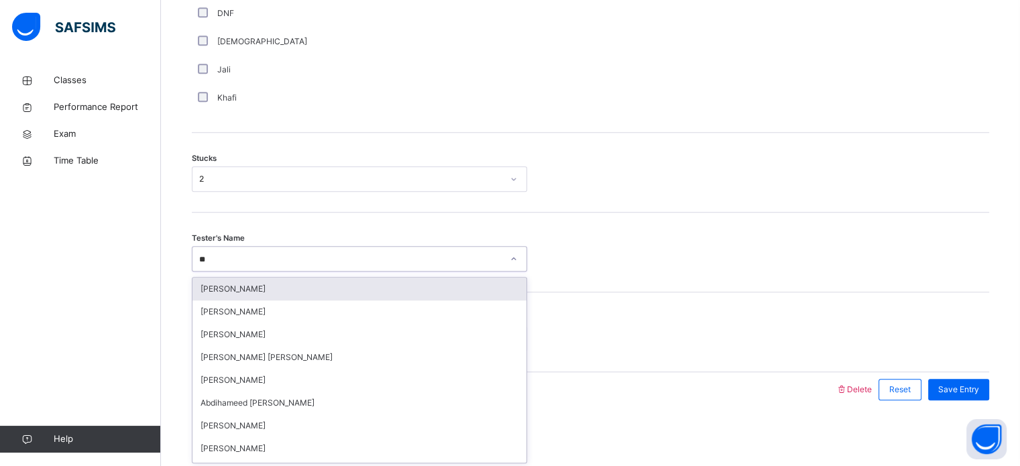
type input "***"
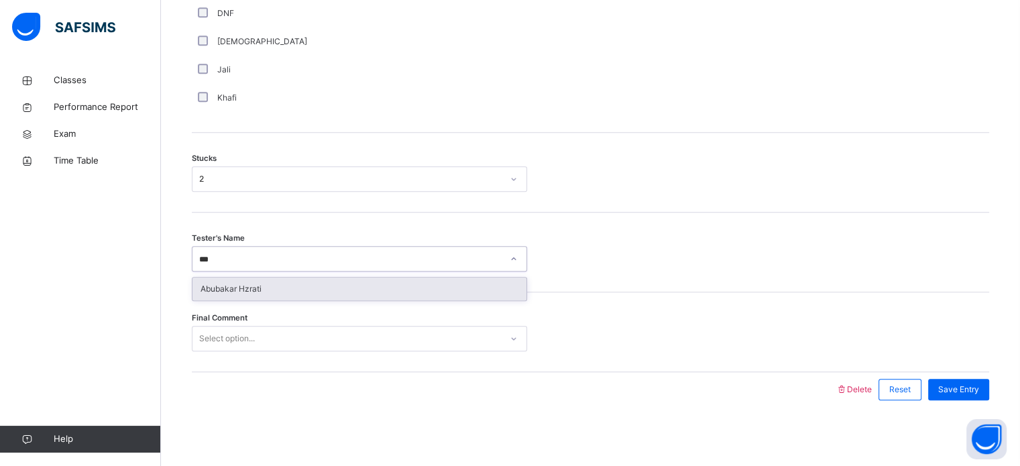
click at [249, 288] on div "Abubakar Hzrati" at bounding box center [359, 289] width 334 height 23
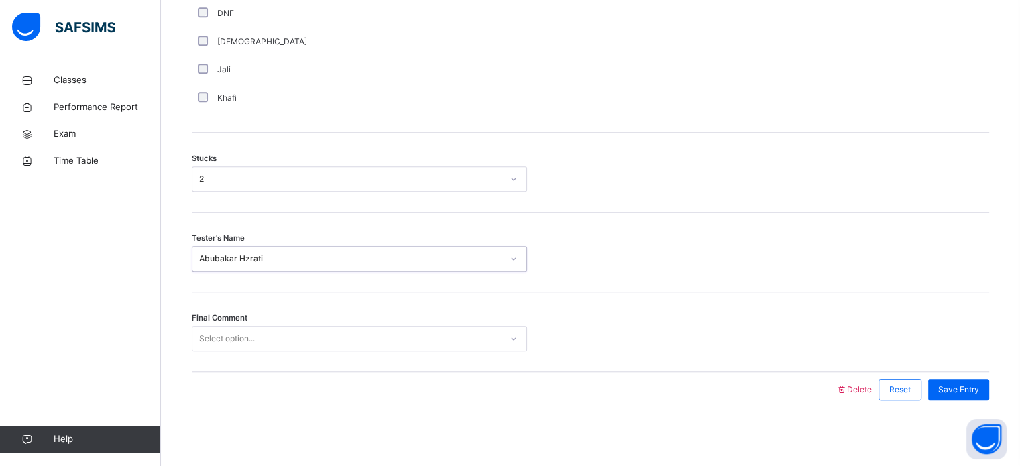
click at [257, 322] on div "Final Comment Select option..." at bounding box center [590, 332] width 797 height 80
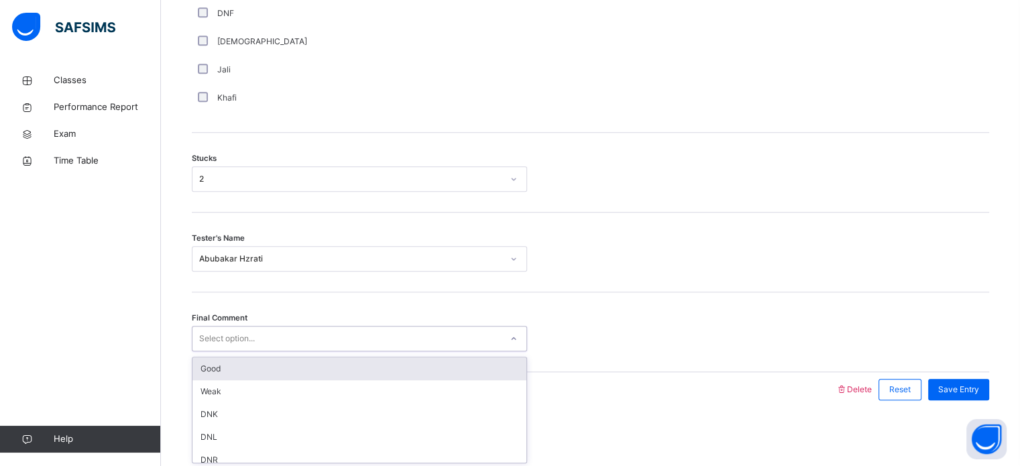
click at [266, 333] on div "Select option..." at bounding box center [346, 339] width 308 height 21
click at [276, 363] on div "Good" at bounding box center [359, 368] width 334 height 23
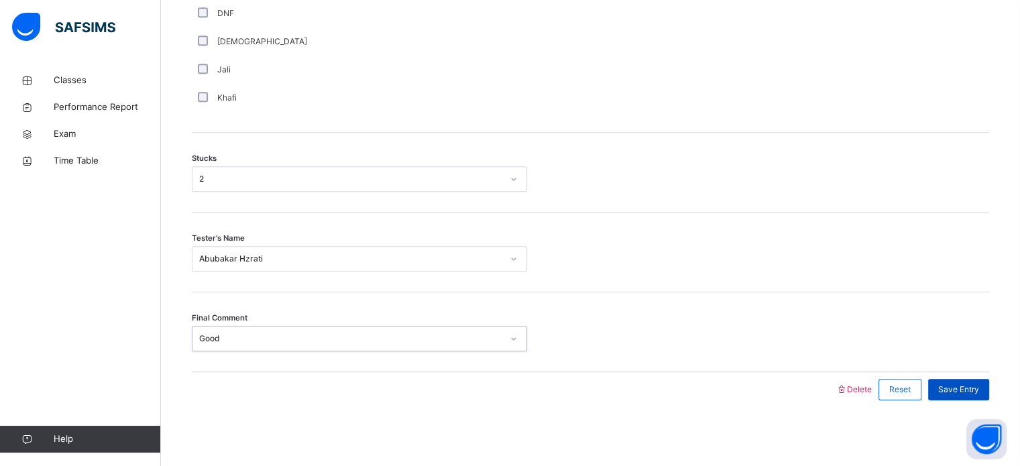
click at [949, 380] on div "Save Entry" at bounding box center [958, 389] width 61 height 21
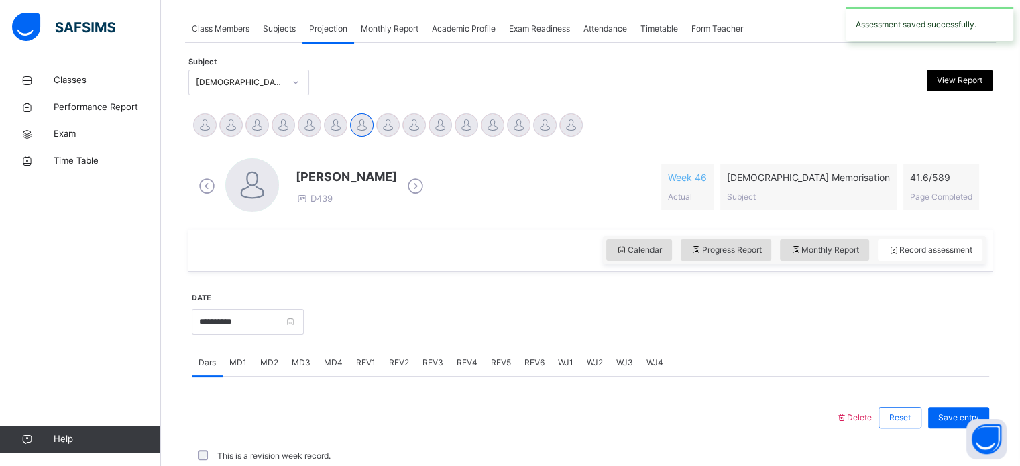
scroll to position [540, 0]
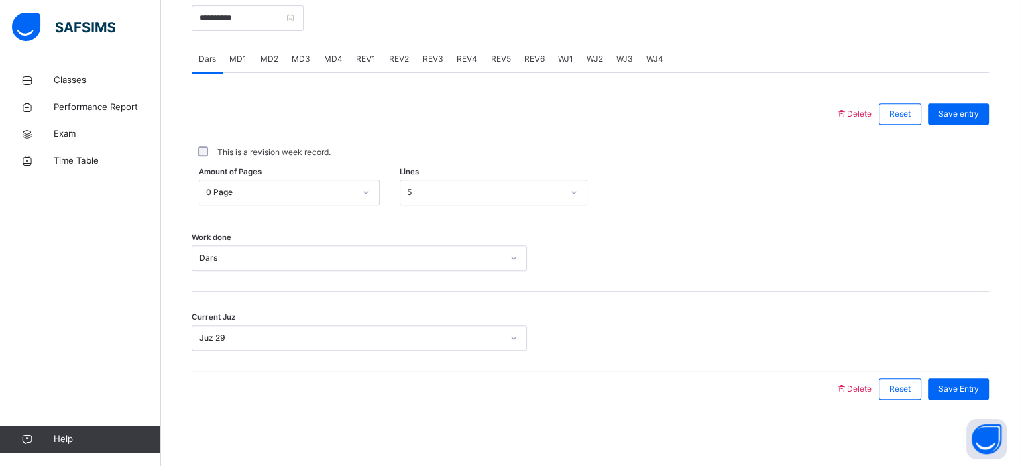
click at [331, 53] on span "MD4" at bounding box center [333, 59] width 19 height 12
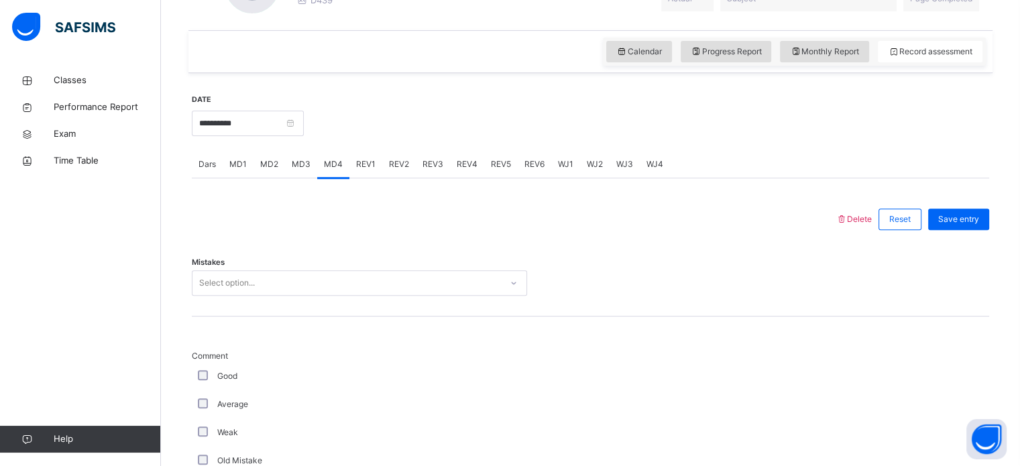
scroll to position [439, 0]
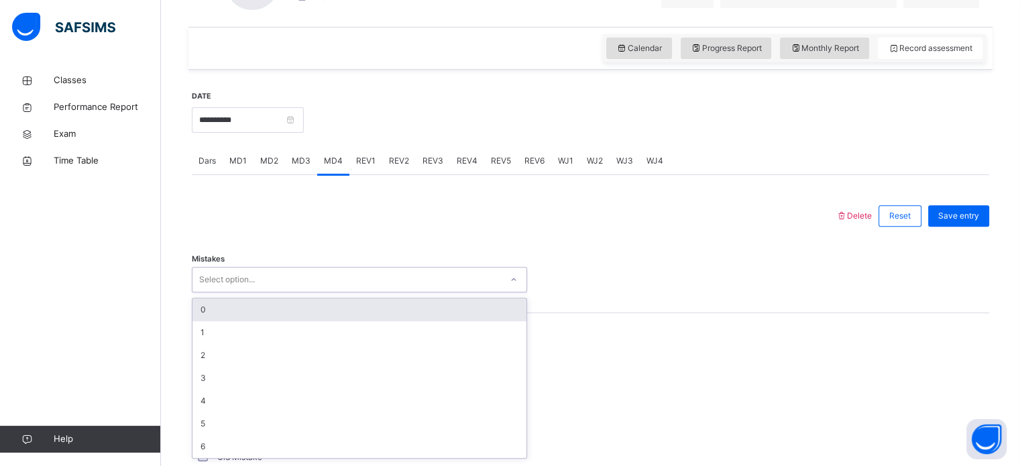
click at [336, 278] on div "Select option..." at bounding box center [346, 280] width 308 height 21
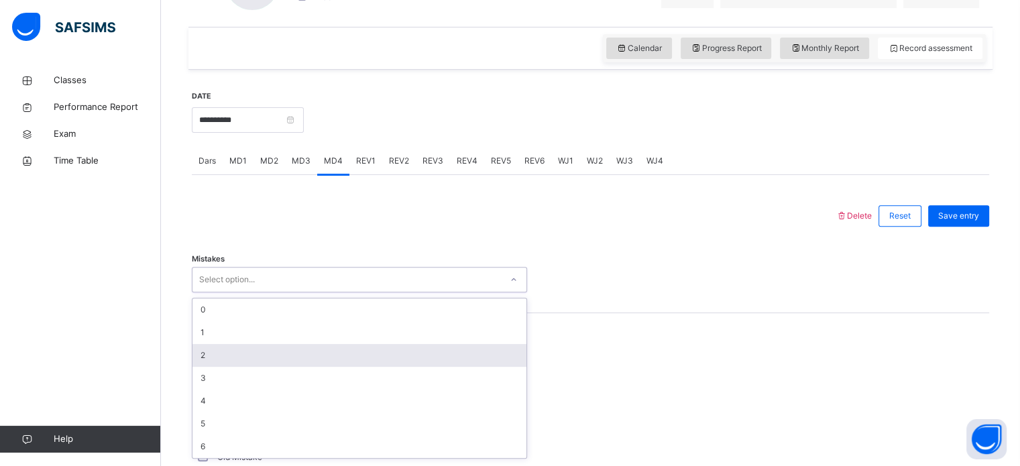
click at [341, 357] on div "2" at bounding box center [359, 355] width 334 height 23
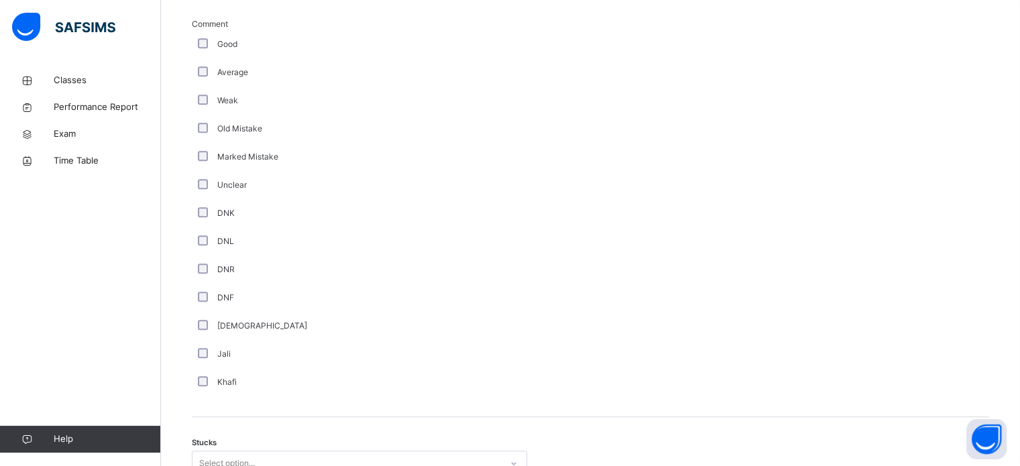
scroll to position [1051, 0]
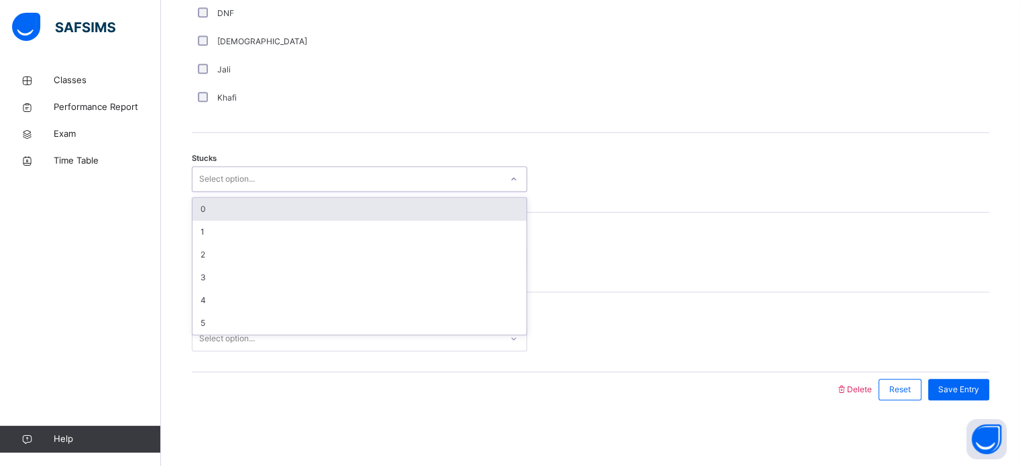
click at [297, 173] on div "Select option..." at bounding box center [346, 179] width 308 height 21
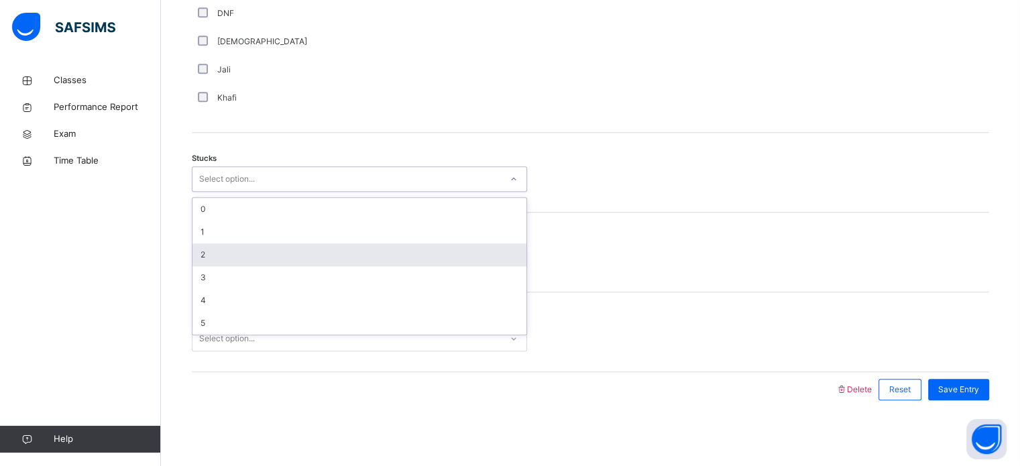
click at [316, 262] on div "2" at bounding box center [359, 254] width 334 height 23
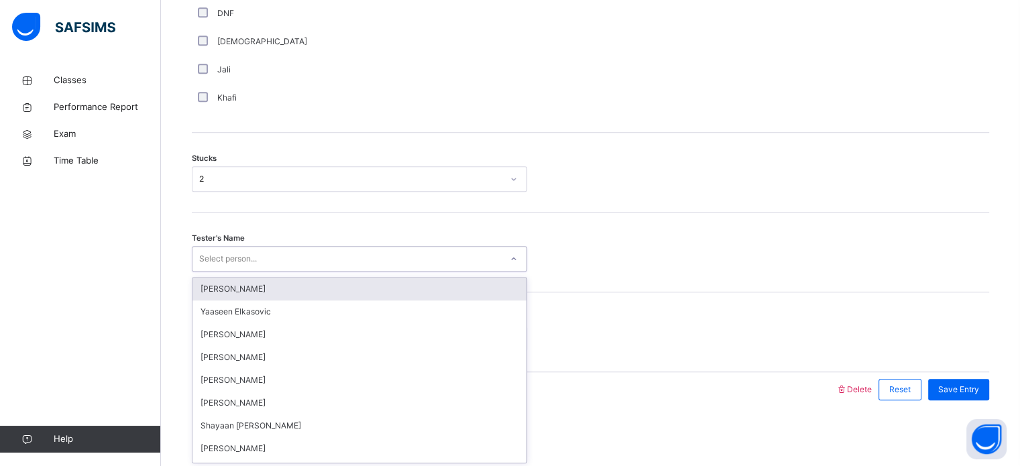
click at [303, 262] on div "Select person..." at bounding box center [346, 259] width 308 height 21
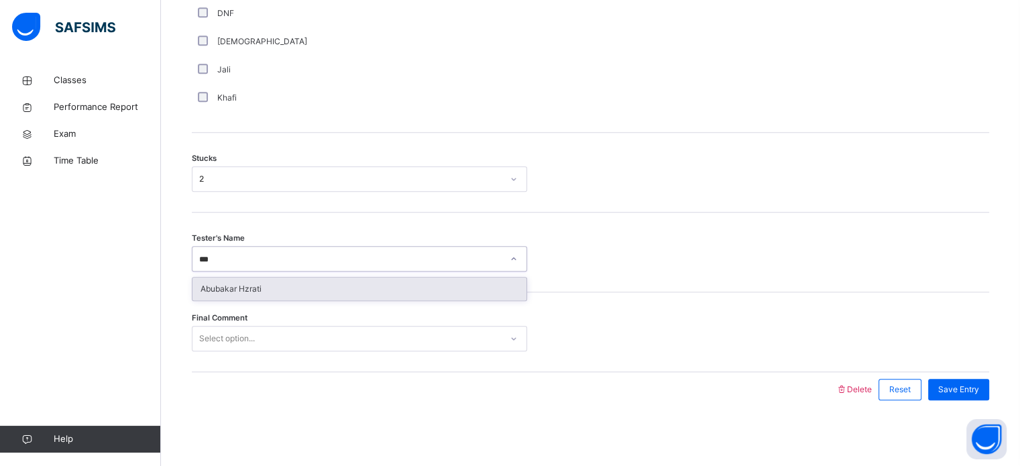
type input "****"
click at [327, 289] on div "Abubakar Hzrati" at bounding box center [359, 289] width 334 height 23
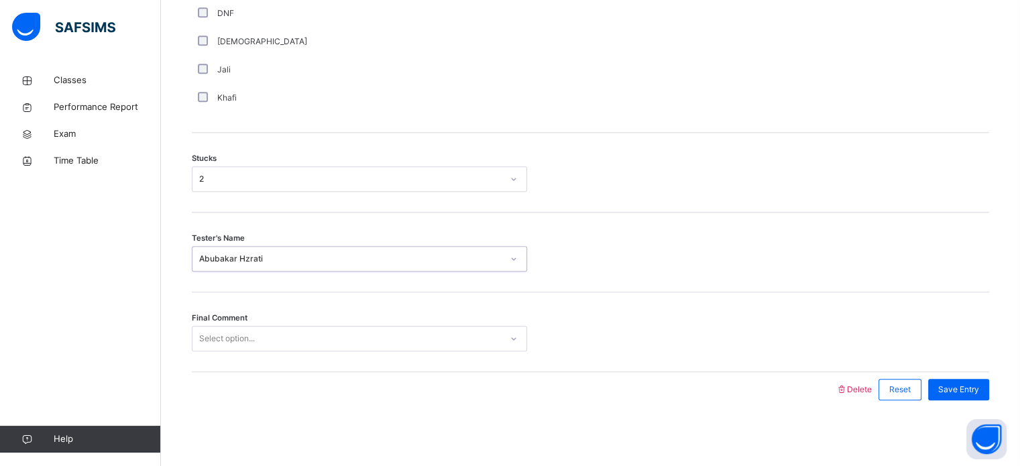
click at [442, 339] on div "Select option..." at bounding box center [346, 339] width 308 height 21
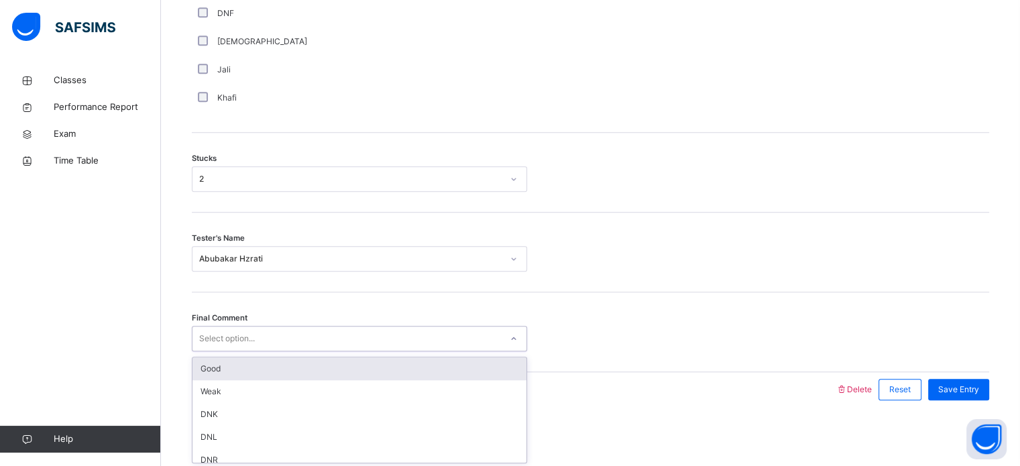
click at [457, 362] on div "Good" at bounding box center [359, 368] width 334 height 23
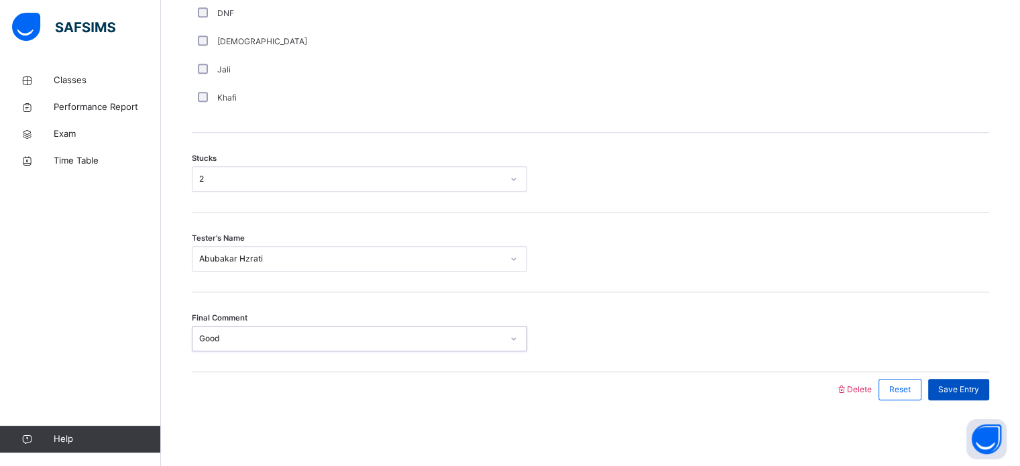
click at [973, 388] on span "Save Entry" at bounding box center [958, 390] width 41 height 12
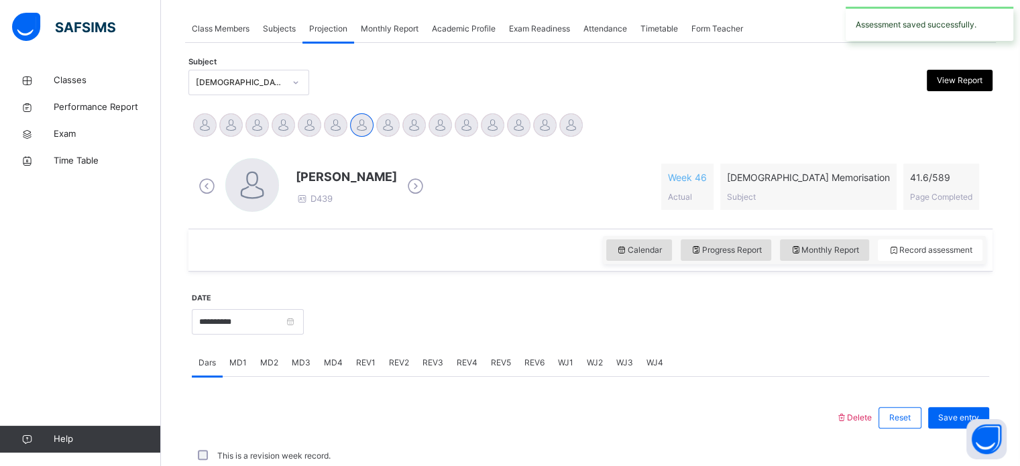
scroll to position [540, 0]
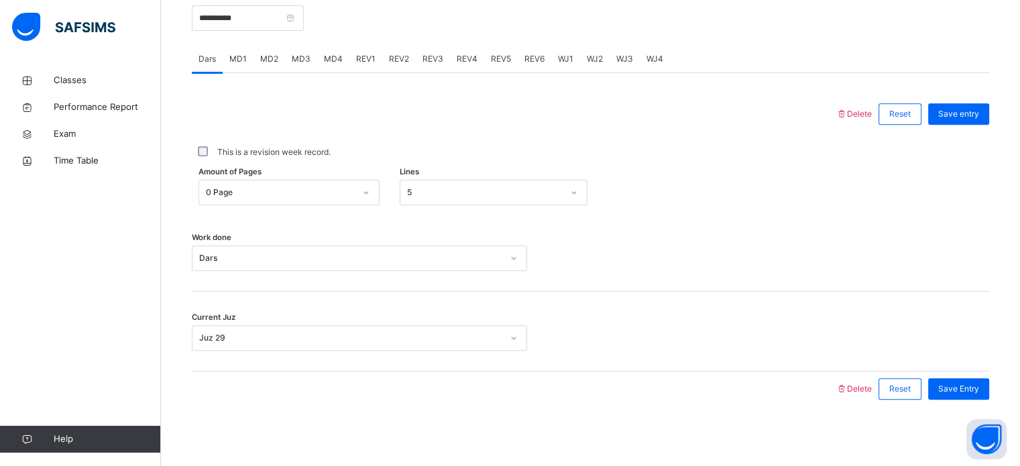
click at [331, 55] on span "MD4" at bounding box center [333, 59] width 19 height 12
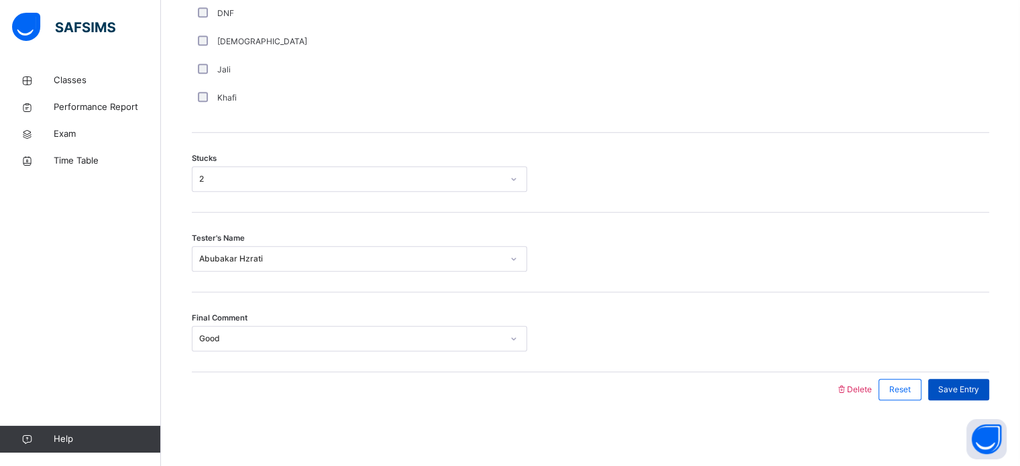
click at [967, 388] on span "Save Entry" at bounding box center [958, 390] width 41 height 12
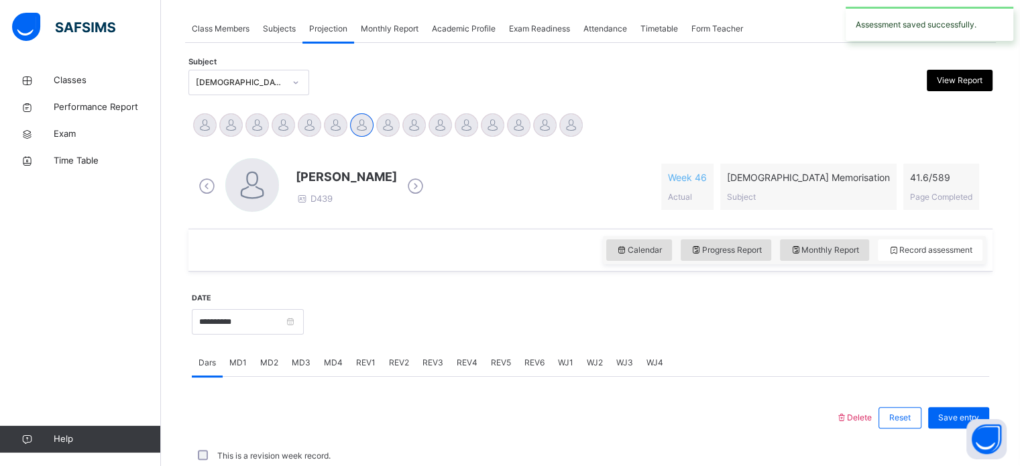
scroll to position [540, 0]
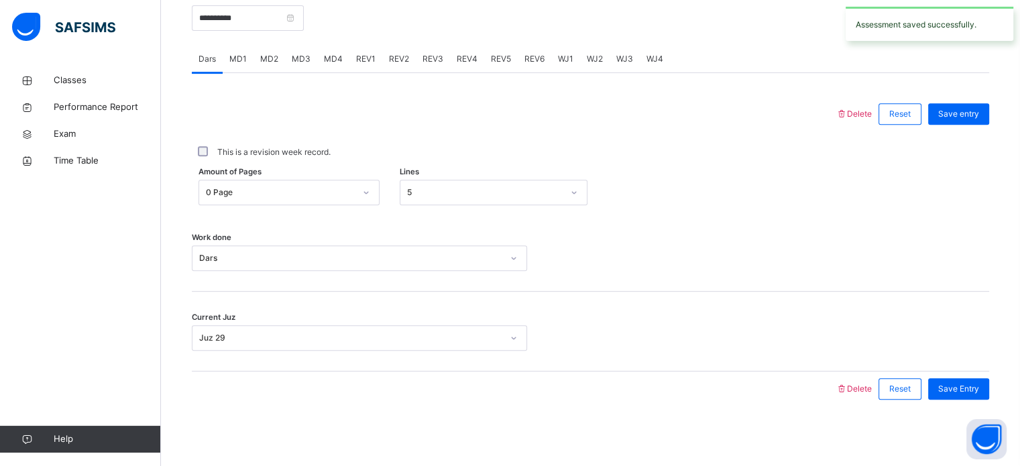
click at [367, 57] on span "REV1" at bounding box center [365, 59] width 19 height 12
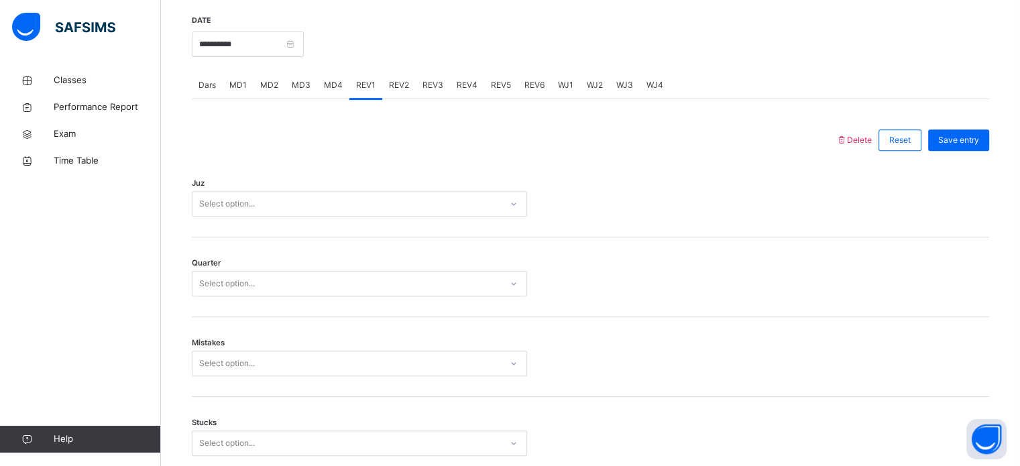
scroll to position [513, 0]
click at [345, 220] on div "Juz Select option..." at bounding box center [590, 199] width 797 height 80
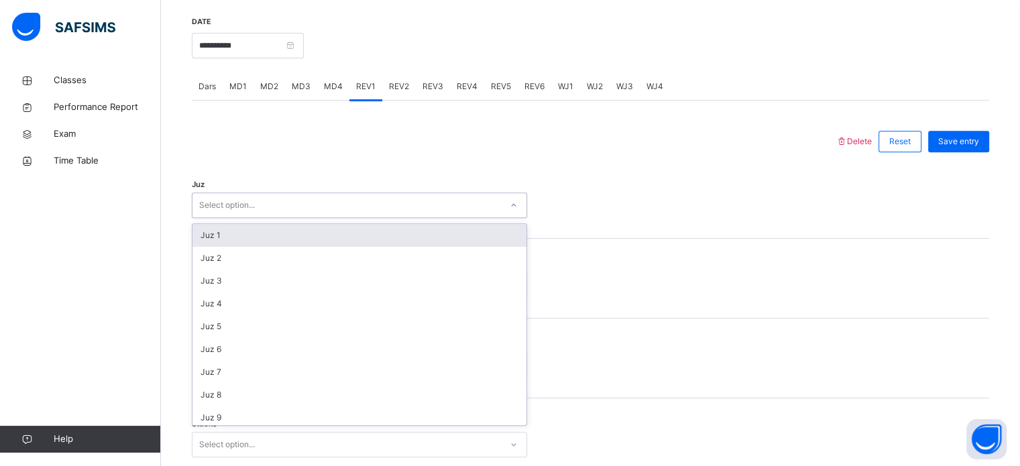
click at [339, 213] on div "Select option..." at bounding box center [346, 205] width 308 height 21
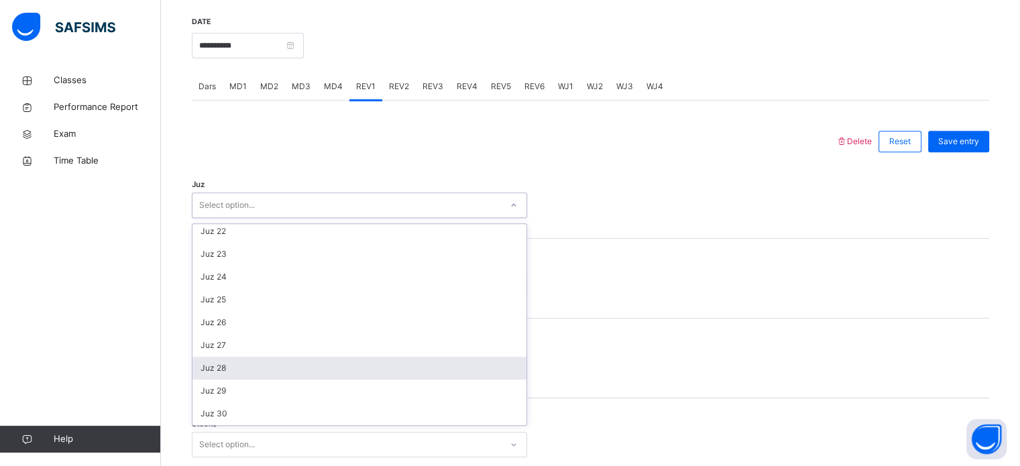
scroll to position [483, 0]
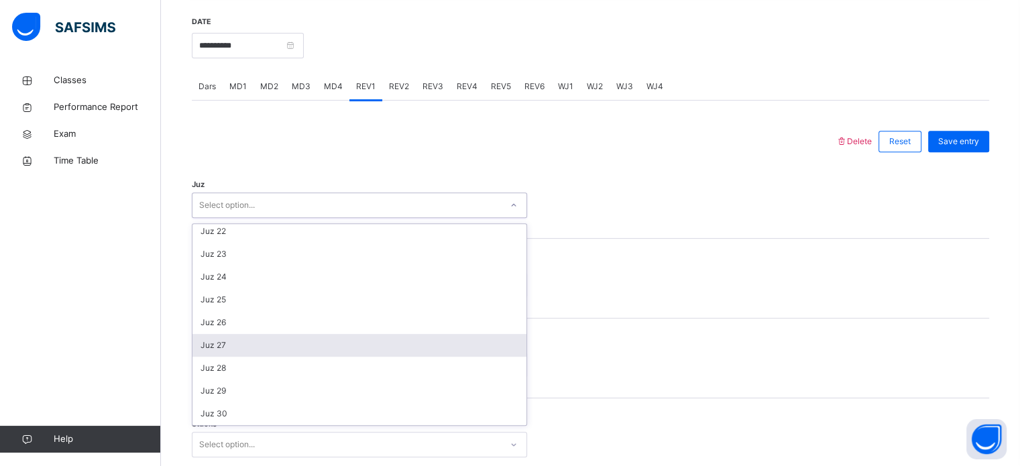
click at [264, 334] on div "Juz 27" at bounding box center [359, 345] width 334 height 23
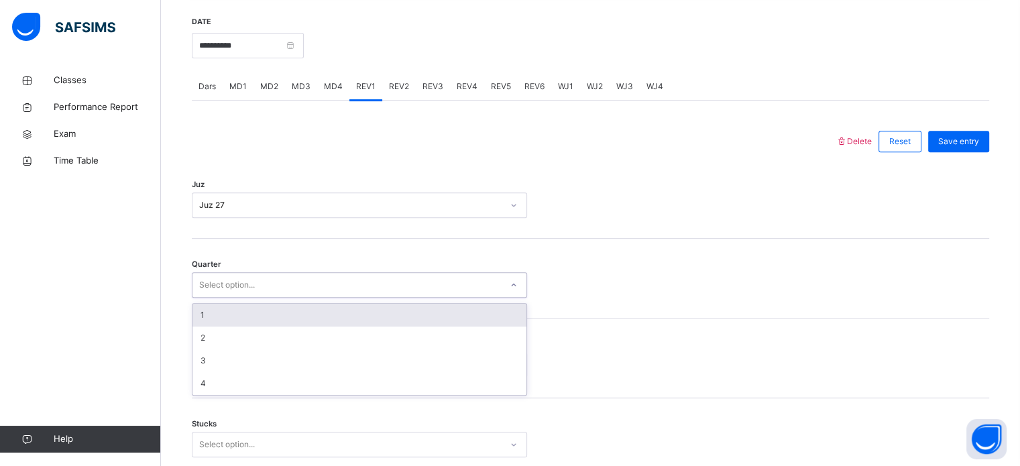
click at [262, 275] on div "Select option..." at bounding box center [346, 285] width 308 height 21
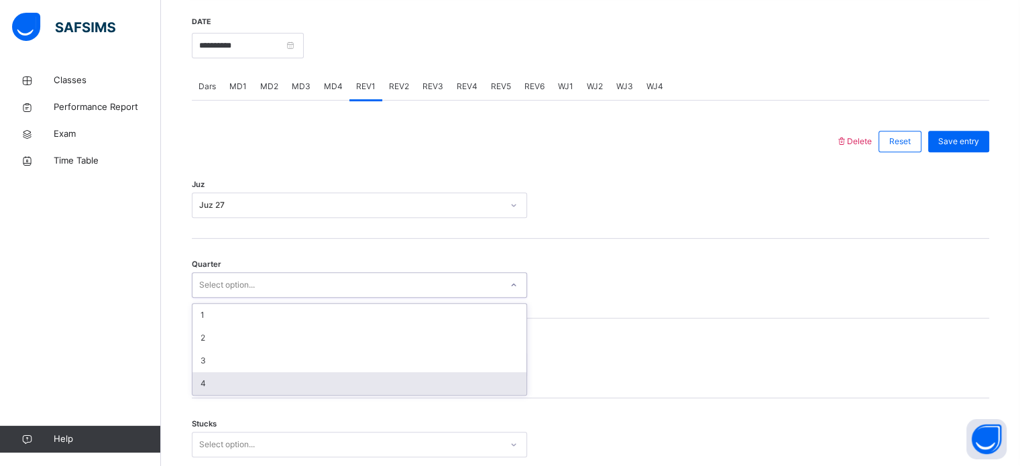
click at [268, 391] on div "4" at bounding box center [359, 383] width 334 height 23
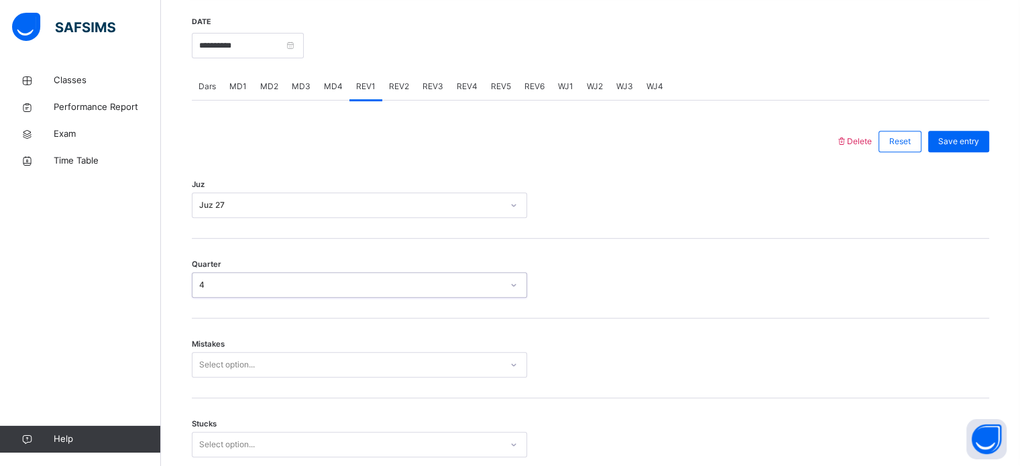
click at [254, 288] on div "4" at bounding box center [350, 285] width 303 height 12
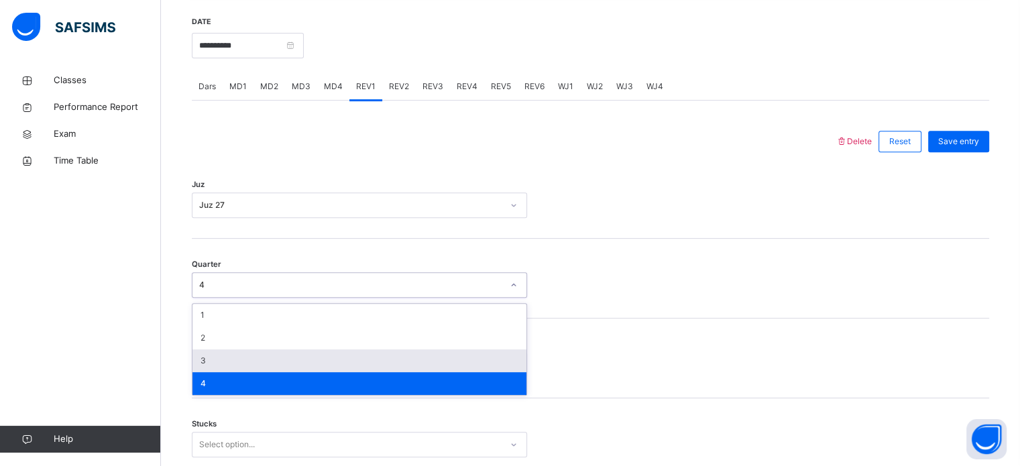
click at [262, 363] on div "3" at bounding box center [359, 360] width 334 height 23
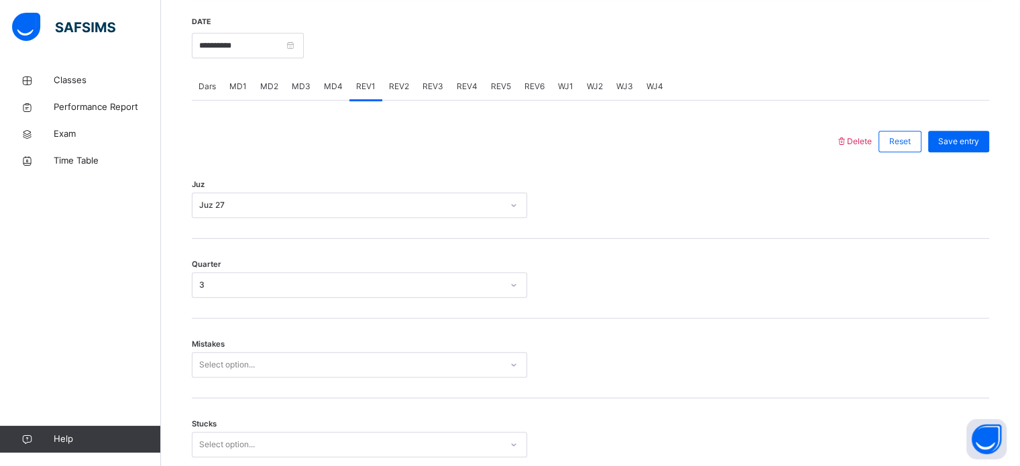
click at [273, 326] on div "Mistakes Select option..." at bounding box center [590, 359] width 797 height 80
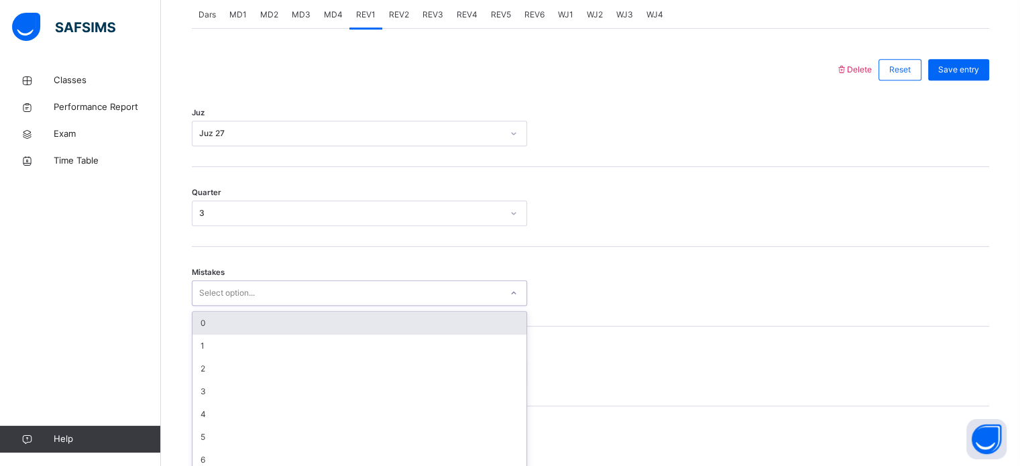
click at [222, 306] on div "option 0 focused, 1 of 7. 7 results available. Use Up and Down to choose option…" at bounding box center [359, 292] width 335 height 25
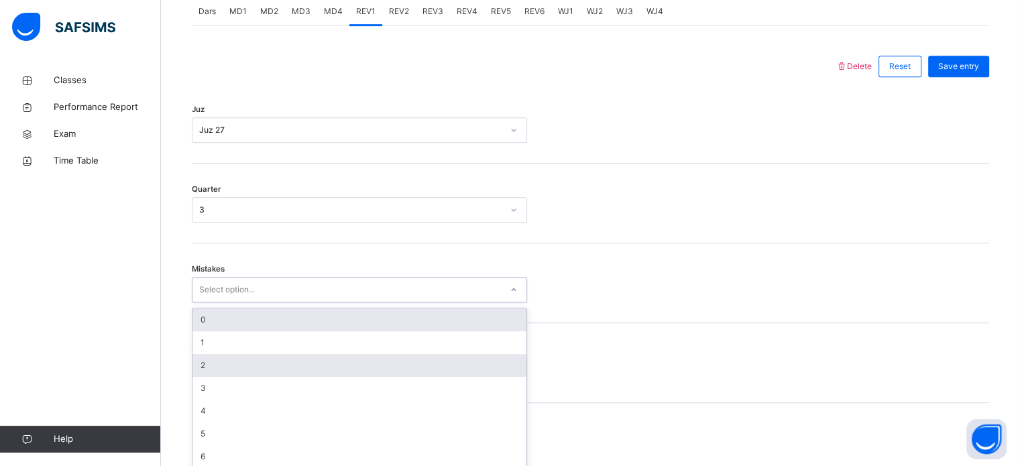
scroll to position [595, 0]
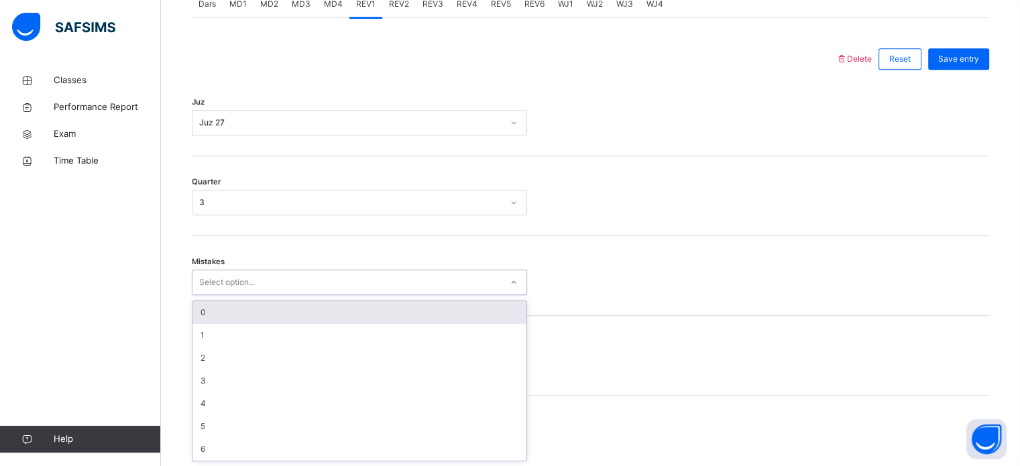
click at [207, 309] on div "0" at bounding box center [359, 312] width 334 height 23
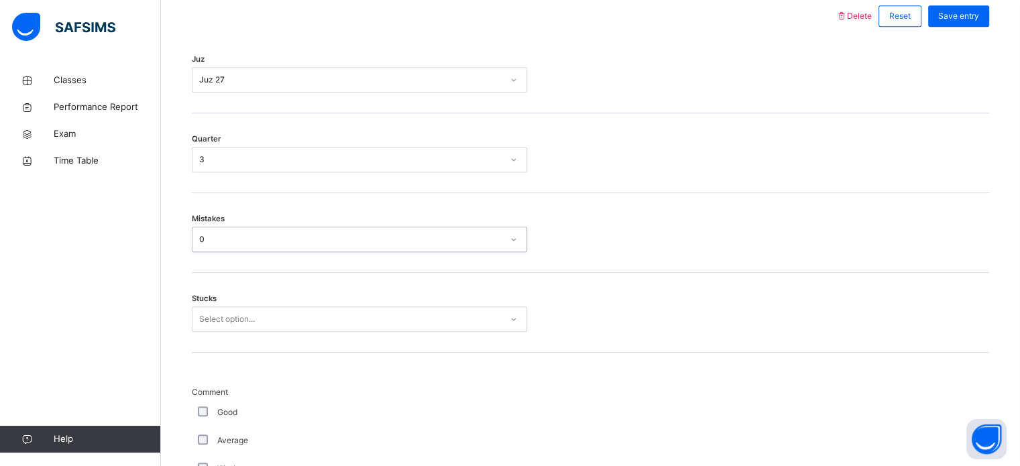
click at [223, 332] on div "Select option..." at bounding box center [359, 318] width 335 height 25
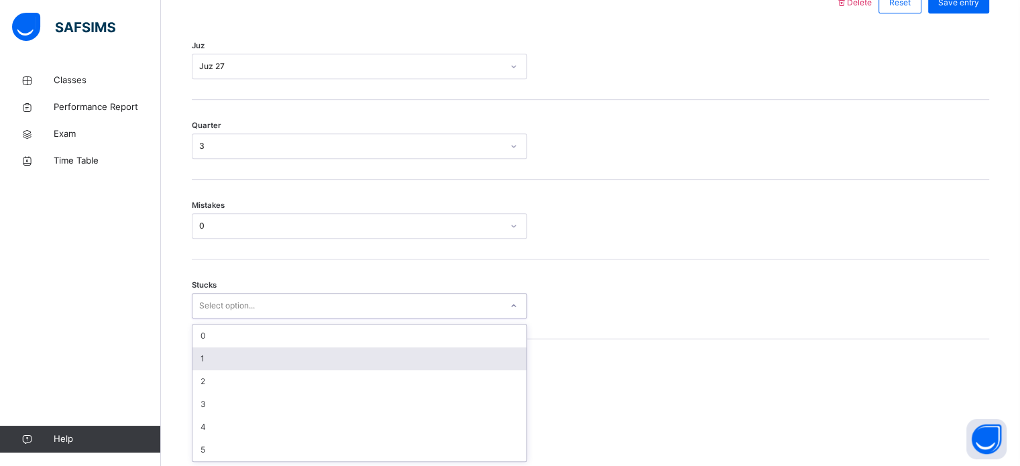
scroll to position [652, 0]
click at [223, 360] on div "1" at bounding box center [359, 358] width 334 height 23
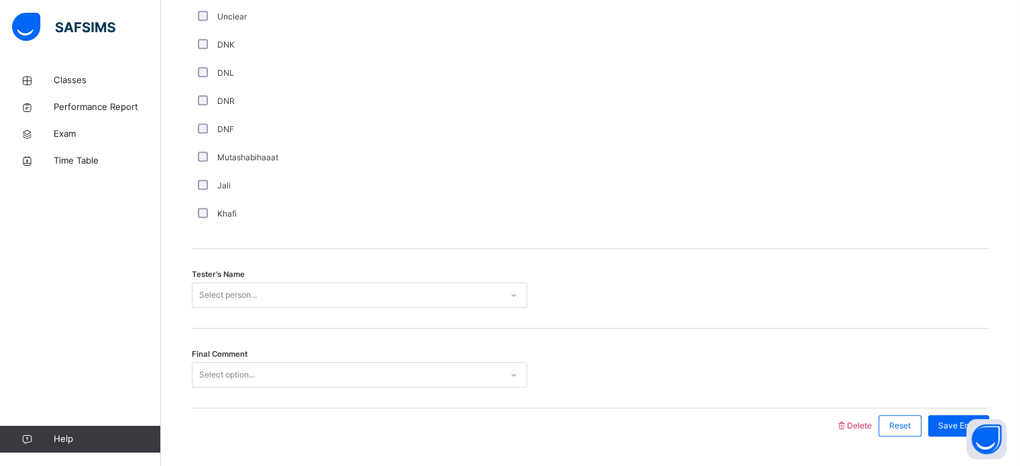
scroll to position [1211, 0]
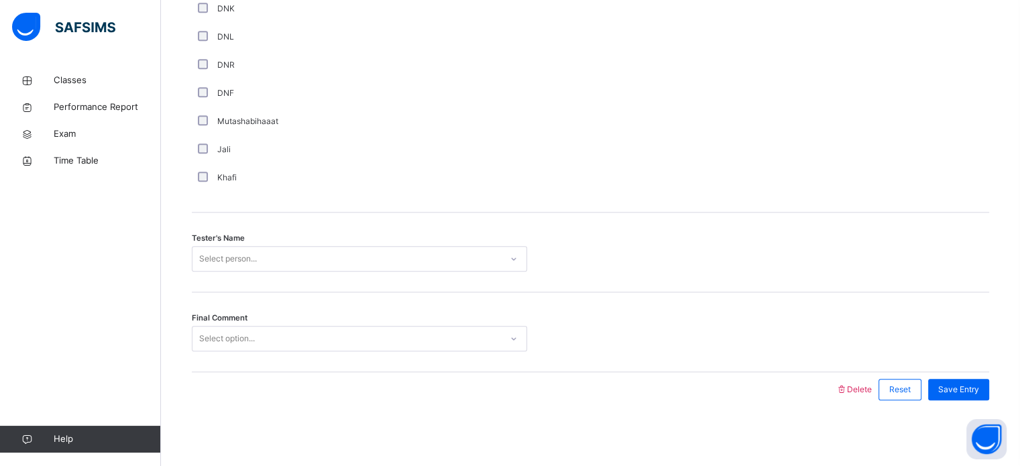
click at [265, 256] on div "Select person..." at bounding box center [346, 259] width 308 height 21
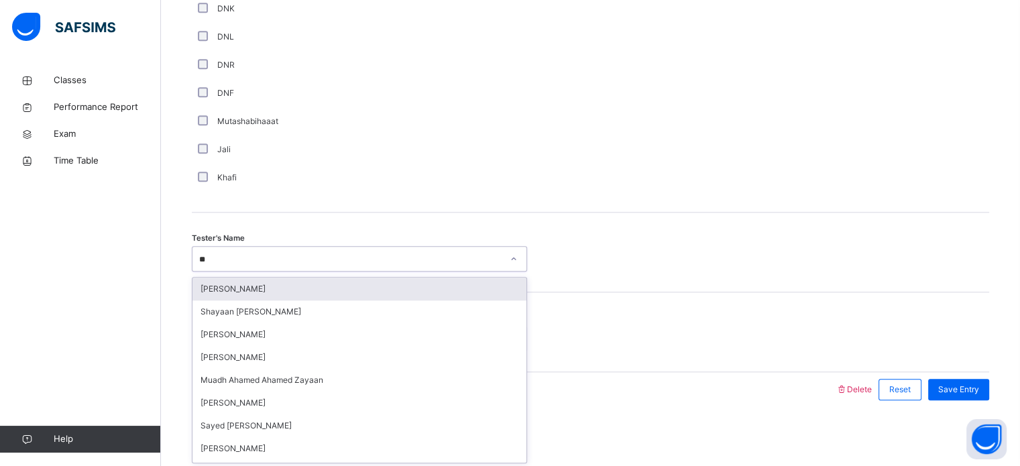
type input "*"
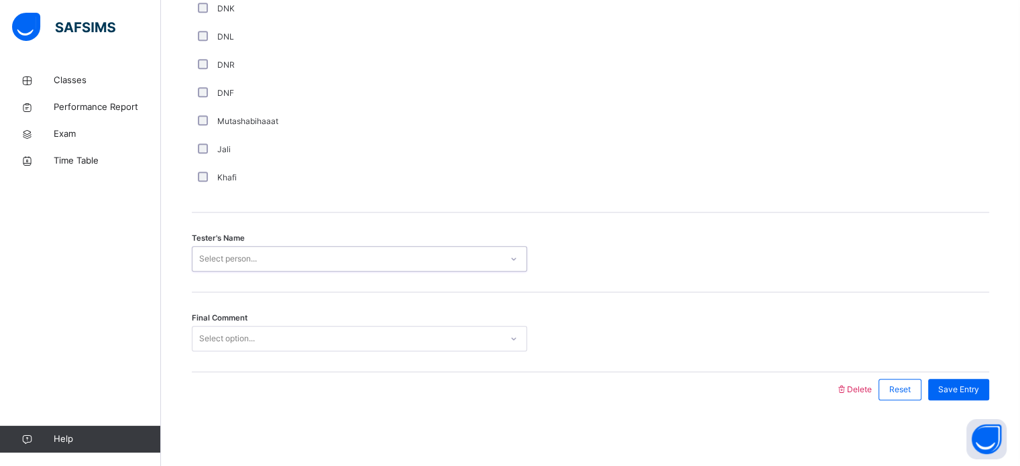
drag, startPoint x: 278, startPoint y: 245, endPoint x: 195, endPoint y: 244, distance: 83.2
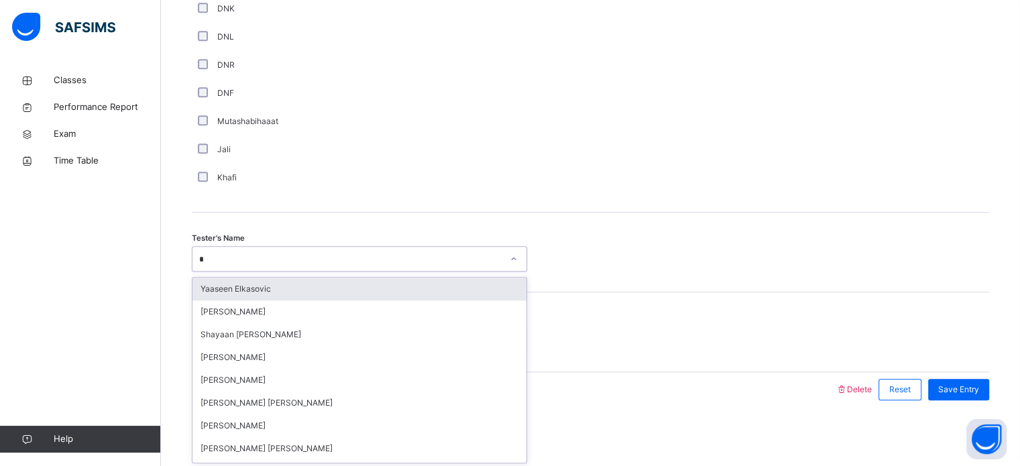
type input "*"
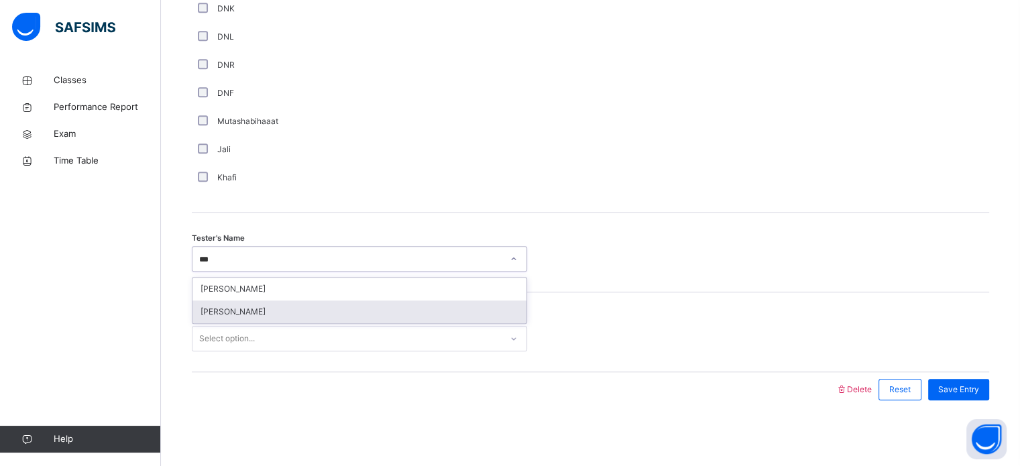
type input "***"
drag, startPoint x: 327, startPoint y: 325, endPoint x: 319, endPoint y: 315, distance: 12.5
click at [326, 323] on div "Final Comment Select option..." at bounding box center [590, 332] width 797 height 80
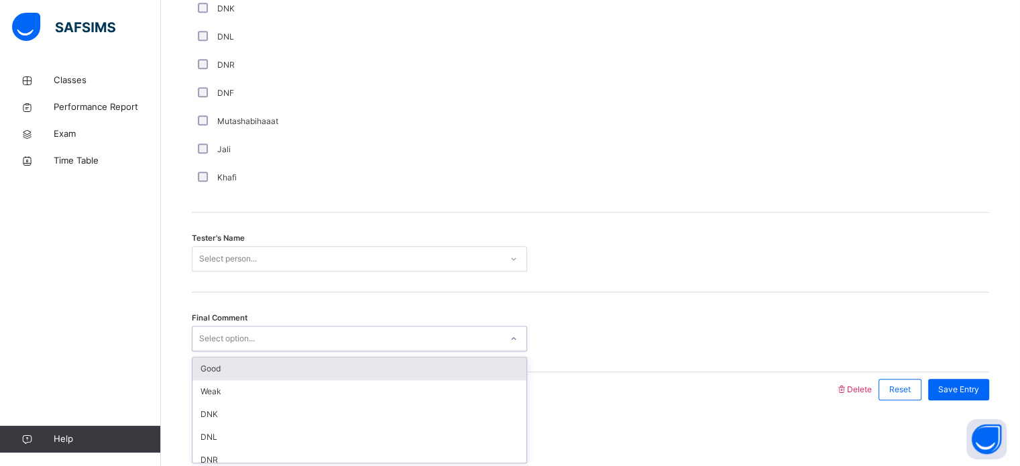
click at [314, 253] on div "Select person..." at bounding box center [346, 259] width 308 height 21
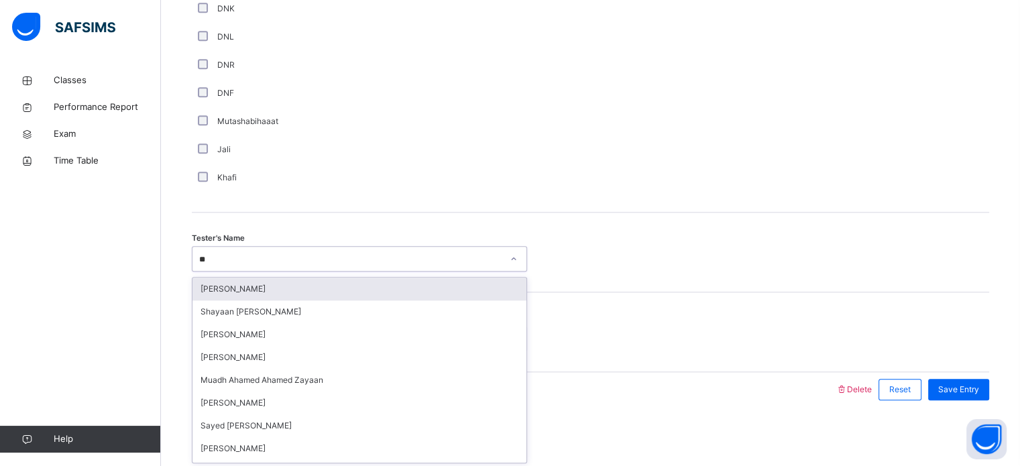
type input "***"
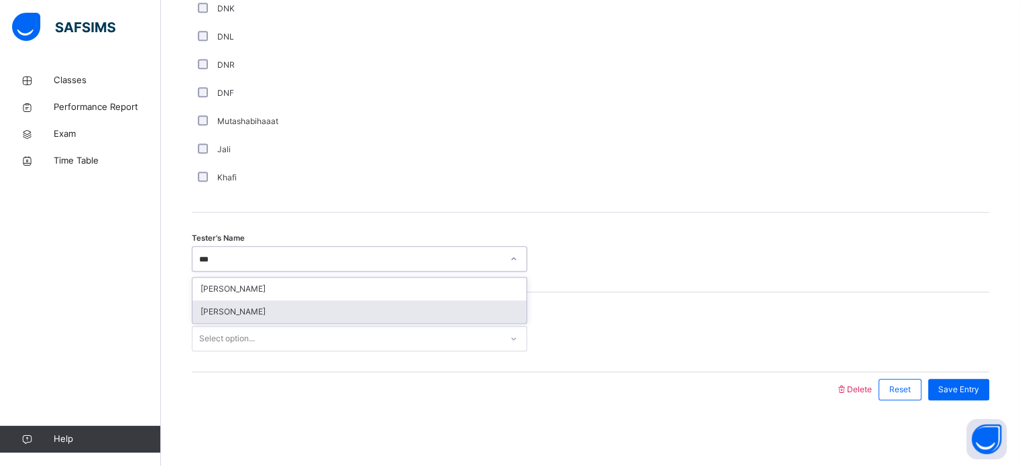
click at [317, 314] on div "[PERSON_NAME]" at bounding box center [359, 311] width 334 height 23
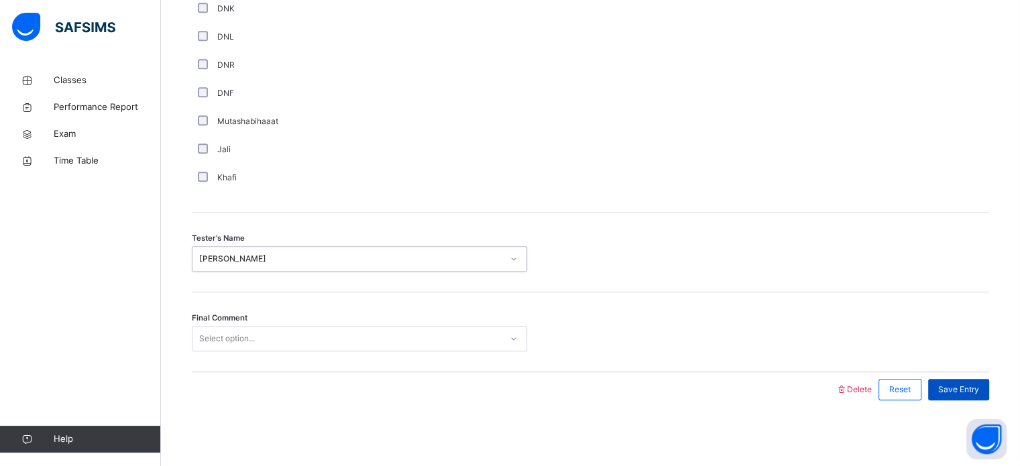
click at [979, 380] on div "Save Entry" at bounding box center [958, 389] width 61 height 21
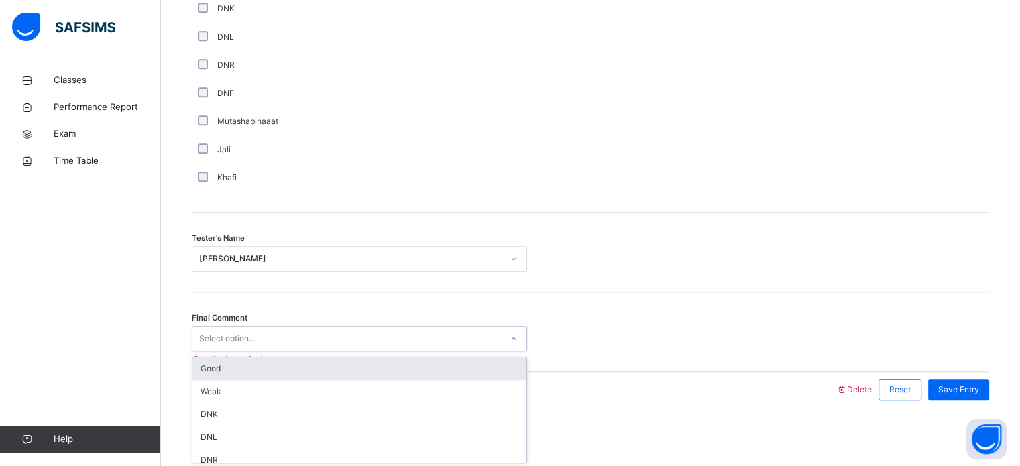
click at [492, 333] on div "Select option..." at bounding box center [346, 339] width 308 height 21
drag, startPoint x: 472, startPoint y: 368, endPoint x: 471, endPoint y: 361, distance: 6.7
click at [471, 365] on div "Good" at bounding box center [359, 368] width 334 height 23
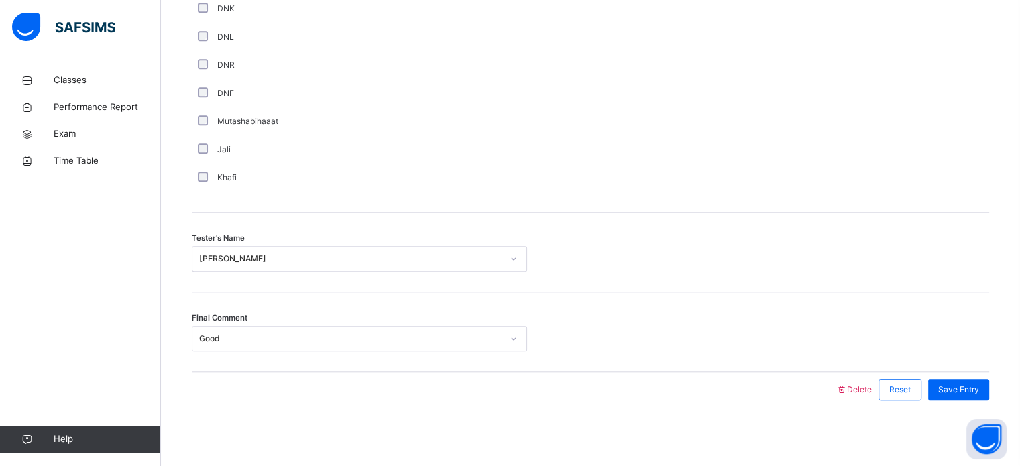
drag, startPoint x: 988, startPoint y: 388, endPoint x: 943, endPoint y: 402, distance: 47.1
click at [943, 402] on div "Save Entry" at bounding box center [955, 389] width 68 height 35
click at [986, 379] on div "Save Entry" at bounding box center [958, 389] width 61 height 21
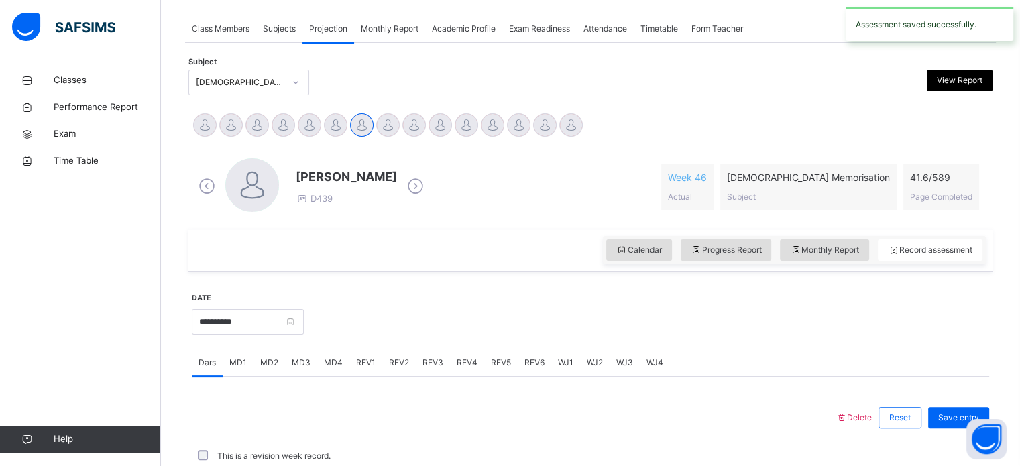
scroll to position [540, 0]
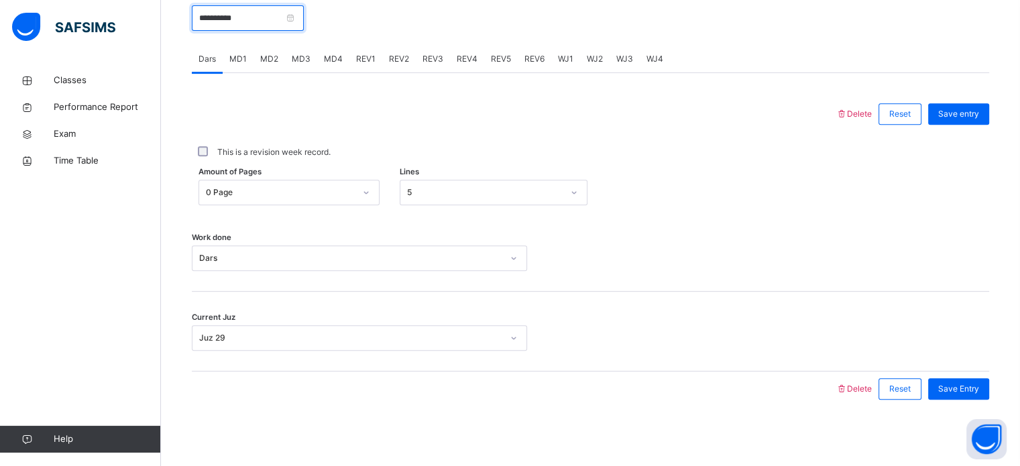
click at [259, 20] on input "**********" at bounding box center [248, 17] width 112 height 25
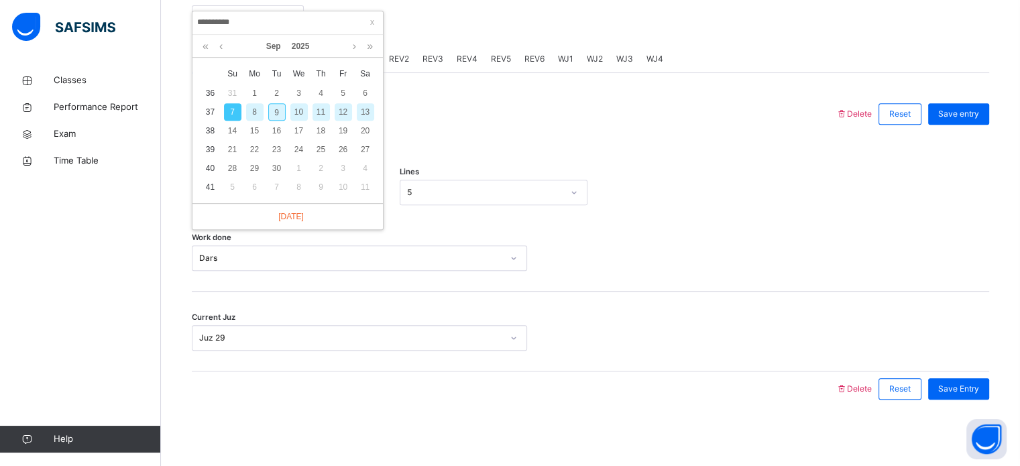
click at [278, 114] on div "9" at bounding box center [276, 111] width 17 height 17
type input "**********"
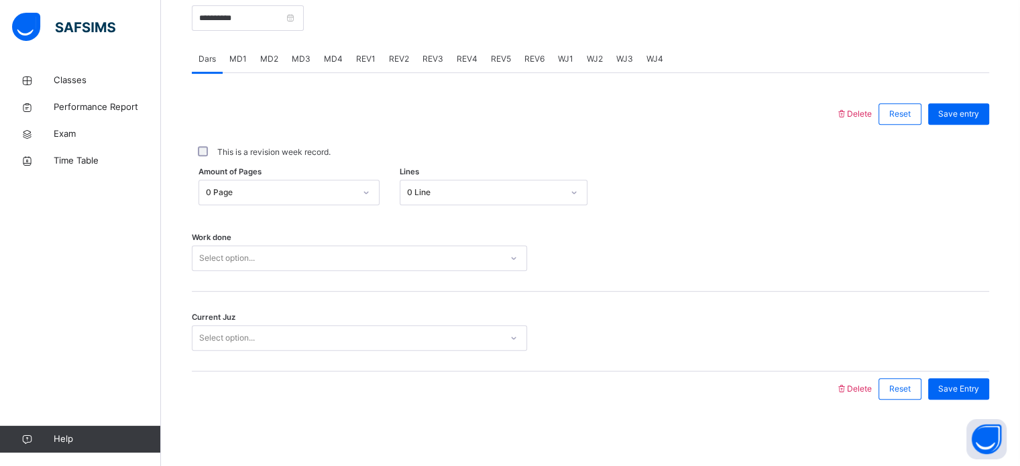
click at [294, 257] on div "Select option..." at bounding box center [346, 258] width 308 height 21
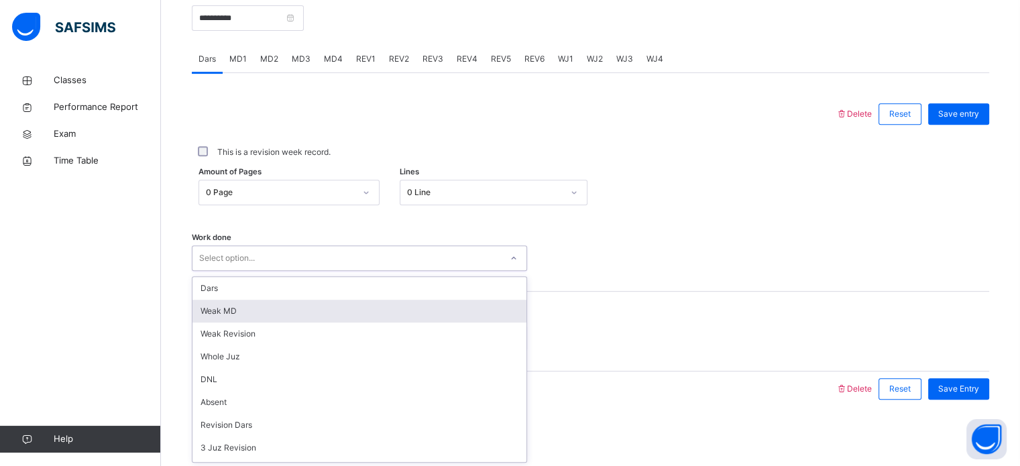
drag, startPoint x: 300, startPoint y: 318, endPoint x: 298, endPoint y: 310, distance: 8.5
click at [298, 310] on div "Weak MD" at bounding box center [359, 311] width 334 height 23
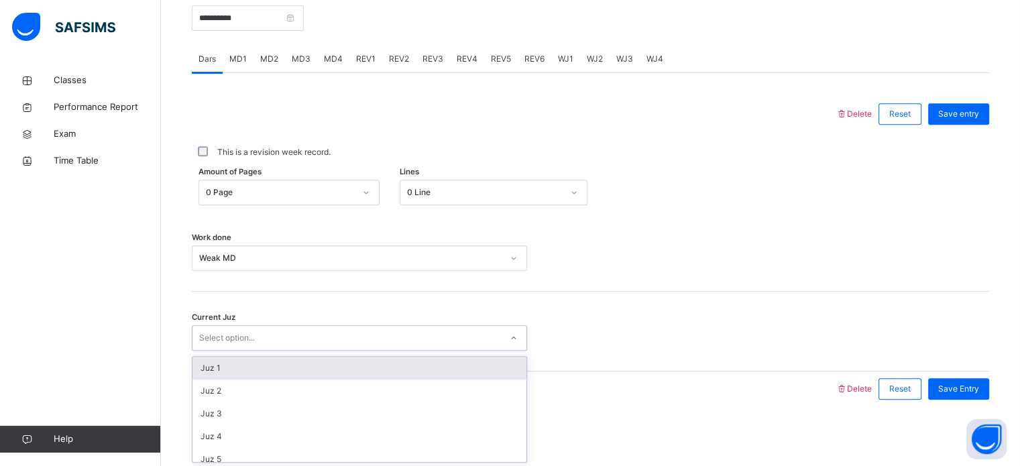
drag, startPoint x: 286, startPoint y: 333, endPoint x: 288, endPoint y: 323, distance: 9.5
click at [288, 323] on div "Current Juz option Juz 1 focused, 1 of 30. 30 results available. Use Up and Dow…" at bounding box center [590, 332] width 797 height 80
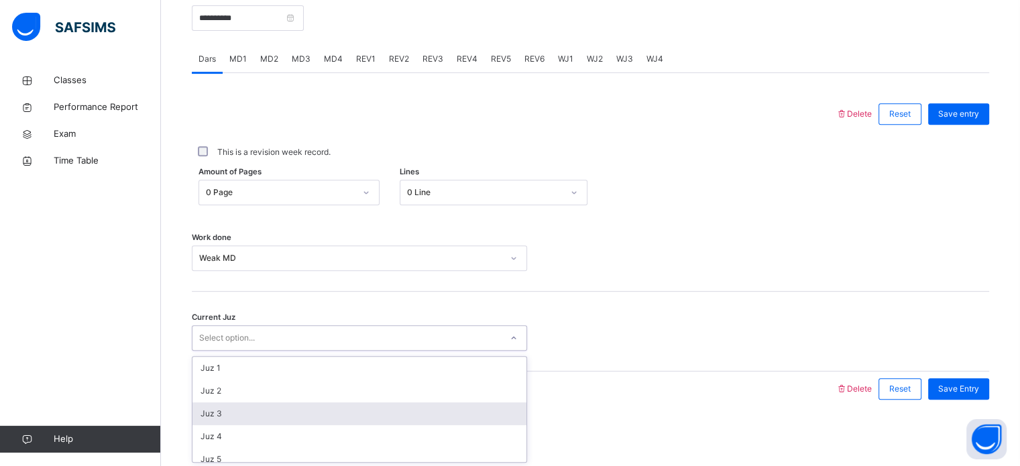
scroll to position [579, 0]
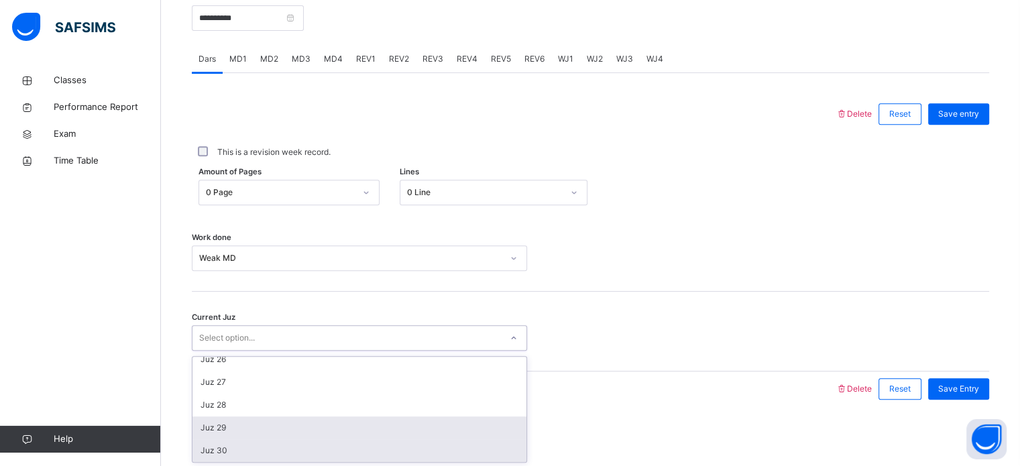
drag, startPoint x: 282, startPoint y: 439, endPoint x: 278, endPoint y: 425, distance: 14.0
click at [278, 425] on div "Juz 1 Juz 2 Juz 3 Juz 4 Juz 5 Juz 6 Juz 7 Juz 8 Juz 9 Juz 10 Juz 11 Juz 12 Juz …" at bounding box center [359, 409] width 334 height 105
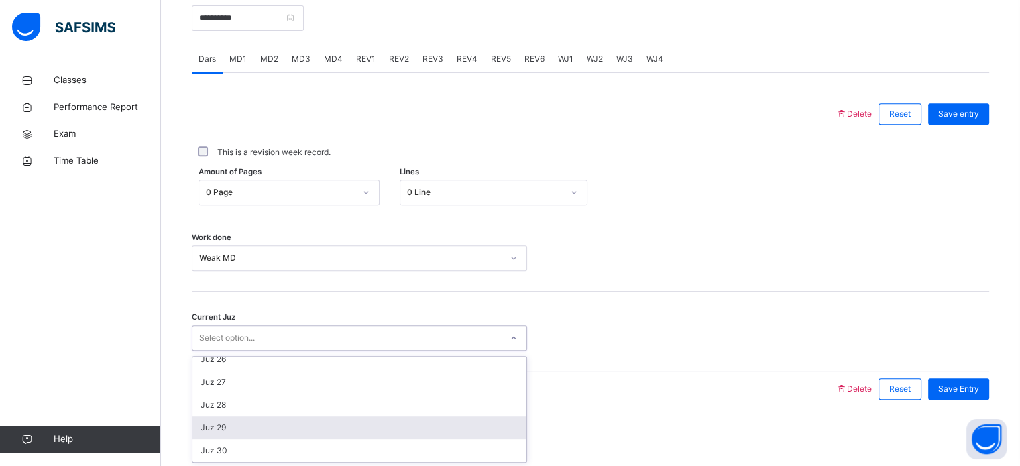
click at [278, 425] on div "Juz 29" at bounding box center [359, 427] width 334 height 23
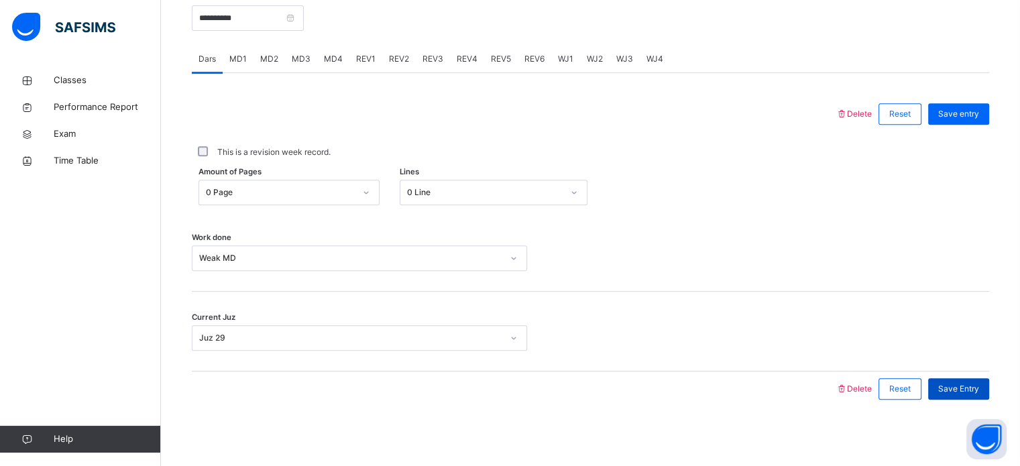
click at [978, 390] on span "Save Entry" at bounding box center [958, 389] width 41 height 12
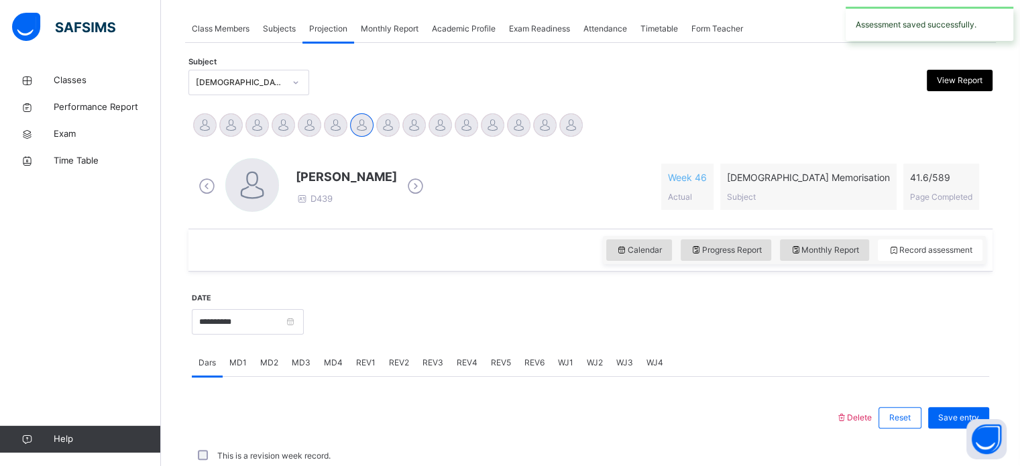
scroll to position [540, 0]
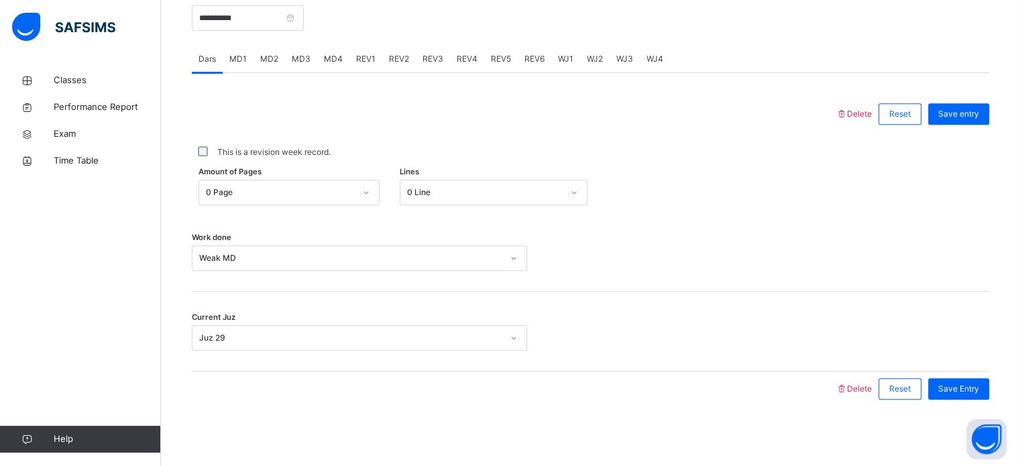
click at [300, 57] on span "MD3" at bounding box center [301, 59] width 19 height 12
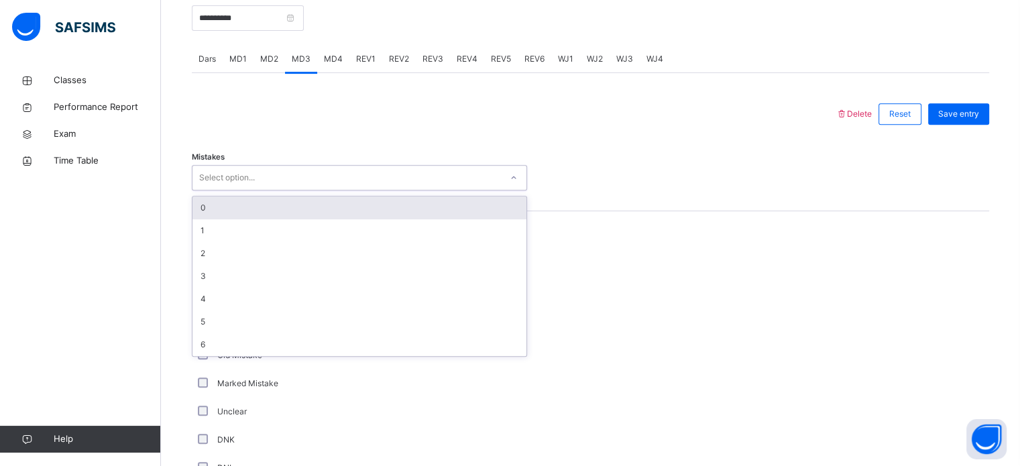
click at [329, 178] on div "Select option..." at bounding box center [346, 178] width 308 height 21
click at [317, 198] on div "0" at bounding box center [359, 207] width 334 height 23
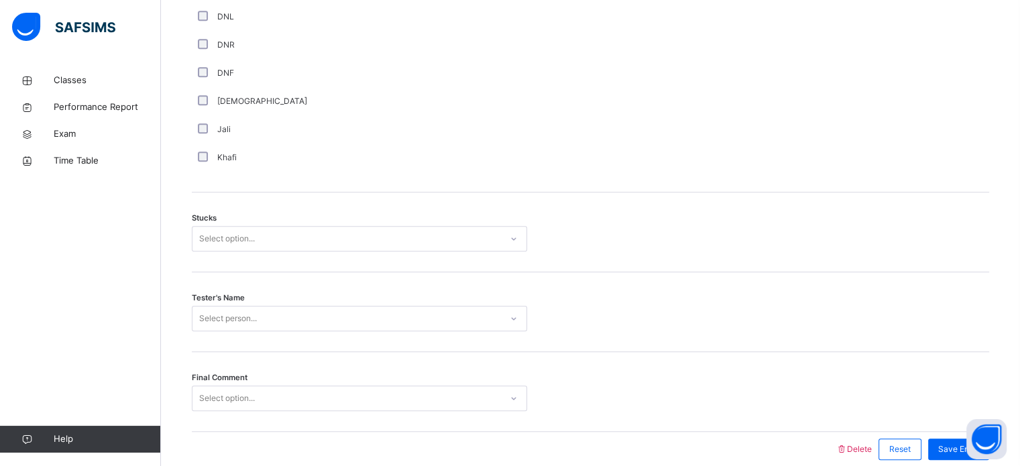
scroll to position [1051, 0]
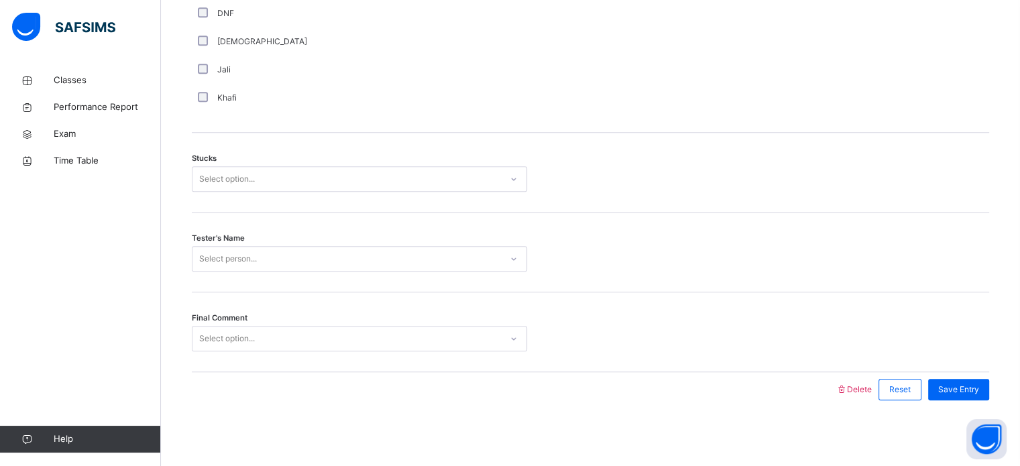
click at [213, 176] on div "Select option..." at bounding box center [227, 178] width 56 height 25
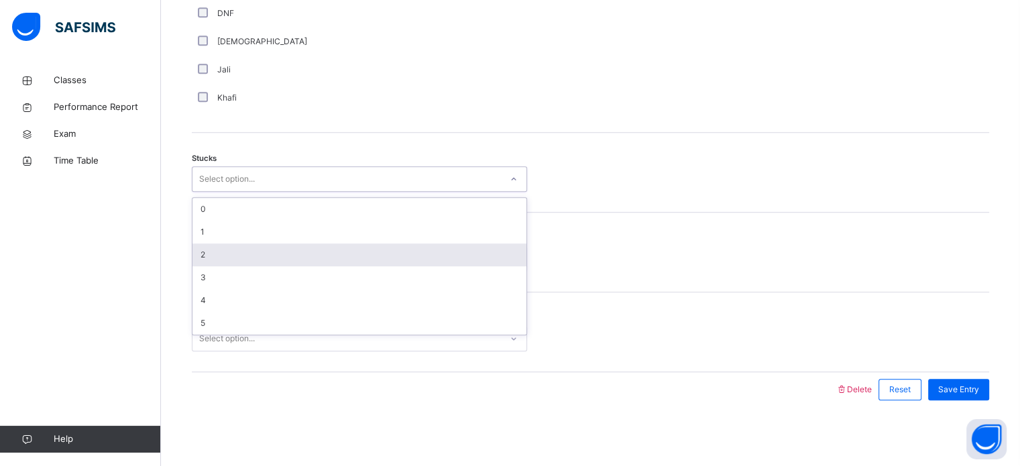
click at [216, 251] on div "2" at bounding box center [359, 254] width 334 height 23
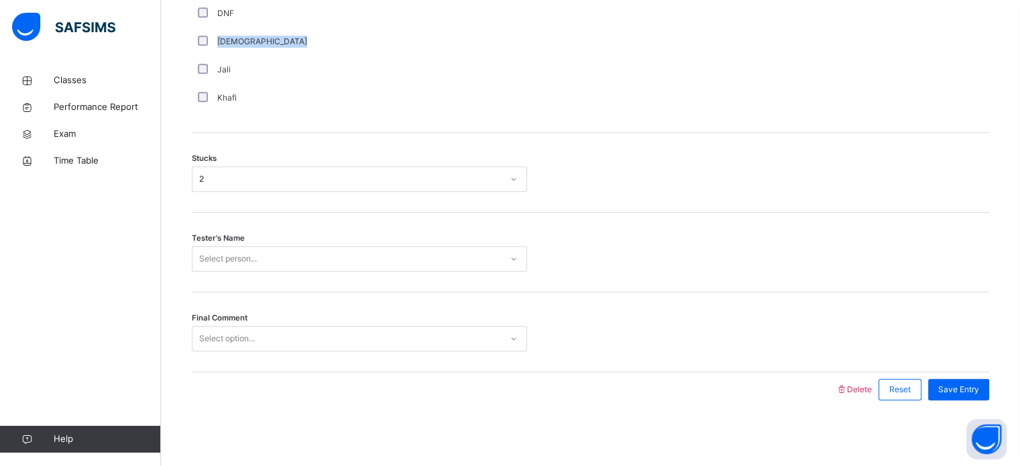
click at [245, 343] on div "Select option..." at bounding box center [227, 338] width 56 height 25
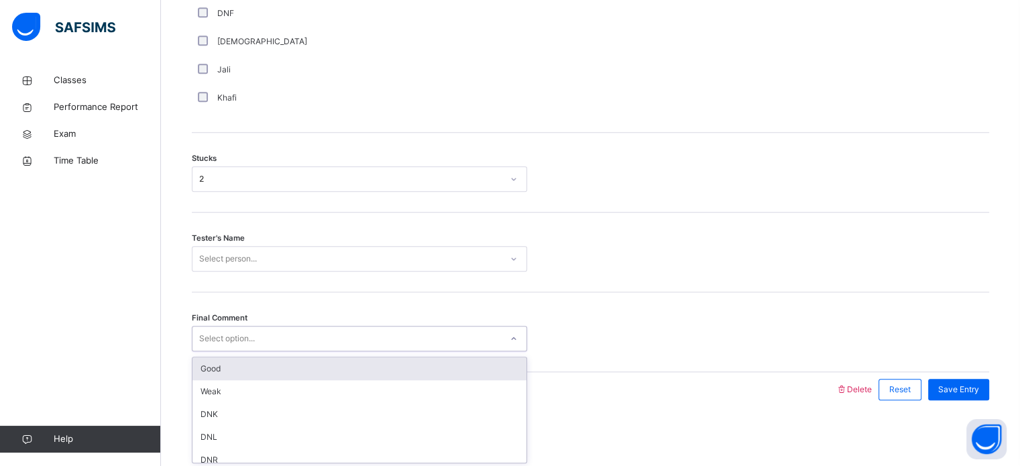
click at [256, 371] on div "Good" at bounding box center [359, 368] width 334 height 23
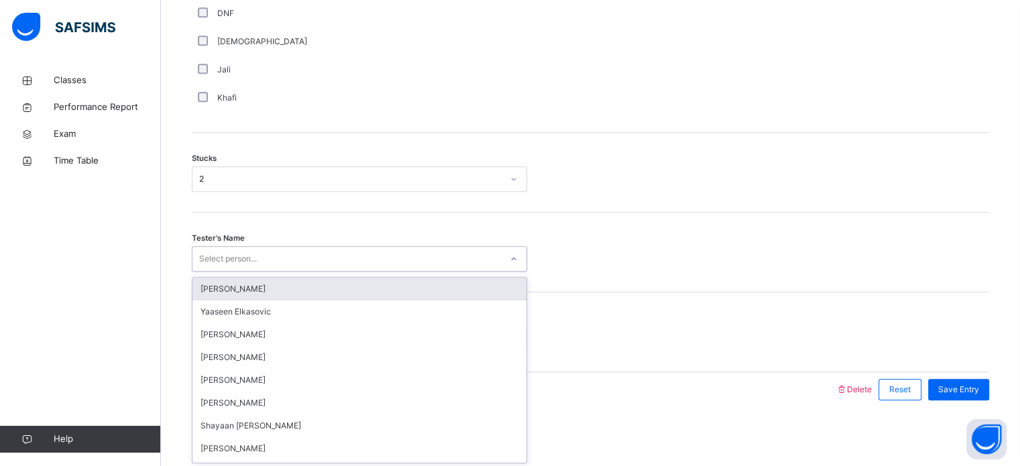
click at [241, 253] on div "Select person..." at bounding box center [228, 258] width 58 height 25
type input "**"
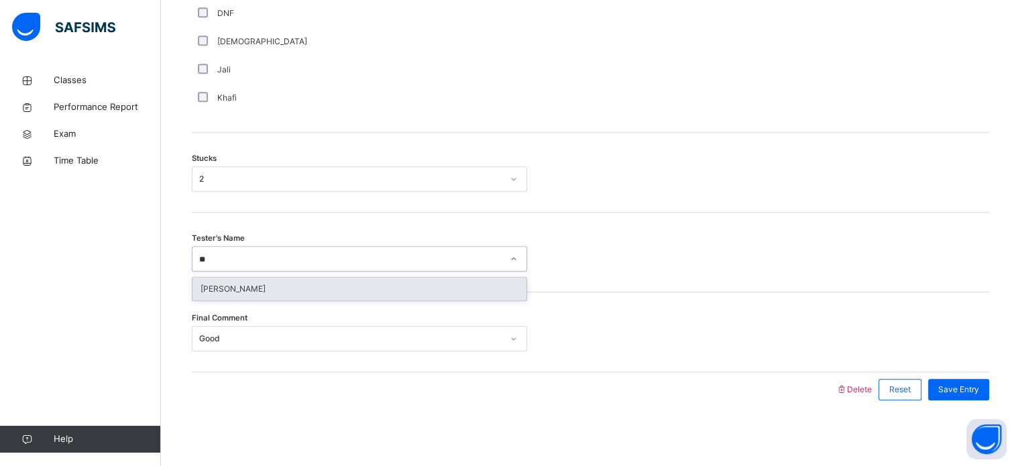
click at [262, 291] on div "[PERSON_NAME]" at bounding box center [359, 289] width 334 height 23
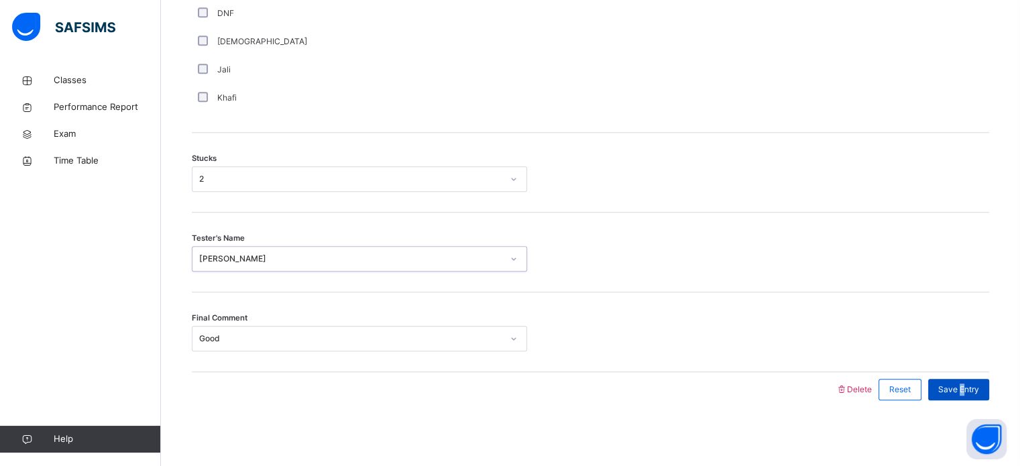
click at [968, 387] on span "Save Entry" at bounding box center [958, 390] width 41 height 12
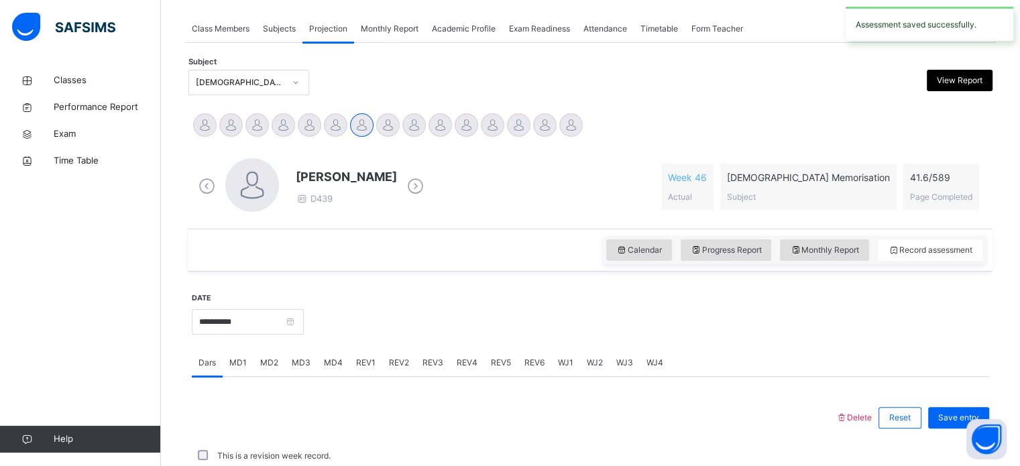
scroll to position [540, 0]
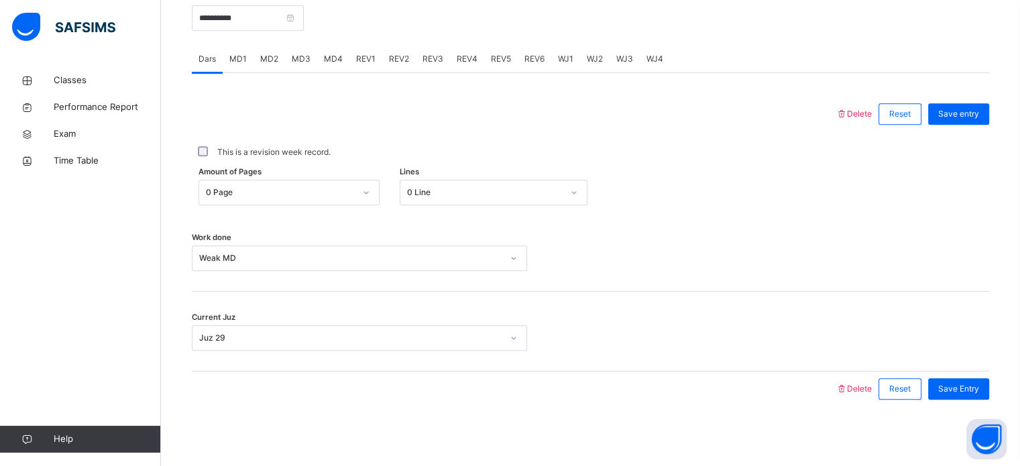
click at [332, 58] on span "MD4" at bounding box center [333, 59] width 19 height 12
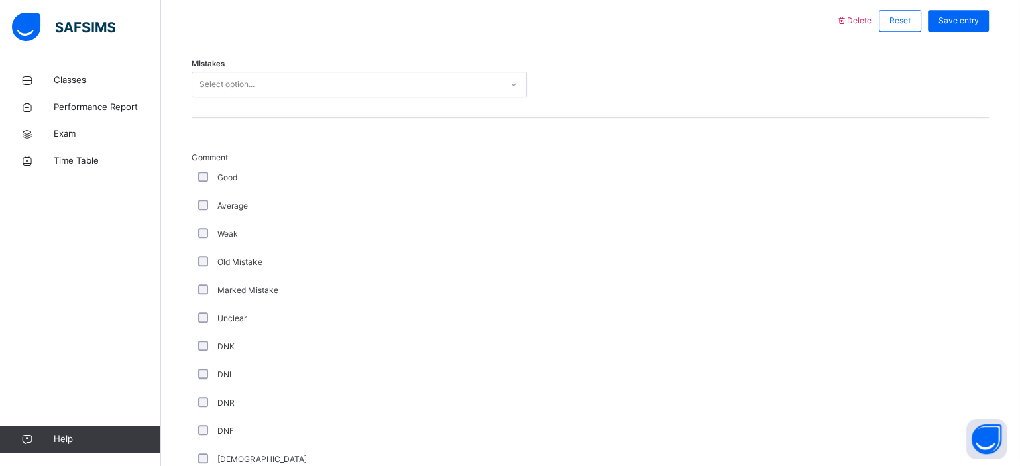
scroll to position [627, 0]
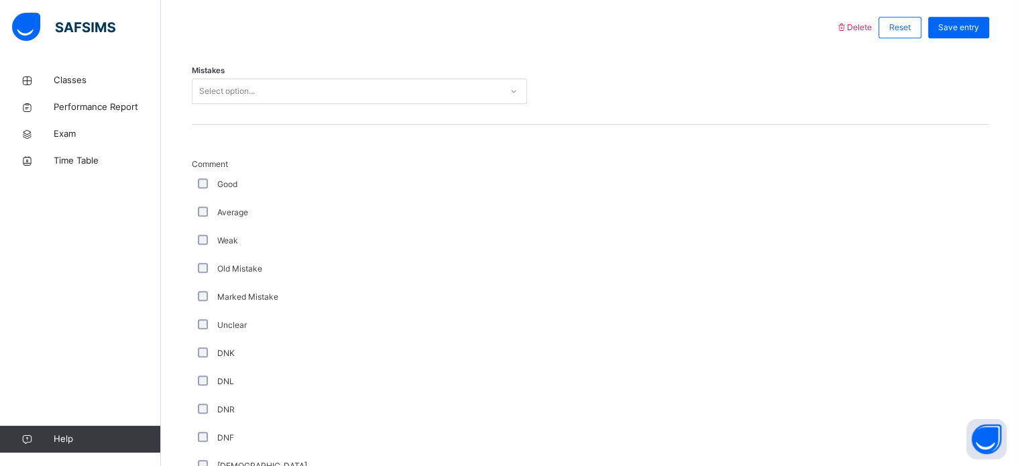
click at [359, 209] on div "Average" at bounding box center [359, 213] width 329 height 12
drag, startPoint x: 396, startPoint y: 87, endPoint x: 395, endPoint y: 79, distance: 8.2
click at [395, 79] on div "Select option..." at bounding box center [359, 90] width 335 height 25
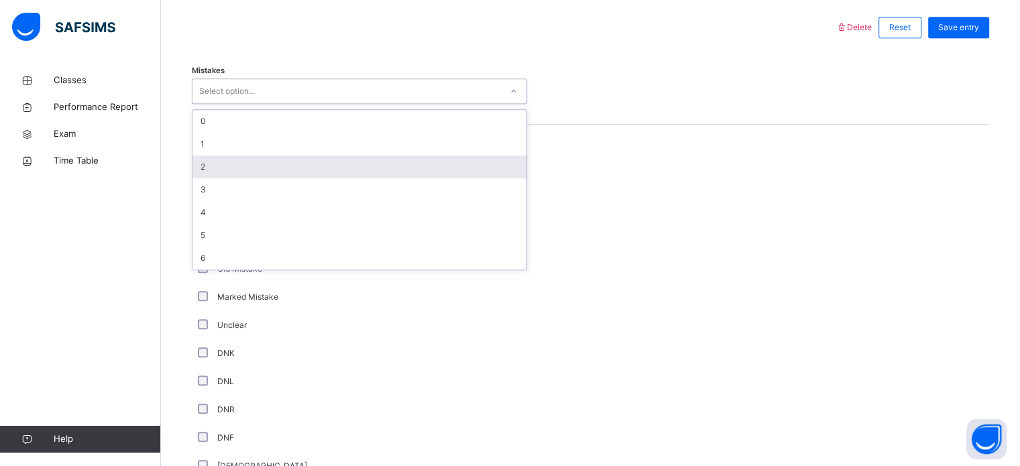
click at [325, 165] on div "2" at bounding box center [359, 167] width 334 height 23
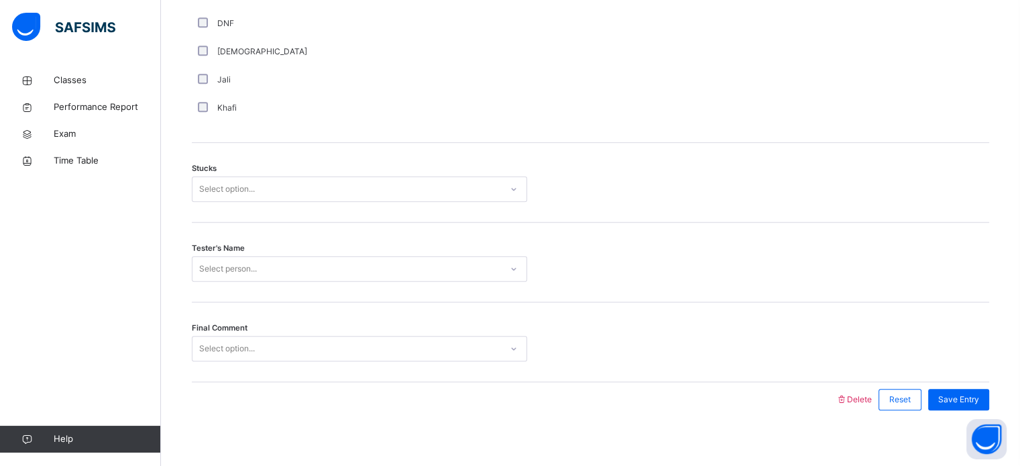
scroll to position [1051, 0]
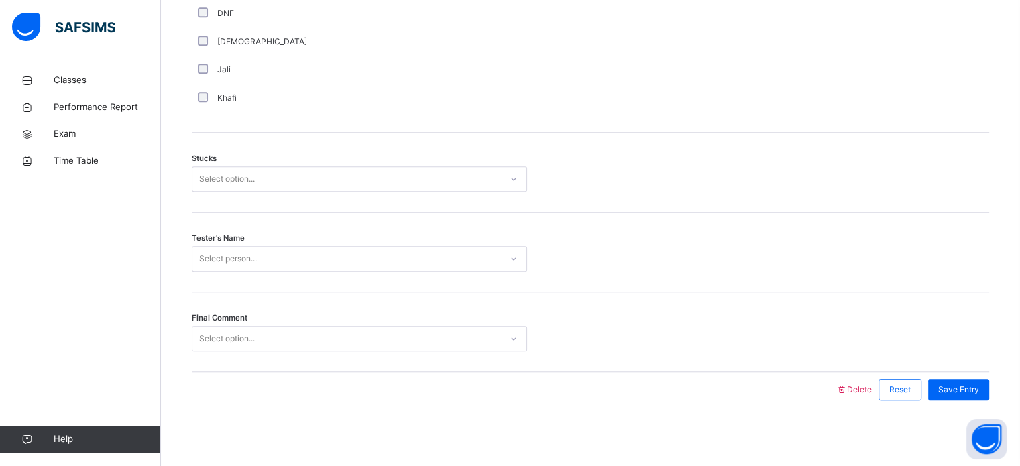
click at [209, 178] on div "Select option..." at bounding box center [227, 178] width 56 height 25
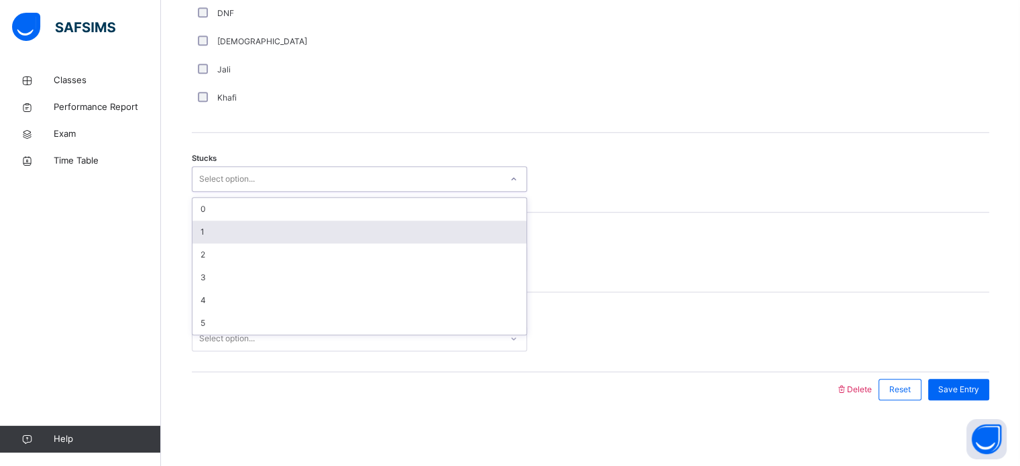
click at [211, 231] on div "1" at bounding box center [359, 232] width 334 height 23
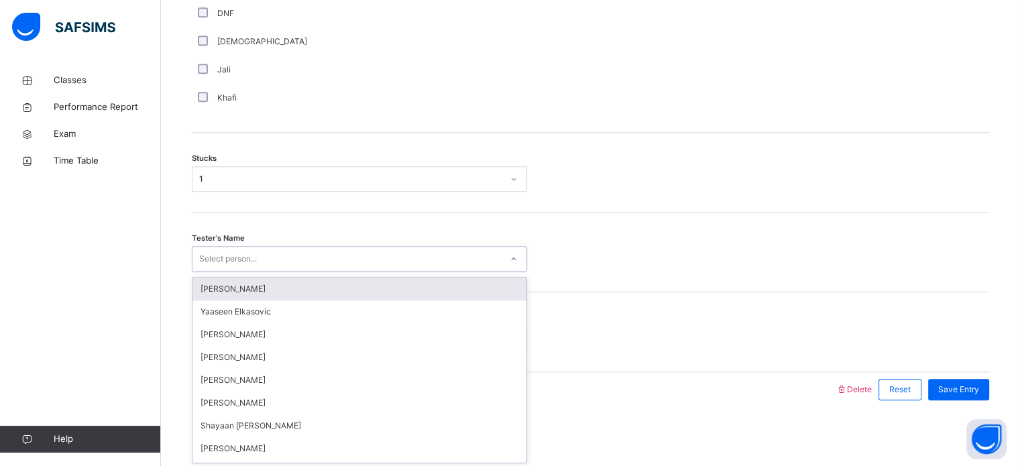
click at [211, 246] on div "option [PERSON_NAME] focused, 1 of 90. 90 results available. Use Up and Down to…" at bounding box center [359, 258] width 335 height 25
type input "**"
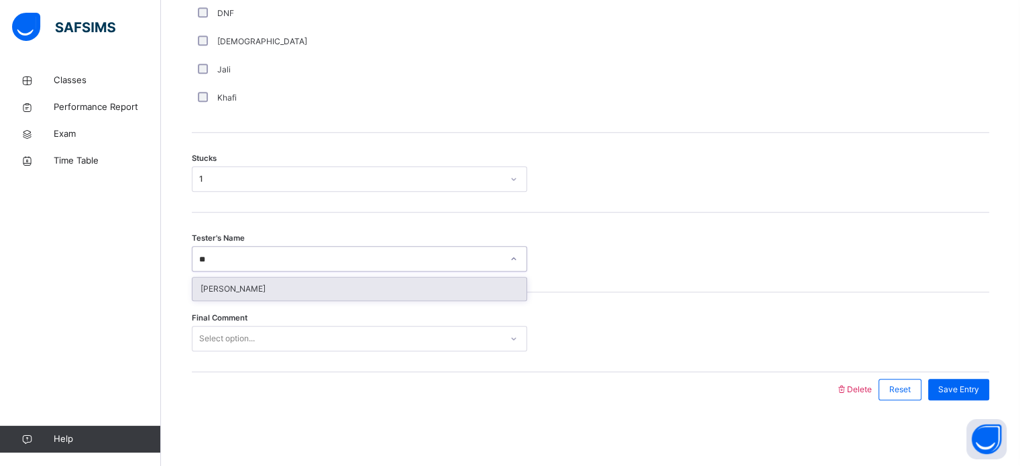
drag, startPoint x: 221, startPoint y: 282, endPoint x: 214, endPoint y: 268, distance: 15.0
click at [214, 268] on div "option [PERSON_NAME] focused, 49 of 90. 1 result available for search term gh. …" at bounding box center [359, 258] width 335 height 25
drag, startPoint x: 218, startPoint y: 287, endPoint x: 217, endPoint y: 278, distance: 9.5
click at [217, 278] on div "[PERSON_NAME]" at bounding box center [359, 289] width 334 height 23
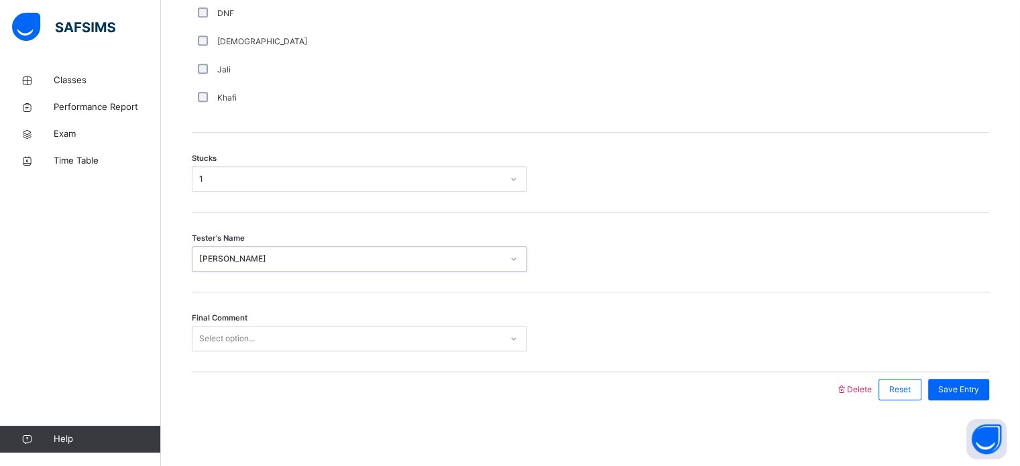
click at [233, 331] on div "Select option..." at bounding box center [227, 338] width 56 height 25
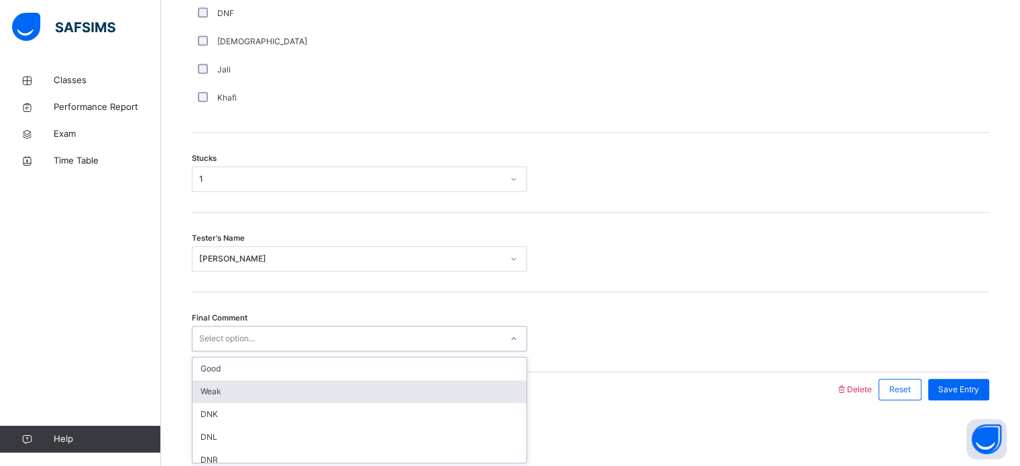
click at [254, 395] on div "Weak" at bounding box center [359, 391] width 334 height 23
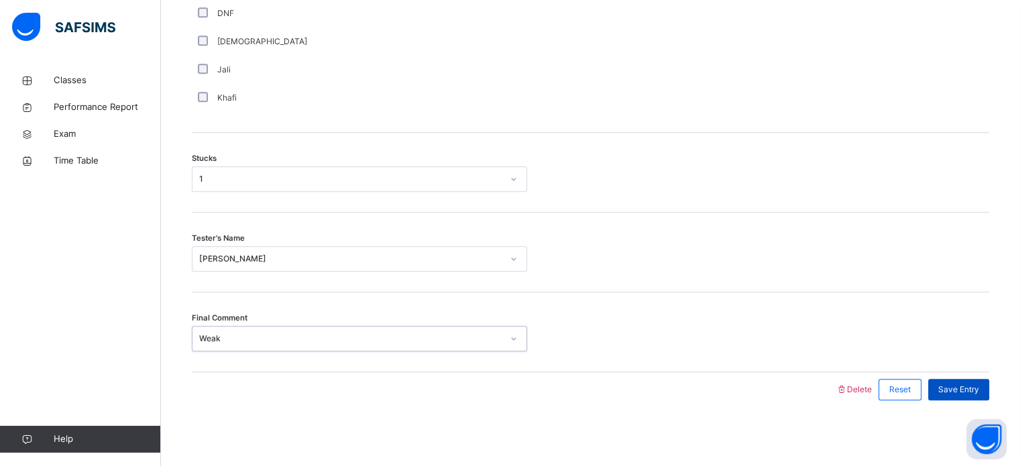
click at [972, 390] on div "Save Entry" at bounding box center [958, 389] width 61 height 21
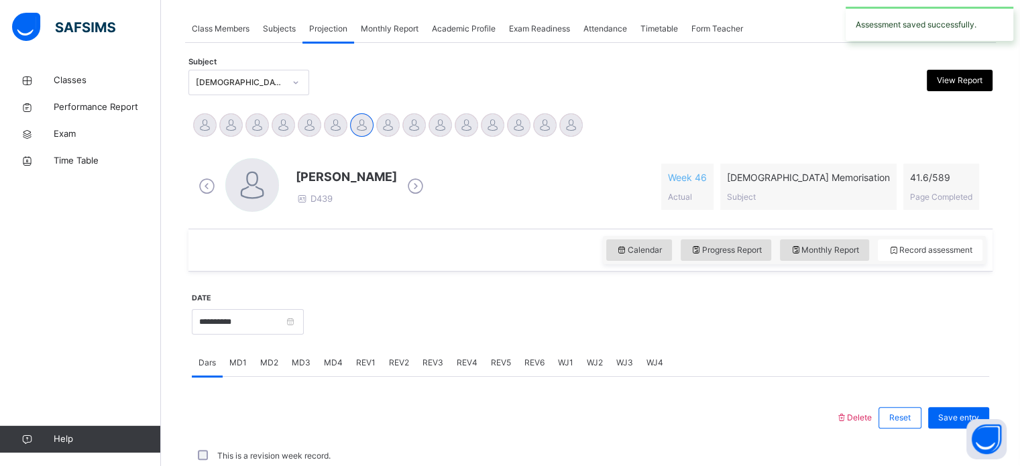
scroll to position [540, 0]
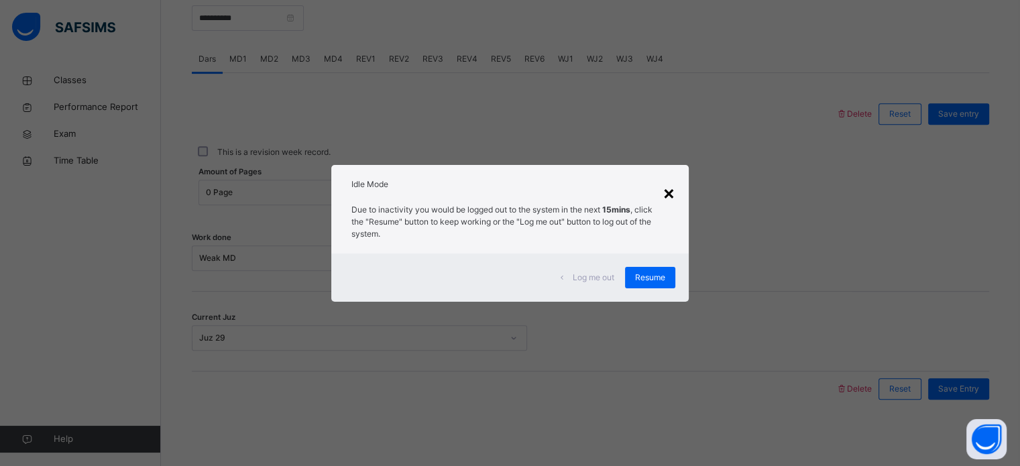
click at [664, 190] on div "×" at bounding box center [668, 192] width 13 height 28
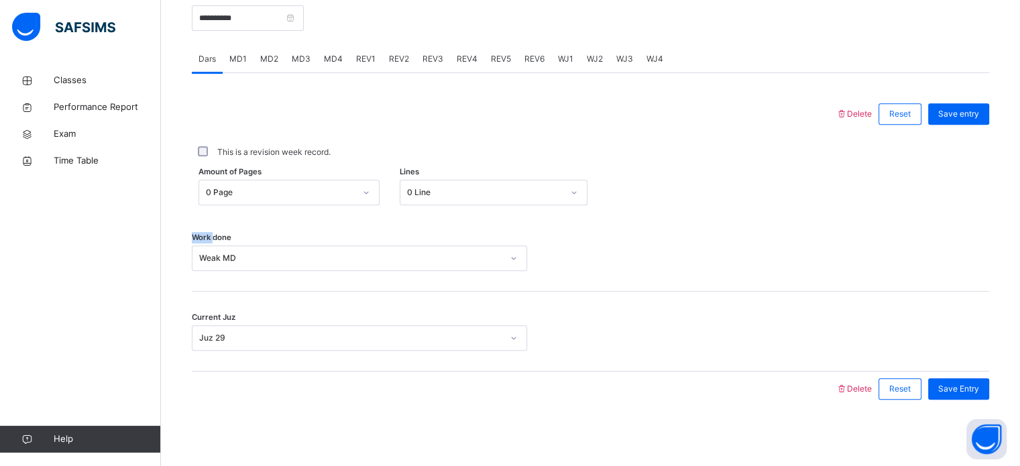
click at [664, 190] on div "Amount of Pages 0 Page Lines 0 Line" at bounding box center [590, 192] width 797 height 25
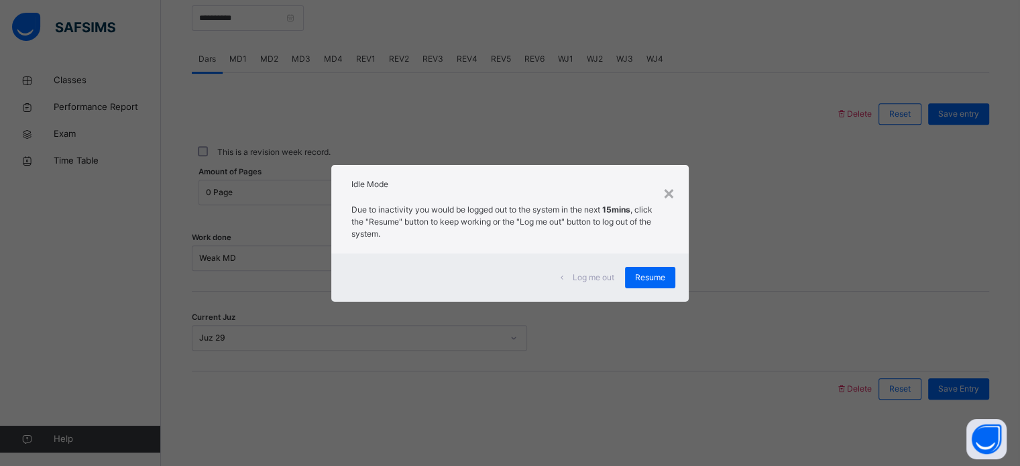
click at [664, 268] on div "Resume" at bounding box center [650, 277] width 50 height 21
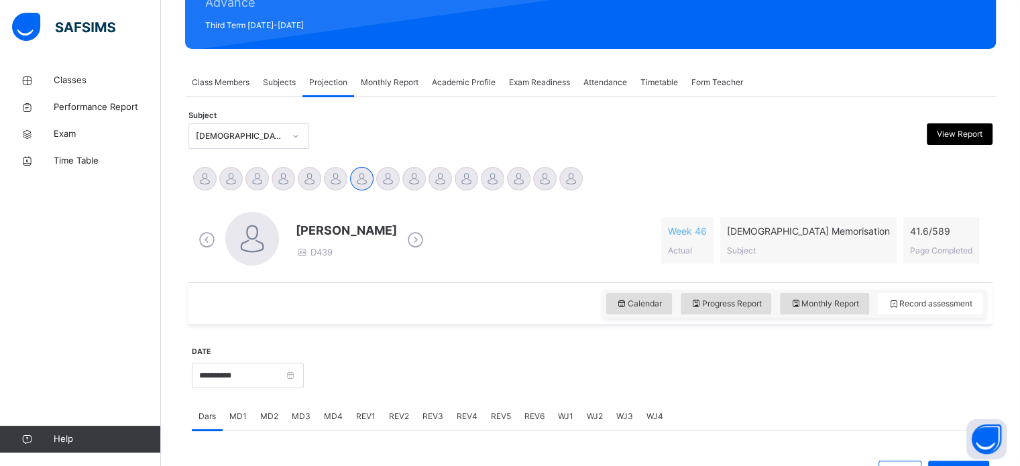
scroll to position [131, 0]
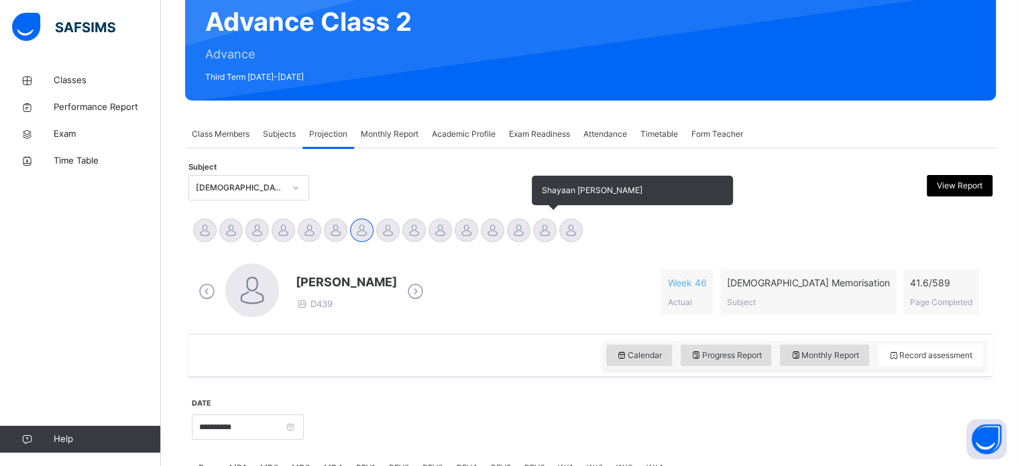
click at [541, 229] on div at bounding box center [544, 230] width 23 height 23
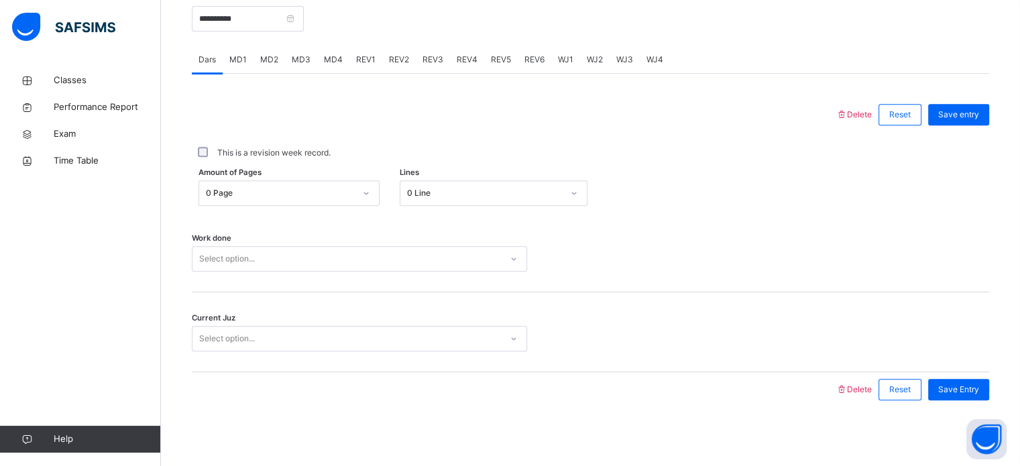
scroll to position [540, 0]
click at [410, 262] on div "Select option..." at bounding box center [346, 258] width 308 height 21
click at [404, 274] on div "Work done Select option..." at bounding box center [590, 252] width 797 height 80
click at [405, 262] on div "Select option..." at bounding box center [346, 258] width 308 height 21
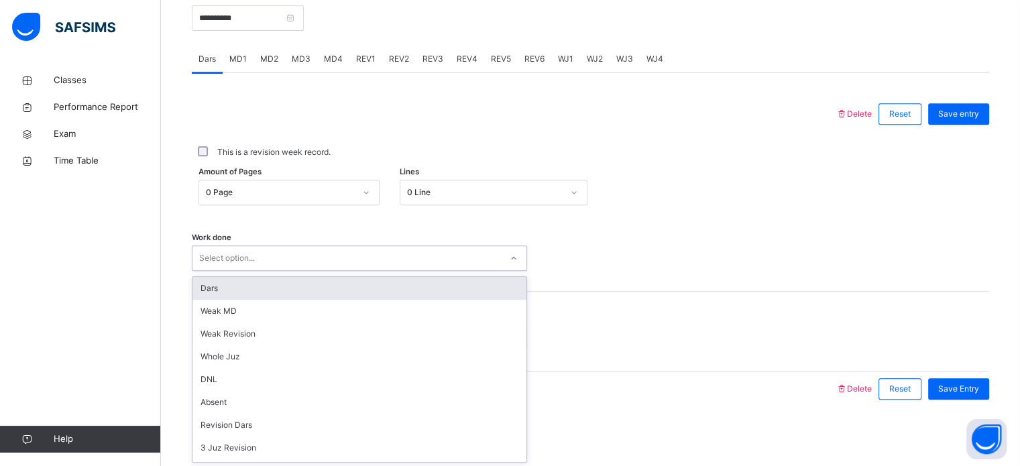
click at [400, 287] on div "Dars" at bounding box center [359, 288] width 334 height 23
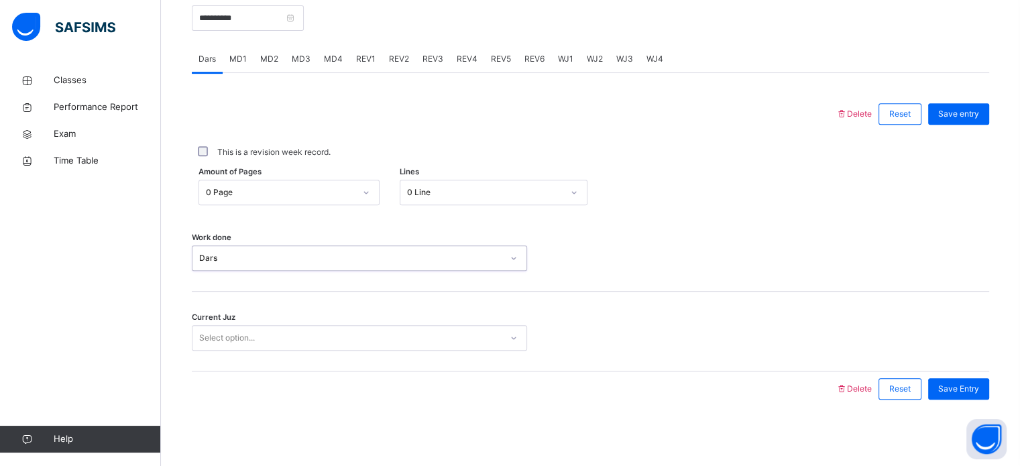
click at [339, 363] on div "Current Juz Select option..." at bounding box center [590, 332] width 797 height 80
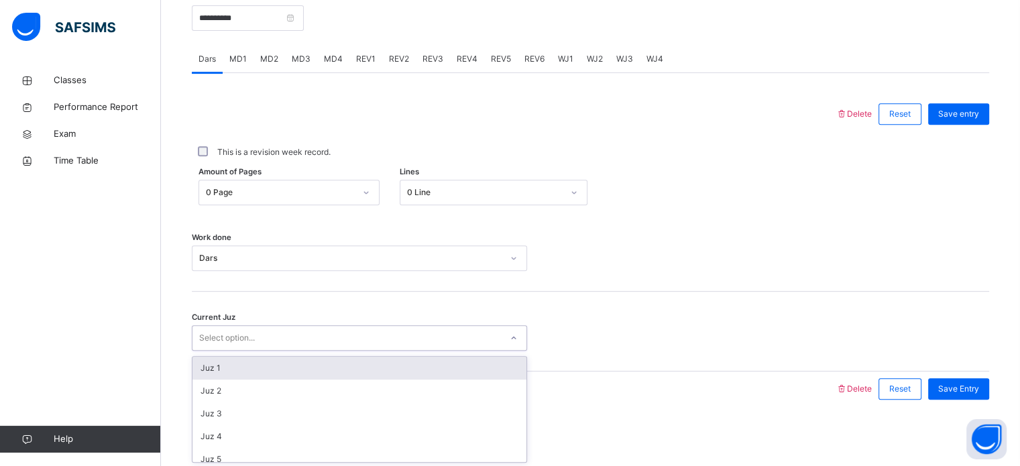
click at [348, 342] on div "Select option..." at bounding box center [346, 338] width 308 height 21
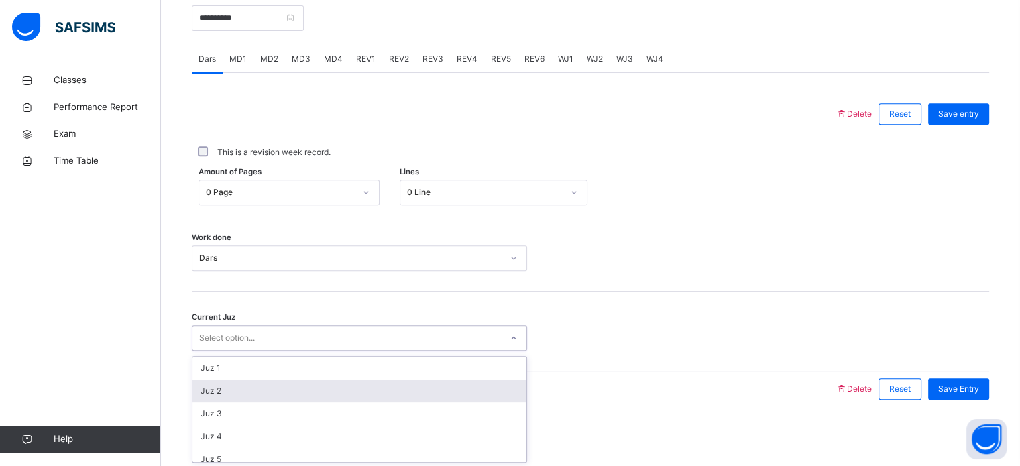
click at [331, 390] on div "Juz 2" at bounding box center [359, 391] width 334 height 23
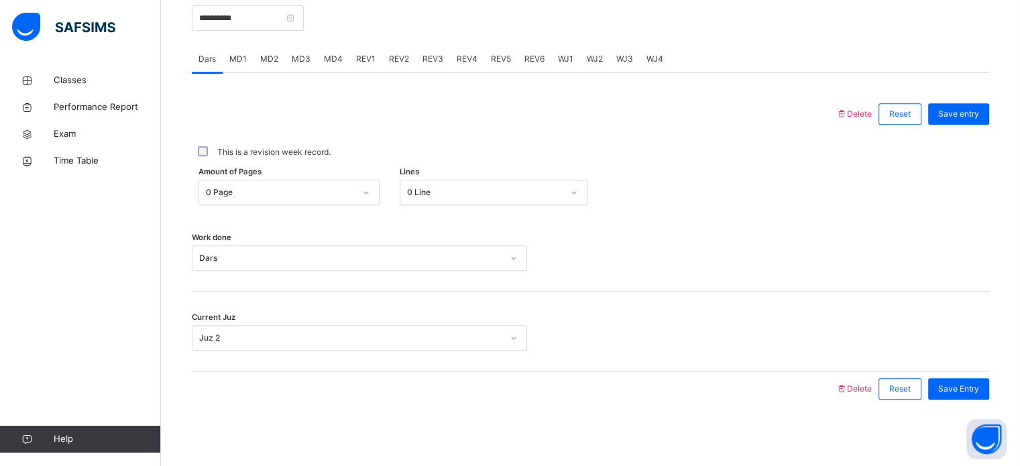
click at [454, 205] on div "Amount of Pages 0 Page Lines 0 Line" at bounding box center [590, 192] width 797 height 39
click at [457, 194] on div "0 Line" at bounding box center [485, 192] width 156 height 12
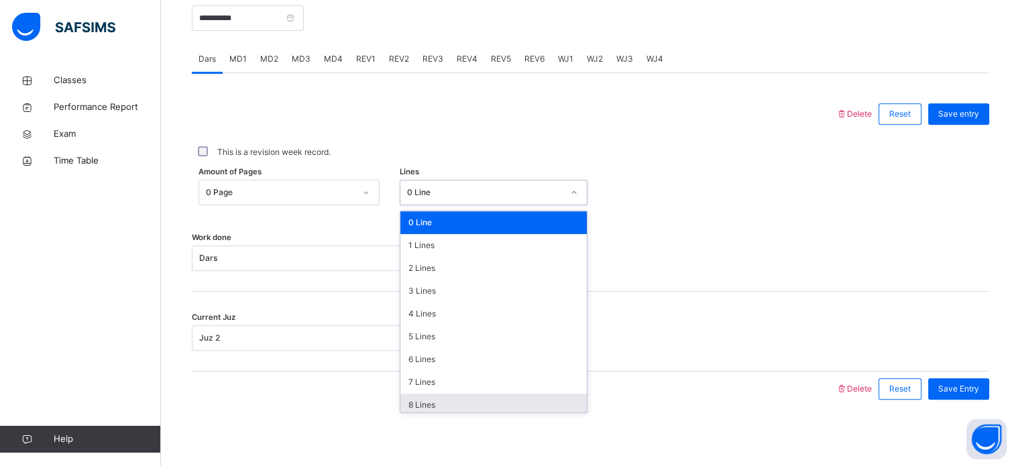
click at [482, 394] on div "8 Lines" at bounding box center [493, 405] width 186 height 23
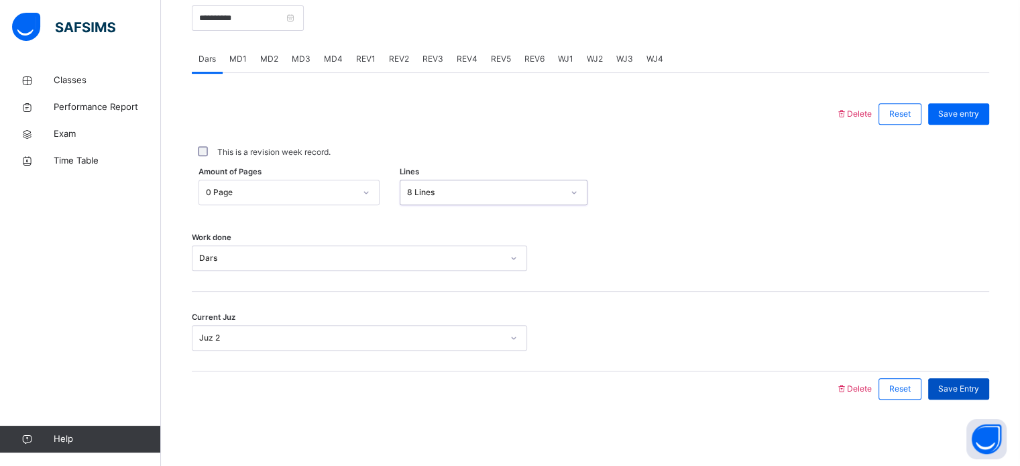
click at [982, 394] on div "Save Entry" at bounding box center [958, 388] width 61 height 21
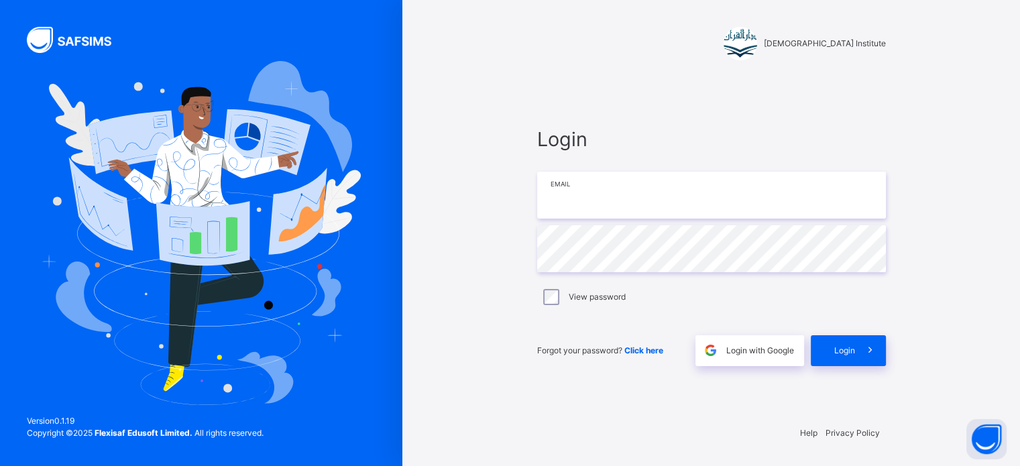
type input "**********"
